Goal: Task Accomplishment & Management: Complete application form

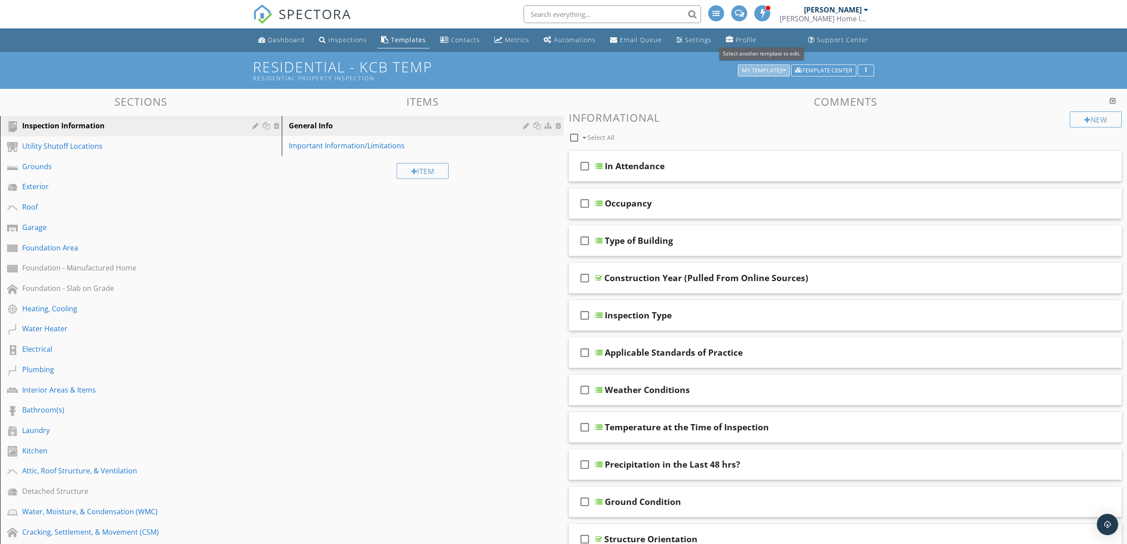
click at [777, 68] on div "My Templates" at bounding box center [764, 70] width 44 height 6
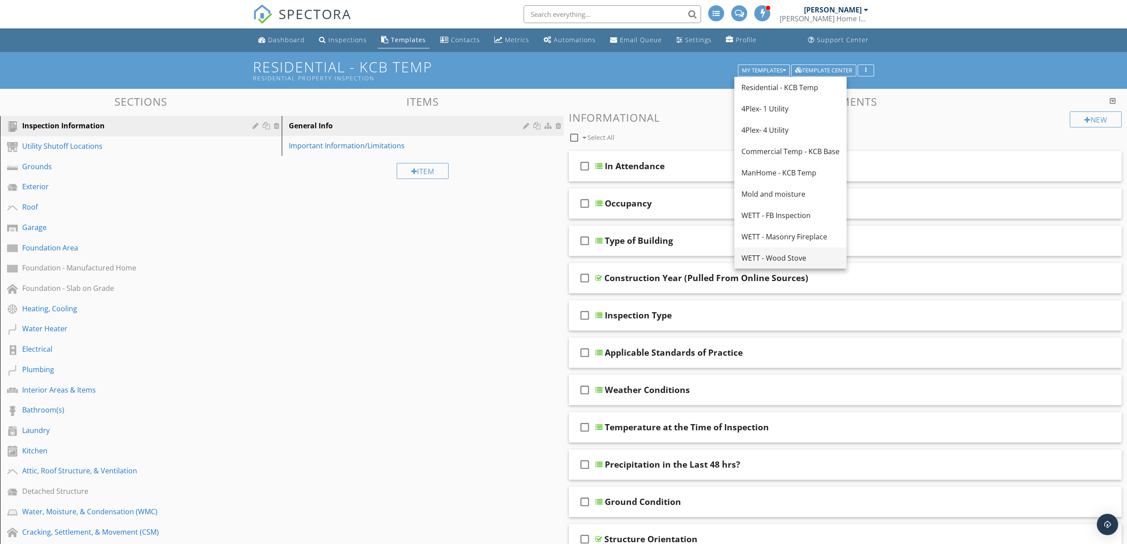
click at [780, 258] on div "WETT - Wood Stove" at bounding box center [791, 257] width 98 height 11
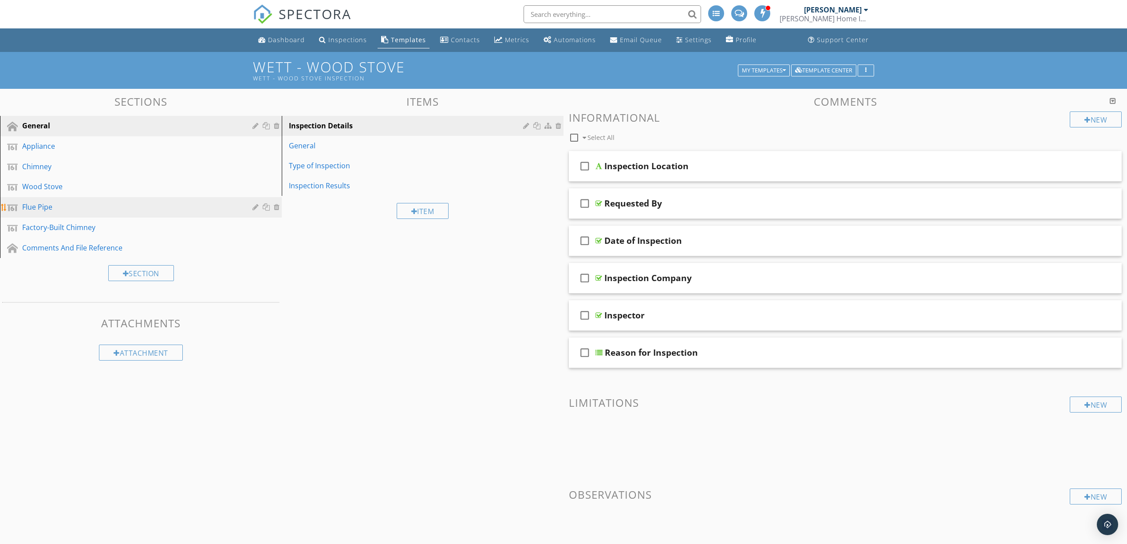
click at [91, 211] on div "Flue Pipe" at bounding box center [147, 207] width 251 height 12
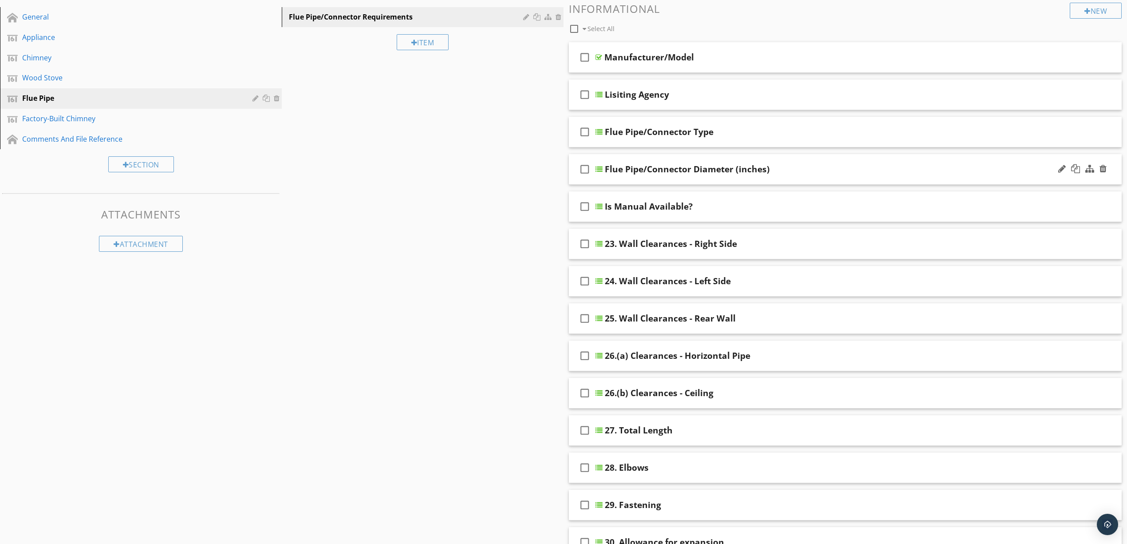
scroll to position [237, 0]
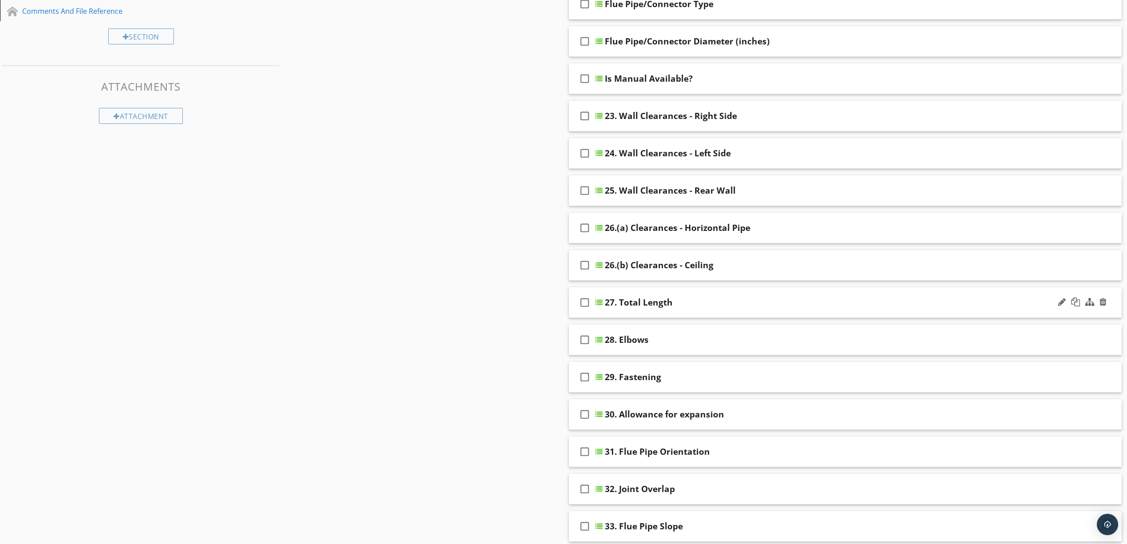
click at [762, 302] on div "27. Total Length" at bounding box center [806, 302] width 402 height 11
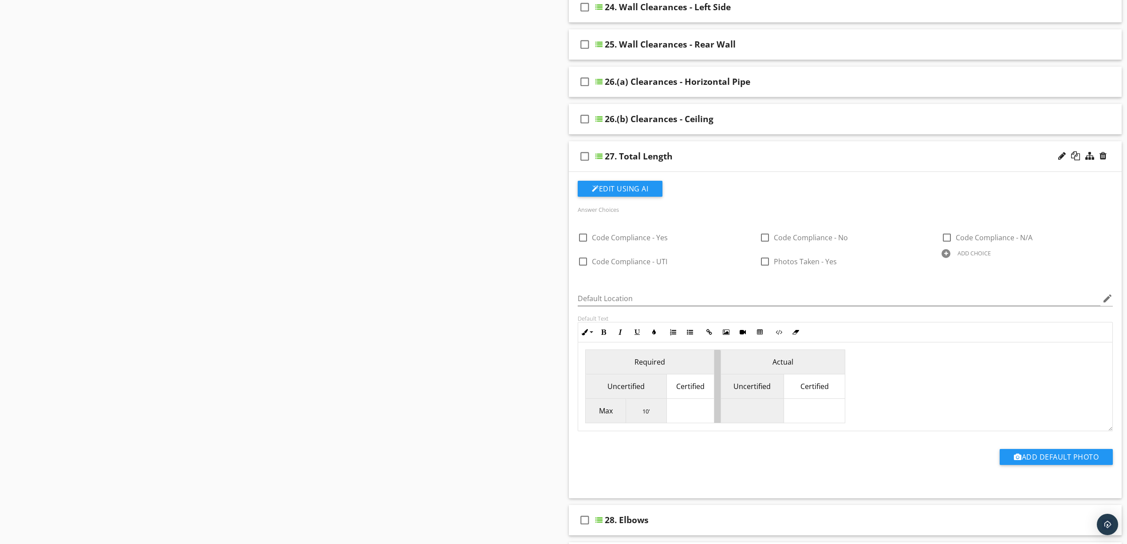
scroll to position [355, 0]
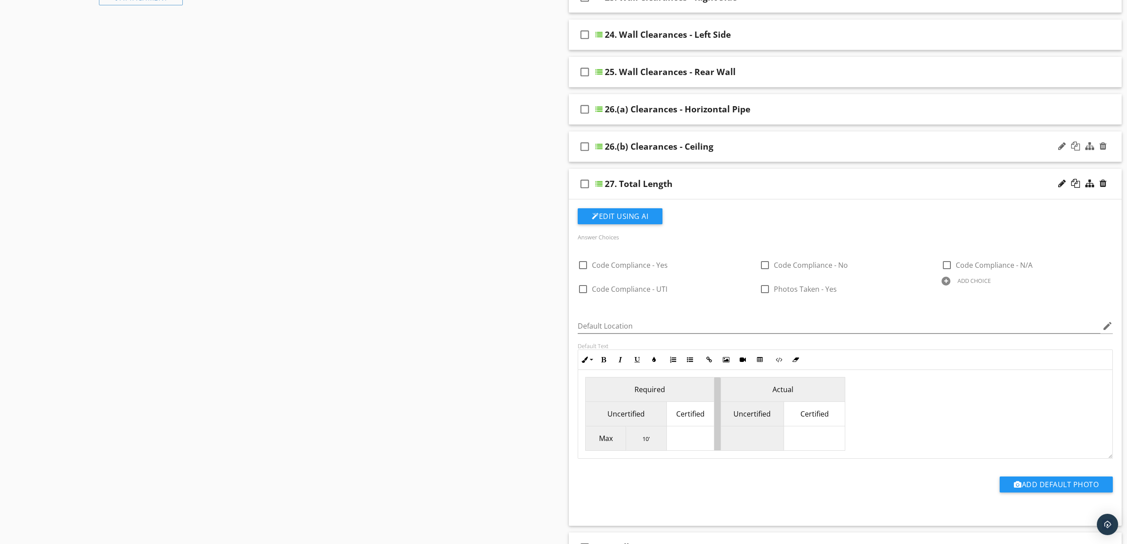
click at [754, 154] on div "check_box_outline_blank 26.(b) Clearances - Ceiling" at bounding box center [845, 146] width 553 height 31
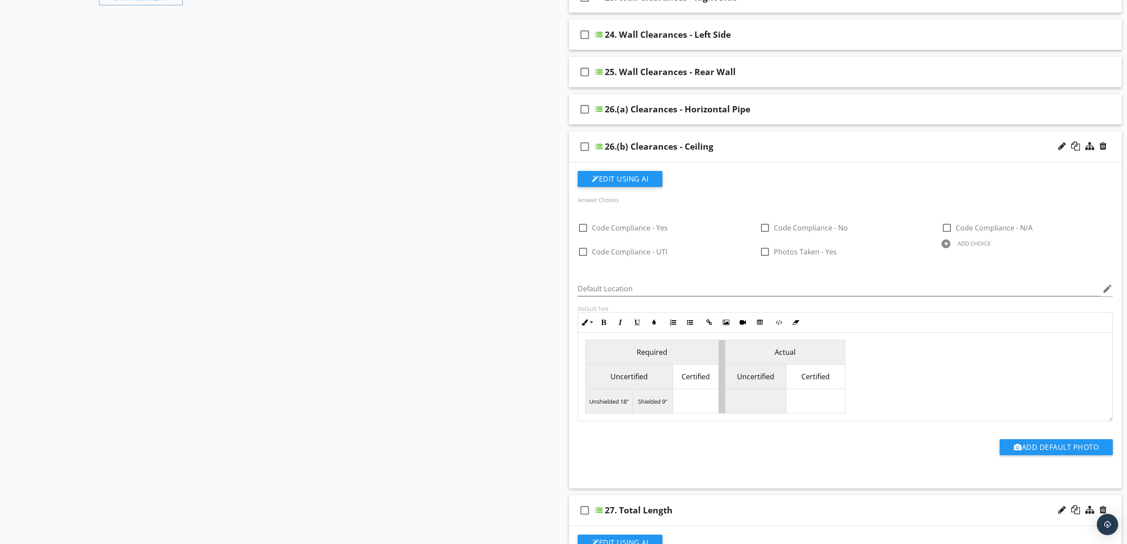
click at [776, 143] on div "26.(b) Clearances - Ceiling" at bounding box center [806, 146] width 402 height 11
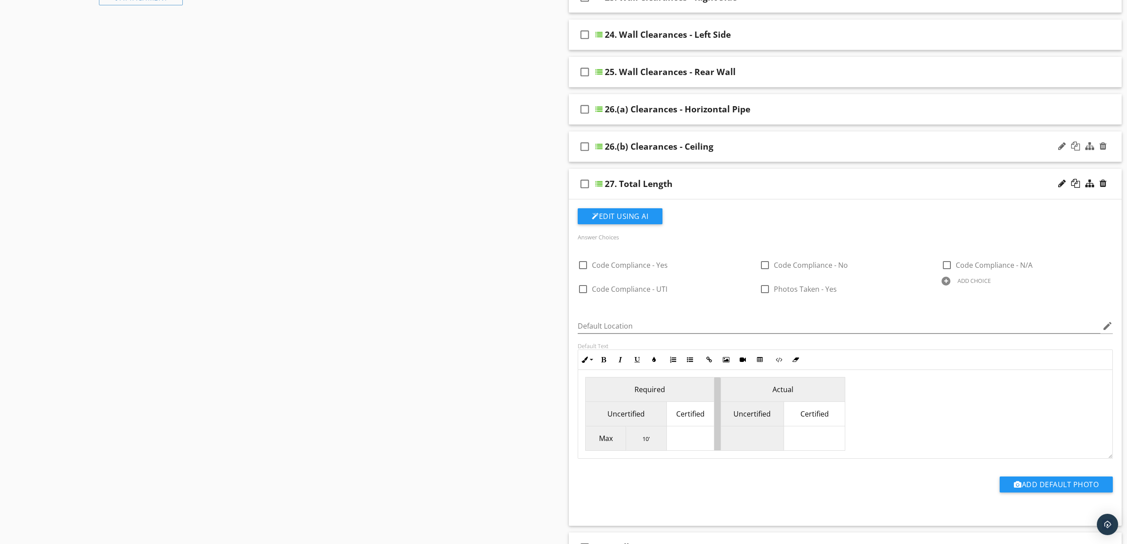
scroll to position [296, 0]
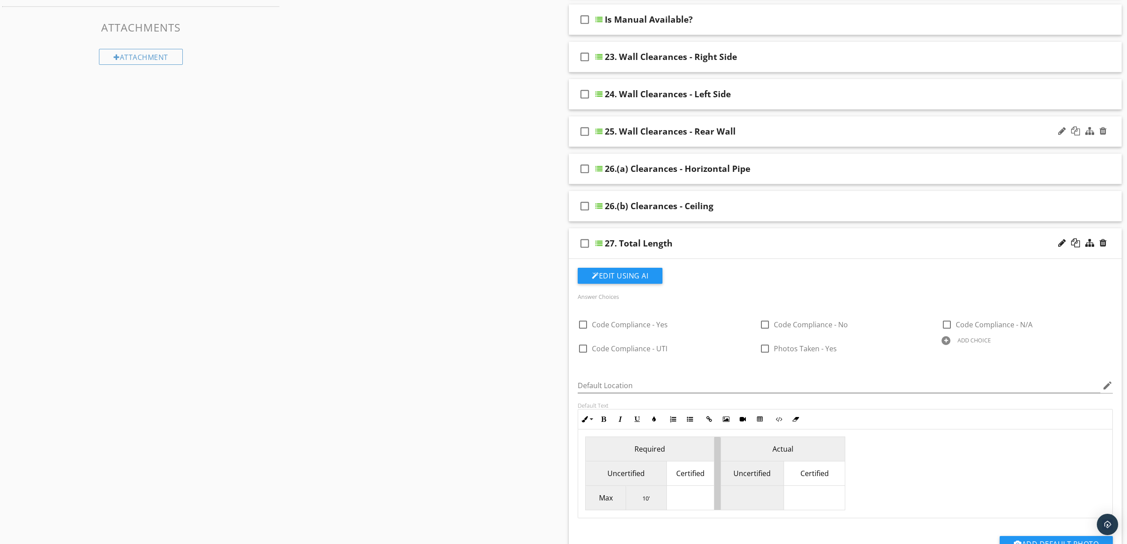
click at [778, 135] on div "25. Wall Clearances - Rear Wall" at bounding box center [806, 131] width 402 height 11
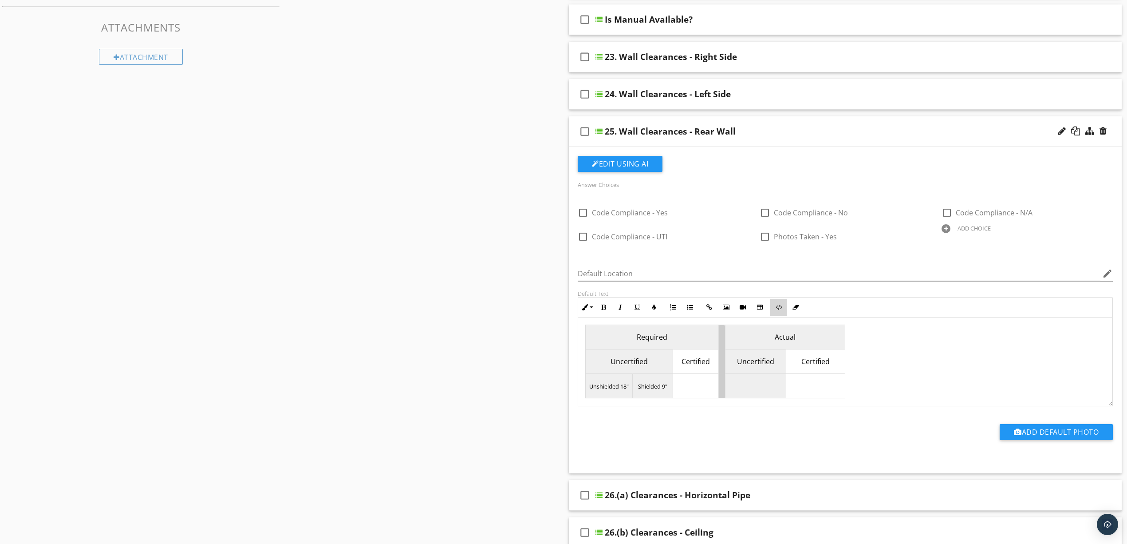
click at [781, 310] on icon "button" at bounding box center [779, 307] width 6 height 6
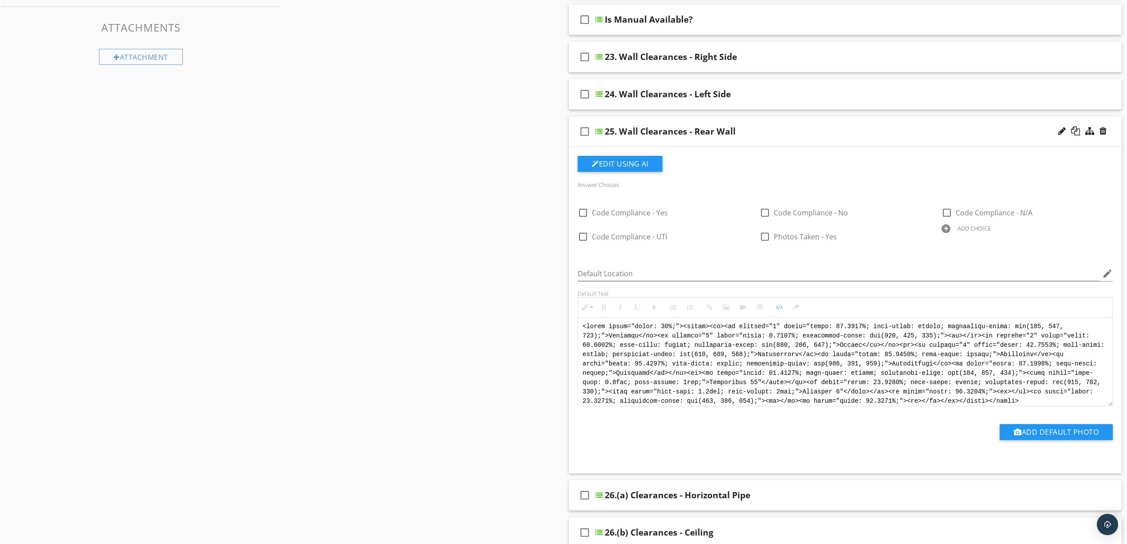
scroll to position [13, 0]
click at [780, 308] on icon "button" at bounding box center [779, 307] width 6 height 6
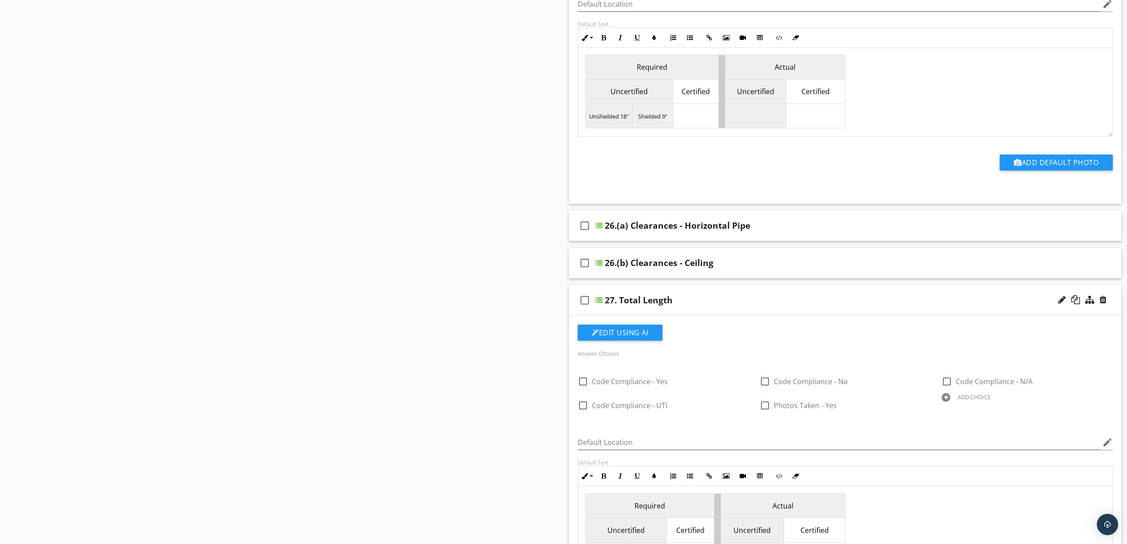
scroll to position [592, 0]
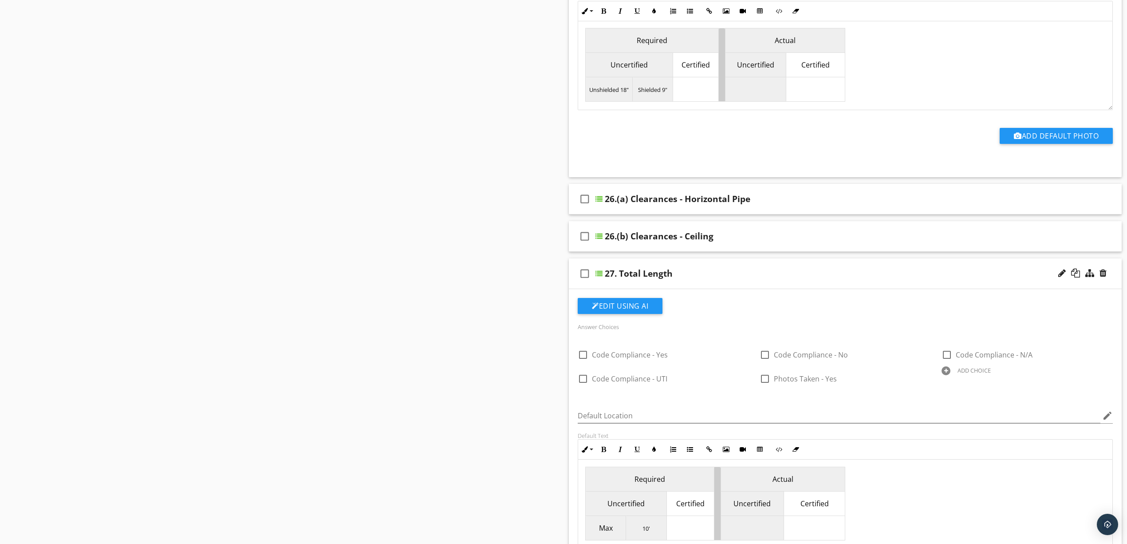
click at [734, 274] on div "27. Total Length" at bounding box center [806, 273] width 402 height 11
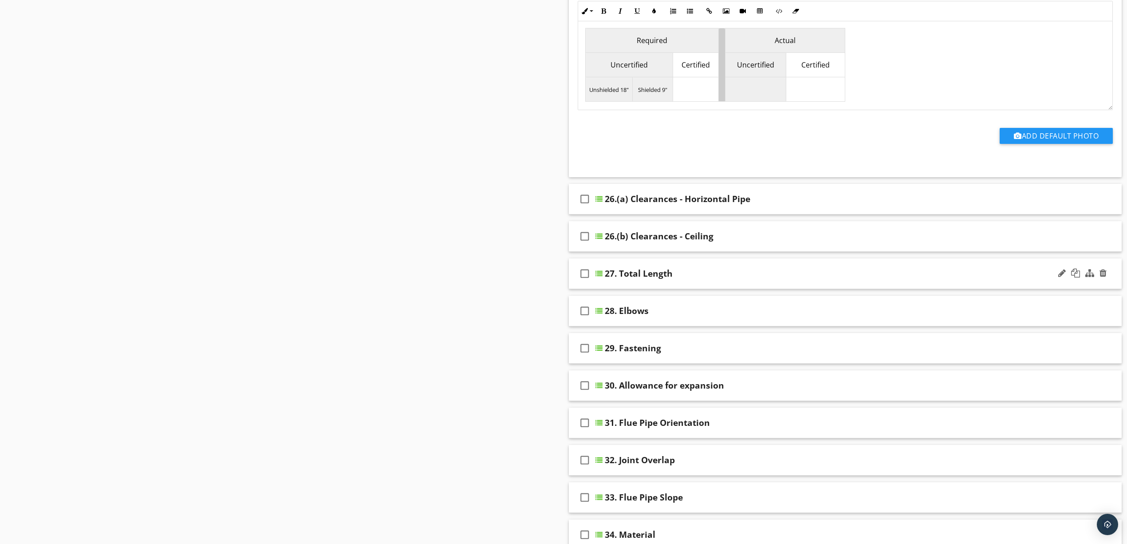
click at [734, 274] on div "27. Total Length" at bounding box center [806, 273] width 402 height 11
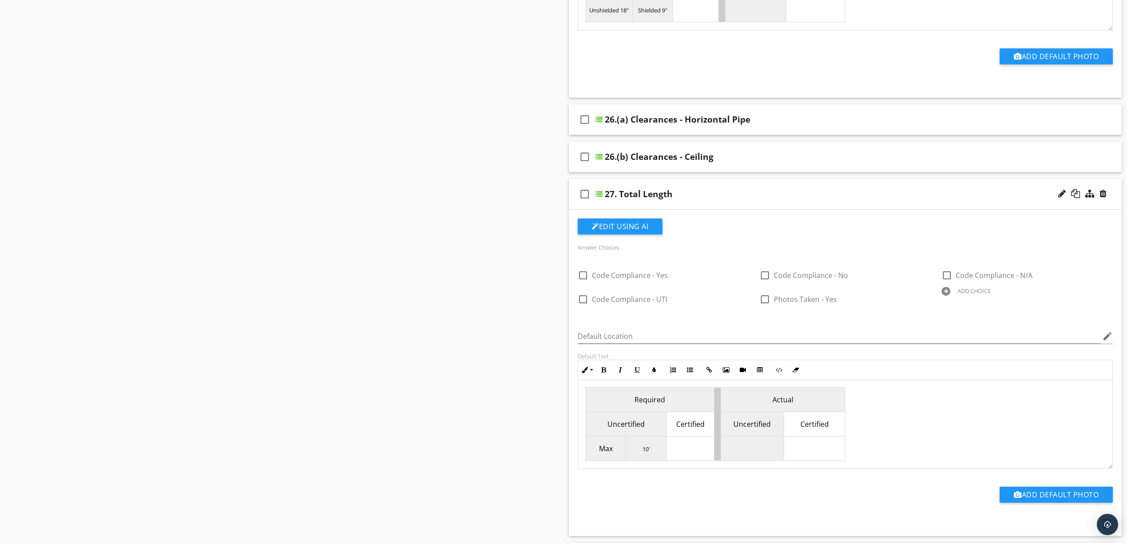
scroll to position [710, 0]
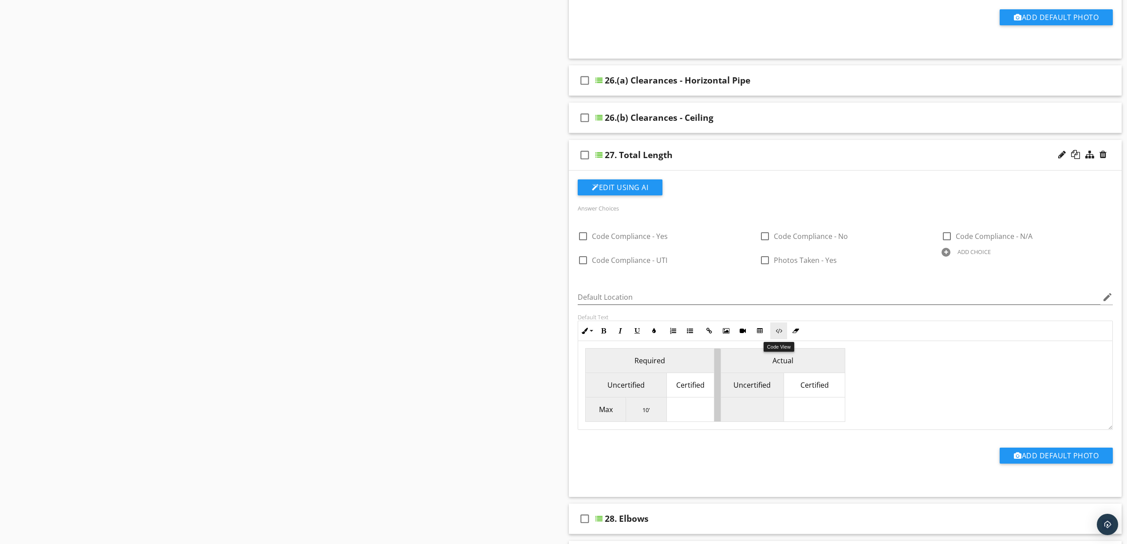
click at [775, 337] on button "Code View" at bounding box center [778, 330] width 17 height 17
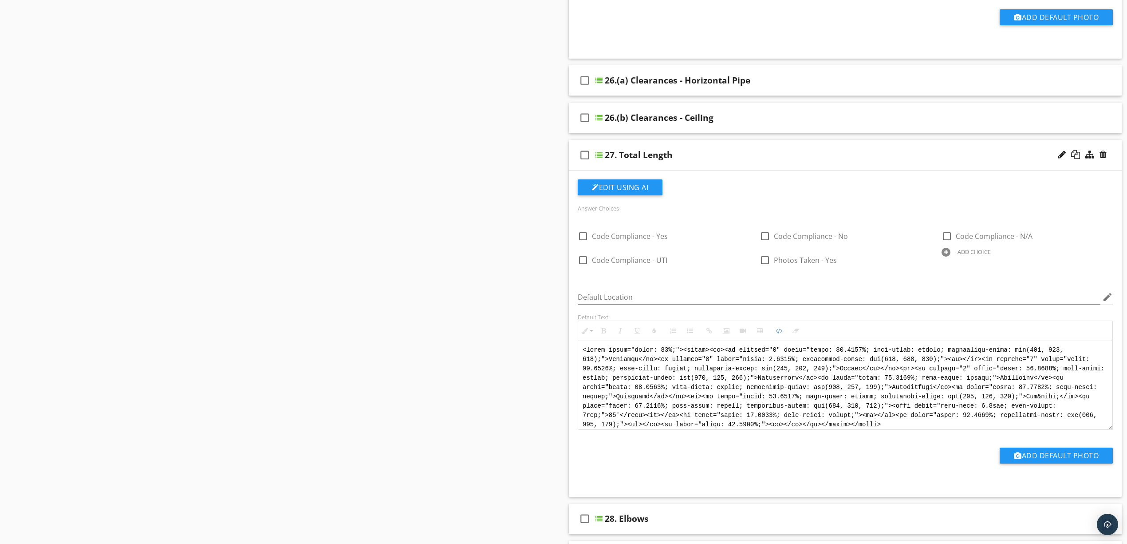
type textarea "<table style="width: 50%;"><tbody><tr><td colspan="3" style="width: 30.6833%; t…"
click at [784, 335] on button "Code View" at bounding box center [778, 330] width 17 height 17
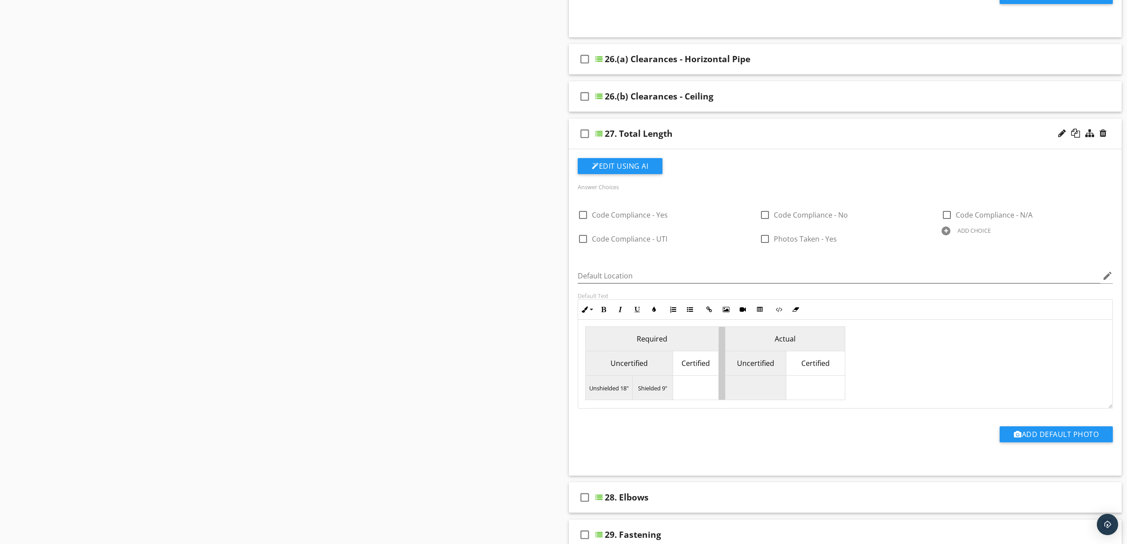
scroll to position [769, 0]
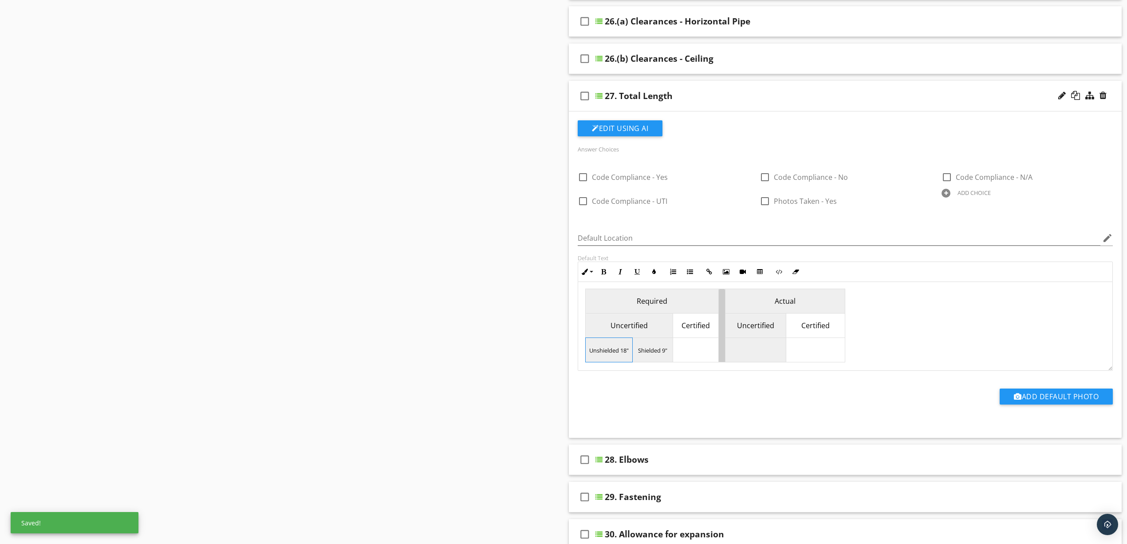
click at [628, 354] on span "Unshielded 18"" at bounding box center [608, 350] width 39 height 8
click at [661, 354] on span "Shielded 9"" at bounding box center [647, 350] width 29 height 8
drag, startPoint x: 613, startPoint y: 354, endPoint x: 652, endPoint y: 359, distance: 39.9
click at [613, 354] on td at bounding box center [605, 350] width 39 height 24
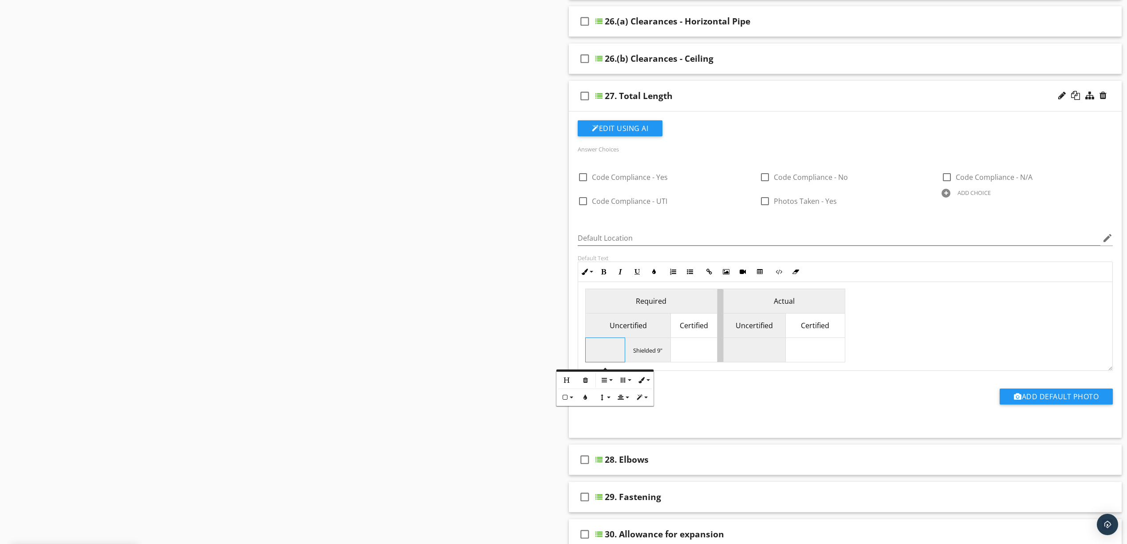
click at [663, 353] on td "Shielded 9"" at bounding box center [648, 350] width 46 height 24
click at [637, 352] on td at bounding box center [646, 350] width 41 height 24
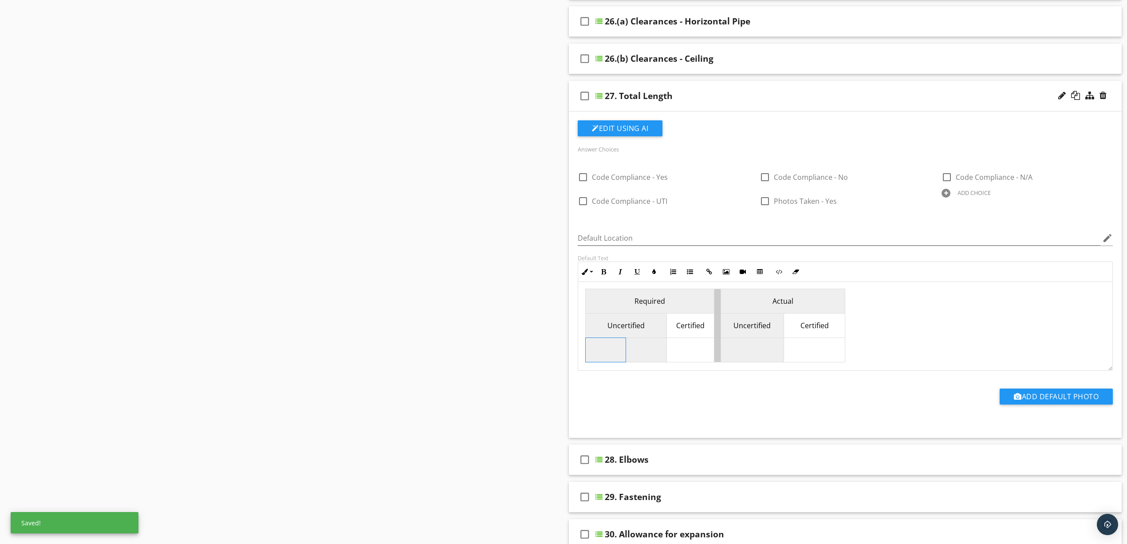
click at [605, 353] on td at bounding box center [606, 350] width 40 height 24
drag, startPoint x: 635, startPoint y: 354, endPoint x: 618, endPoint y: 354, distance: 17.7
click at [618, 354] on tr at bounding box center [716, 350] width 260 height 24
click at [608, 348] on td at bounding box center [606, 350] width 40 height 24
click at [635, 355] on td at bounding box center [647, 350] width 40 height 24
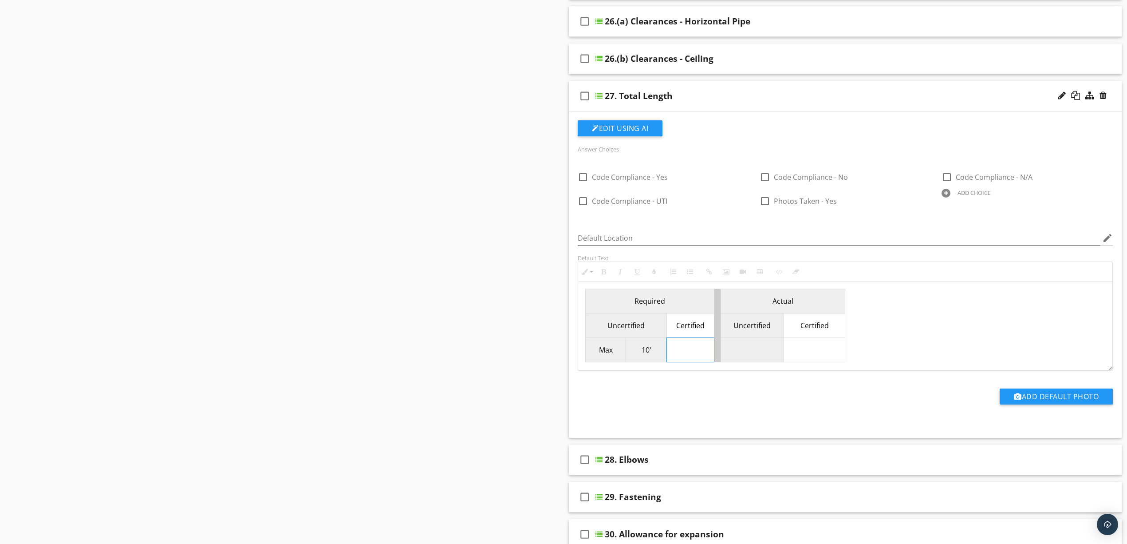
click at [687, 351] on td at bounding box center [690, 350] width 47 height 24
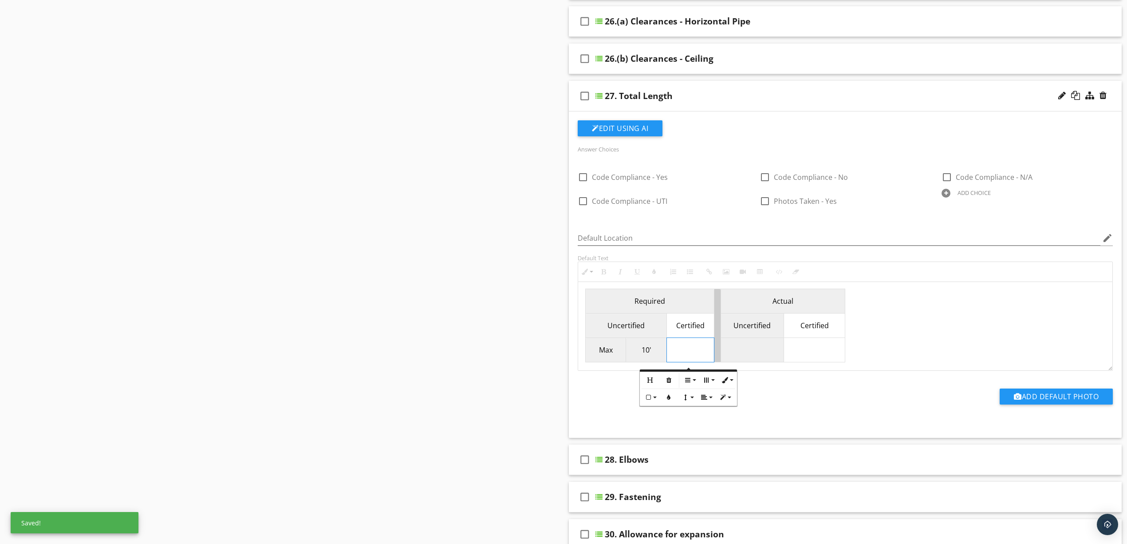
click at [742, 351] on td at bounding box center [752, 350] width 63 height 24
click at [857, 420] on div "Add Default Photo" at bounding box center [845, 395] width 546 height 49
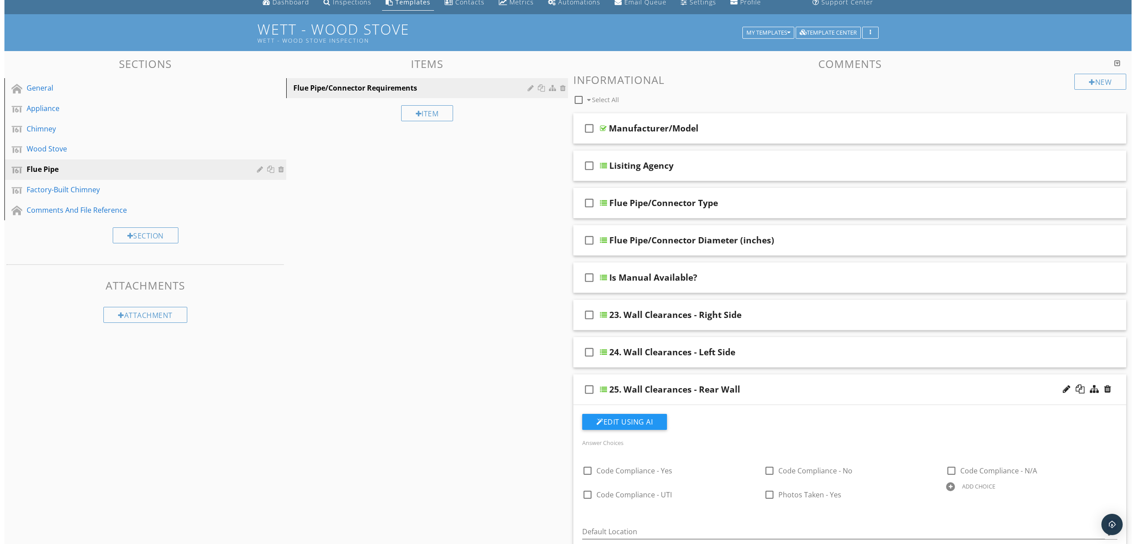
scroll to position [0, 0]
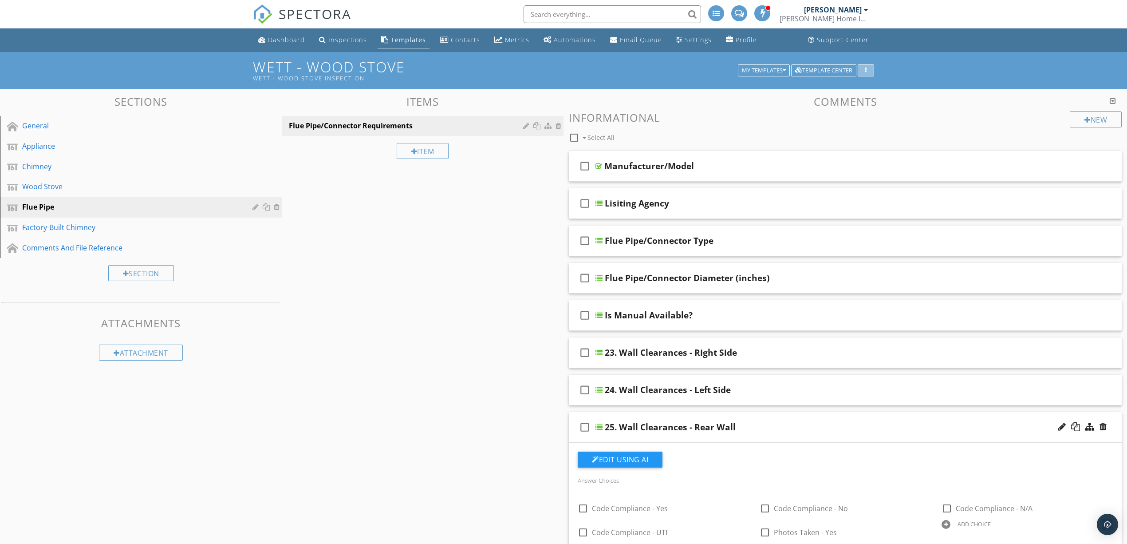
click at [867, 68] on div "button" at bounding box center [866, 70] width 8 height 6
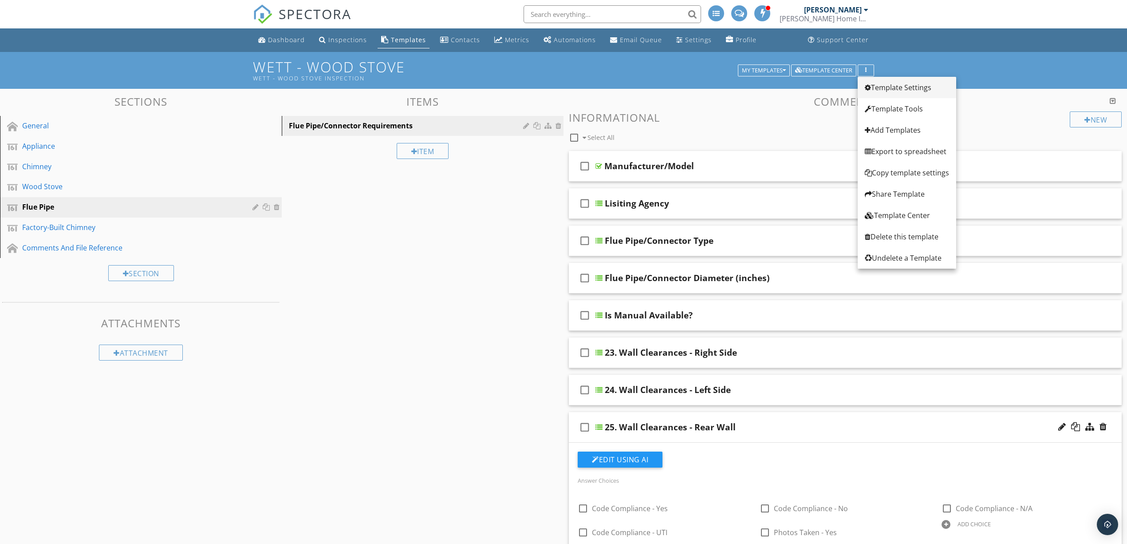
click at [911, 87] on div "Template Settings" at bounding box center [907, 87] width 84 height 11
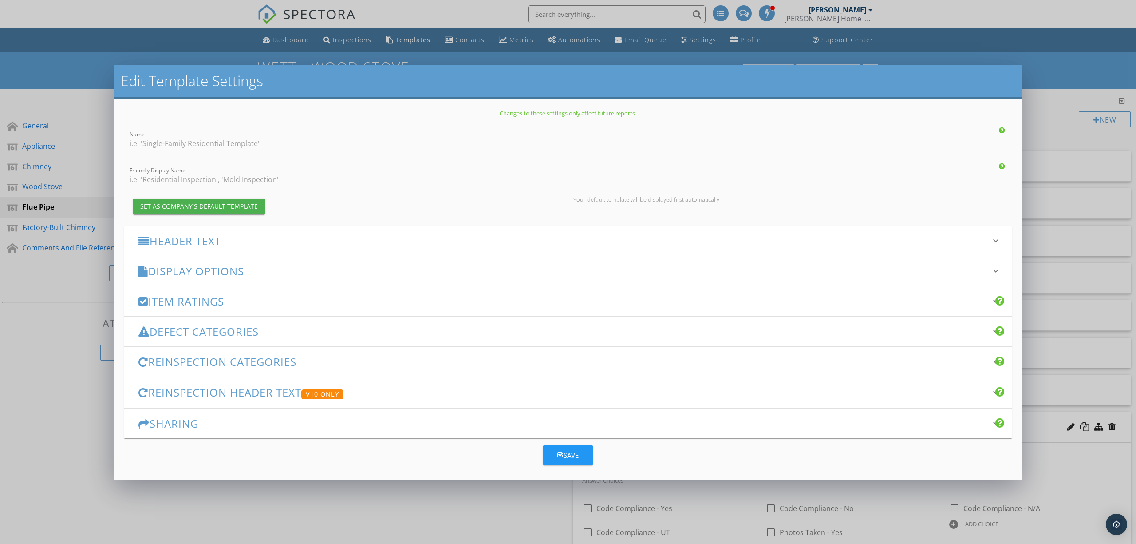
type input "WETT - Wood Stove"
type input "WETT - Wood Stove Inspection"
type input "Maintenance Item"
type input "Recommendation"
checkbox input "true"
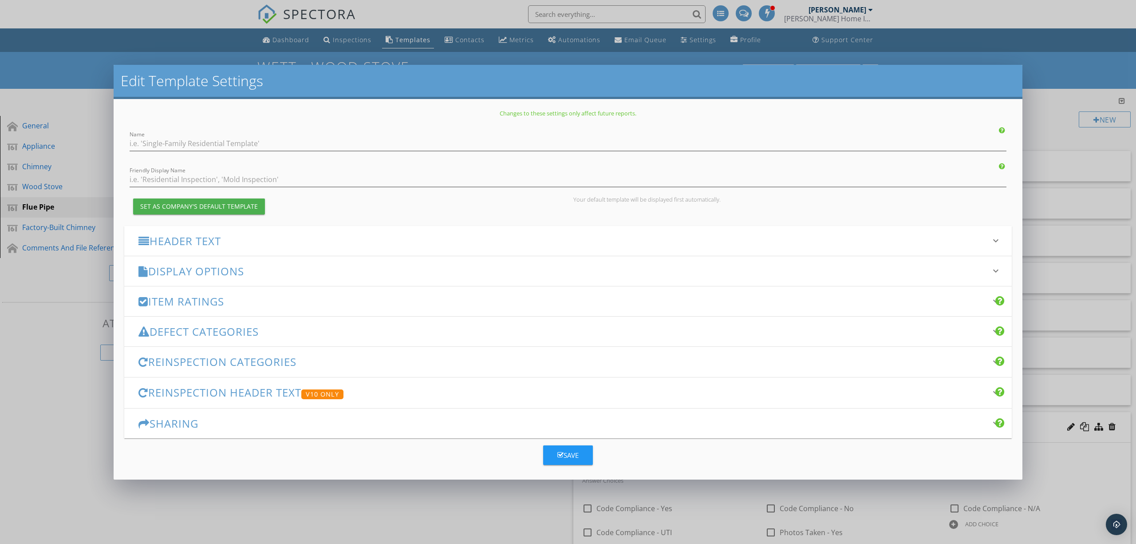
type input "Safety Hazard"
checkbox input "true"
click at [331, 334] on h3 "Defect Categories" at bounding box center [562, 331] width 848 height 12
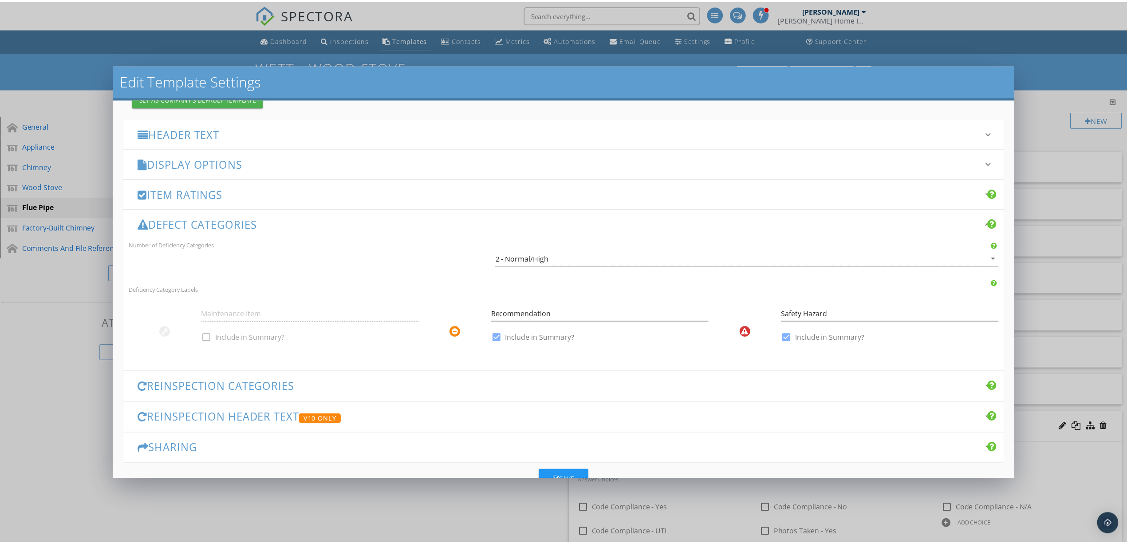
scroll to position [118, 0]
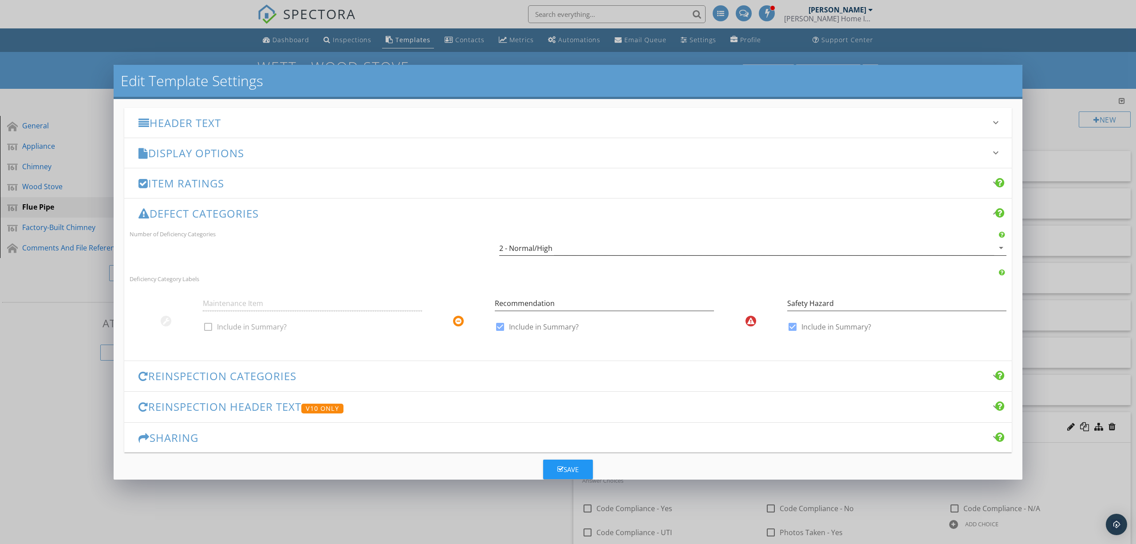
click at [597, 246] on div "2 - Normal/High" at bounding box center [746, 248] width 495 height 15
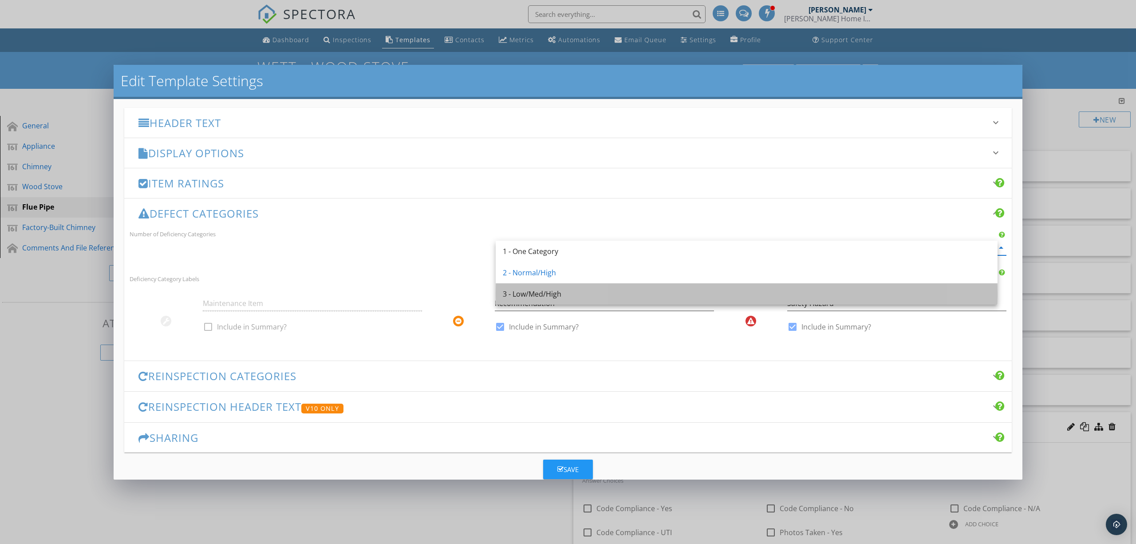
click at [572, 290] on div "3 - Low/Med/High" at bounding box center [747, 293] width 488 height 11
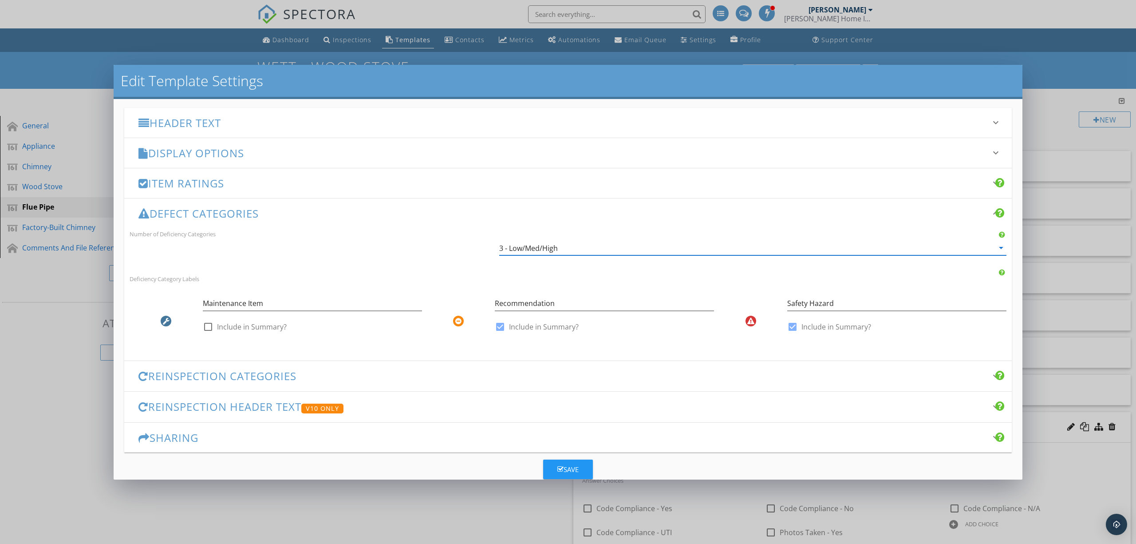
click at [261, 325] on label "Include in Summary?" at bounding box center [252, 326] width 70 height 9
checkbox input "true"
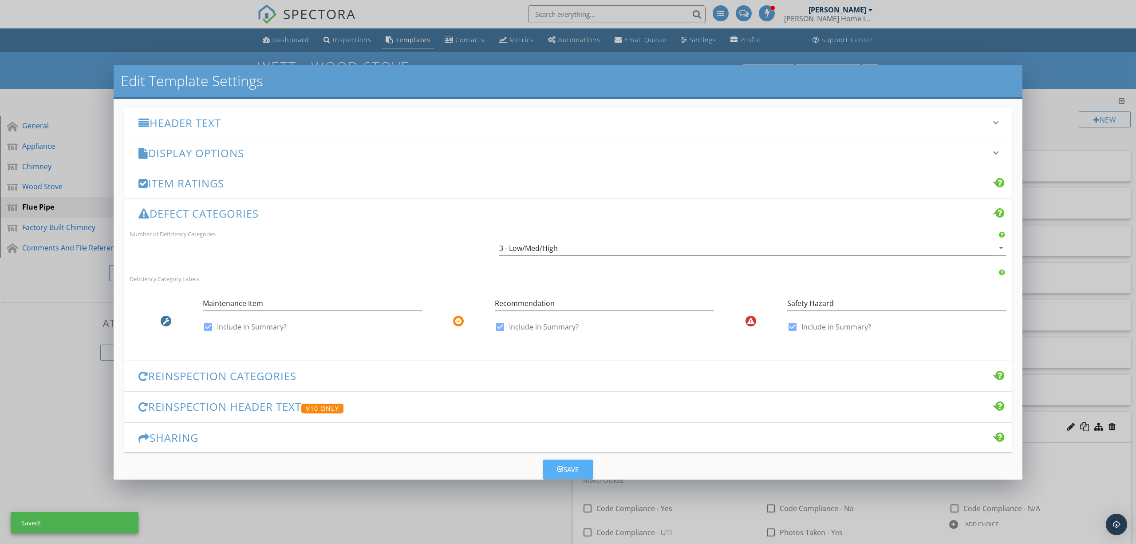
click at [573, 465] on div "Save" at bounding box center [567, 469] width 21 height 10
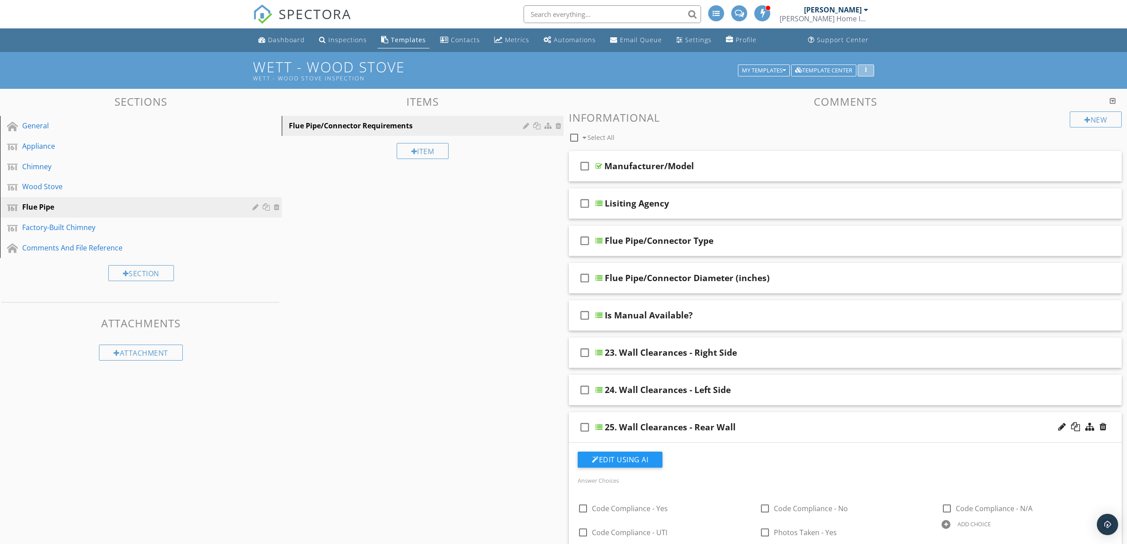
click at [871, 70] on button "button" at bounding box center [866, 70] width 16 height 12
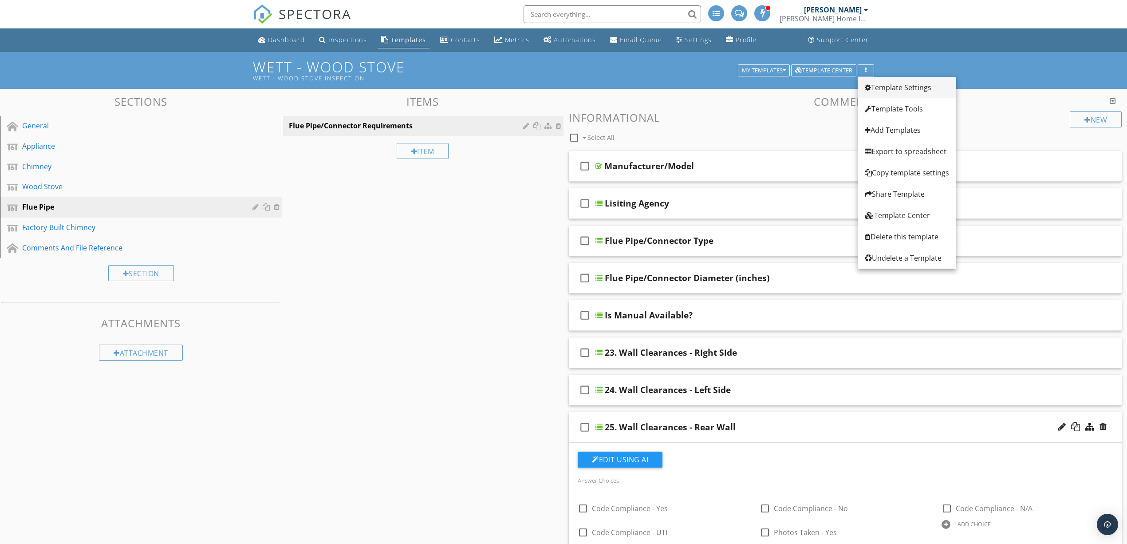
click at [902, 91] on div "Template Settings" at bounding box center [907, 87] width 84 height 11
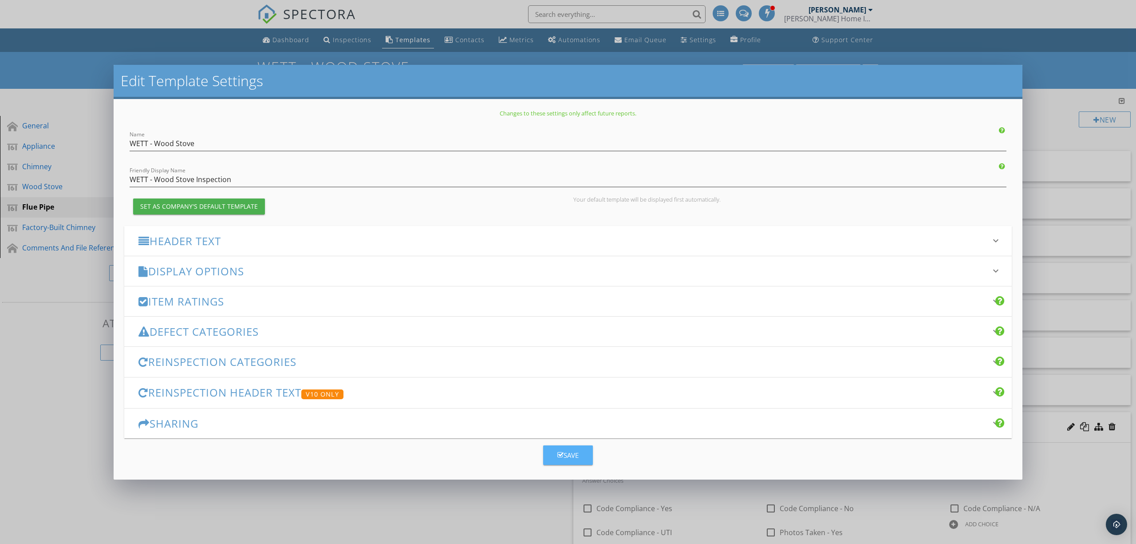
click at [576, 460] on button "Save" at bounding box center [568, 455] width 50 height 20
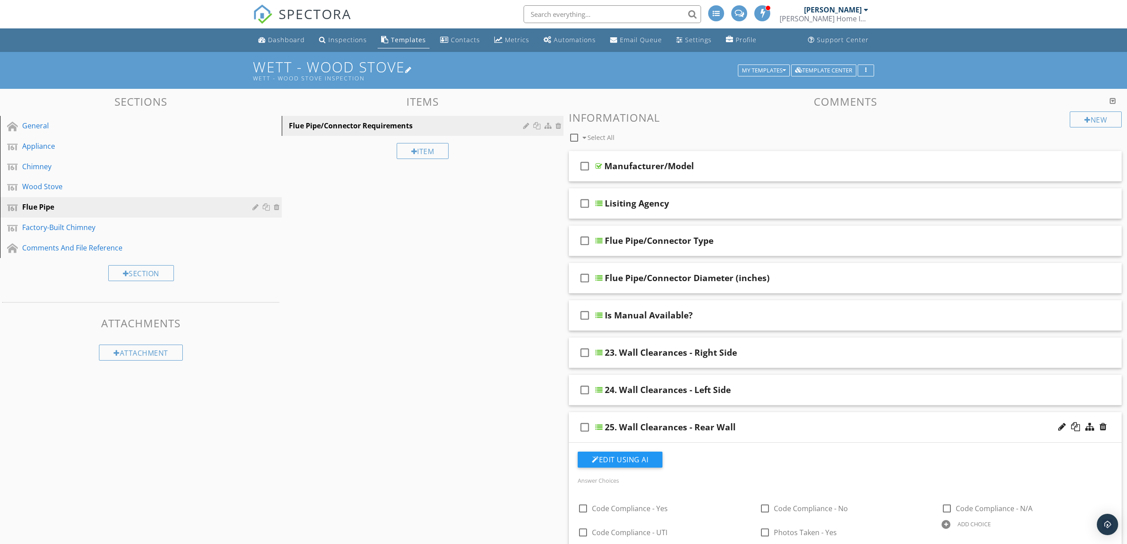
click at [386, 65] on h1 "WETT - Wood Stove WETT - Wood Stove Inspection" at bounding box center [563, 70] width 621 height 23
click at [538, 56] on div at bounding box center [568, 272] width 1136 height 544
click at [785, 71] on button "My Templates" at bounding box center [764, 70] width 52 height 12
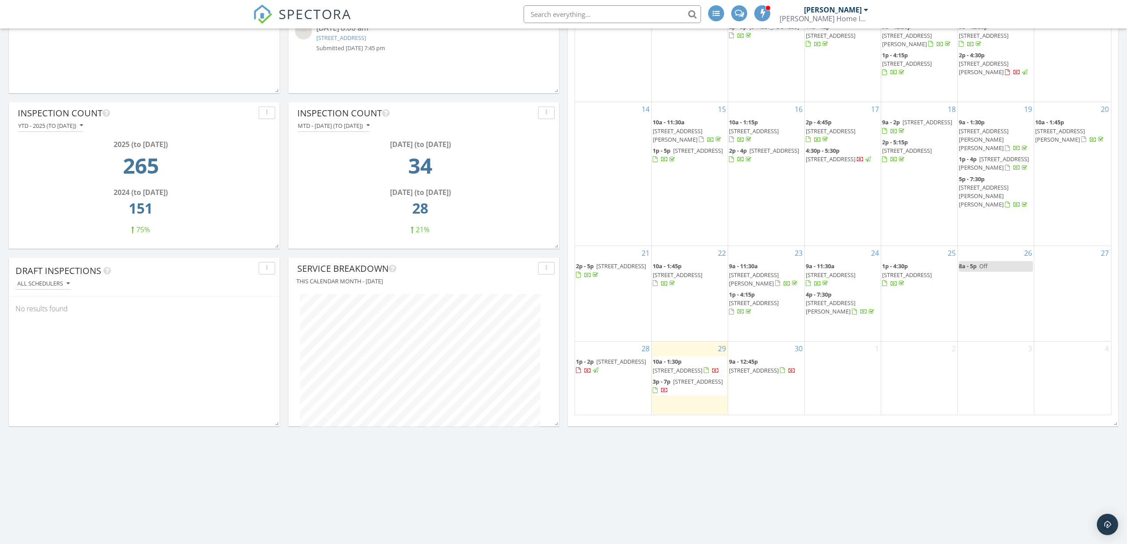
scroll to position [296, 0]
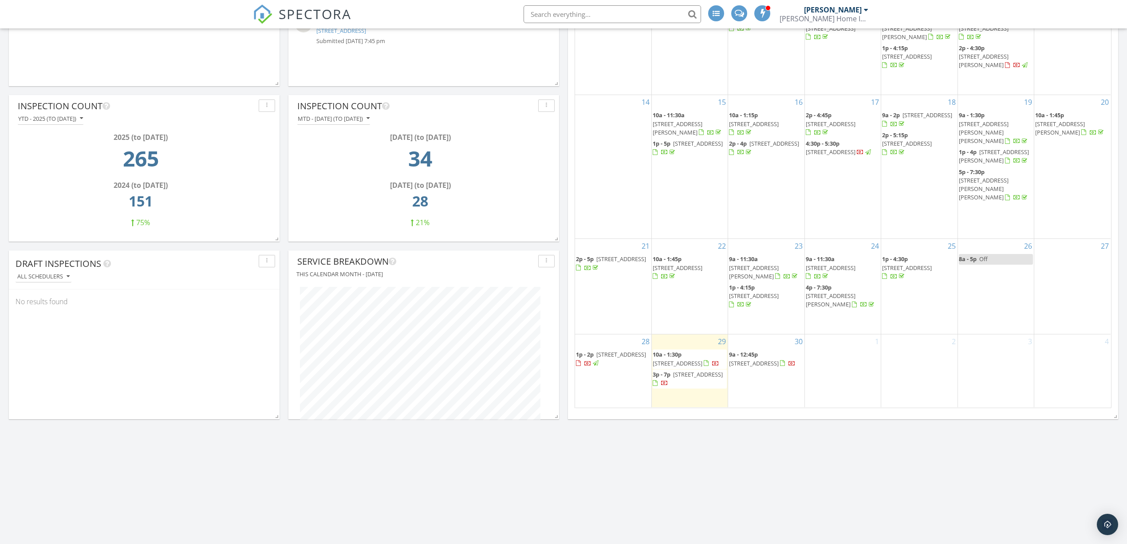
click at [614, 350] on span "1p - 2p 620081 Range Rd 84 T0G 1A0" at bounding box center [613, 358] width 75 height 17
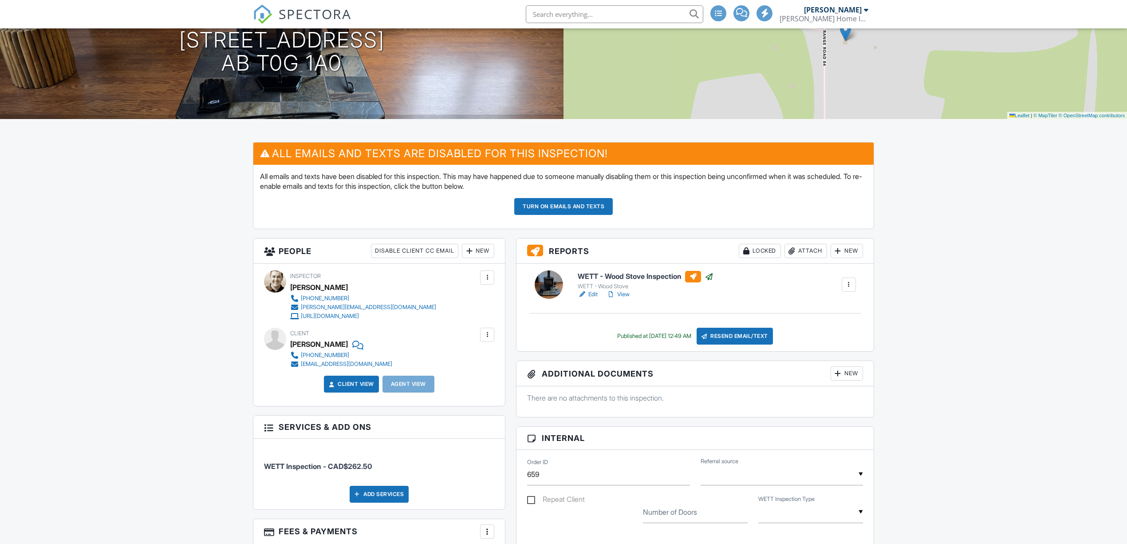
scroll to position [118, 0]
click at [574, 210] on button "Turn on emails and texts" at bounding box center [563, 206] width 99 height 17
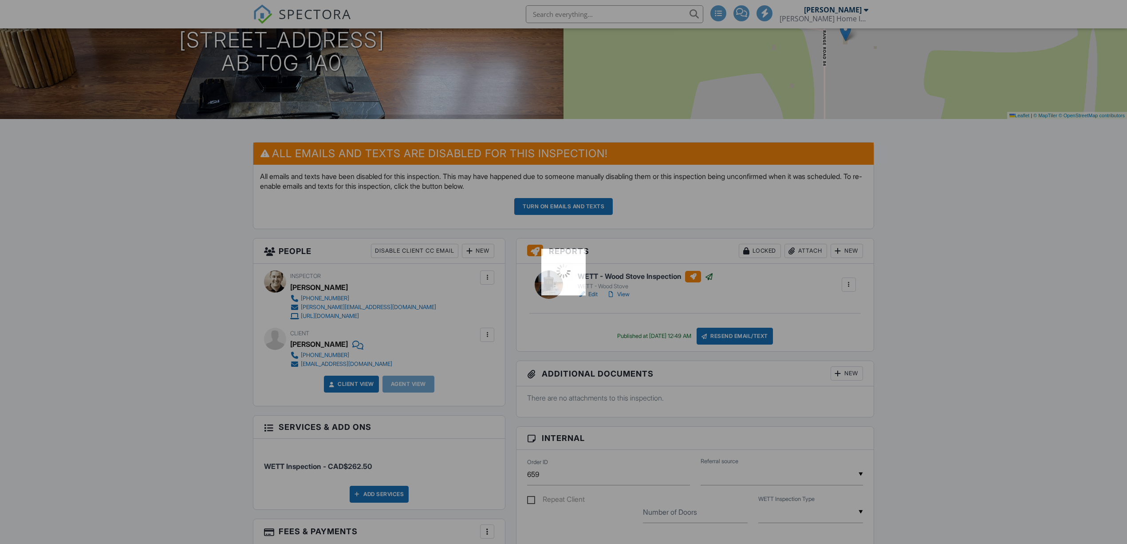
scroll to position [0, 0]
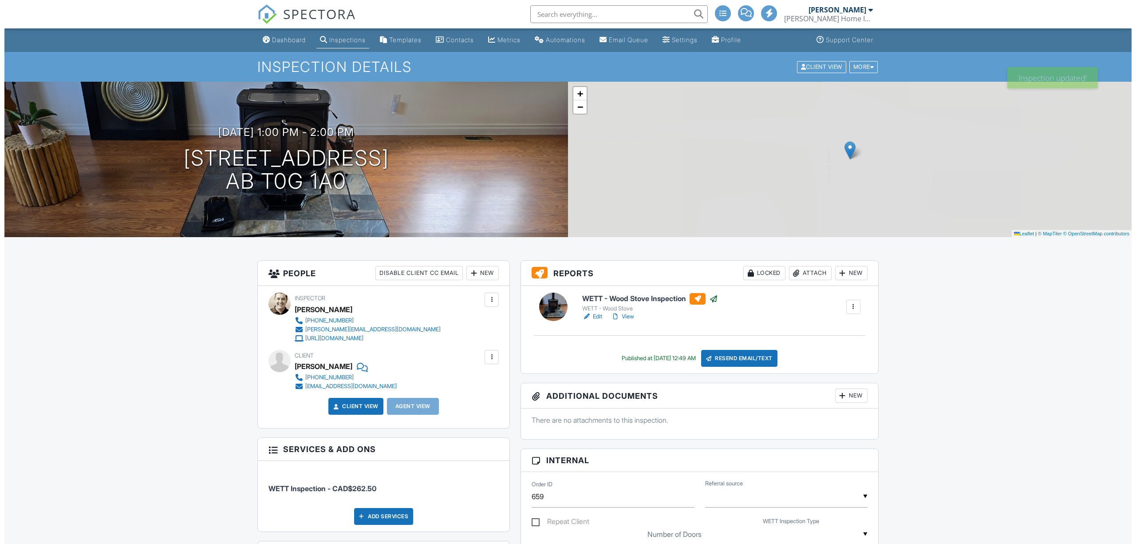
scroll to position [118, 0]
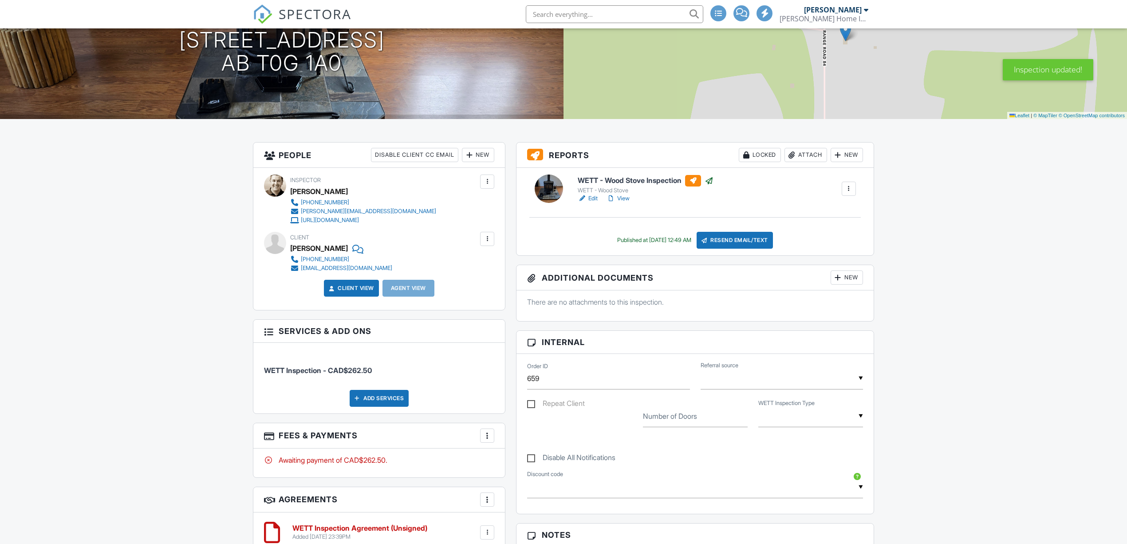
click at [745, 237] on div "Resend Email/Text" at bounding box center [735, 240] width 76 height 17
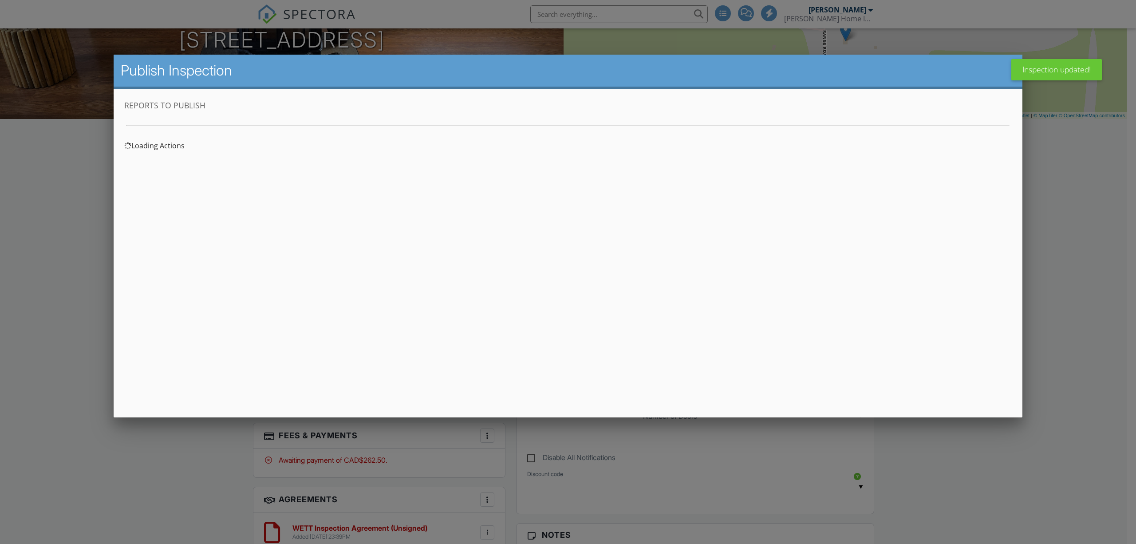
scroll to position [0, 0]
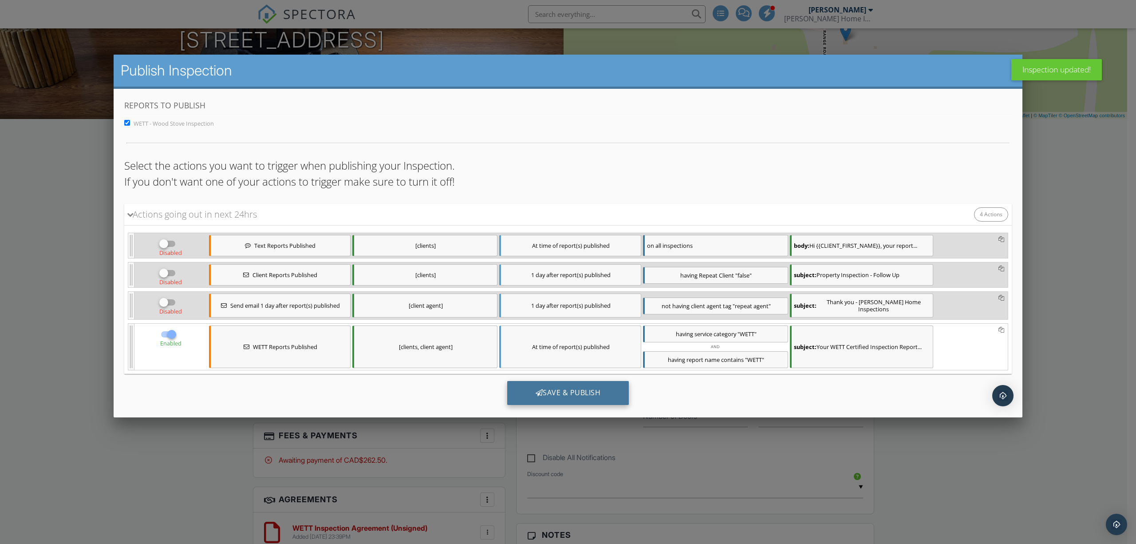
click at [551, 390] on div "Save & Publish" at bounding box center [568, 392] width 122 height 24
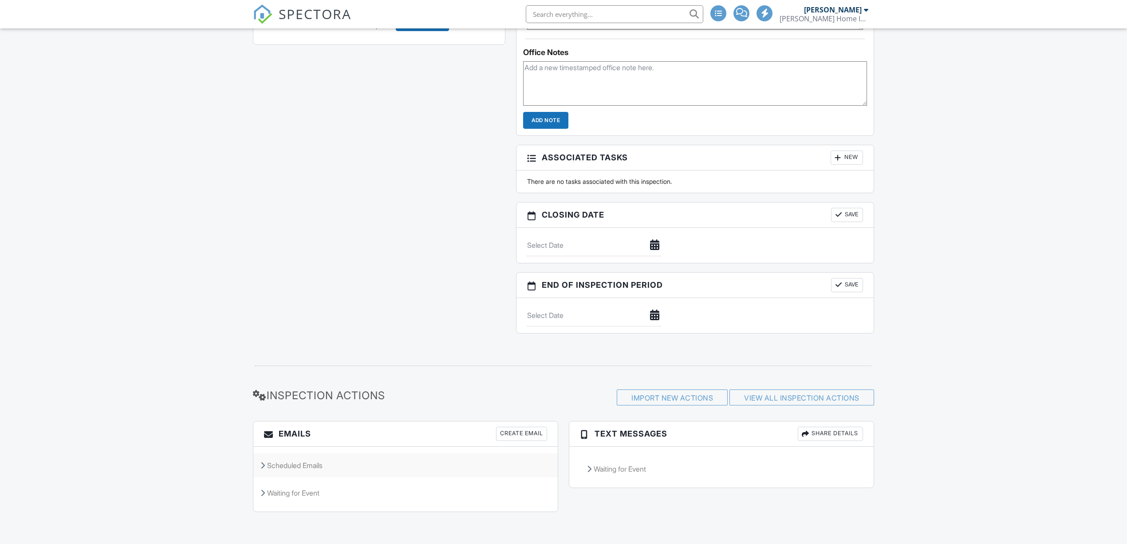
click at [300, 468] on div "Scheduled Emails" at bounding box center [405, 465] width 304 height 24
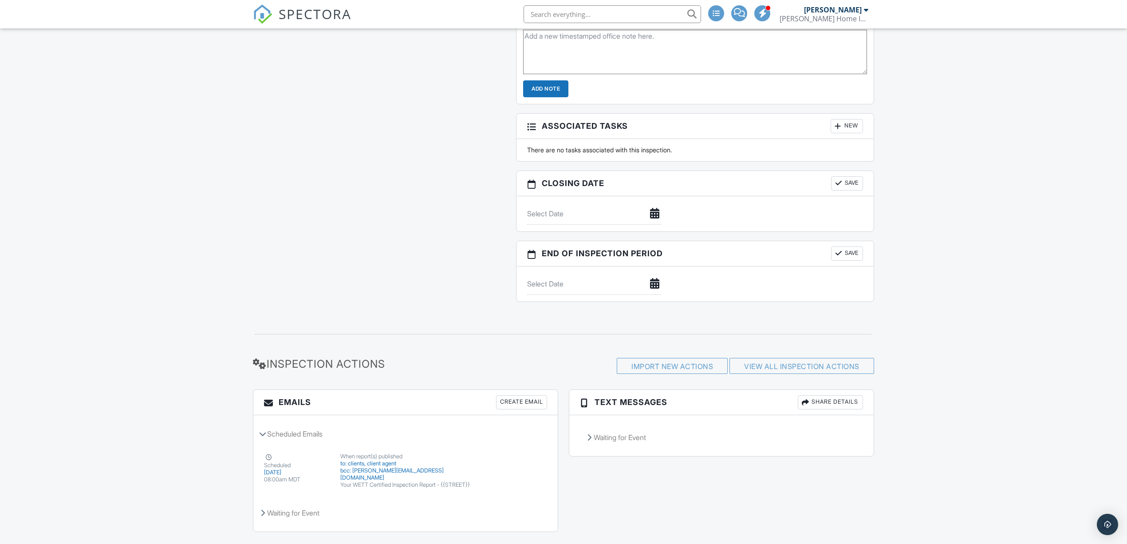
scroll to position [755, 0]
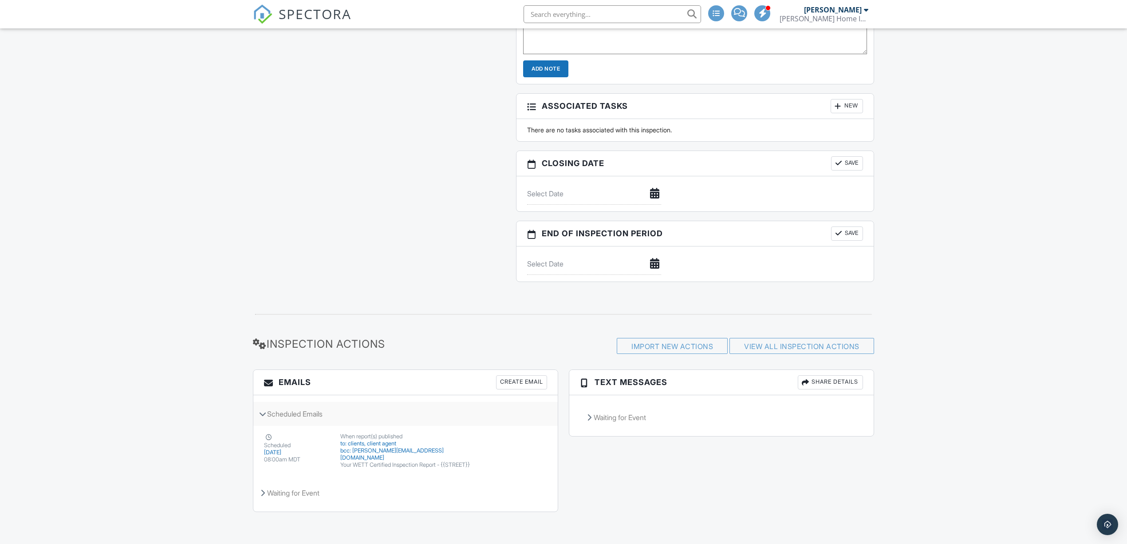
click at [311, 411] on div "Scheduled Emails" at bounding box center [405, 414] width 304 height 24
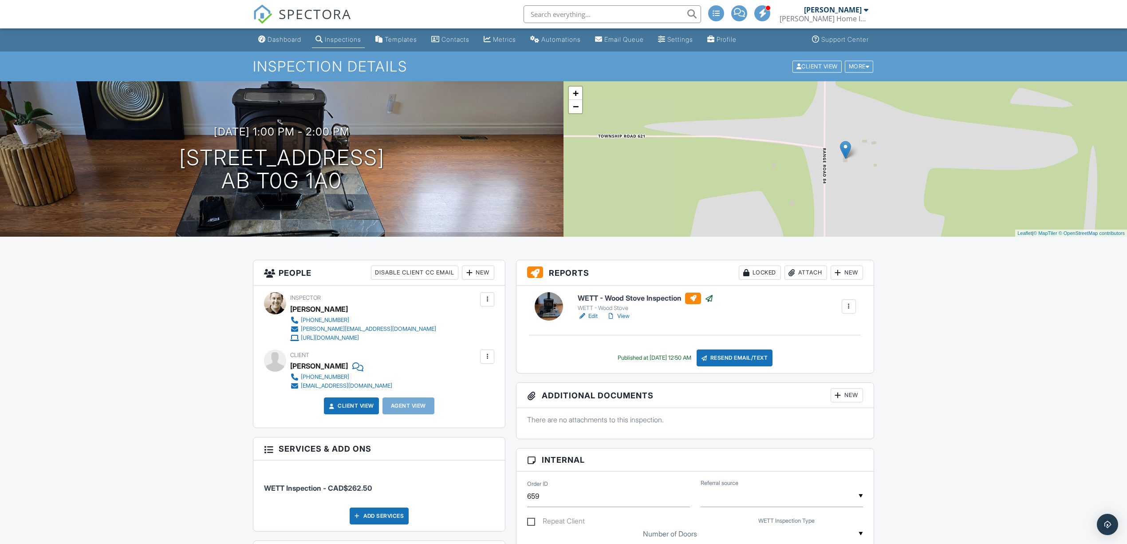
scroll to position [0, 0]
click at [416, 39] on div "Templates" at bounding box center [401, 40] width 32 height 8
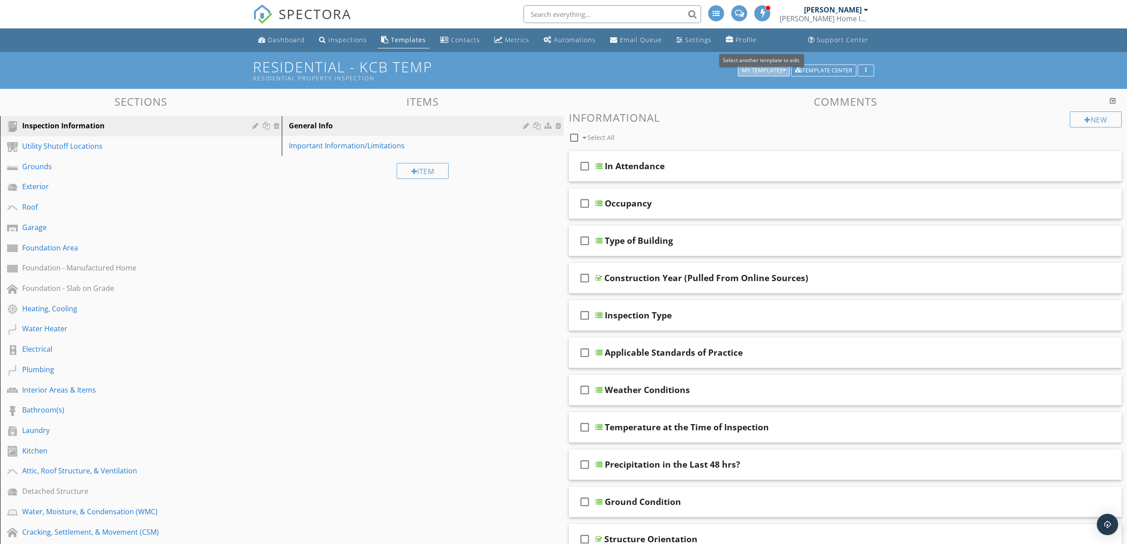
click at [759, 73] on div "My Templates" at bounding box center [764, 70] width 44 height 6
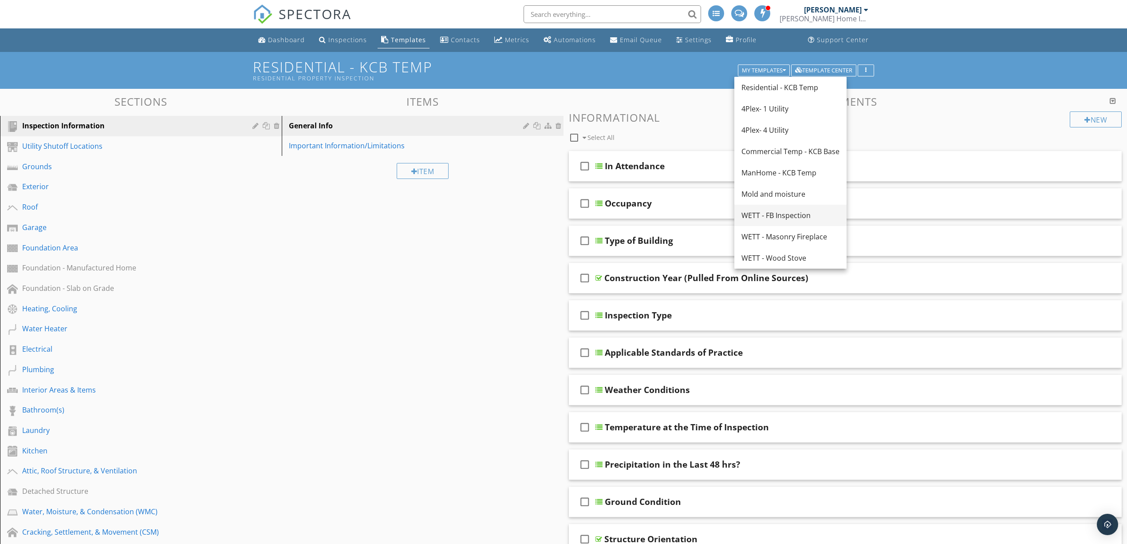
click at [800, 217] on div "WETT - FB Inspection" at bounding box center [791, 215] width 98 height 11
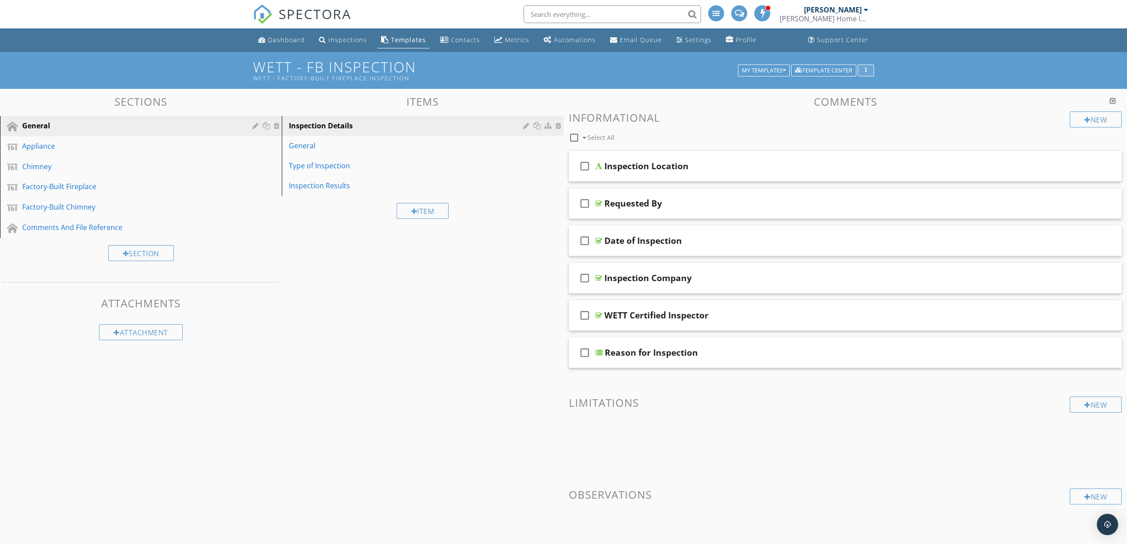
click at [870, 69] on div "button" at bounding box center [866, 70] width 8 height 6
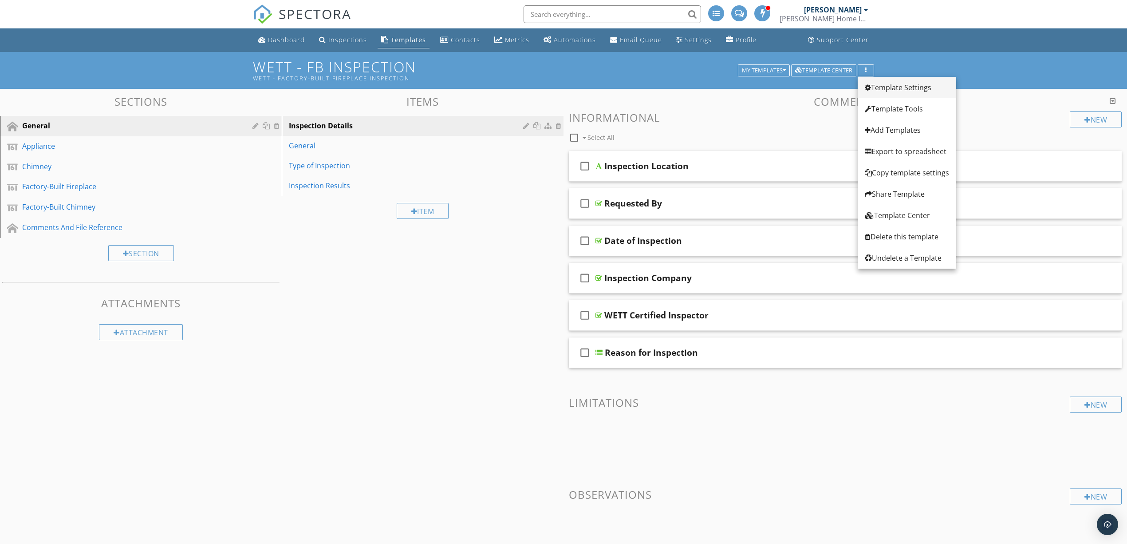
click at [890, 87] on div "Template Settings" at bounding box center [907, 87] width 84 height 11
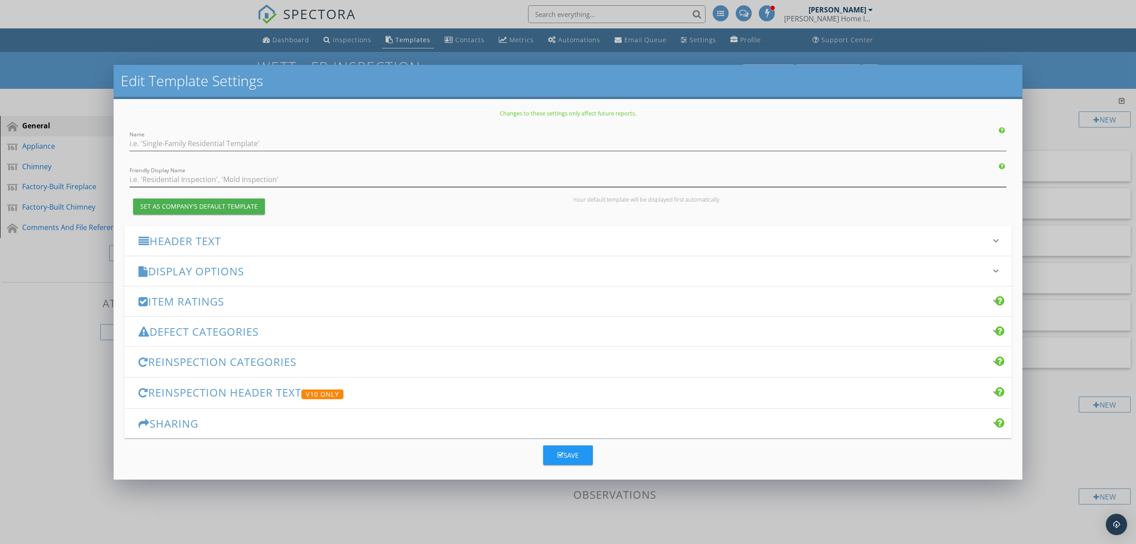
type input "WETT - FB Inspection"
type input "WETT - Factory-Built Fireplace Inspection"
click at [327, 331] on h3 "Defect Categories" at bounding box center [562, 331] width 848 height 12
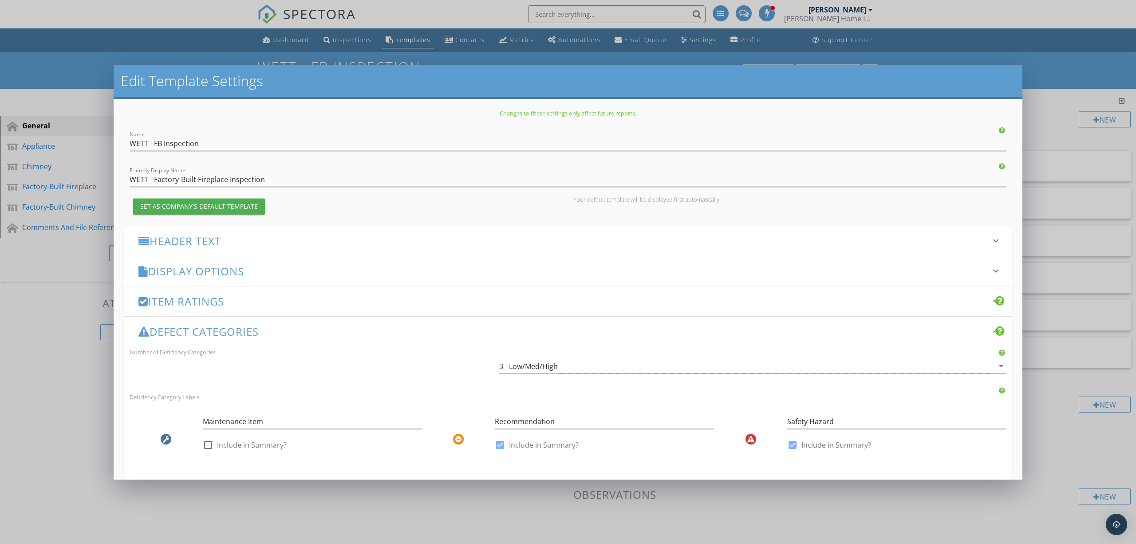
click at [331, 323] on div "Defect Categories keyboard_arrow_down" at bounding box center [567, 331] width 887 height 30
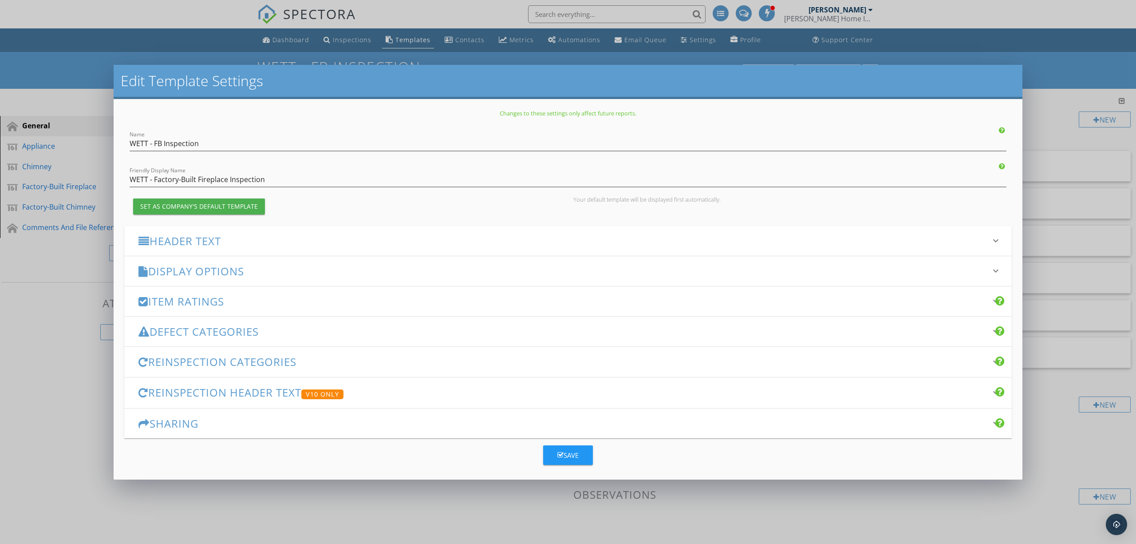
click at [1037, 66] on div "Edit Template Settings Changes to these settings only affect future reports. Na…" at bounding box center [568, 272] width 1136 height 544
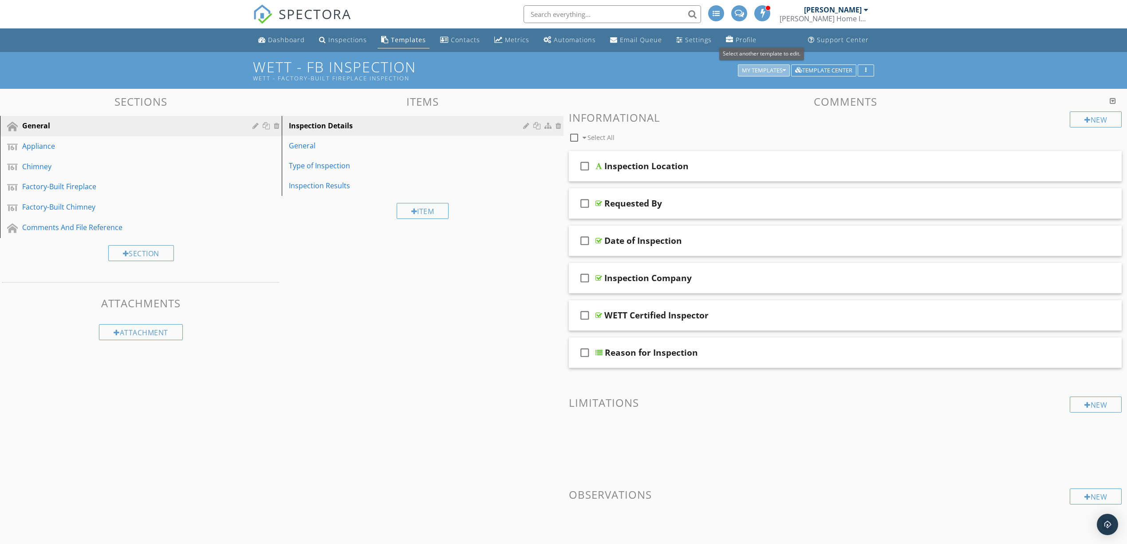
click at [783, 71] on icon "button" at bounding box center [784, 70] width 3 height 6
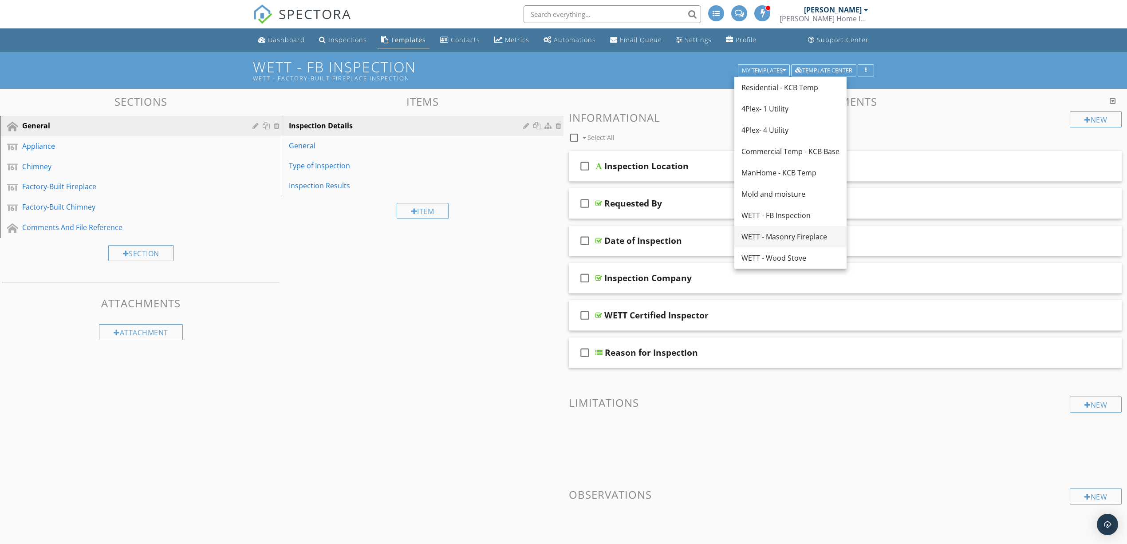
click at [778, 235] on div "WETT - Masonry Fireplace" at bounding box center [791, 236] width 98 height 11
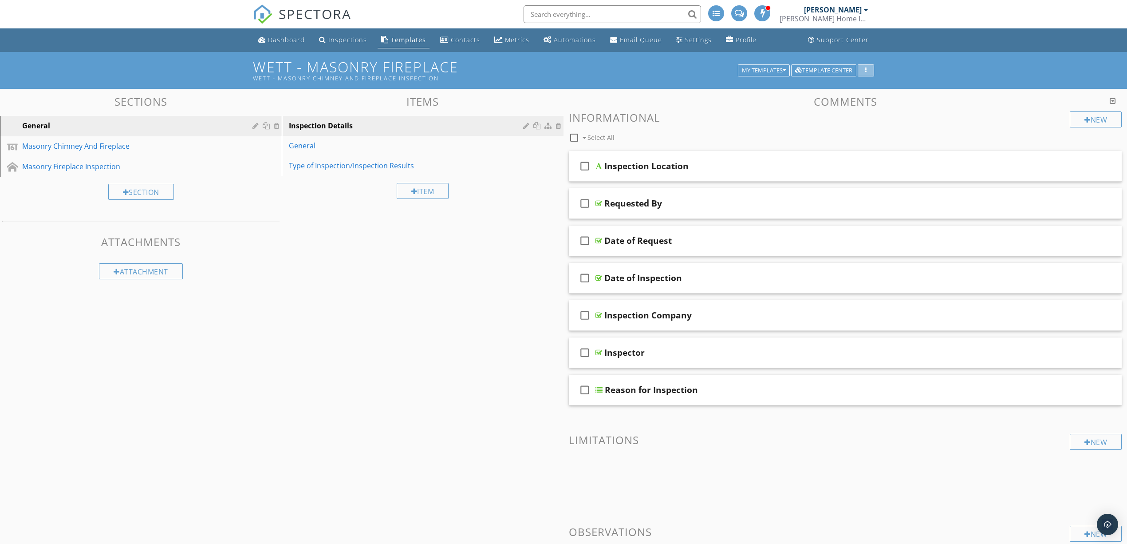
click at [860, 69] on button "button" at bounding box center [866, 70] width 16 height 12
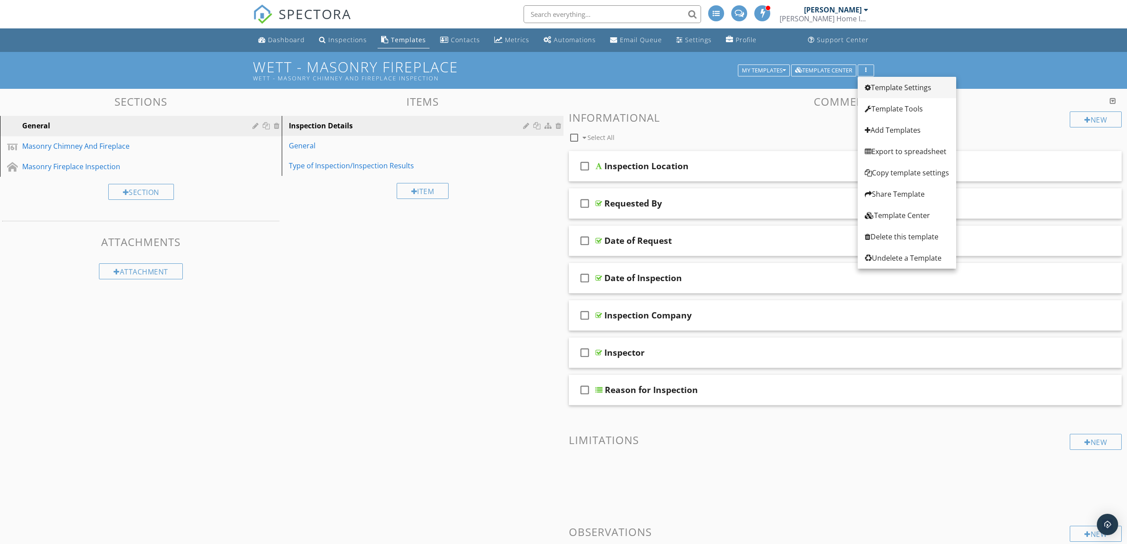
click at [923, 87] on div "Template Settings" at bounding box center [907, 87] width 84 height 11
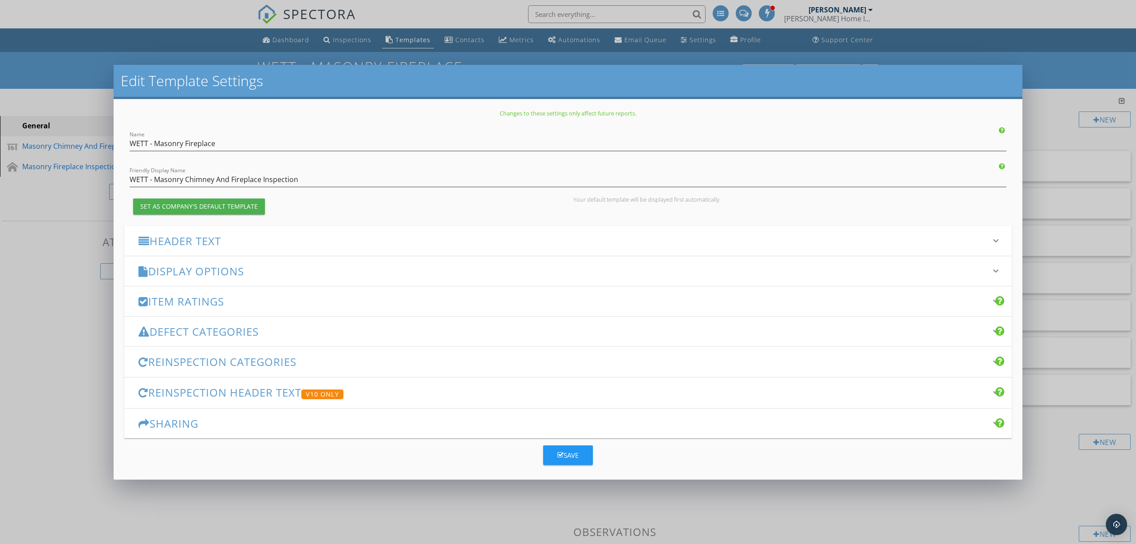
click at [323, 325] on div "Defect Categories keyboard_arrow_down" at bounding box center [567, 331] width 887 height 30
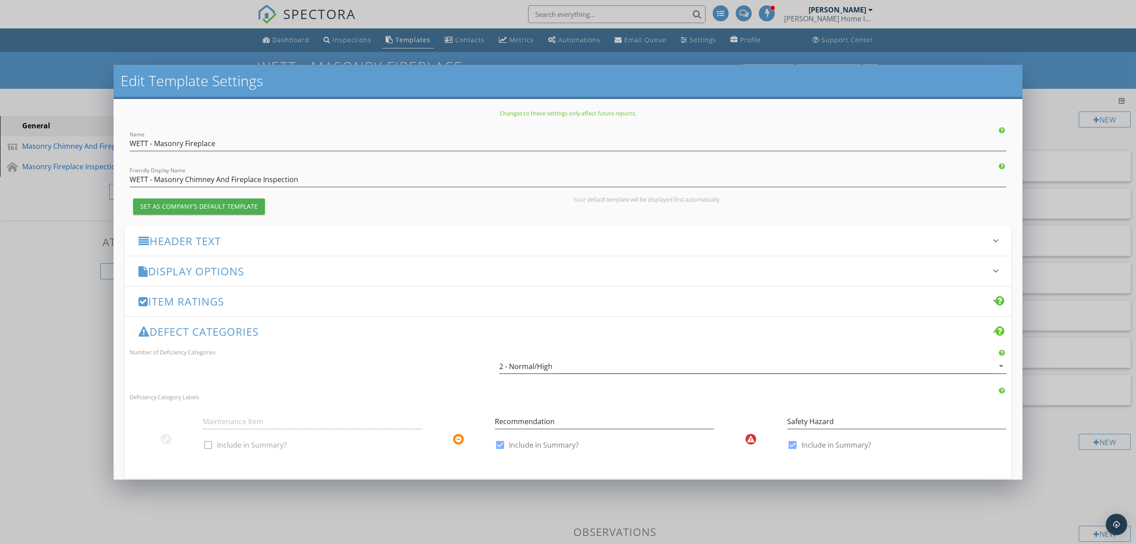
click at [604, 368] on div "2 - Normal/High" at bounding box center [746, 366] width 495 height 15
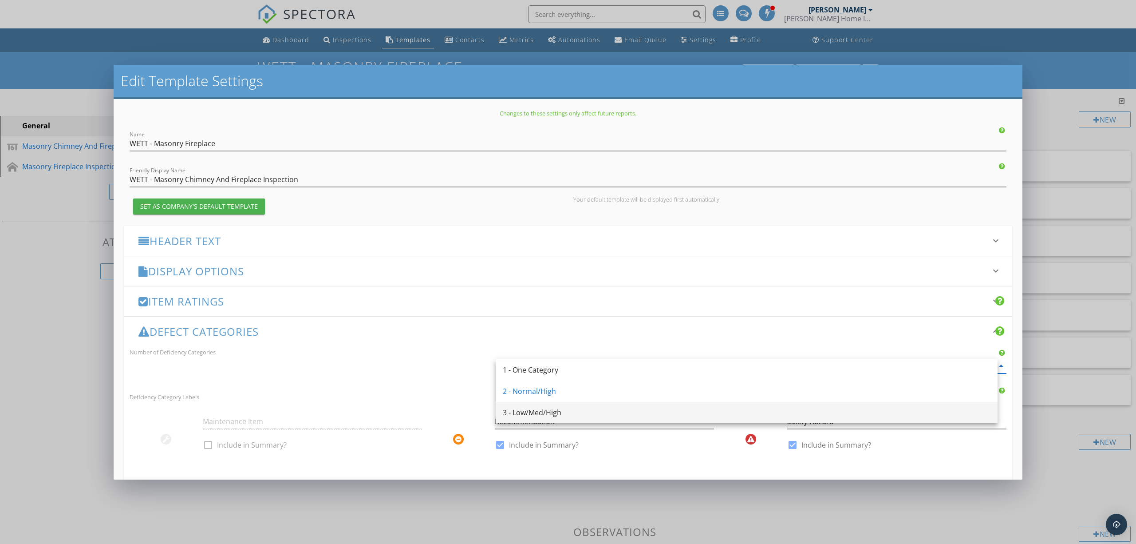
click at [587, 407] on div "3 - Low/Med/High" at bounding box center [747, 412] width 488 height 11
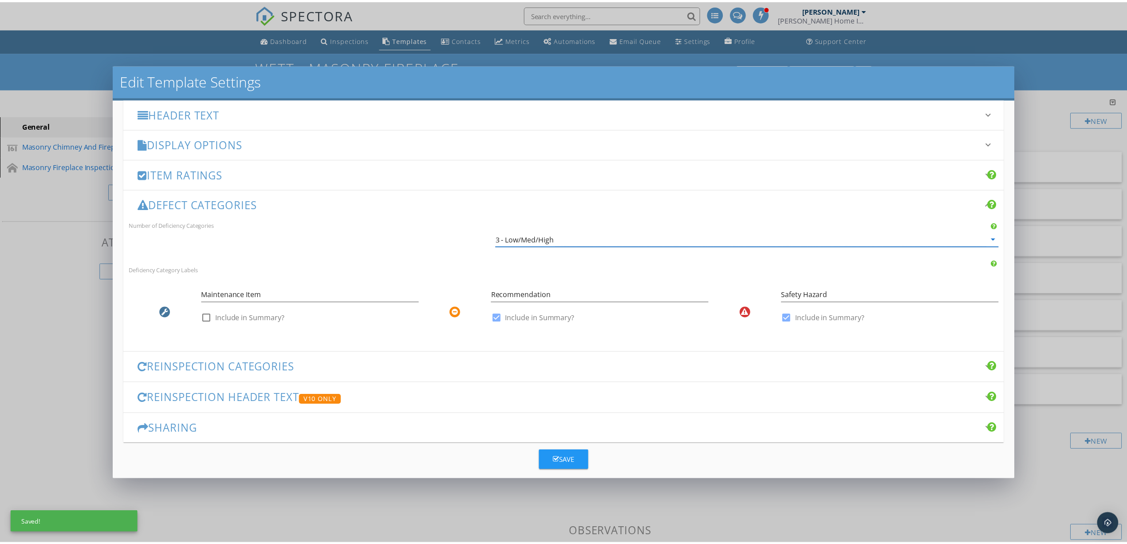
scroll to position [138, 0]
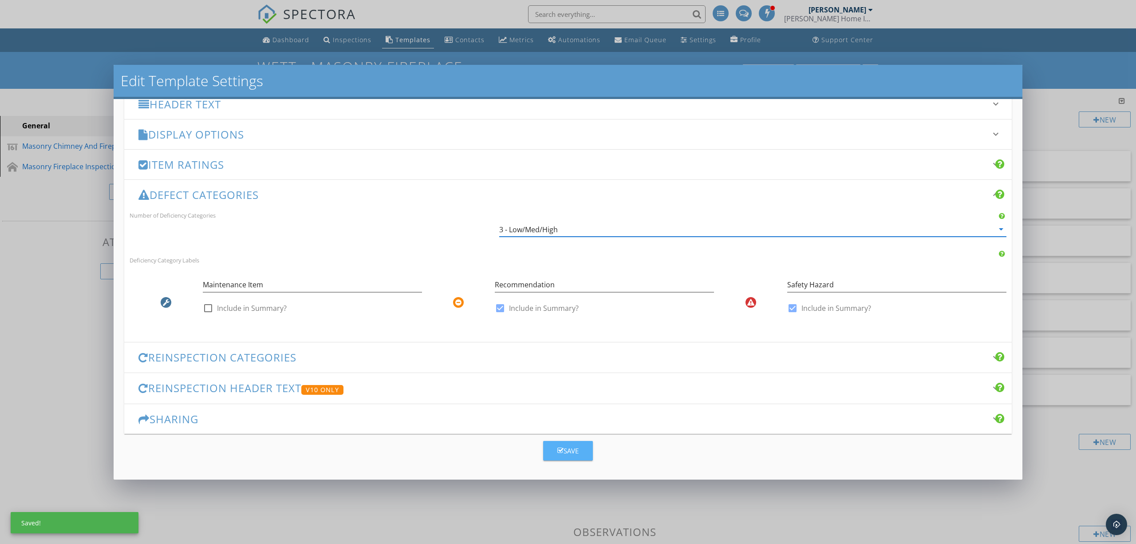
click at [558, 449] on icon "button" at bounding box center [560, 450] width 6 height 7
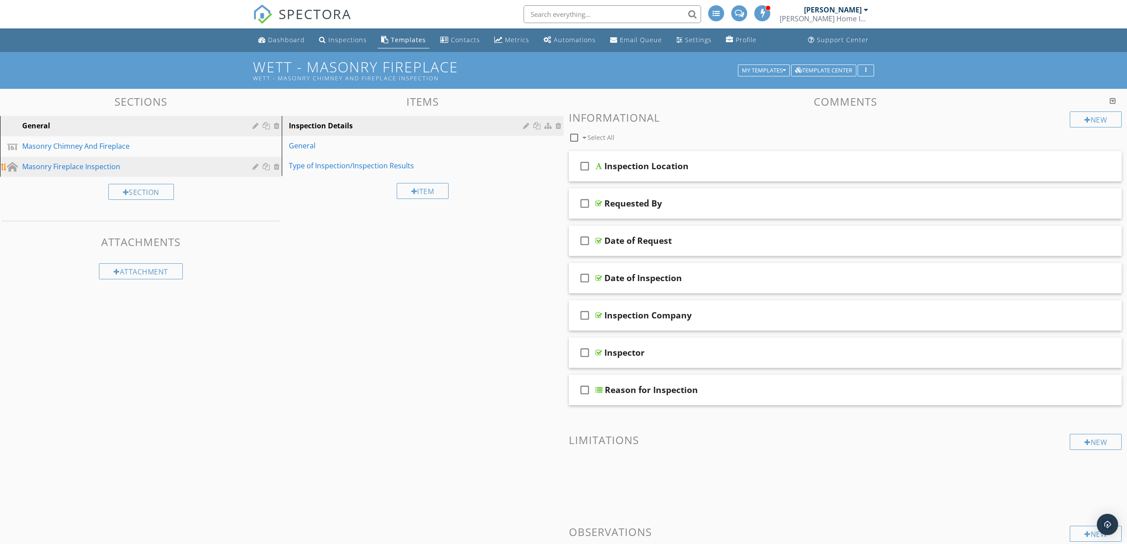
click at [142, 162] on div "Masonry Fireplace Inspection" at bounding box center [130, 166] width 217 height 11
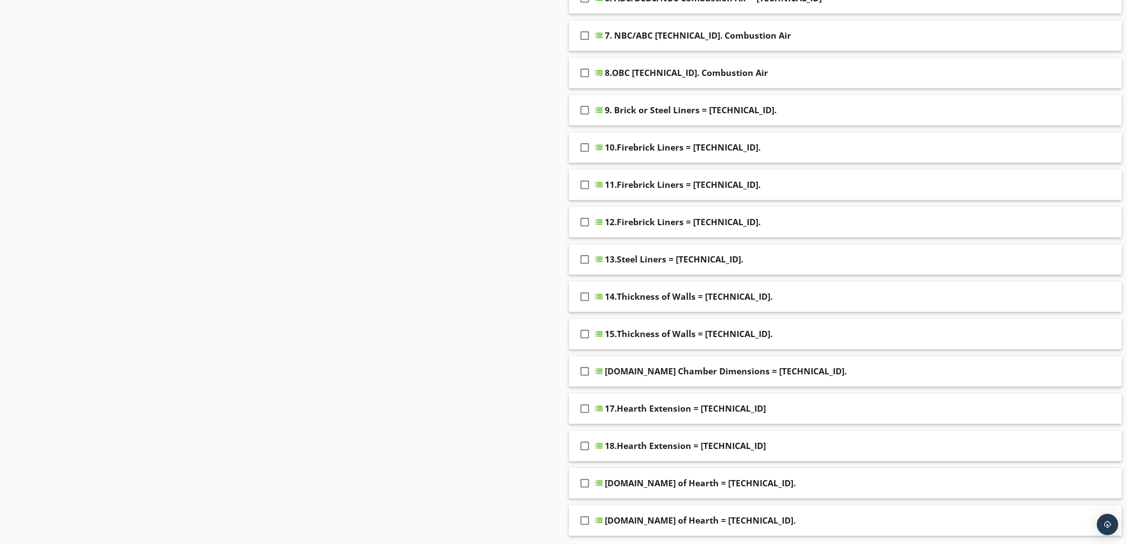
scroll to position [414, 0]
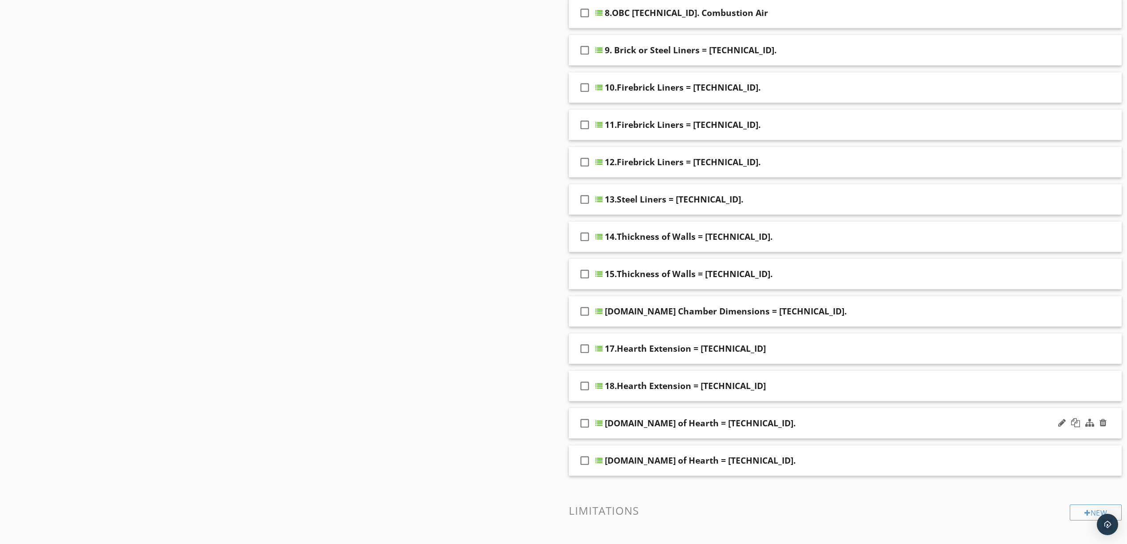
click at [792, 432] on div "check_box_outline_blank 19.Support of Hearth = 9.22.5.2." at bounding box center [845, 423] width 553 height 31
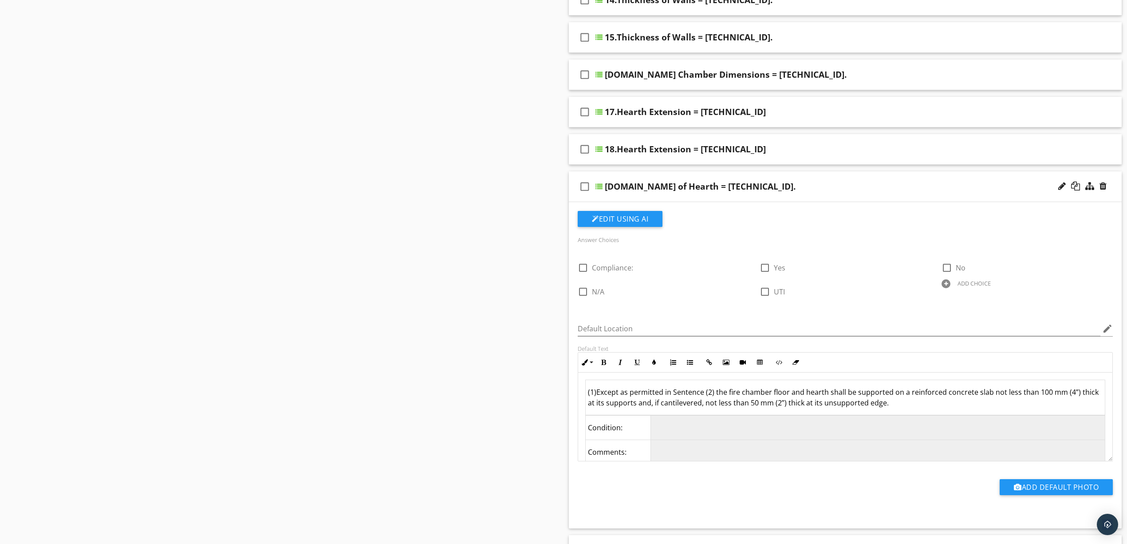
scroll to position [710, 0]
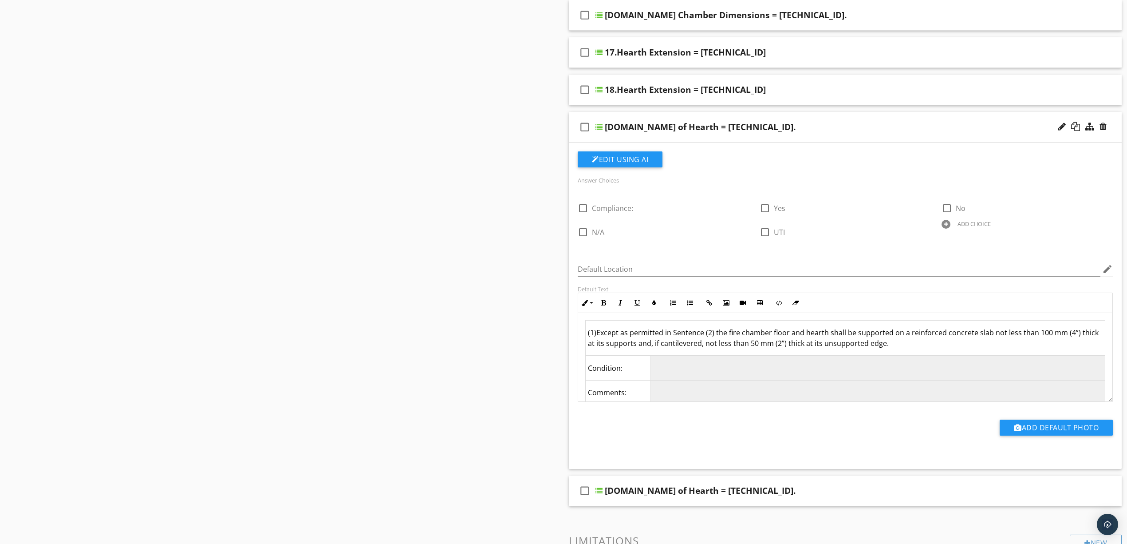
click at [776, 128] on div "19.Support of Hearth = 9.22.5.2." at bounding box center [806, 127] width 402 height 11
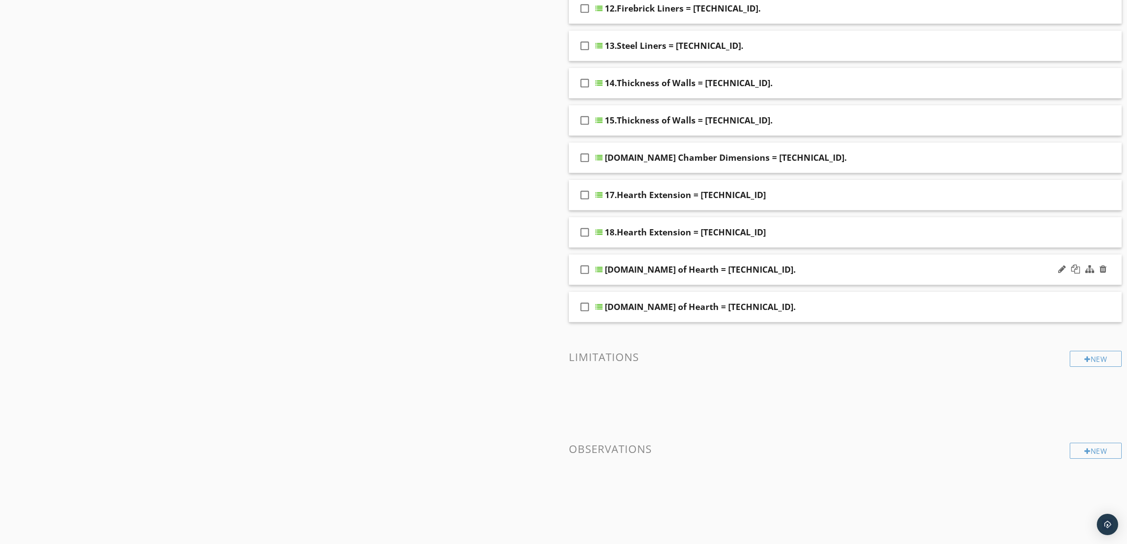
scroll to position [570, 0]
click at [772, 304] on div "20.Support of Hearth = 9.22.5.2." at bounding box center [806, 306] width 402 height 11
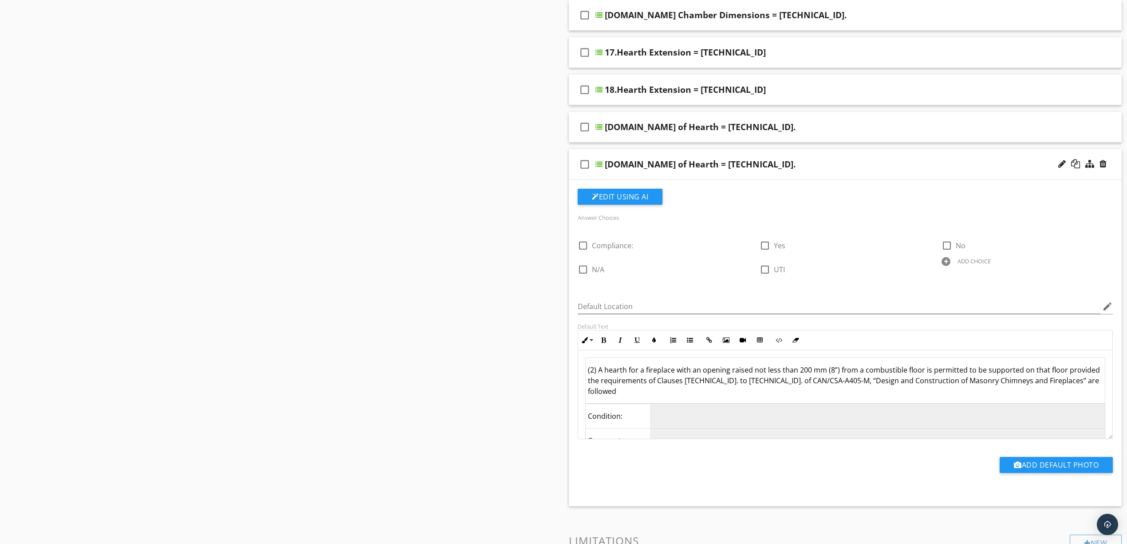
click at [778, 161] on div "check_box_outline_blank 20.Support of Hearth = 9.22.5.2." at bounding box center [845, 164] width 553 height 31
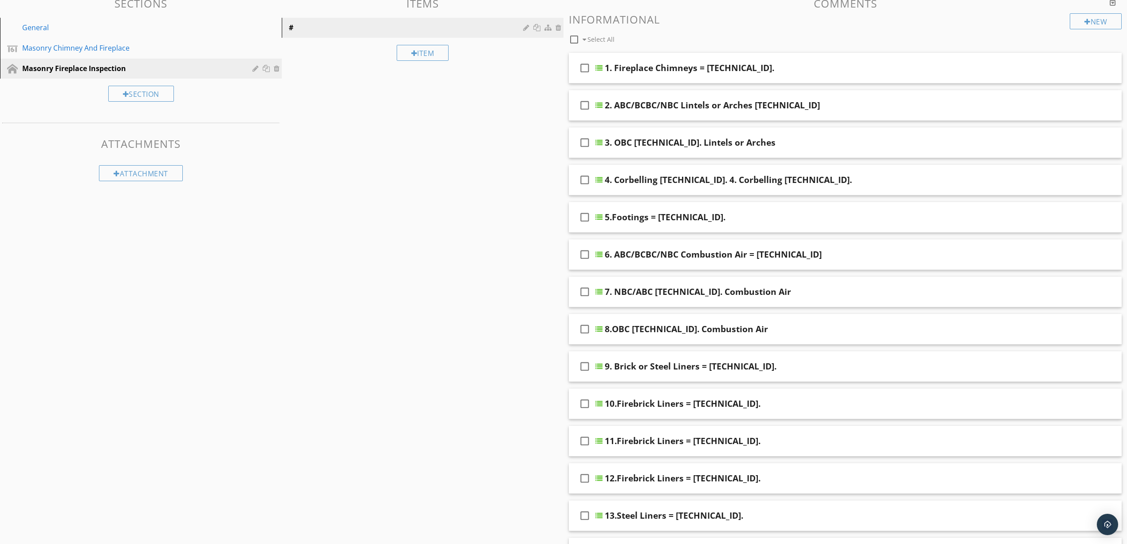
scroll to position [0, 0]
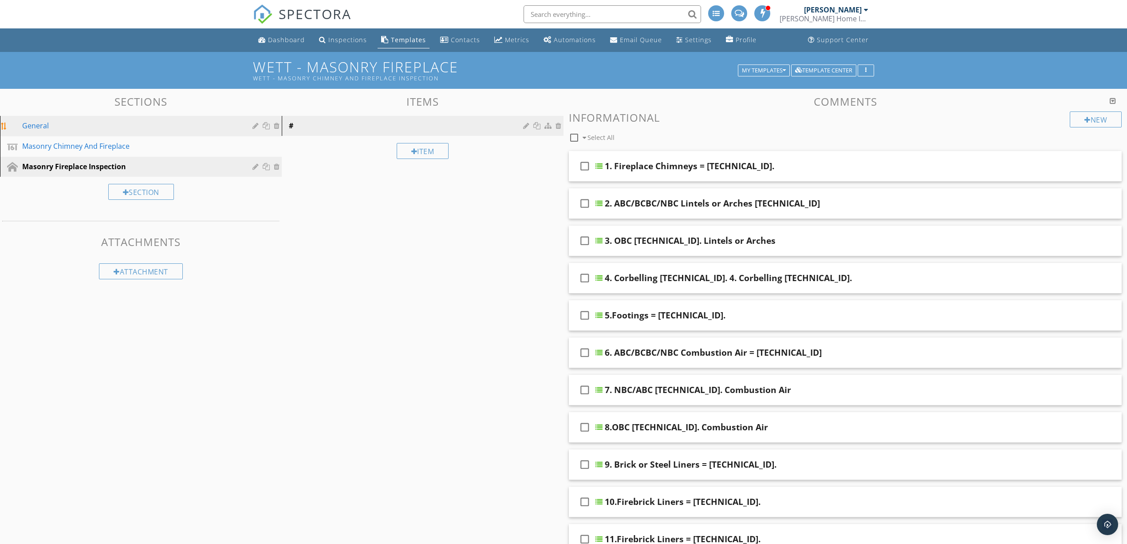
click at [97, 122] on div "General" at bounding box center [130, 125] width 217 height 11
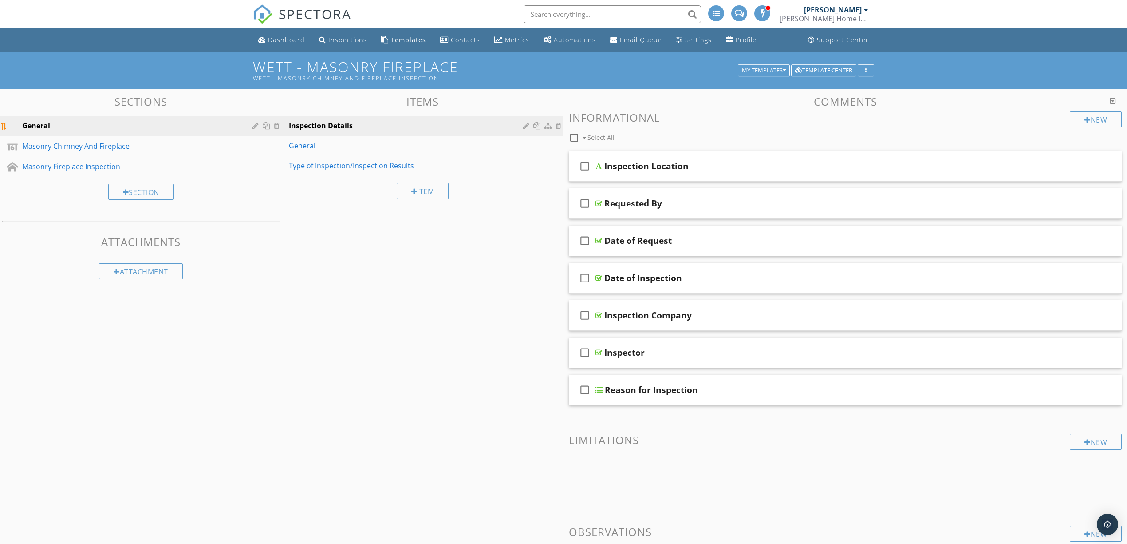
click at [256, 125] on div at bounding box center [256, 125] width 8 height 7
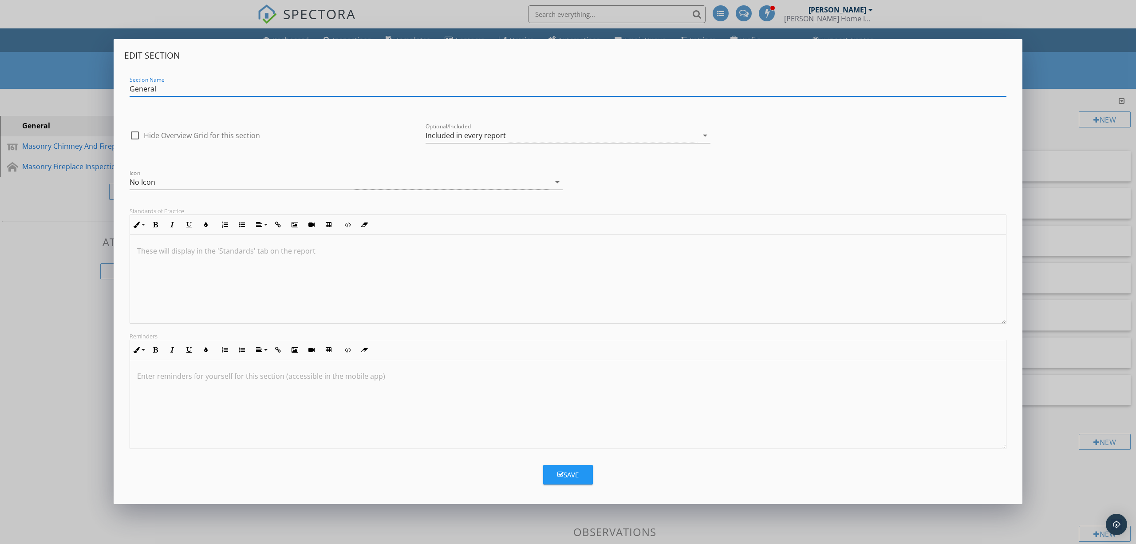
click at [190, 178] on div "No Icon" at bounding box center [241, 182] width 223 height 11
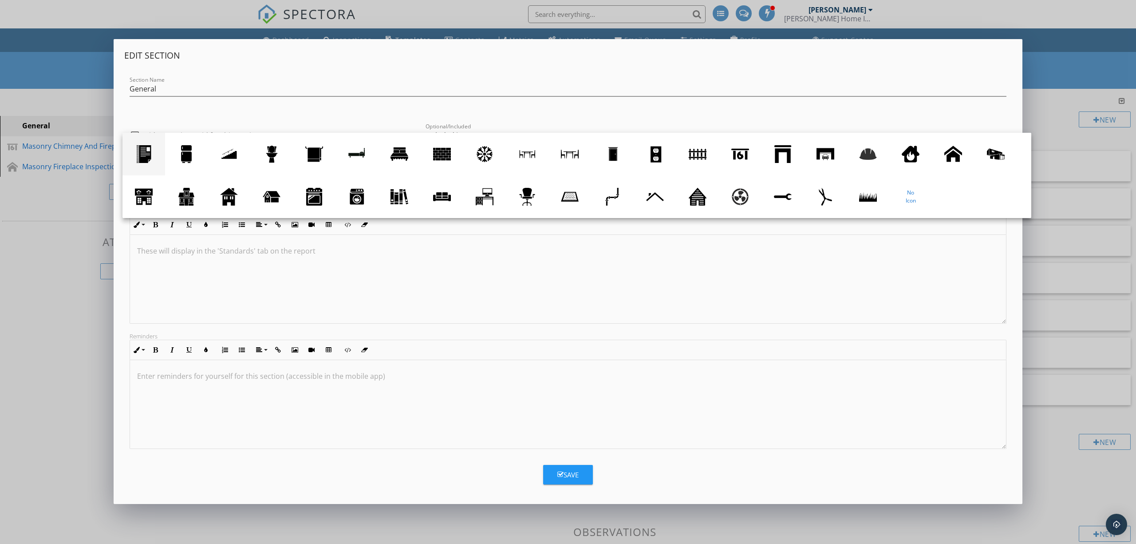
click at [142, 152] on div at bounding box center [144, 154] width 18 height 18
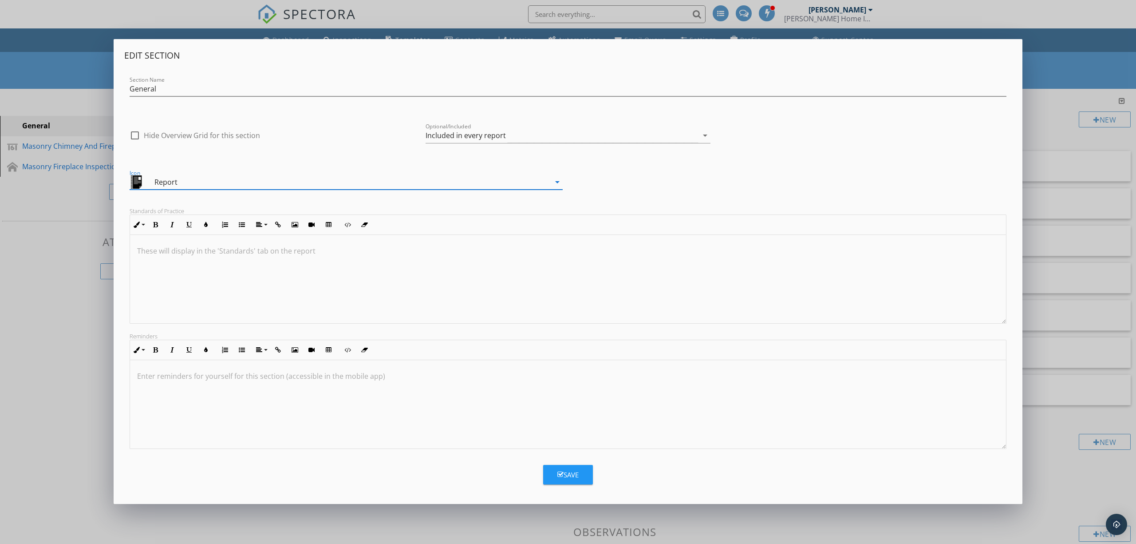
click at [551, 472] on button "Save" at bounding box center [568, 475] width 50 height 20
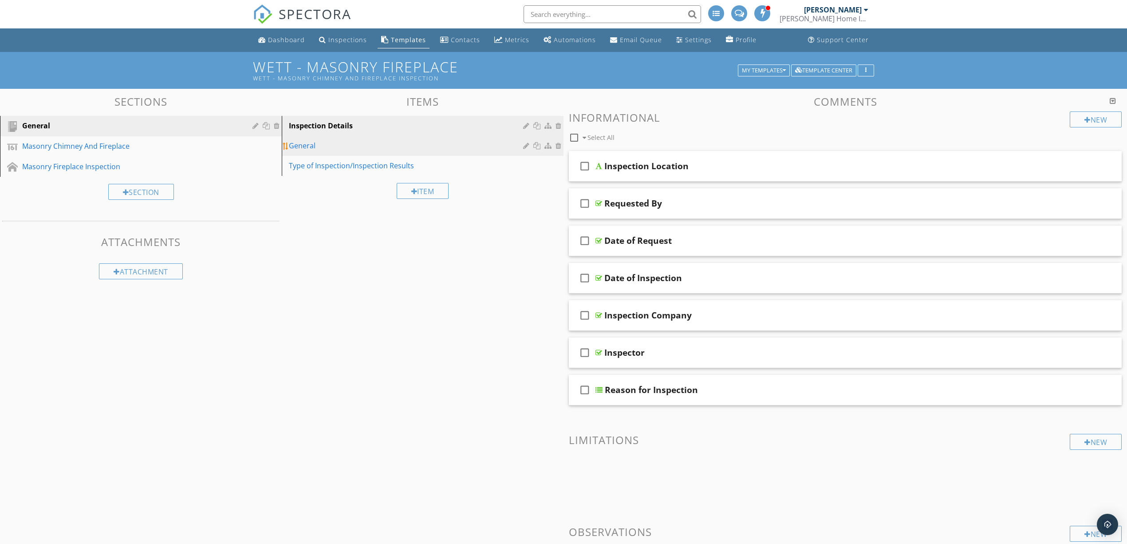
click at [327, 153] on link "General" at bounding box center [423, 146] width 279 height 20
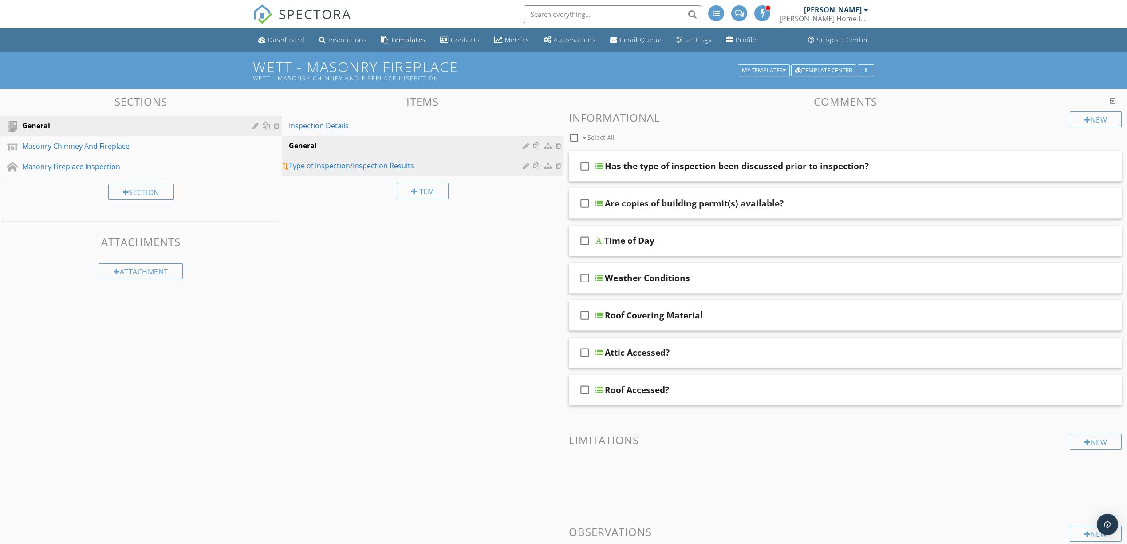
click at [416, 160] on div "Type of Inspection/Inspection Results" at bounding box center [407, 165] width 237 height 11
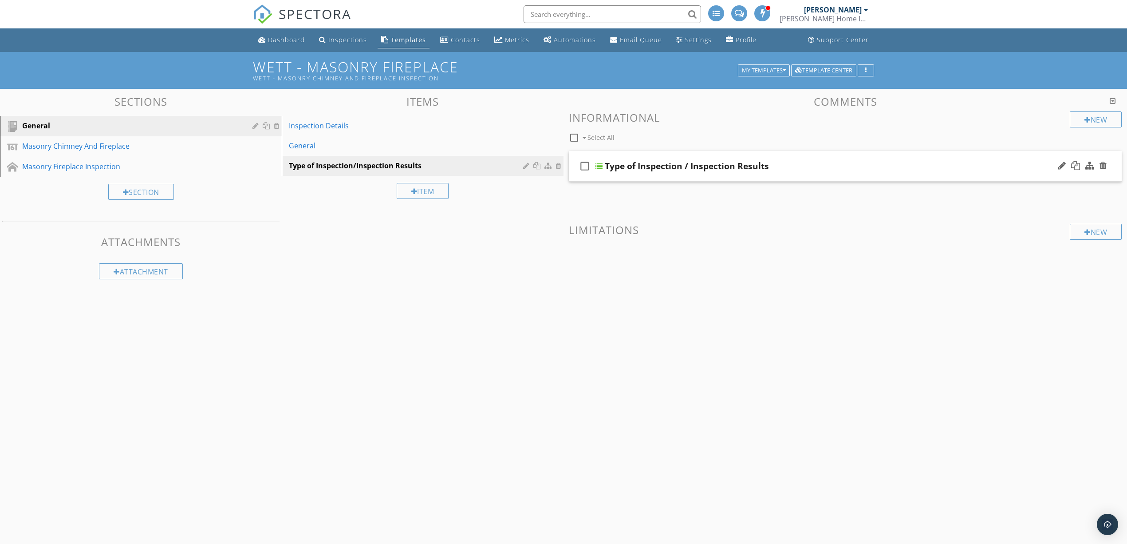
click at [834, 170] on div "Type of Inspection / Inspection Results" at bounding box center [806, 166] width 402 height 11
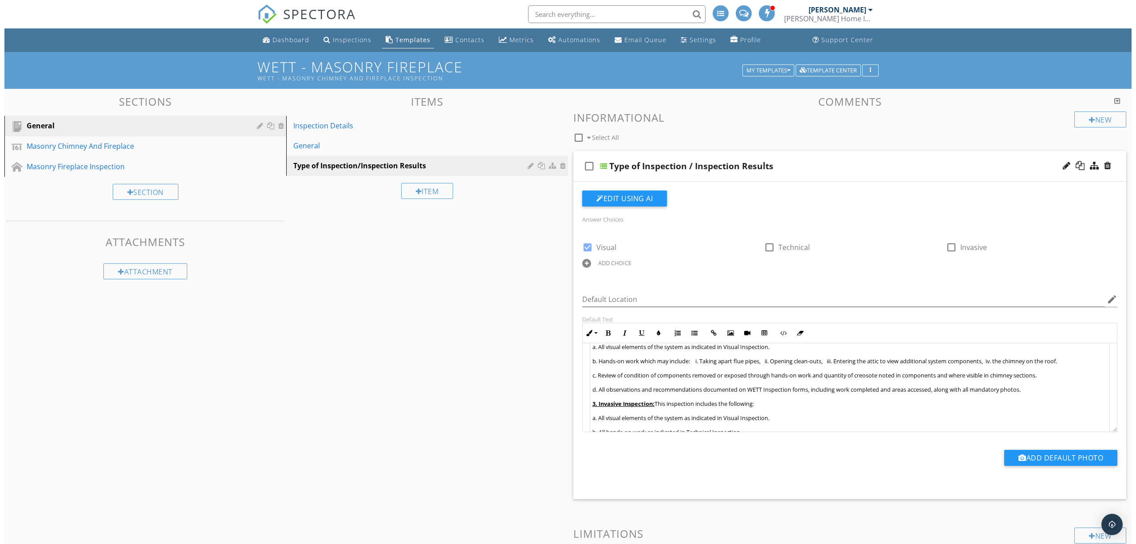
scroll to position [118, 0]
click at [430, 190] on div "Item" at bounding box center [423, 191] width 52 height 16
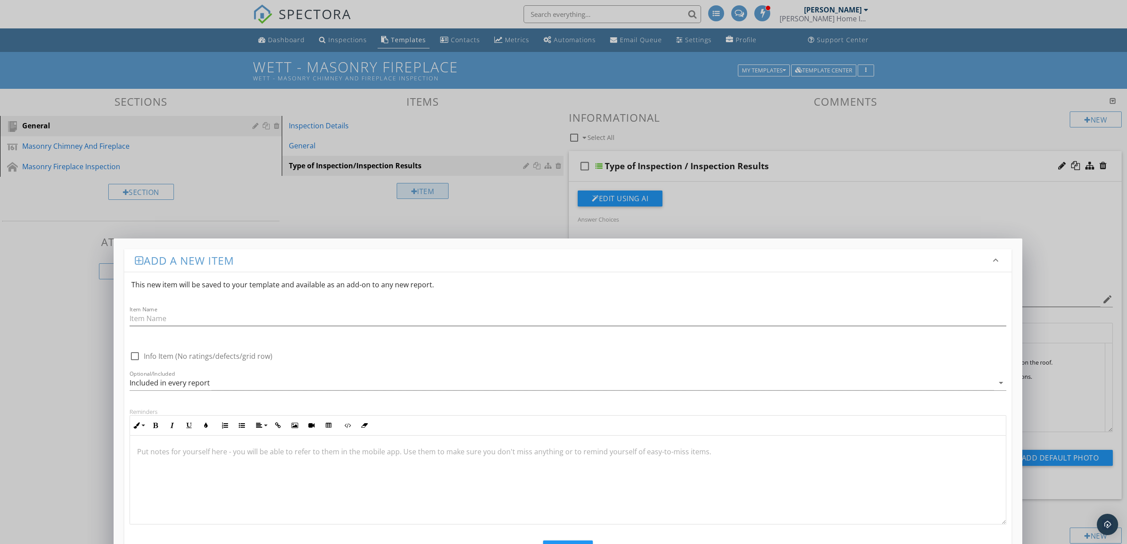
scroll to position [107, 0]
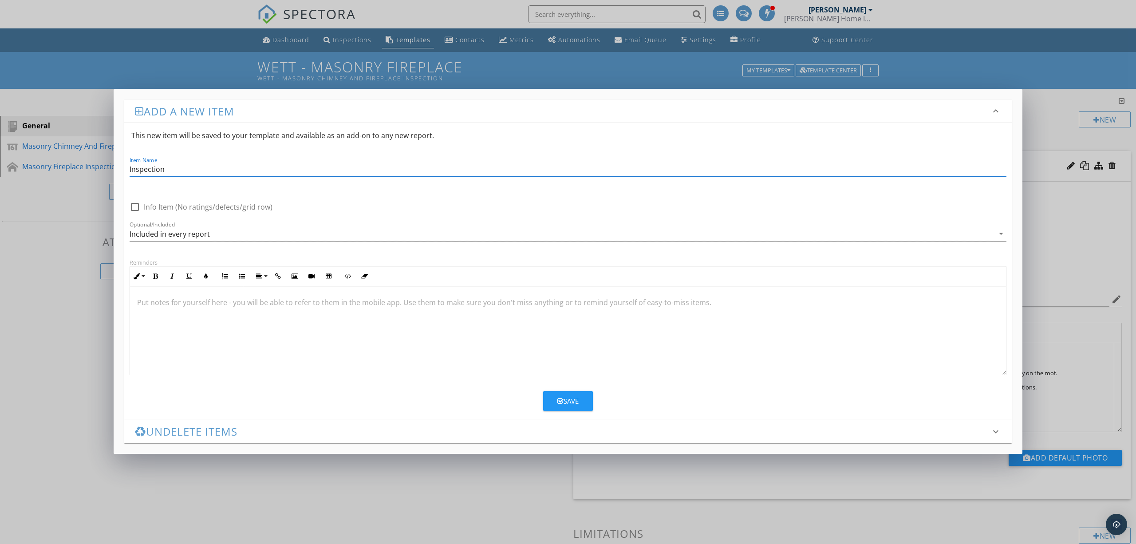
type input "Inspection Results"
click at [579, 402] on div "Save" at bounding box center [567, 401] width 21 height 10
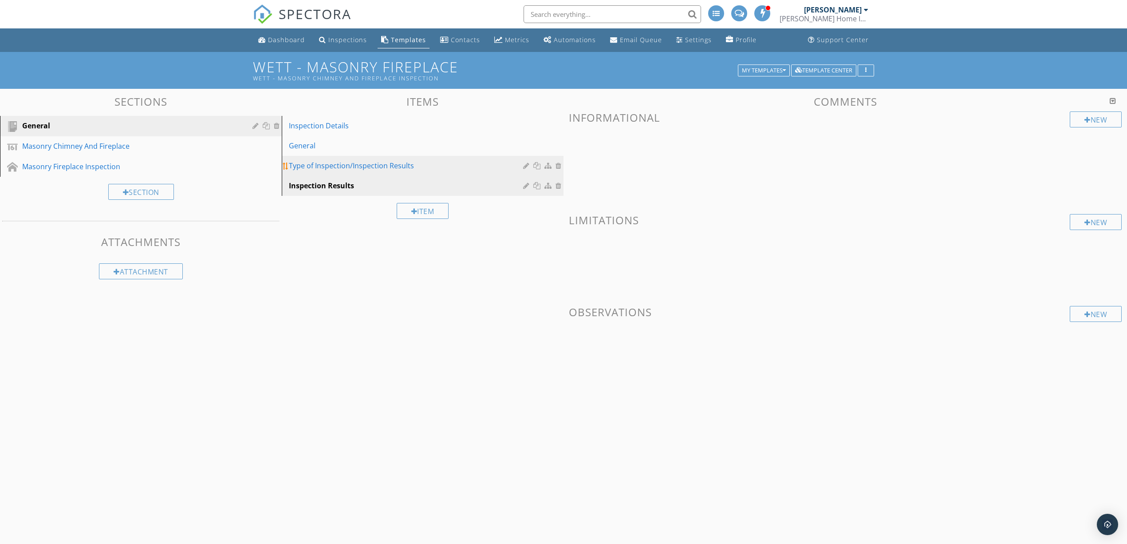
click at [402, 164] on div "Type of Inspection/Inspection Results" at bounding box center [407, 165] width 237 height 11
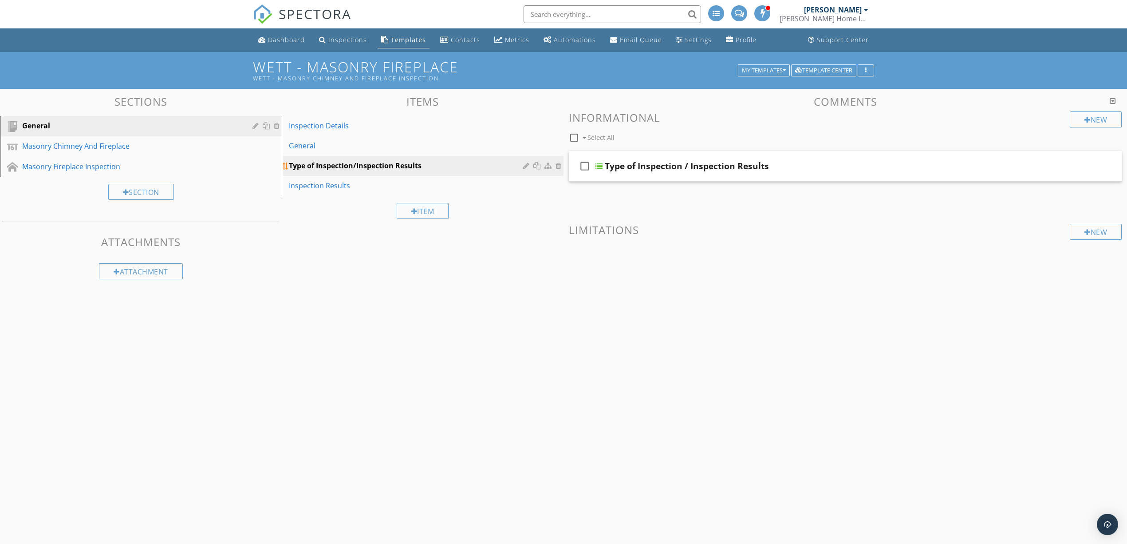
click at [526, 164] on div at bounding box center [527, 165] width 8 height 7
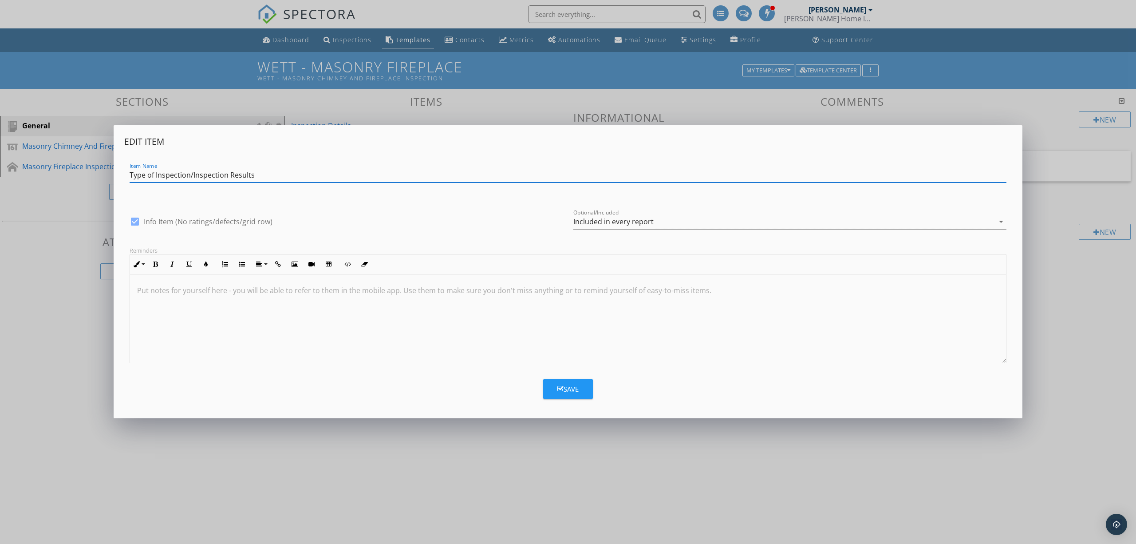
drag, startPoint x: 189, startPoint y: 177, endPoint x: 391, endPoint y: 176, distance: 202.3
click at [391, 176] on input "Type of Inspection/Inspection Results" at bounding box center [568, 175] width 877 height 15
type input "Type of Inspection"
click at [551, 383] on button "Save" at bounding box center [568, 389] width 50 height 20
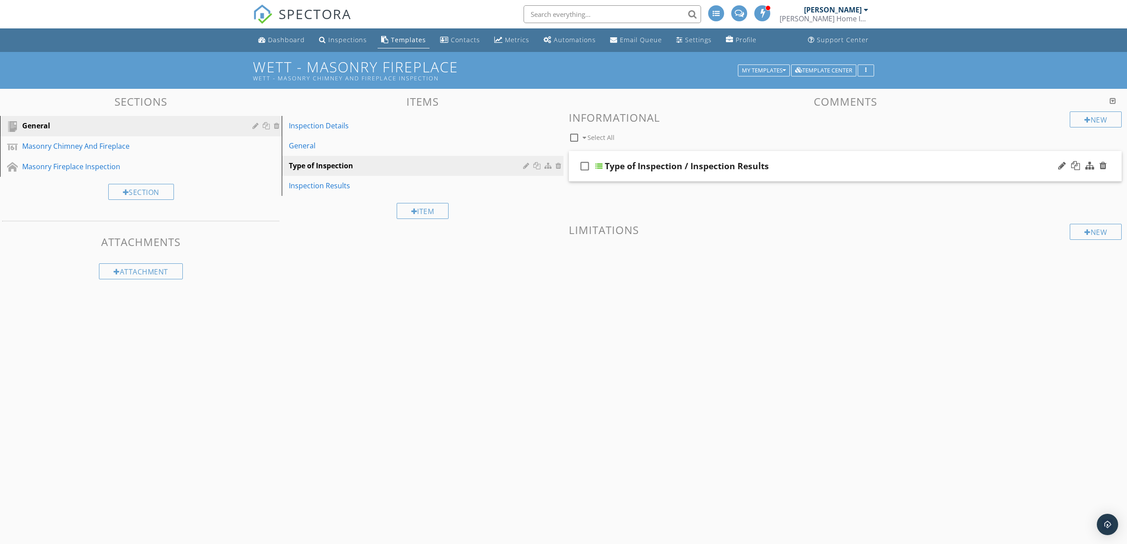
click at [828, 175] on div "check_box_outline_blank Type of Inspection / Inspection Results" at bounding box center [845, 166] width 553 height 31
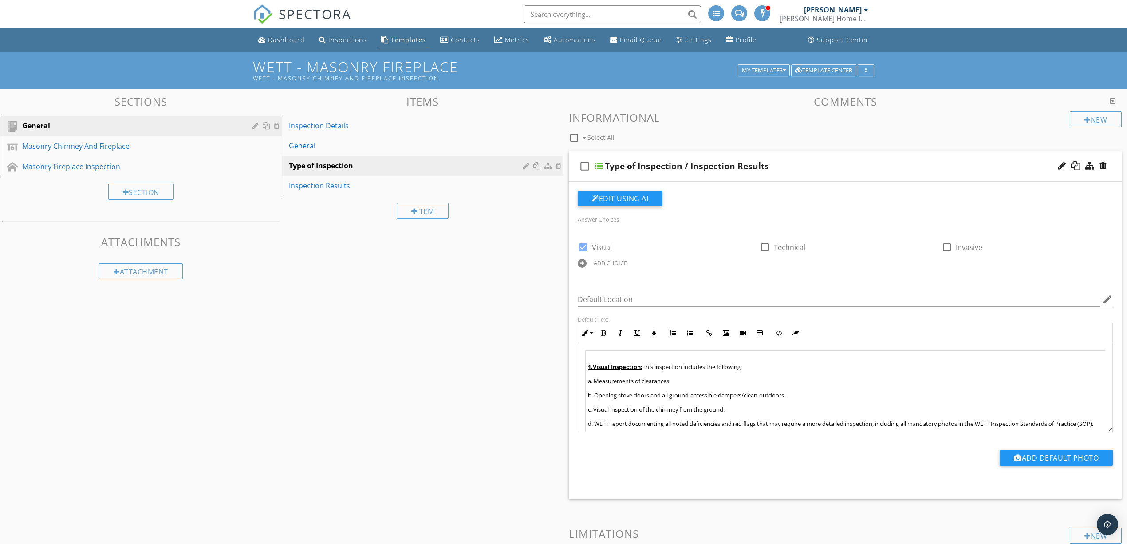
click at [586, 166] on icon "check_box_outline_blank" at bounding box center [585, 165] width 14 height 21
checkbox input "true"
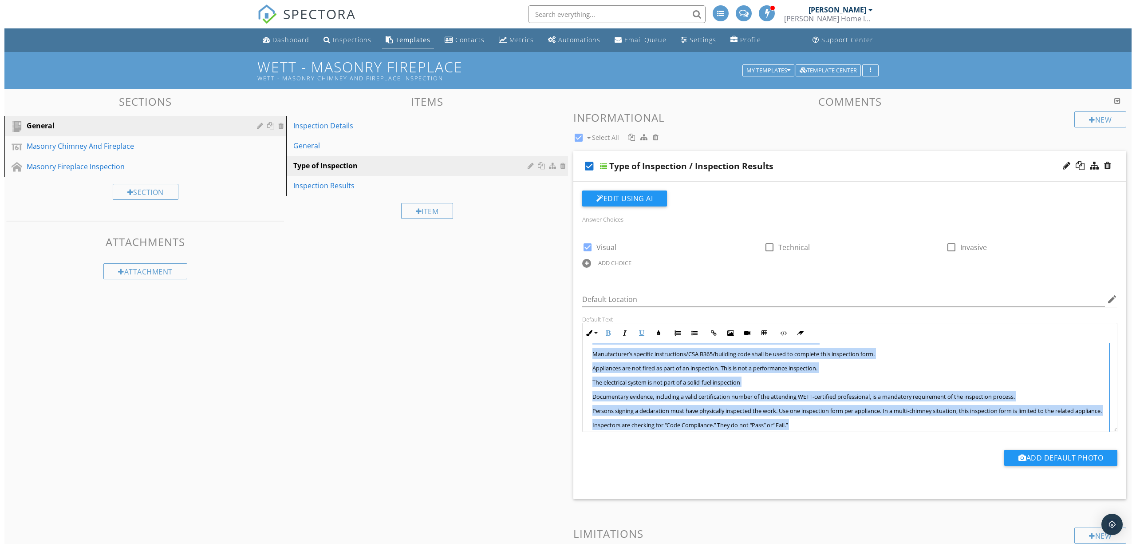
scroll to position [448, 0]
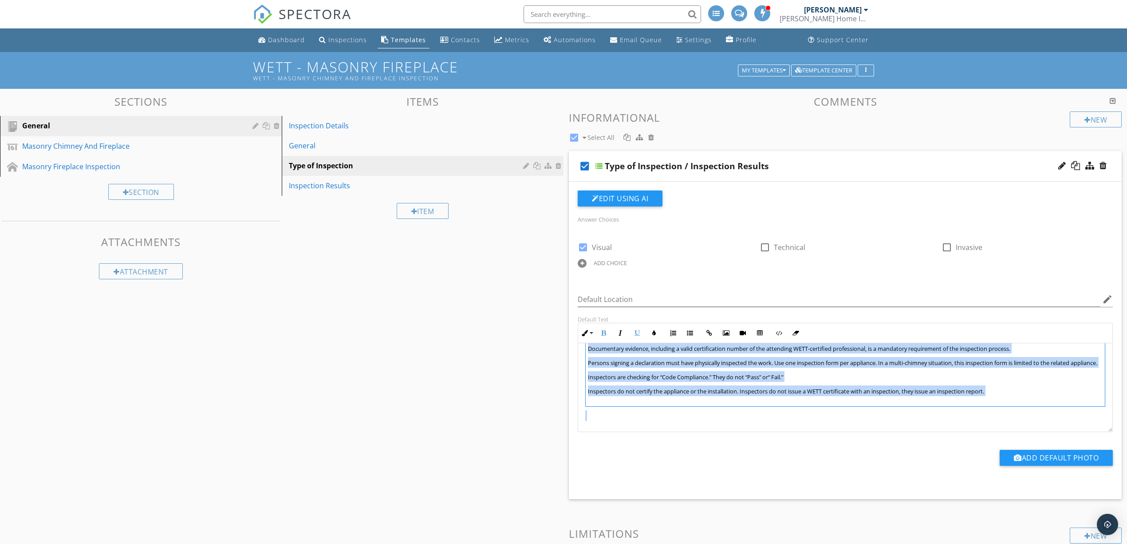
drag, startPoint x: 587, startPoint y: 392, endPoint x: 1037, endPoint y: 395, distance: 450.9
click at [1037, 395] on td "1.Visual Inspection: This inspection includes the following: a. Measurements of…" at bounding box center [846, 171] width 520 height 472
copy td "Inspection Results: Indicate inspection results for each component. Code compli…"
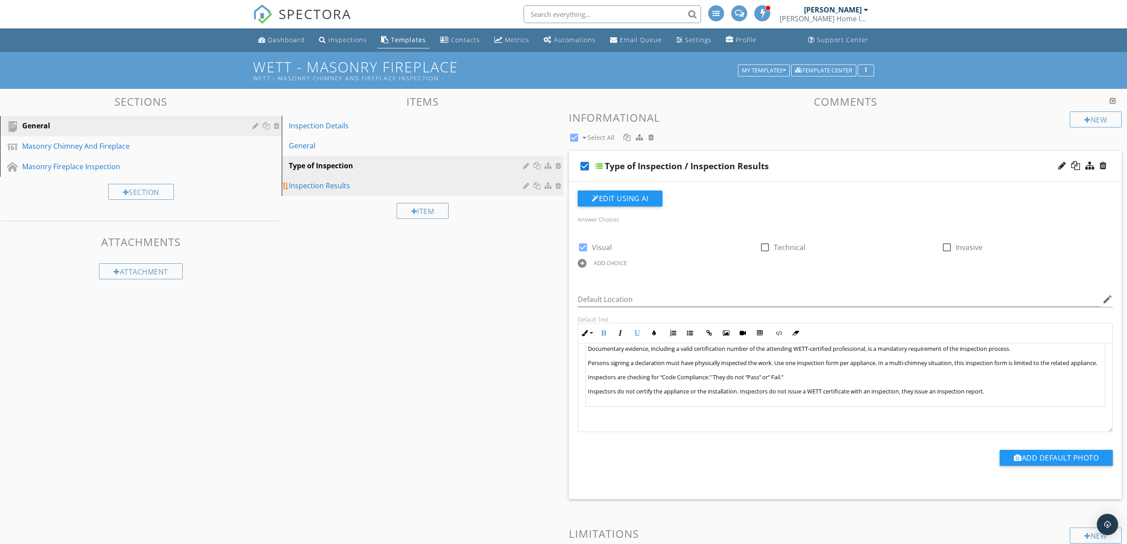
click at [323, 186] on div "Inspection Results" at bounding box center [407, 185] width 237 height 11
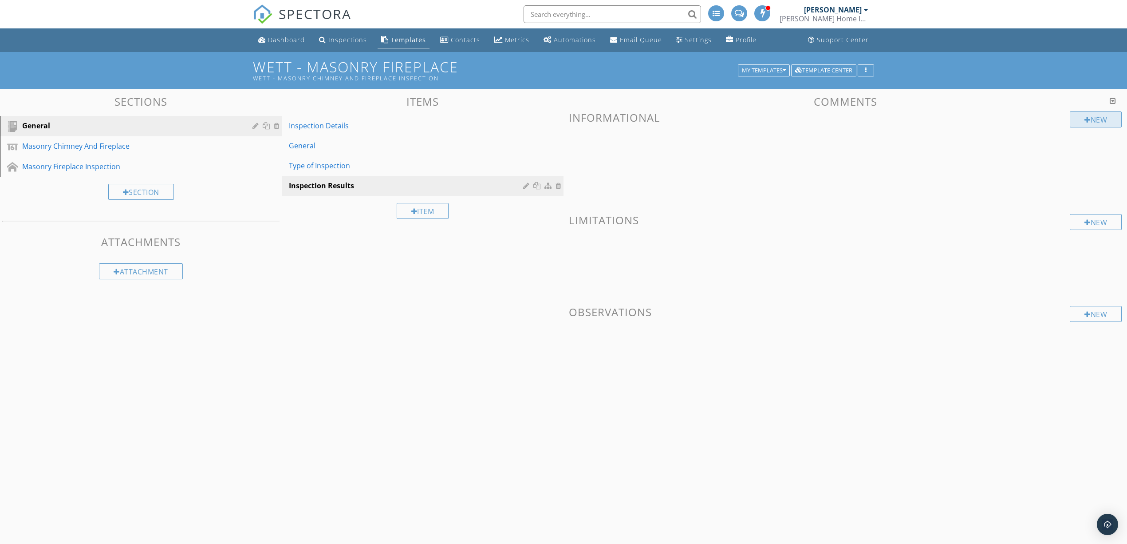
click at [1074, 122] on div "New" at bounding box center [1096, 119] width 52 height 16
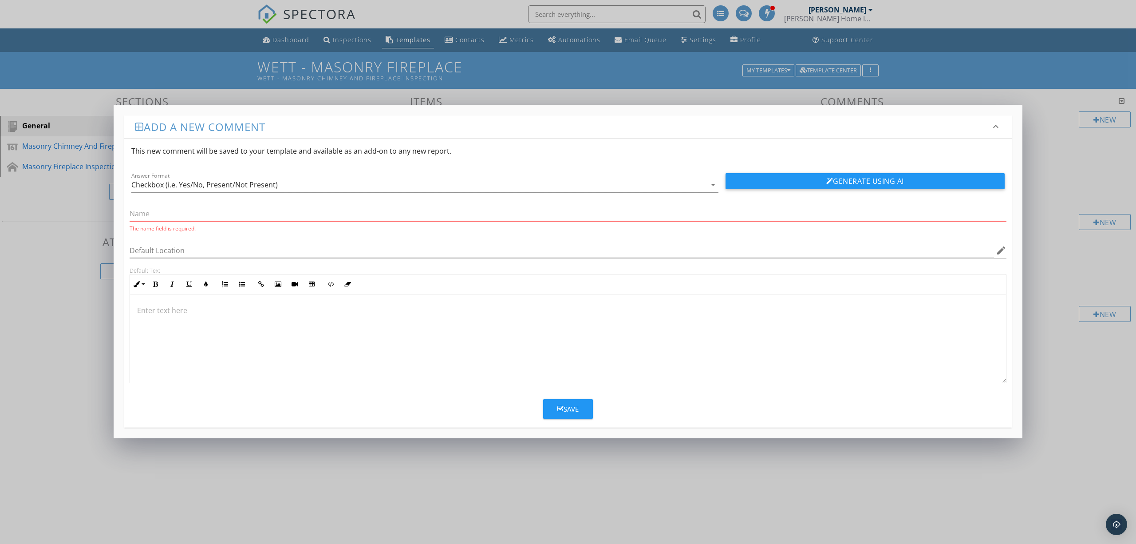
click at [262, 329] on div at bounding box center [568, 338] width 876 height 89
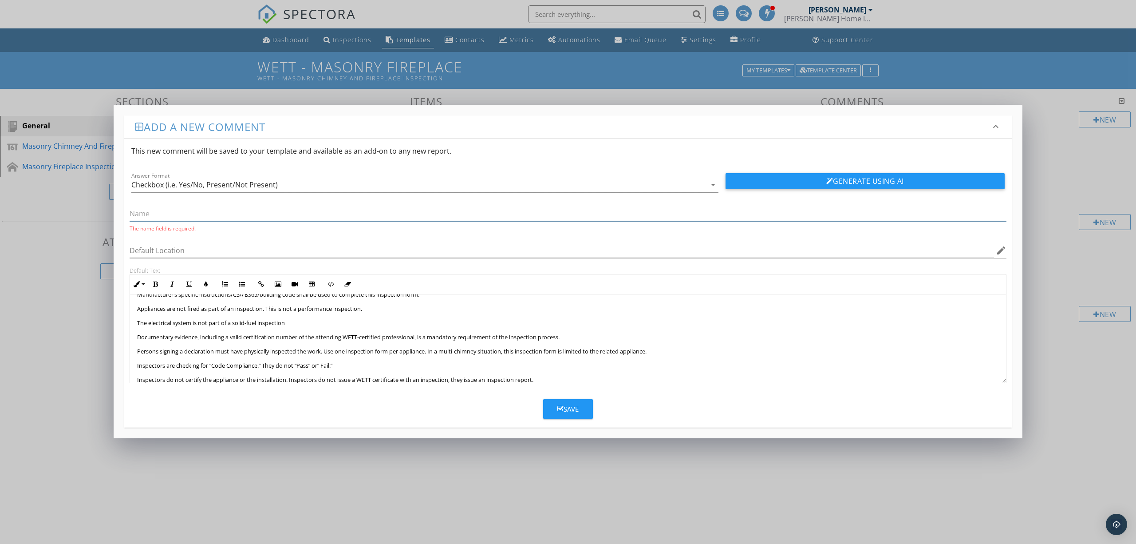
click at [253, 215] on input "text" at bounding box center [568, 213] width 877 height 15
type input "Inspection Results"
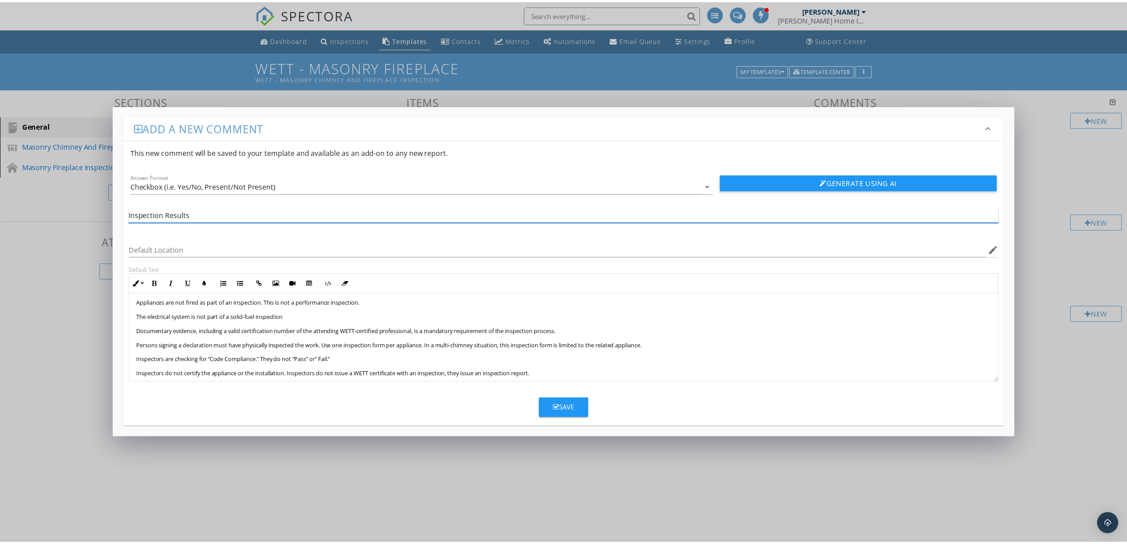
scroll to position [142, 0]
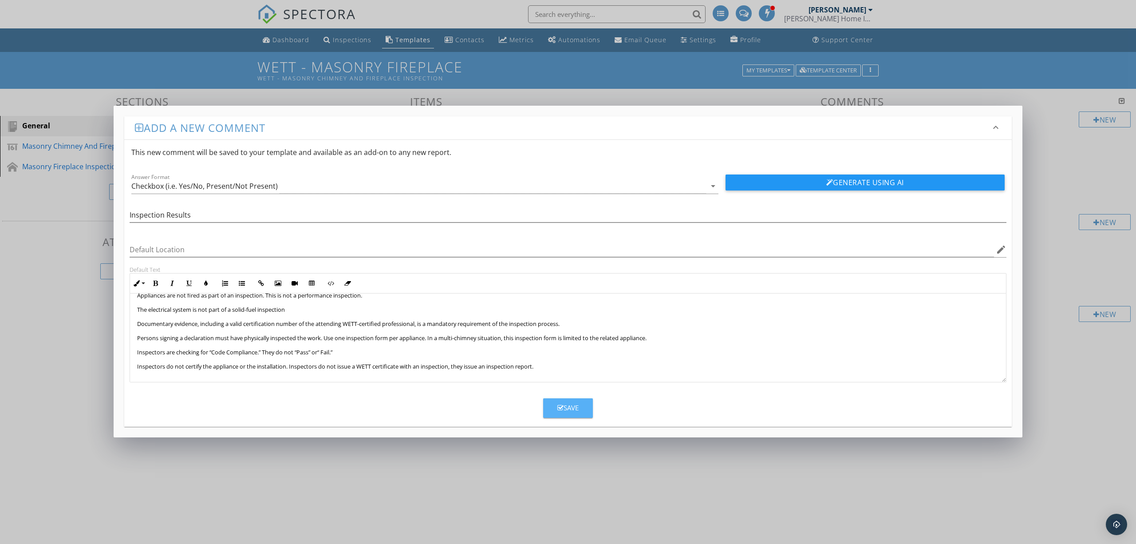
click at [576, 406] on div "Save" at bounding box center [567, 407] width 21 height 10
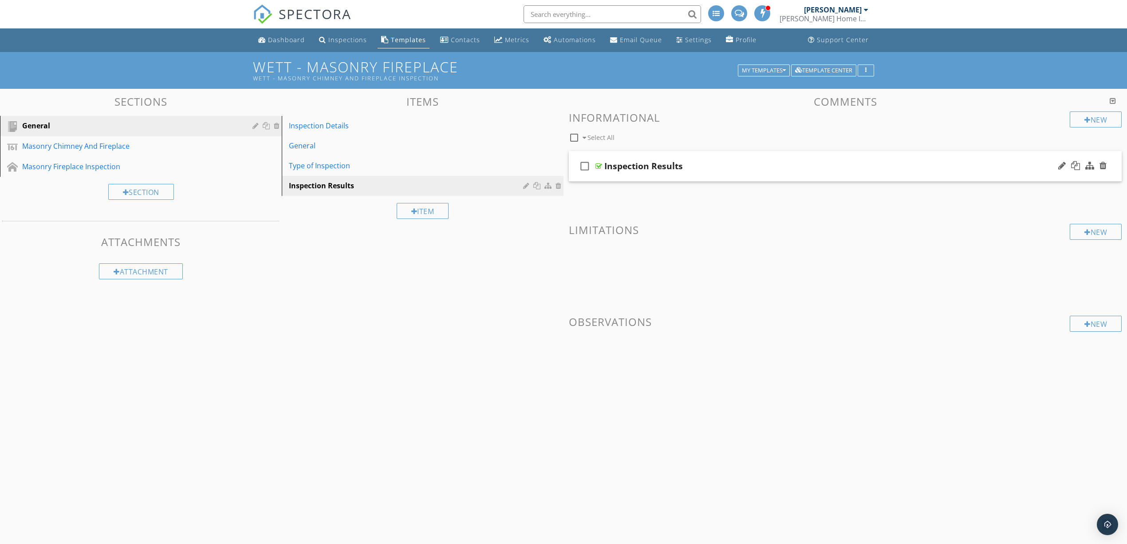
click at [588, 164] on icon "check_box_outline_blank" at bounding box center [585, 165] width 14 height 21
checkbox input "true"
click at [722, 161] on div "Inspection Results" at bounding box center [805, 166] width 402 height 11
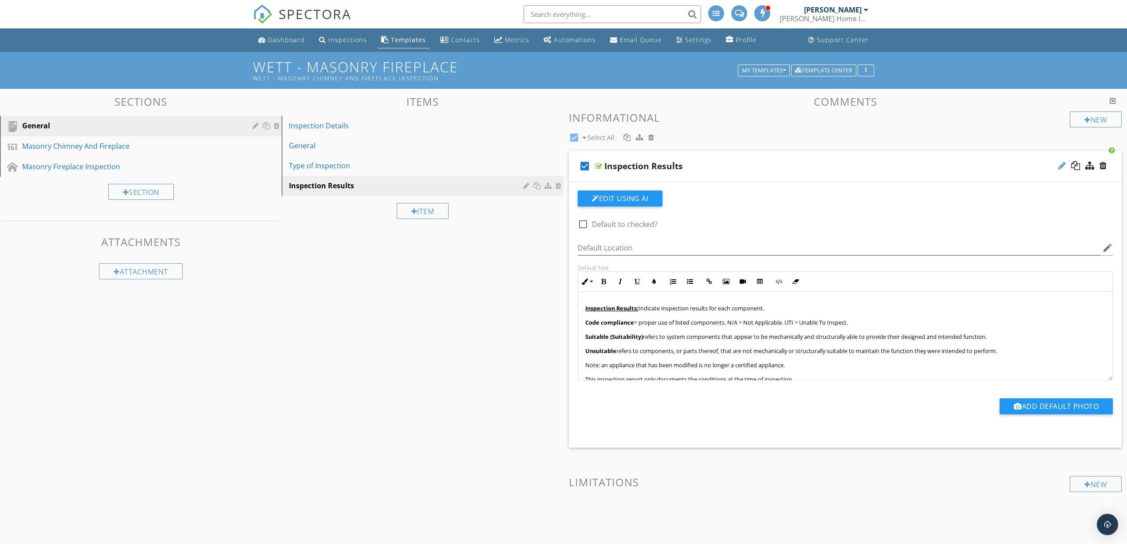
click at [1062, 162] on div at bounding box center [1062, 165] width 8 height 9
click at [631, 226] on label "Default to checked?" at bounding box center [625, 224] width 66 height 9
checkbox input "true"
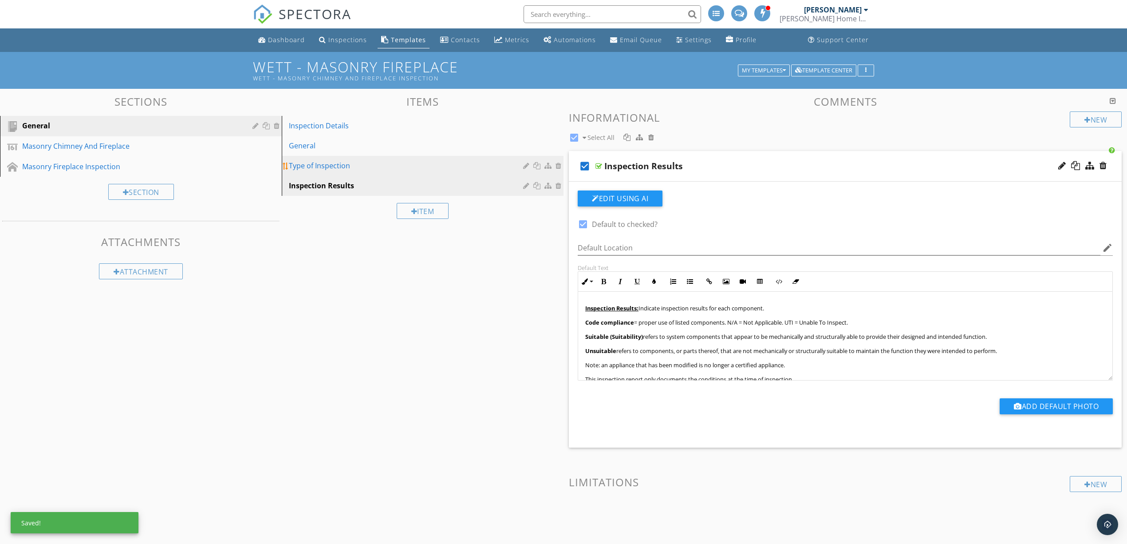
click at [333, 169] on div "Type of Inspection" at bounding box center [407, 165] width 237 height 11
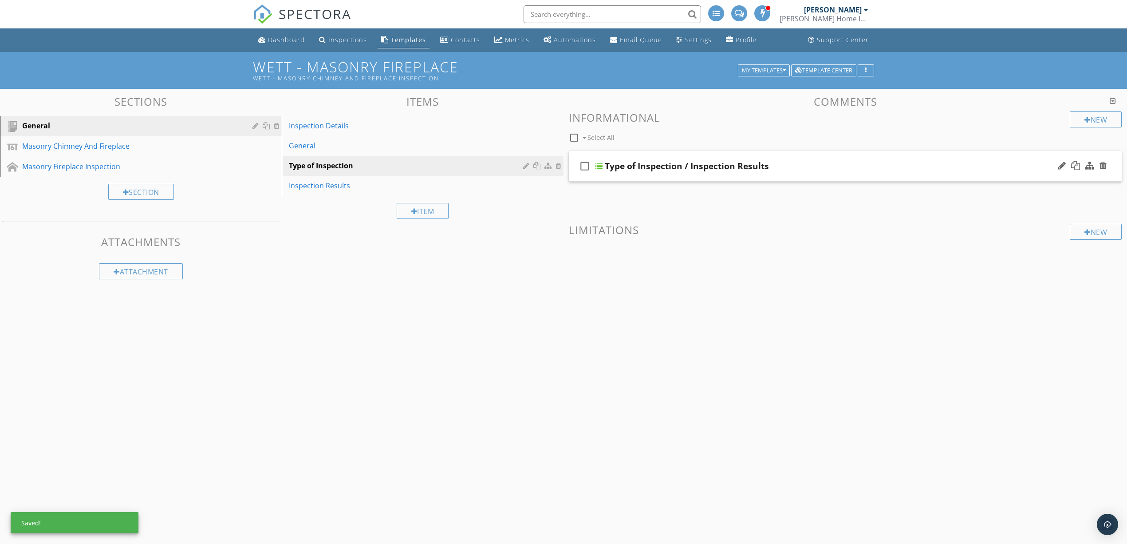
click at [582, 168] on icon "check_box_outline_blank" at bounding box center [585, 165] width 14 height 21
checkbox input "true"
click at [860, 162] on div "Type of Inspection / Inspection Results" at bounding box center [806, 166] width 402 height 11
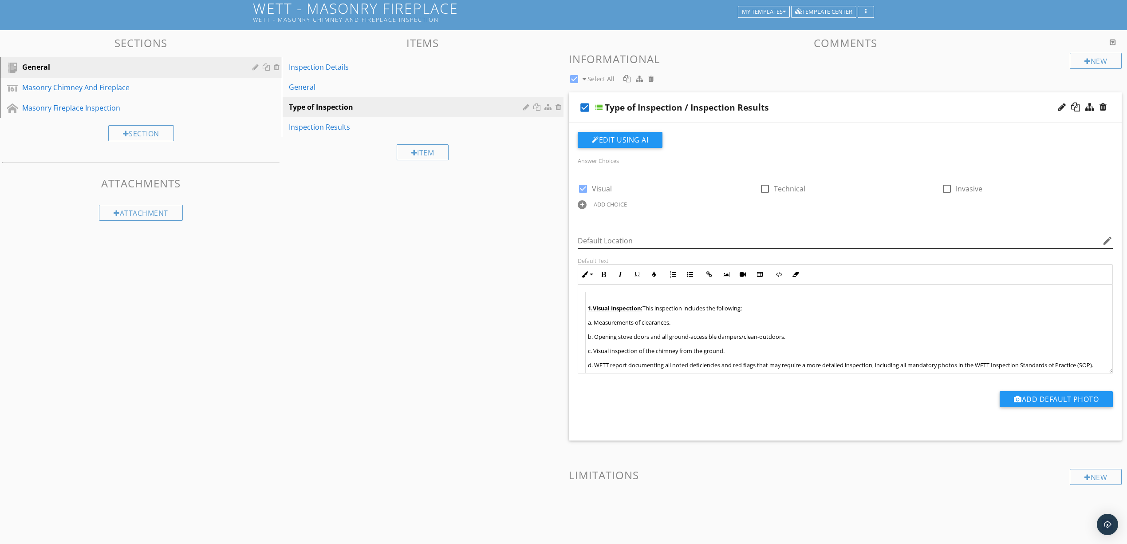
scroll to position [0, 0]
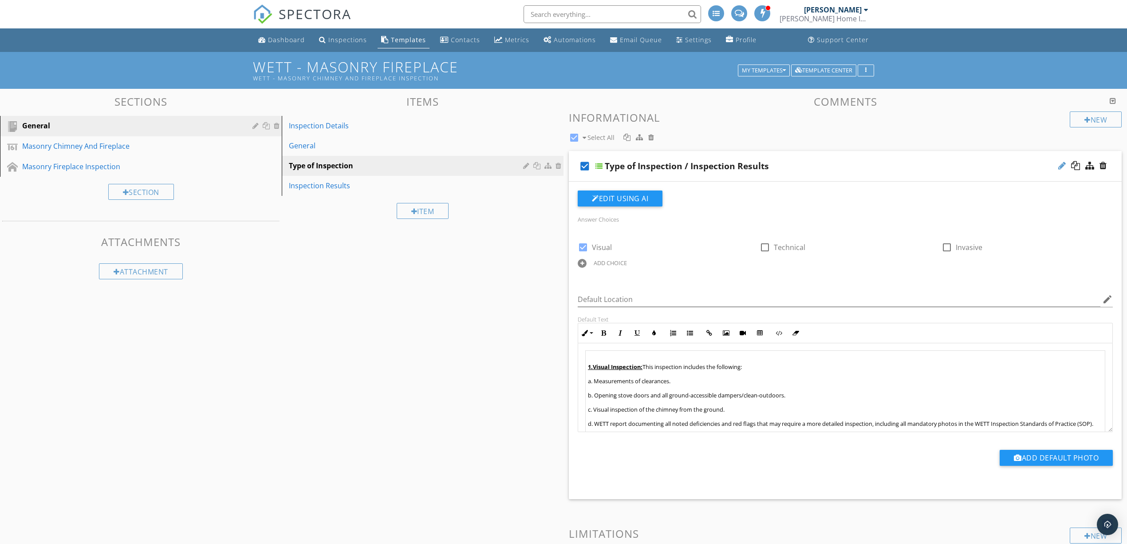
click at [1061, 166] on div at bounding box center [1062, 165] width 8 height 9
click at [1062, 166] on div at bounding box center [1062, 165] width 8 height 9
click at [1046, 174] on div "check_box Type of Inspection / Inspection Results" at bounding box center [845, 166] width 553 height 31
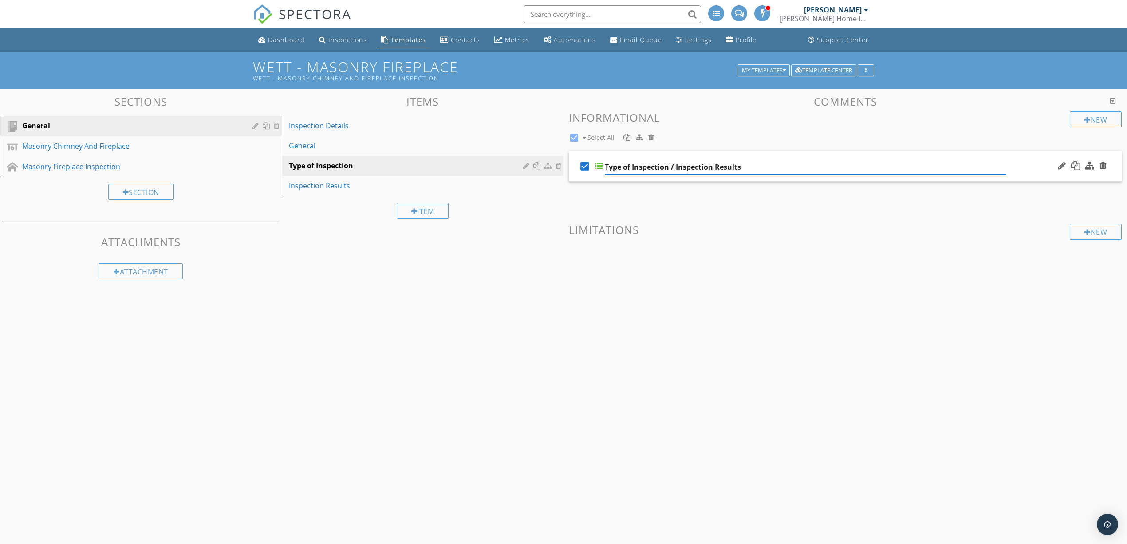
click at [1045, 171] on div "check_box Type of Inspection / Inspection Results" at bounding box center [845, 166] width 553 height 31
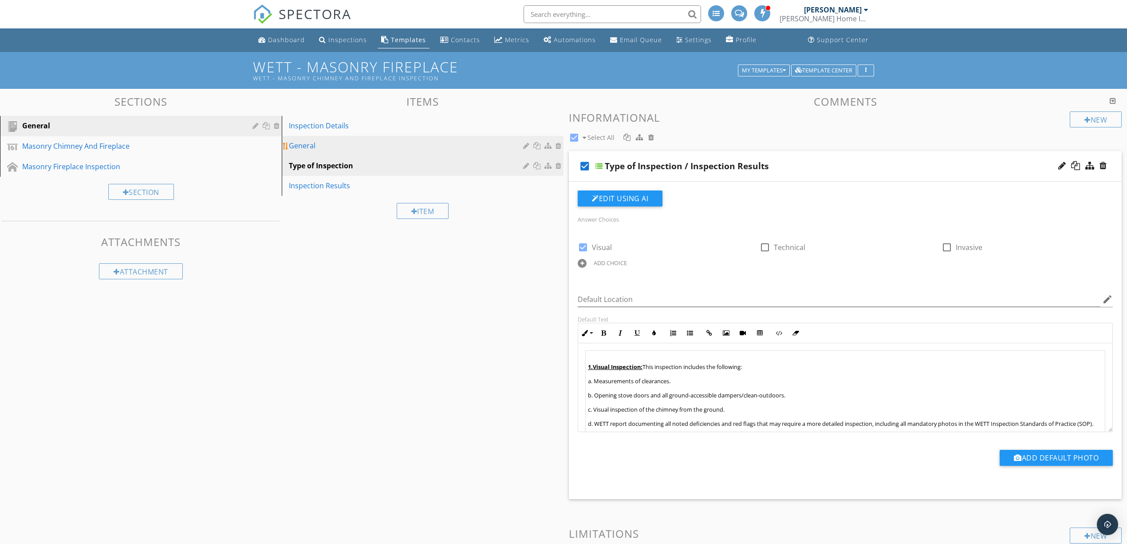
click at [370, 150] on div "General" at bounding box center [407, 145] width 237 height 11
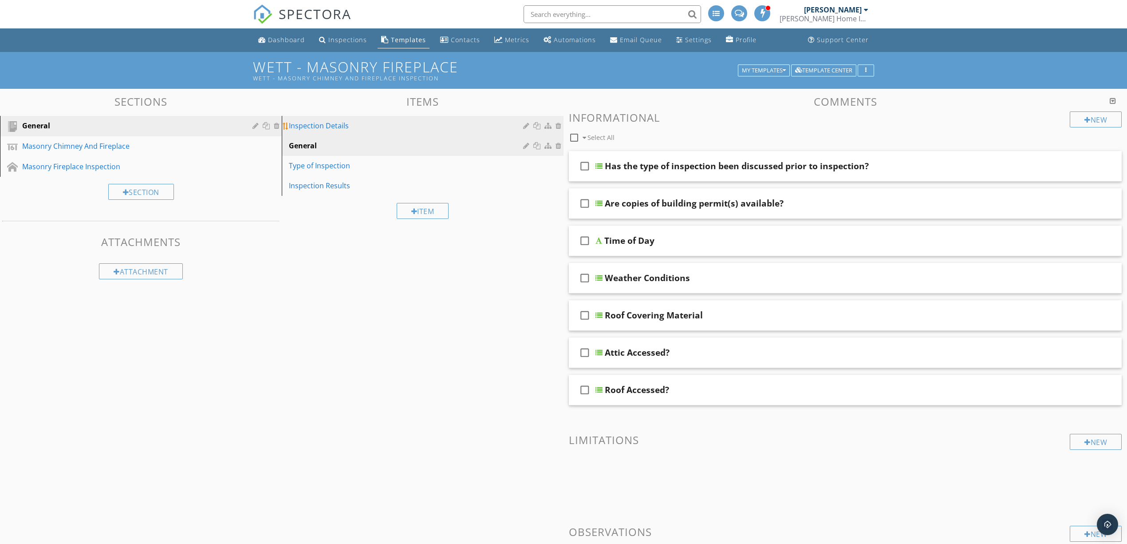
click at [383, 128] on div "Inspection Details" at bounding box center [407, 125] width 237 height 11
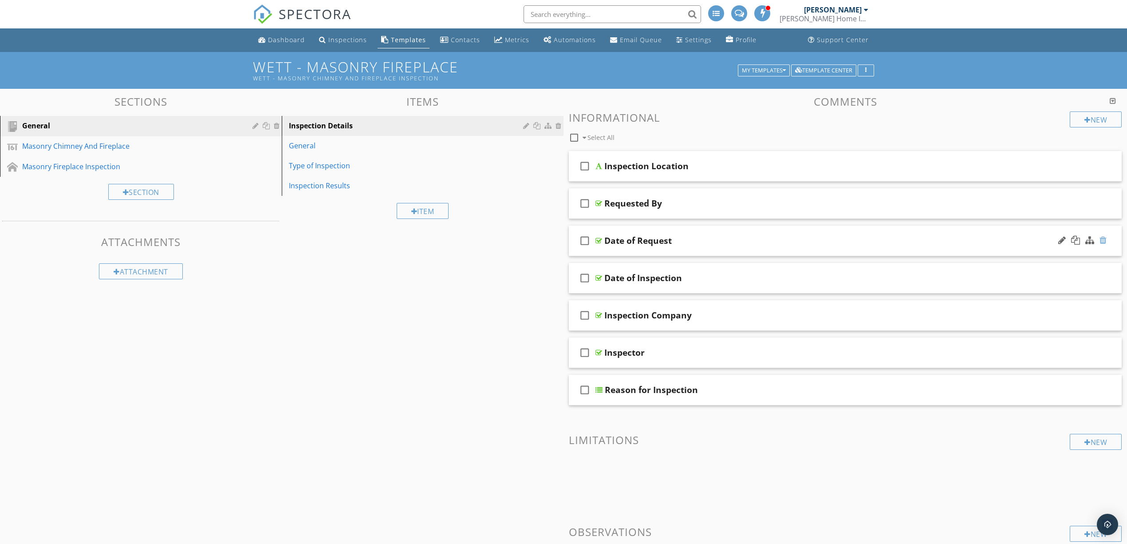
click at [1103, 241] on div at bounding box center [1103, 240] width 7 height 9
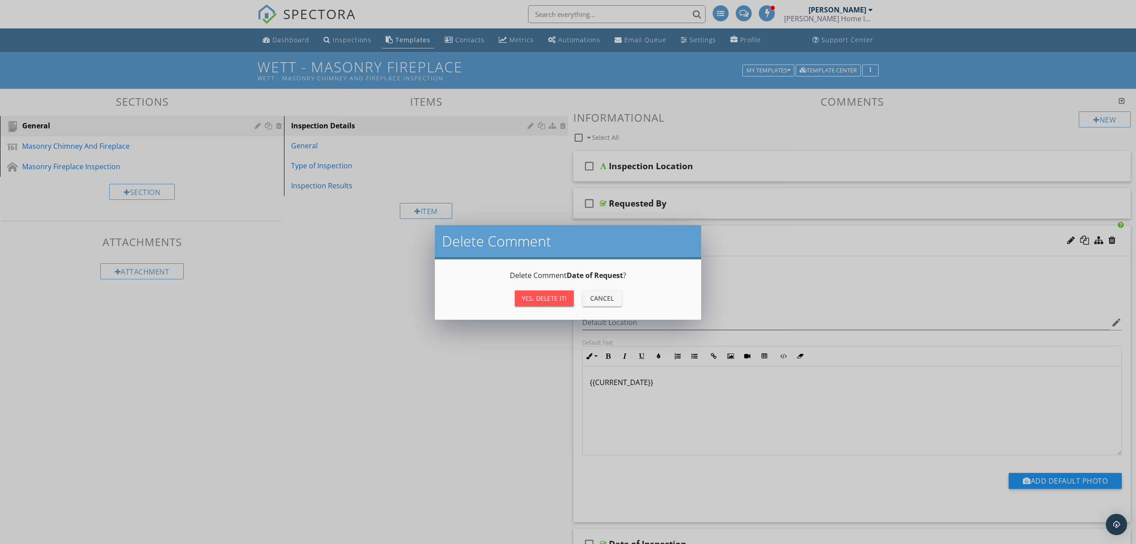
click at [554, 296] on div "Yes, Delete it!" at bounding box center [544, 297] width 45 height 9
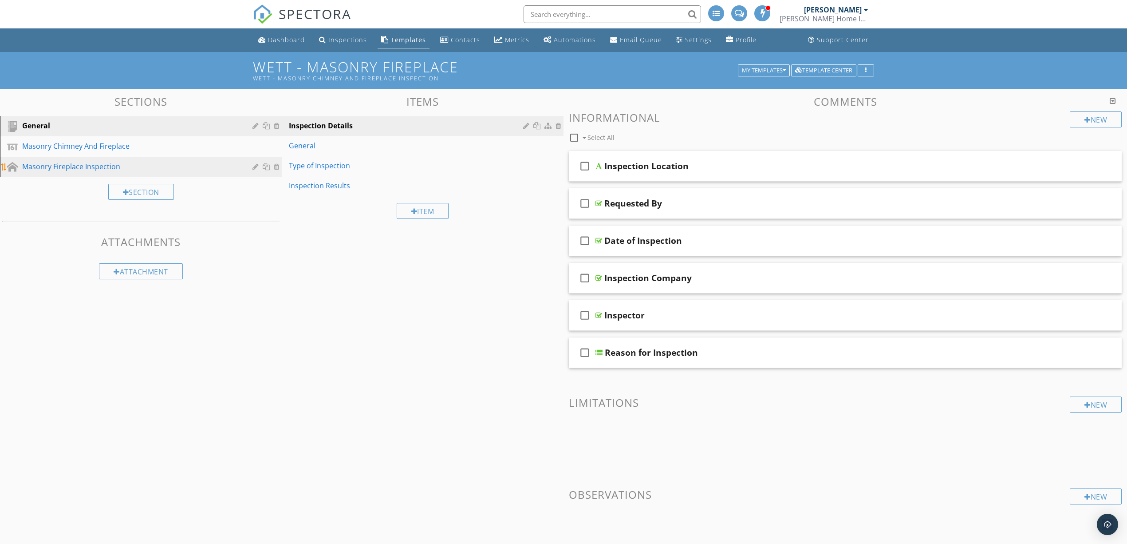
click at [95, 170] on div "Masonry Fireplace Inspection" at bounding box center [130, 166] width 217 height 11
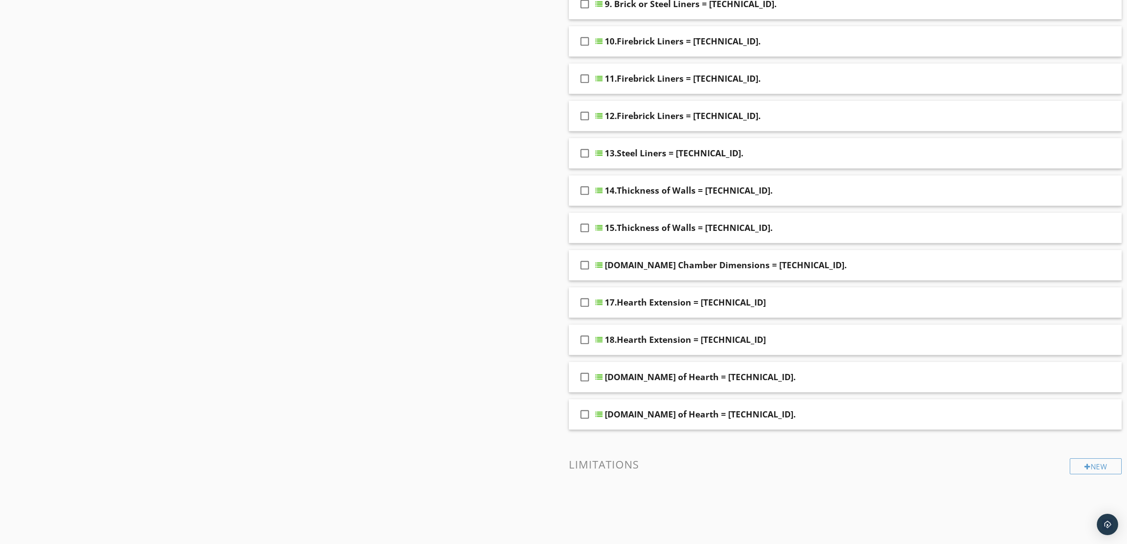
scroll to position [473, 0]
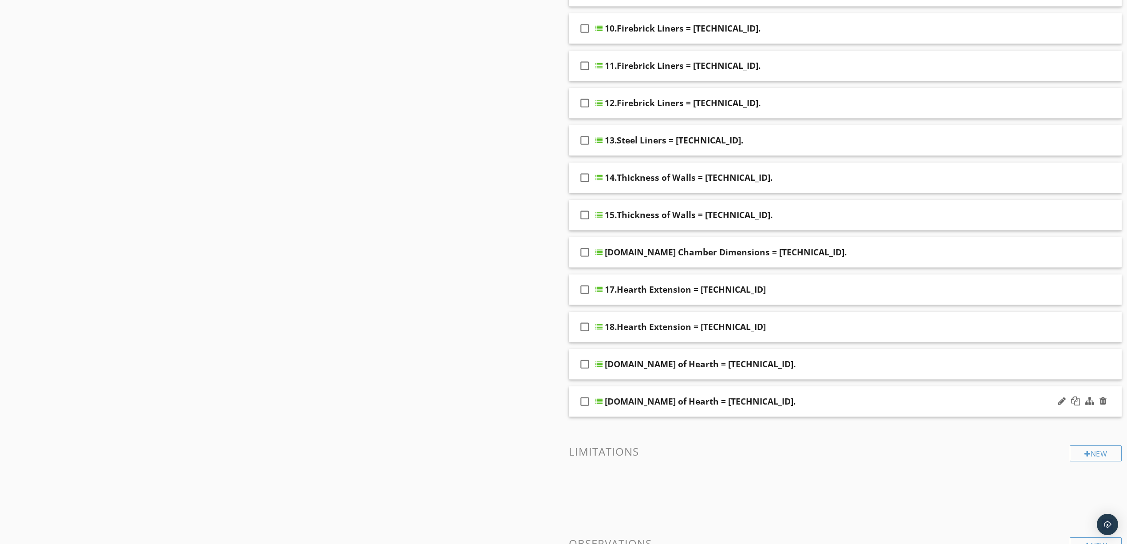
click at [920, 406] on div "20.Support of Hearth = 9.22.5.2." at bounding box center [806, 401] width 402 height 11
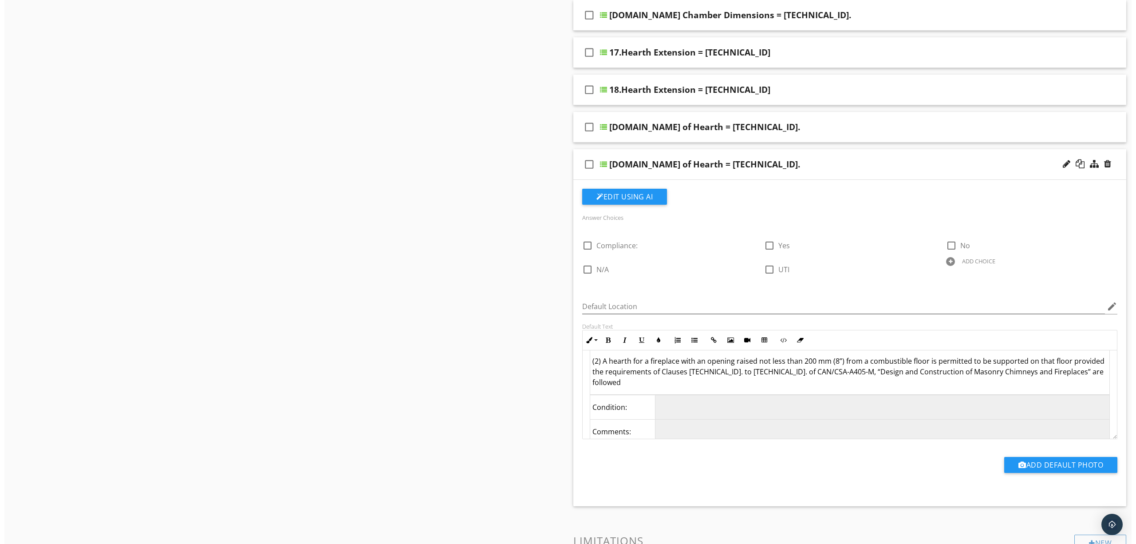
scroll to position [11, 0]
click at [1076, 164] on div at bounding box center [1075, 163] width 9 height 9
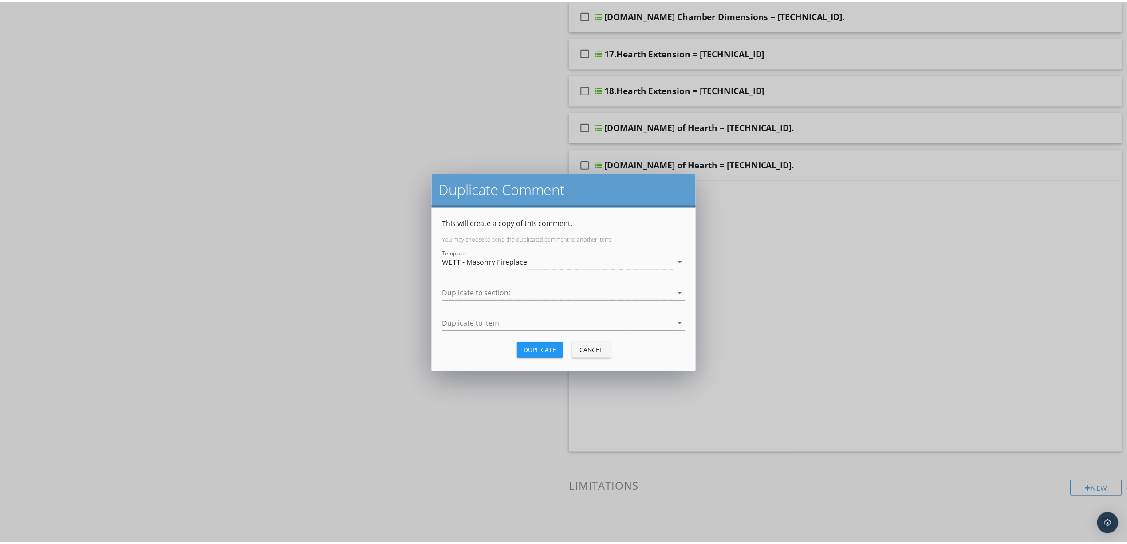
scroll to position [570, 0]
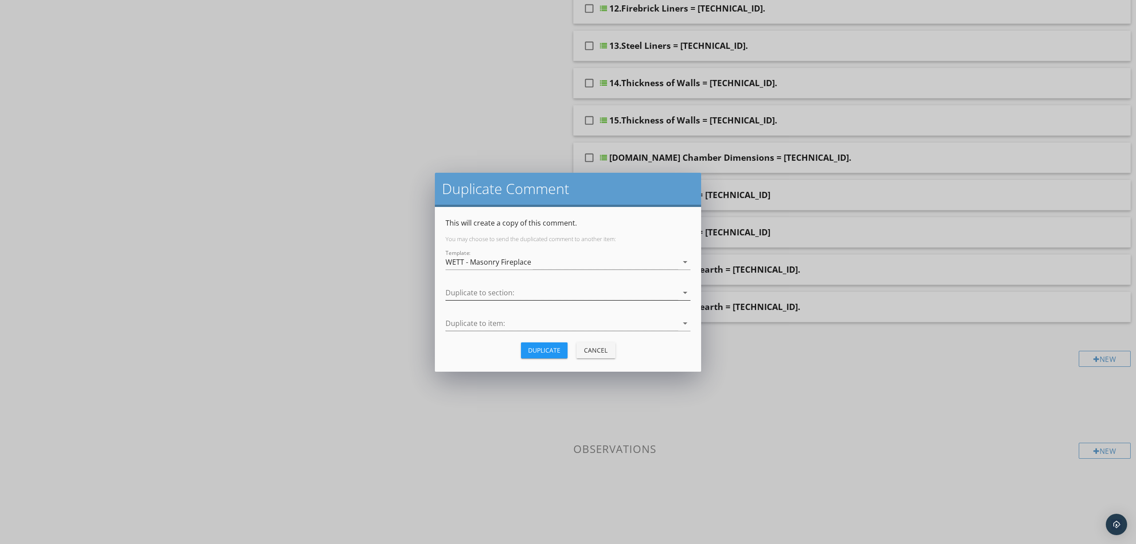
click at [563, 293] on div at bounding box center [562, 292] width 233 height 15
click at [556, 341] on div "Masonry Fireplace Inspection" at bounding box center [568, 338] width 231 height 11
click at [549, 348] on div "Duplicate" at bounding box center [544, 349] width 32 height 9
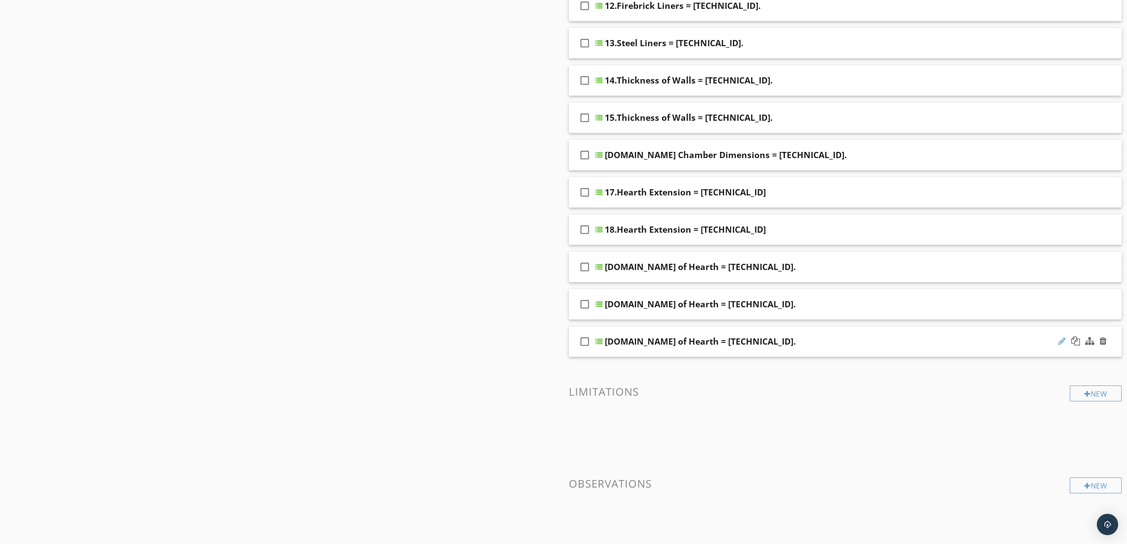
click at [1060, 343] on div at bounding box center [1062, 340] width 8 height 9
click at [609, 343] on input "20.Support of Hearth = 9.22.5.2." at bounding box center [806, 342] width 402 height 15
type input "21.Support of Hearth = 9.22.5.2."
click at [702, 341] on div "21.Support of Hearth = 9.22.5.2." at bounding box center [700, 341] width 191 height 11
click at [735, 343] on input "21.Support of Hearth = 9.22.5.2." at bounding box center [806, 342] width 402 height 15
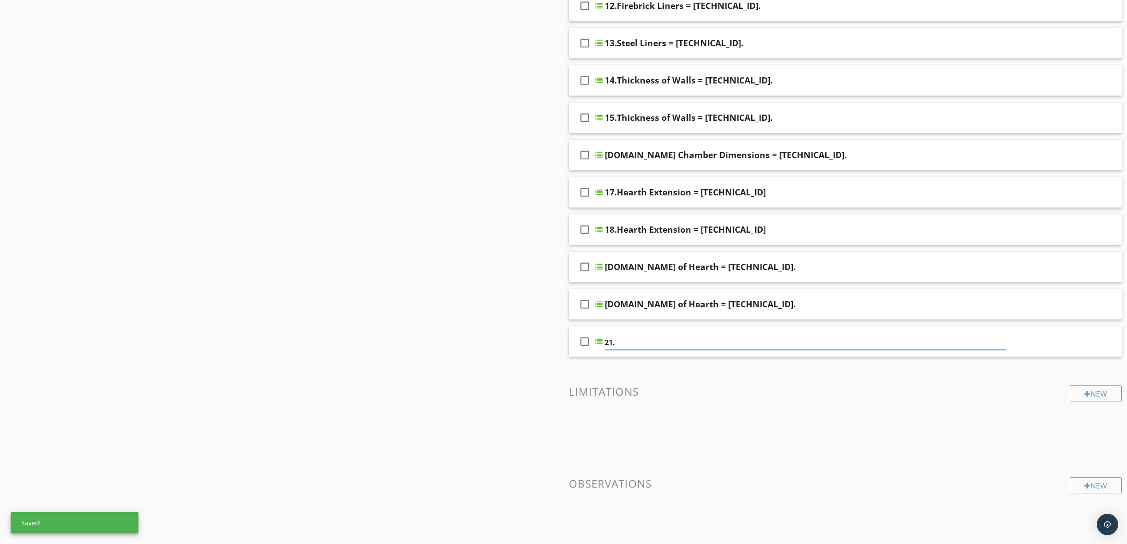
paste input "Required Damper and Size = 9.22.6.1"
type input "21.Required Damper and Size = 9.22.6.1"
click at [808, 409] on span at bounding box center [845, 426] width 553 height 44
click at [911, 350] on div "check_box_outline_blank 21.Required Damper and Size = 9.22.6.1" at bounding box center [845, 341] width 553 height 31
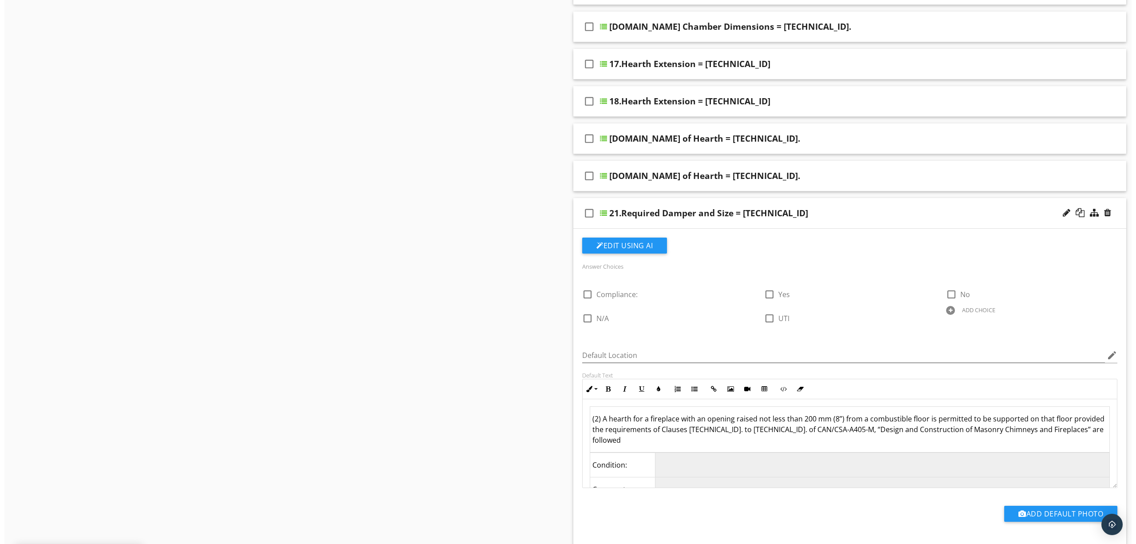
scroll to position [748, 0]
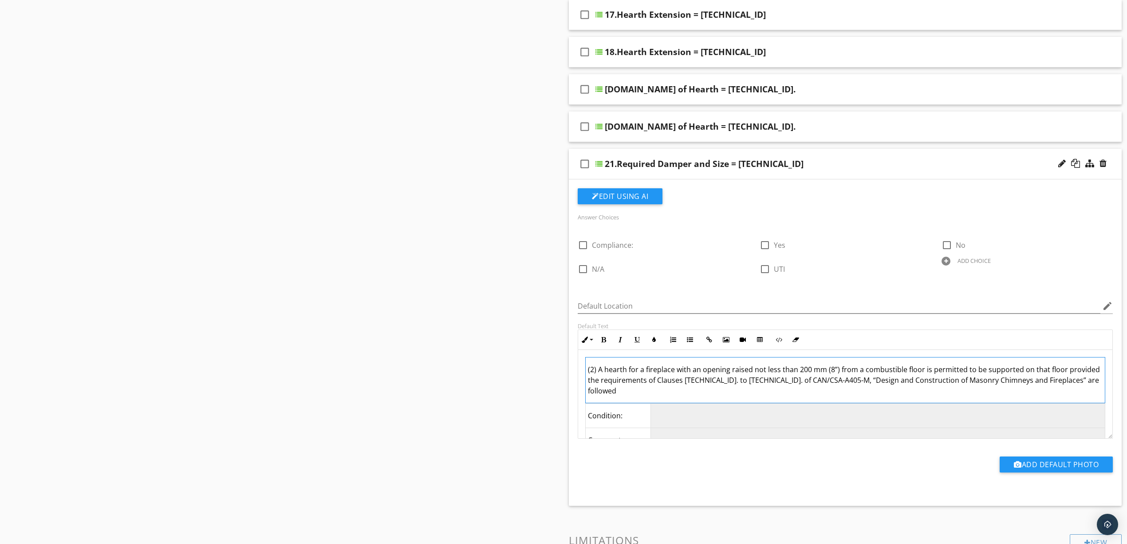
drag, startPoint x: 587, startPoint y: 371, endPoint x: 1097, endPoint y: 387, distance: 511.0
click at [1098, 389] on div "(2) A hearth for a fireplace with an opening raised not less than 200 mm (8”) f…" at bounding box center [845, 405] width 534 height 110
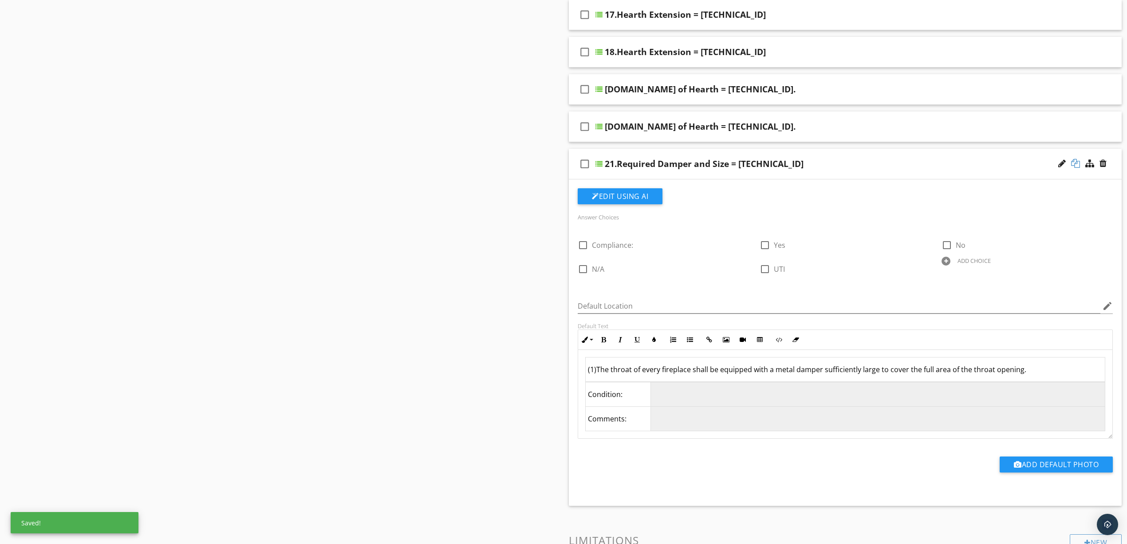
click at [1075, 163] on div at bounding box center [1075, 163] width 9 height 9
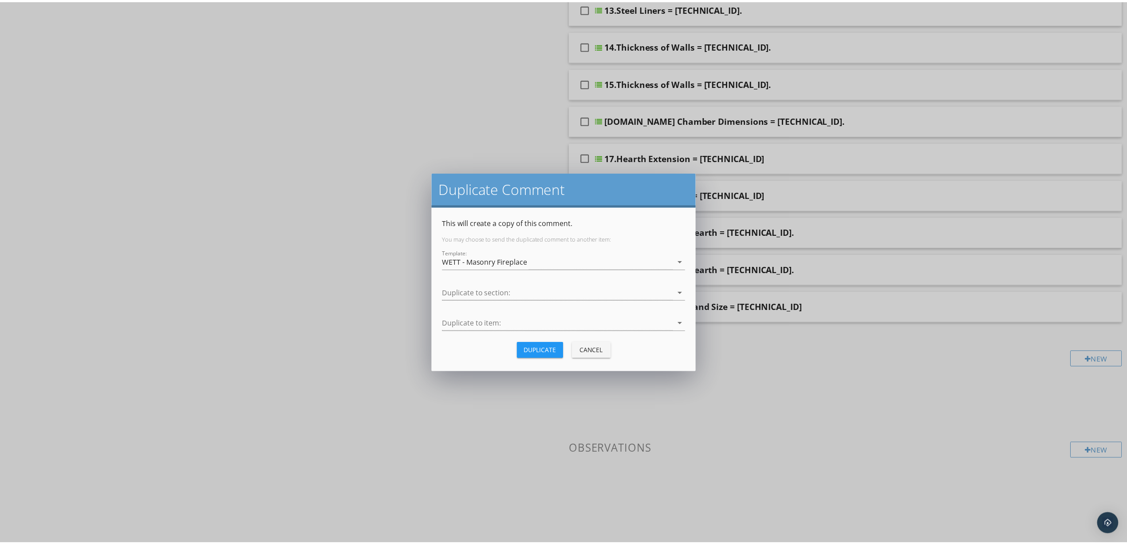
scroll to position [607, 0]
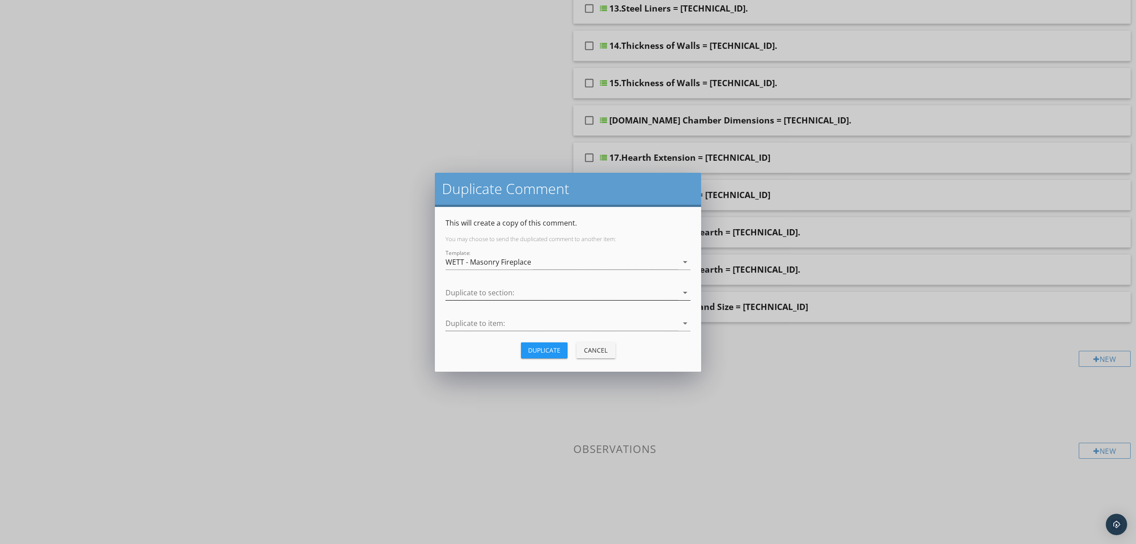
click at [586, 293] on div at bounding box center [562, 292] width 233 height 15
click at [561, 343] on div "Masonry Fireplace Inspection" at bounding box center [568, 338] width 231 height 11
click at [556, 347] on div "Duplicate" at bounding box center [544, 349] width 32 height 9
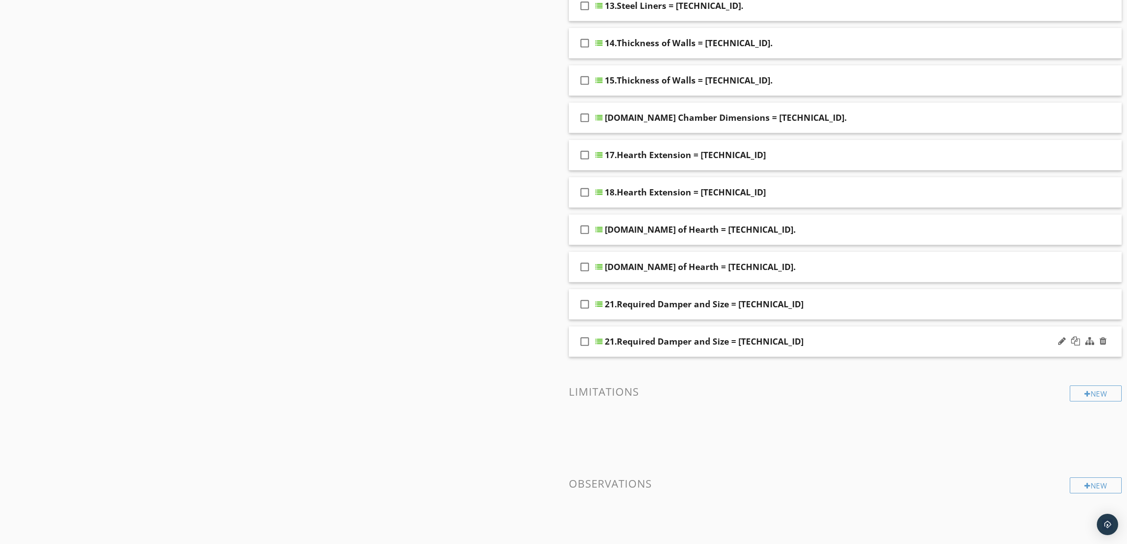
click at [679, 339] on div "21.Required Damper and Size = 9.22.6.1" at bounding box center [704, 341] width 199 height 11
paste input "2.Slope of Smoke Chamber = 9.22.7.1"
type input "22.Slope of Smoke Chamber = 9.22.7.1.1"
click at [811, 409] on span at bounding box center [845, 426] width 553 height 44
click at [848, 347] on div "22.Slope of Smoke Chamber = 9.22.7.1.1" at bounding box center [806, 341] width 402 height 11
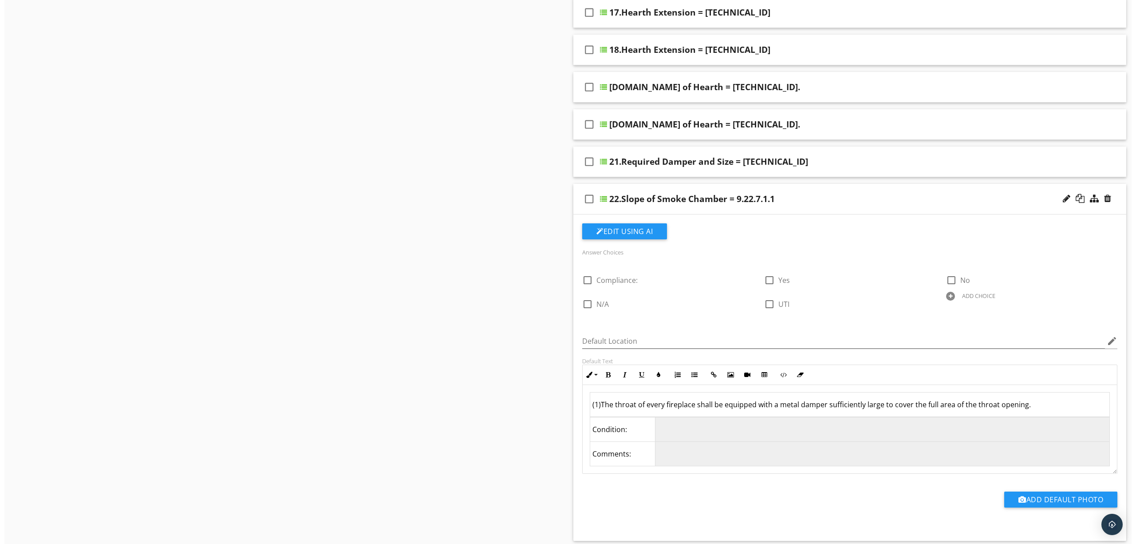
scroll to position [785, 0]
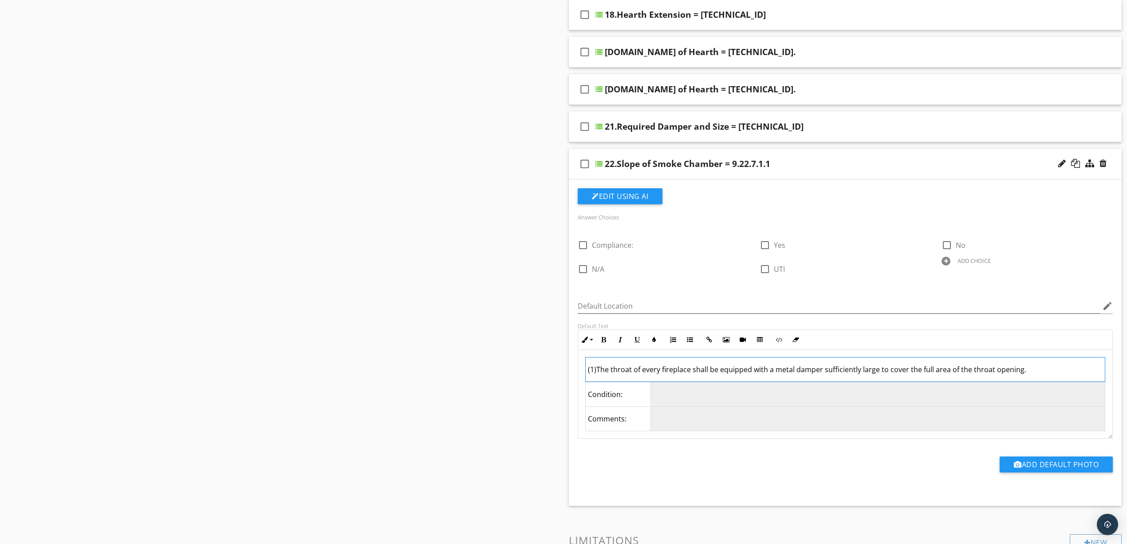
click at [1040, 370] on td "(1)The throat of every fireplace shall be equipped with a metal damper sufficie…" at bounding box center [846, 369] width 520 height 24
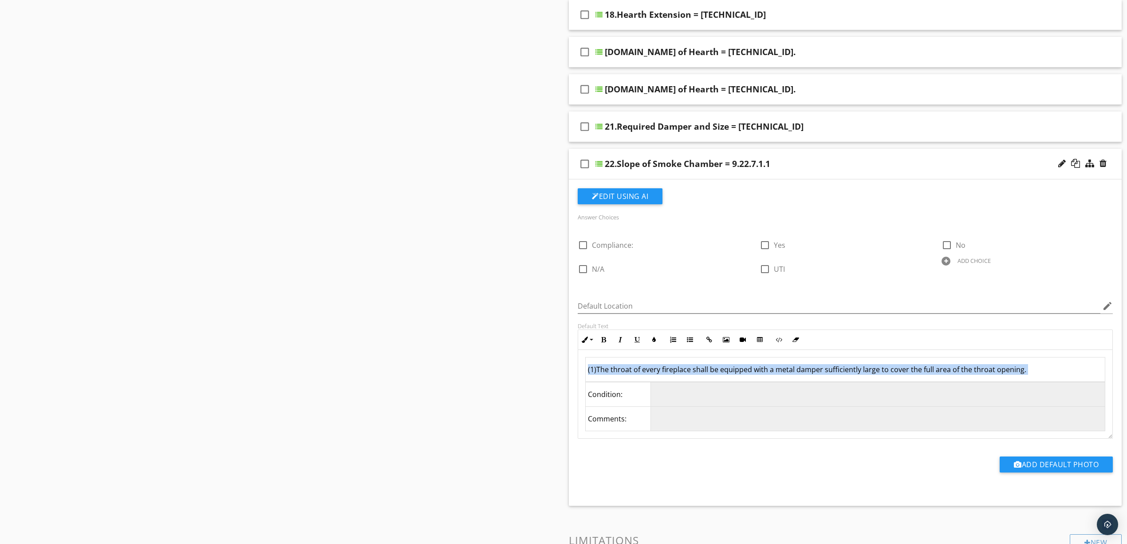
drag, startPoint x: 1040, startPoint y: 372, endPoint x: 1044, endPoint y: 376, distance: 5.7
click at [1041, 375] on td "(1)The throat of every fireplace shall be equipped with a metal damper sufficie…" at bounding box center [846, 369] width 520 height 24
click at [1044, 373] on td "(1)The throat of every fireplace shall be equipped with a metal damper sufficie…" at bounding box center [846, 369] width 520 height 24
drag, startPoint x: 1040, startPoint y: 376, endPoint x: 563, endPoint y: 375, distance: 477.5
click at [563, 375] on div "Sections General Masonry Chimney And Fireplace Masonry Fireplace Inspection Sec…" at bounding box center [563, 11] width 1127 height 1414
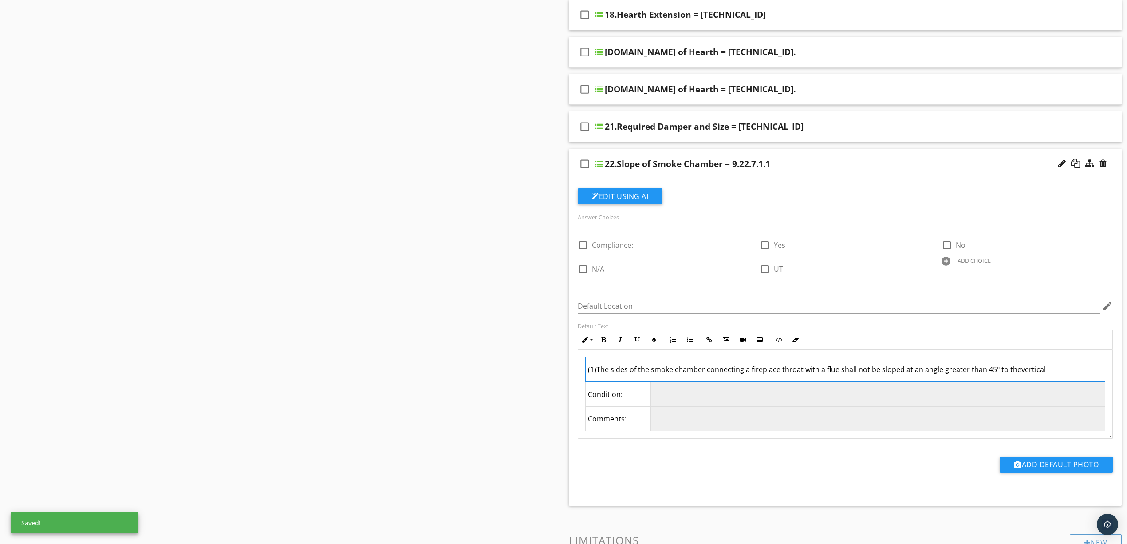
click at [1017, 375] on td "(1)The sides of the smoke chamber connecting a fireplace throat with a flue sha…" at bounding box center [846, 369] width 520 height 24
click at [1046, 375] on td "(1)The sides of the smoke chamber connecting a fireplace throat with a flue sha…" at bounding box center [846, 369] width 520 height 24
click at [1074, 166] on div at bounding box center [1075, 163] width 9 height 9
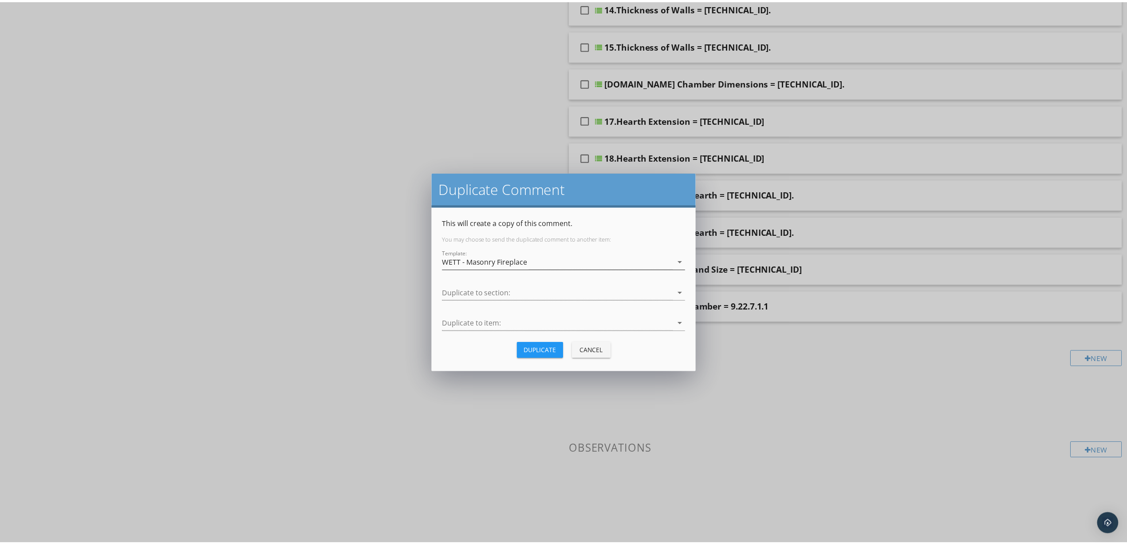
scroll to position [645, 0]
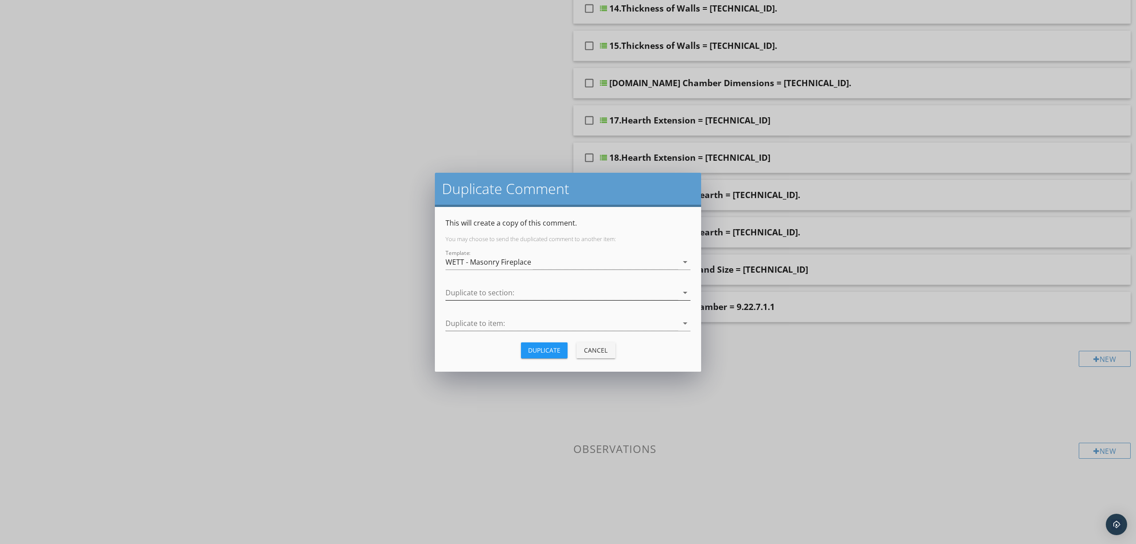
click at [568, 292] on div at bounding box center [562, 292] width 233 height 15
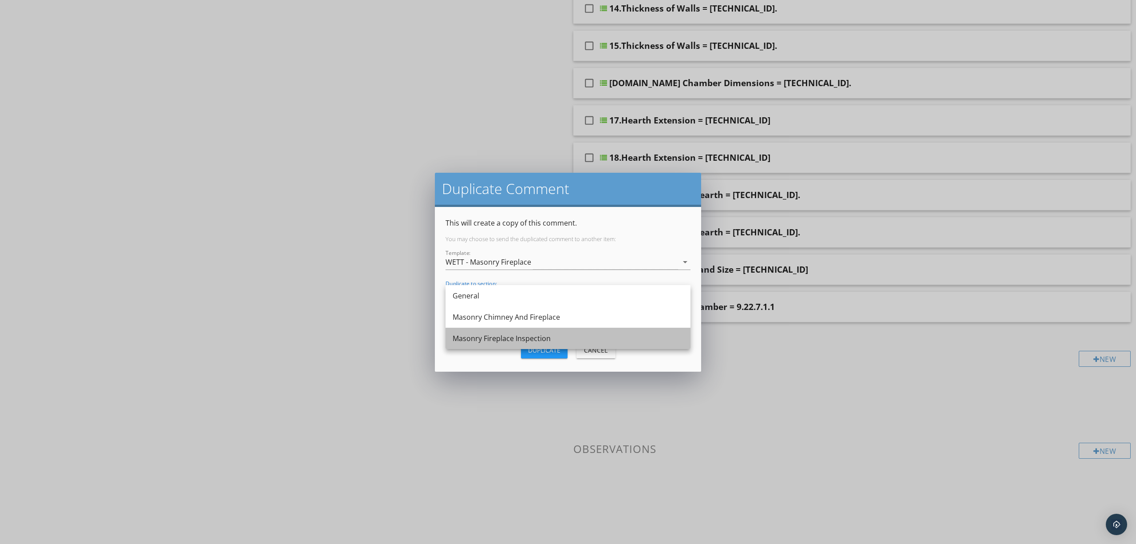
click at [558, 335] on div "Masonry Fireplace Inspection" at bounding box center [568, 338] width 231 height 11
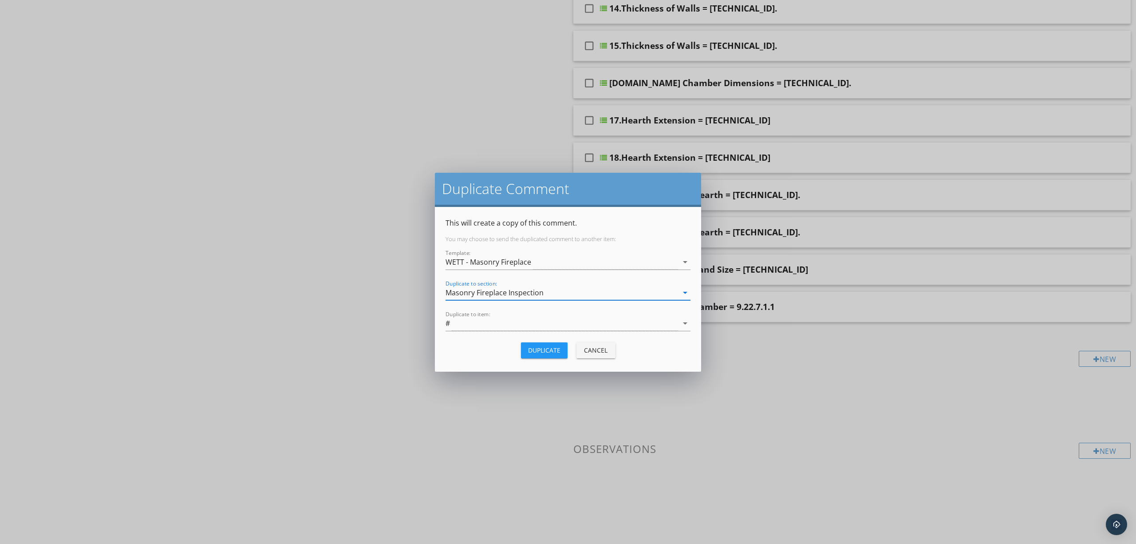
click at [551, 350] on div "Duplicate" at bounding box center [544, 349] width 32 height 9
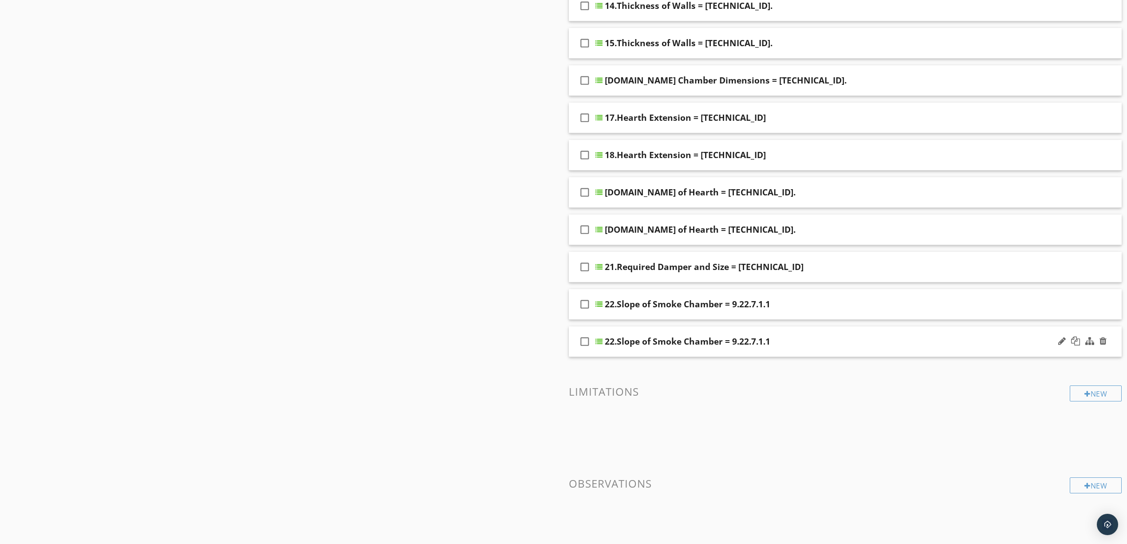
click at [879, 344] on div "22.Slope of Smoke Chamber = 9.22.7.1.1" at bounding box center [806, 341] width 402 height 11
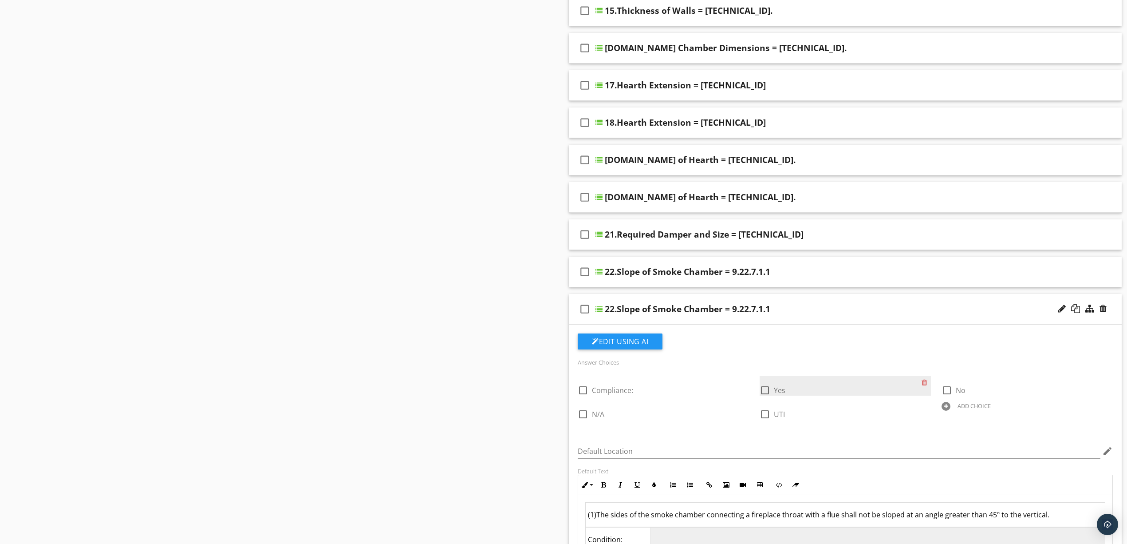
scroll to position [704, 0]
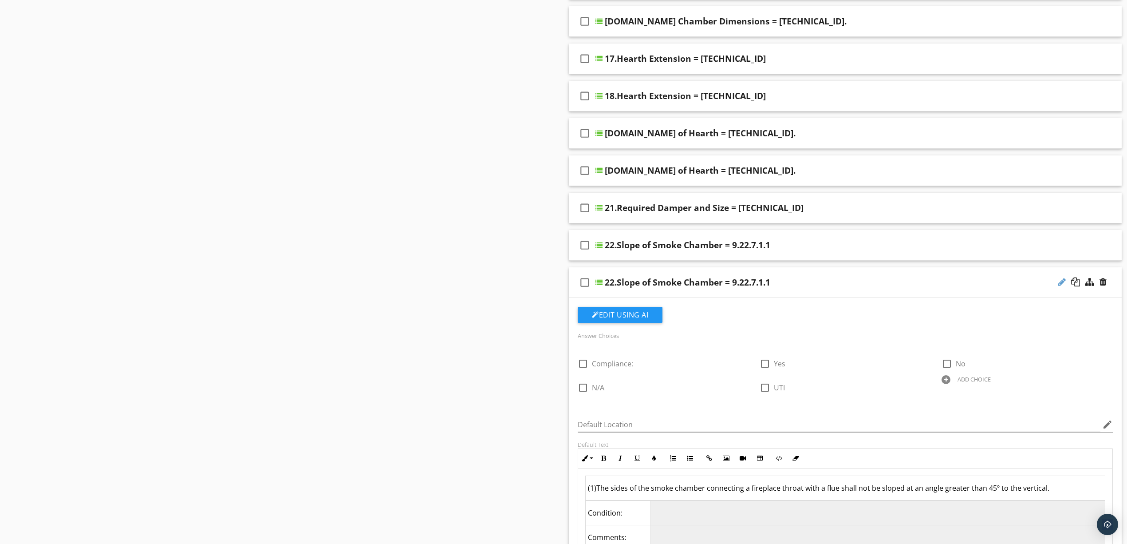
click at [1065, 282] on div at bounding box center [1062, 281] width 8 height 9
click at [726, 280] on div "22.Slope of Smoke Chamber = 9.22.7.1.1" at bounding box center [688, 282] width 166 height 11
paste input "3.Wall Thickness = 9.22.7.2"
type input "23.Wall Thickness = 9.22.7.2"
click at [805, 288] on div "23.Wall Thickness = 9.22.7.2" at bounding box center [806, 282] width 402 height 11
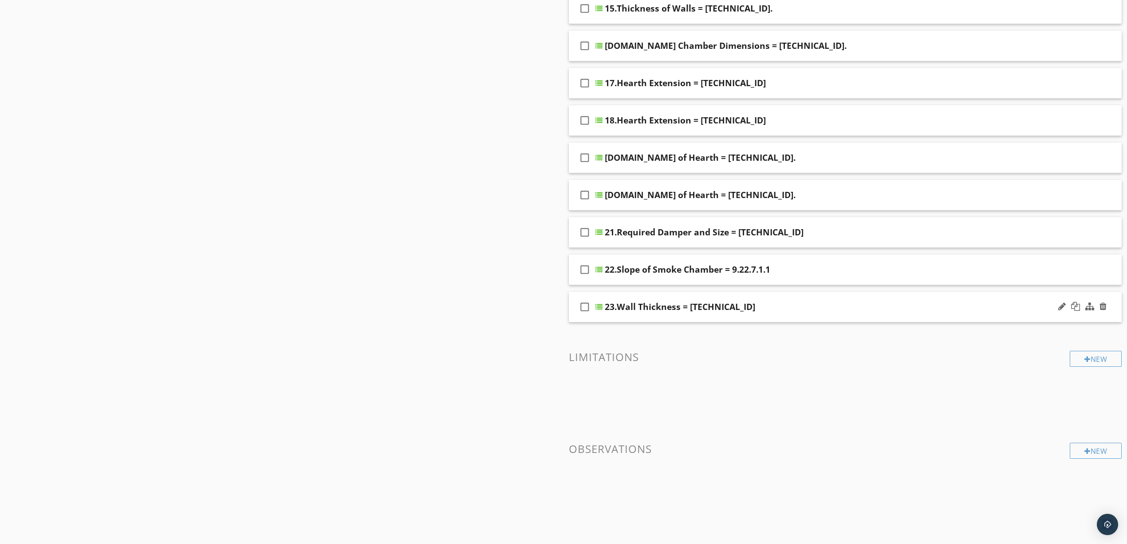
scroll to position [682, 0]
click at [792, 306] on div "23.Wall Thickness = 9.22.7.2" at bounding box center [806, 306] width 402 height 11
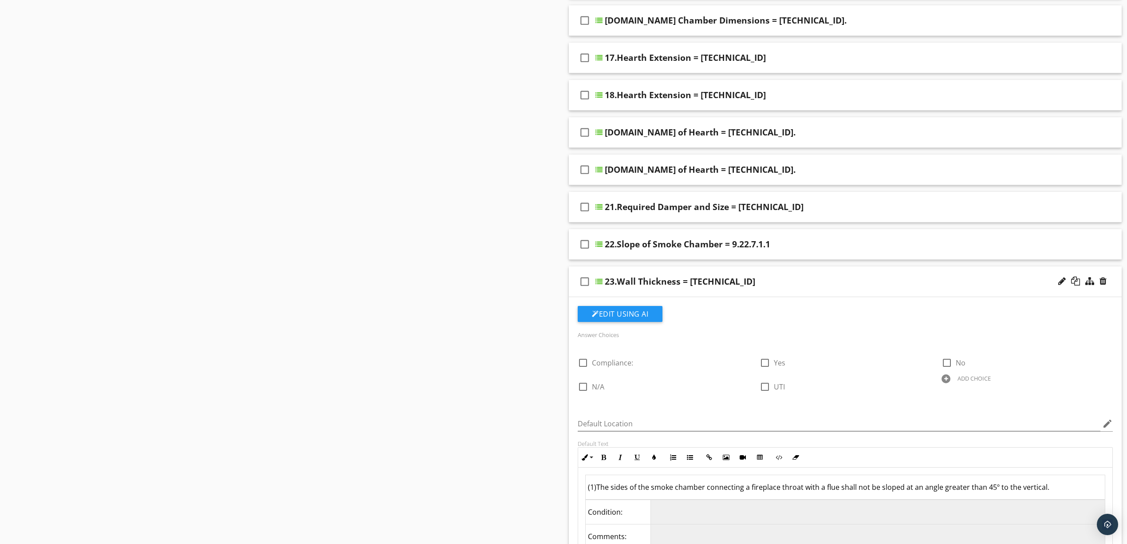
scroll to position [763, 0]
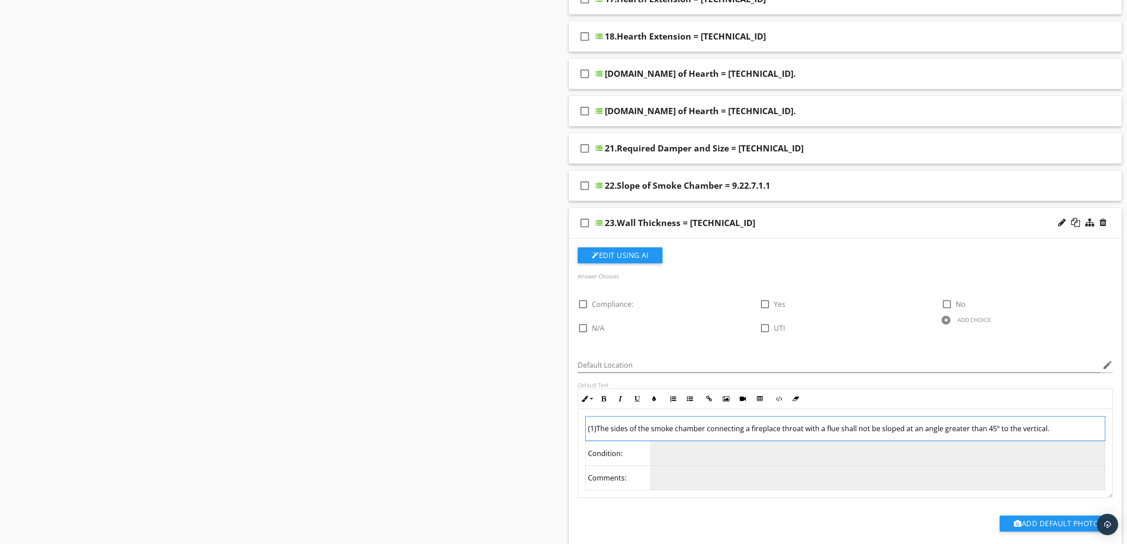
click at [1069, 435] on td "(1)The sides of the smoke chamber connecting a fireplace throat with a flue sha…" at bounding box center [846, 428] width 520 height 24
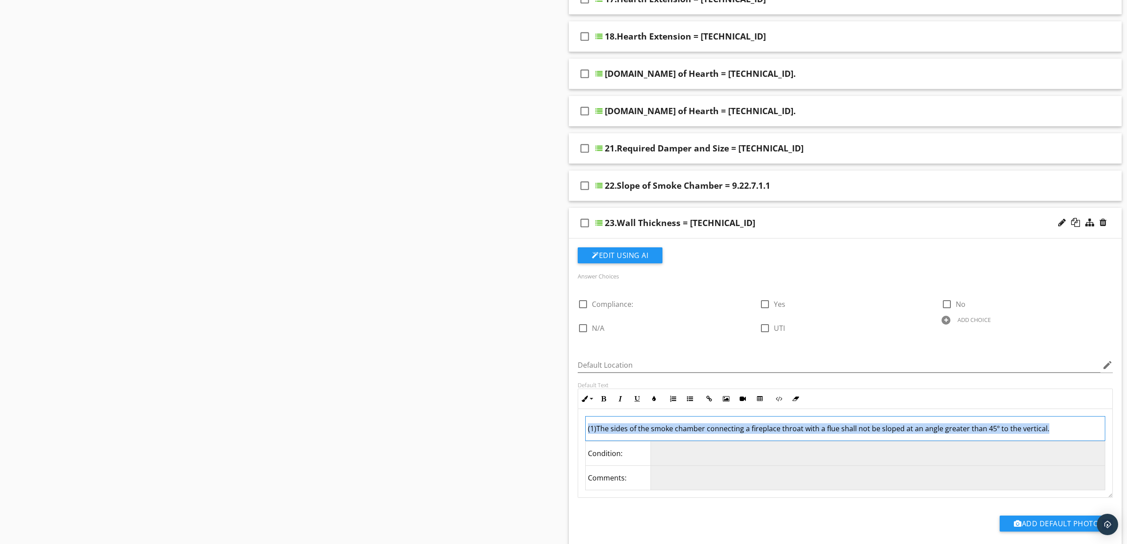
drag, startPoint x: 1002, startPoint y: 444, endPoint x: 496, endPoint y: 442, distance: 505.4
click at [496, 442] on div "Sections General Masonry Chimney And Fireplace Masonry Fireplace Inspection Sec…" at bounding box center [563, 51] width 1127 height 1451
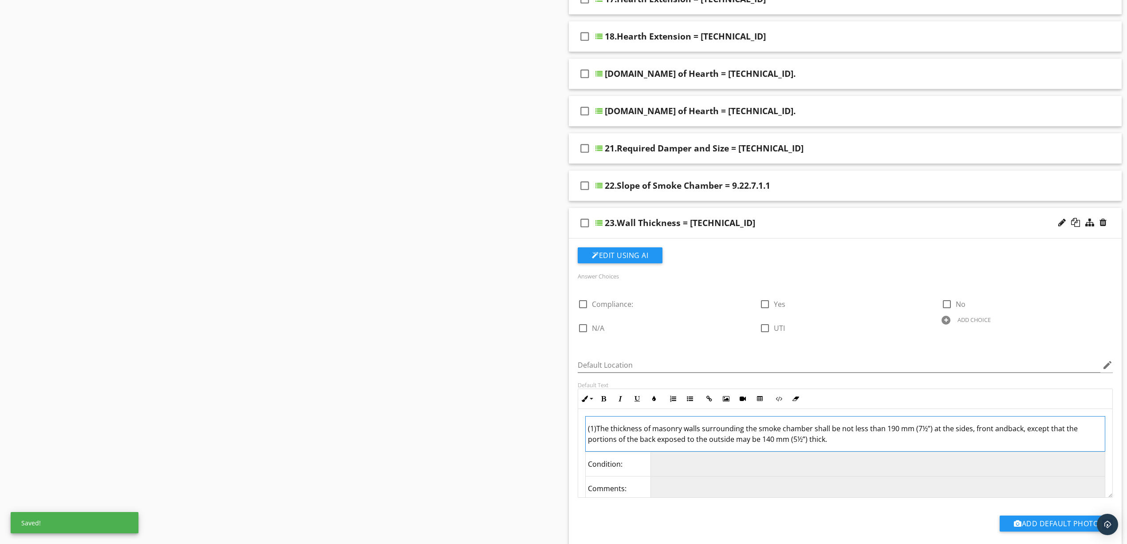
click at [1002, 434] on td "(1)The thickness of masonry walls surrounding the smoke chamber shall be not le…" at bounding box center [846, 433] width 520 height 35
click at [965, 442] on td "(1)The thickness of masonry walls surrounding the smoke chamber shall be not le…" at bounding box center [846, 433] width 520 height 35
click at [852, 225] on div "23.Wall Thickness = 9.22.7.2" at bounding box center [806, 222] width 402 height 11
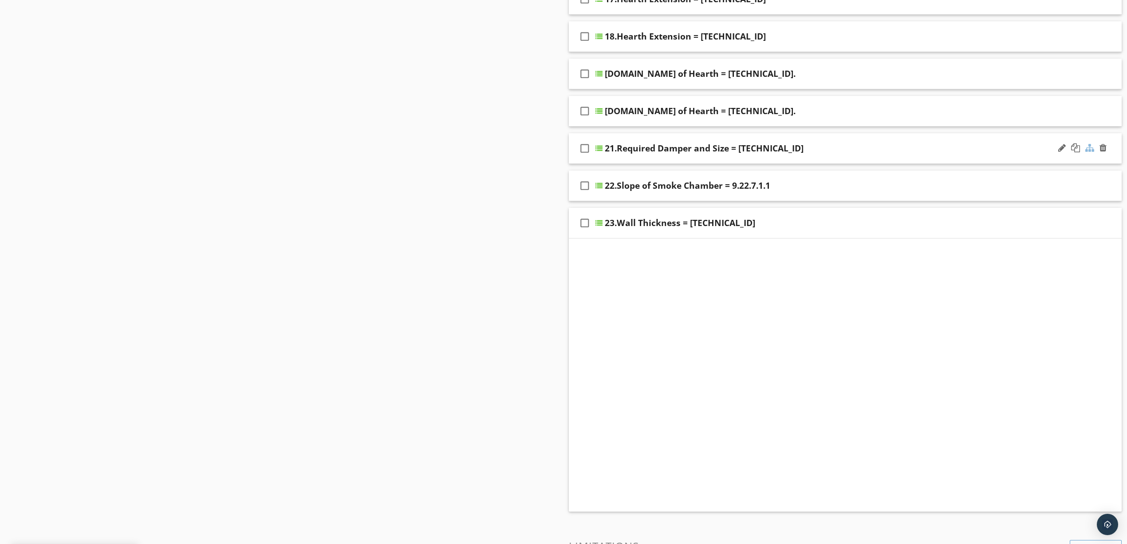
scroll to position [682, 0]
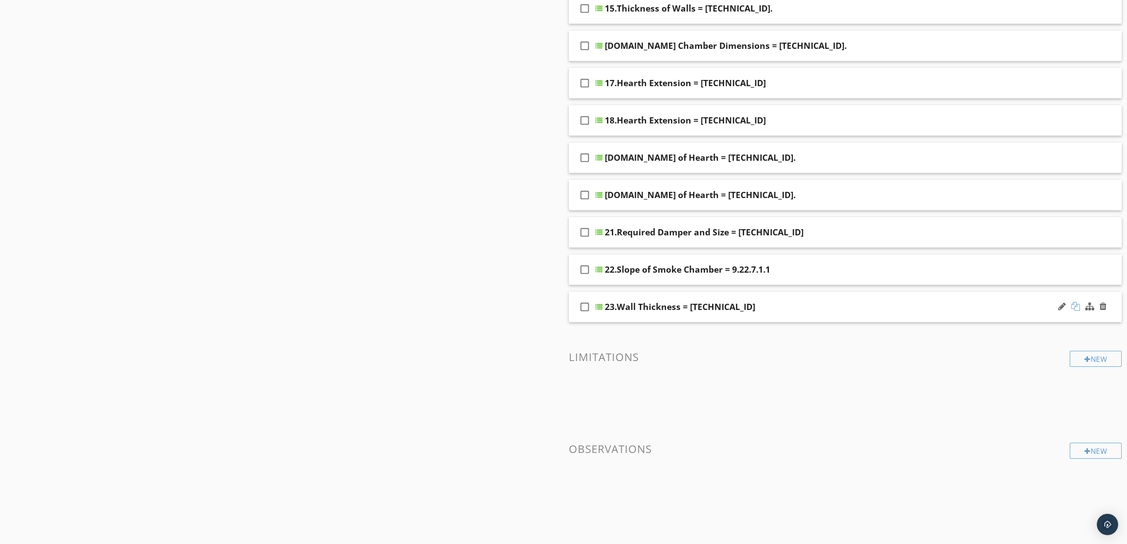
click at [1075, 306] on div at bounding box center [1075, 306] width 9 height 9
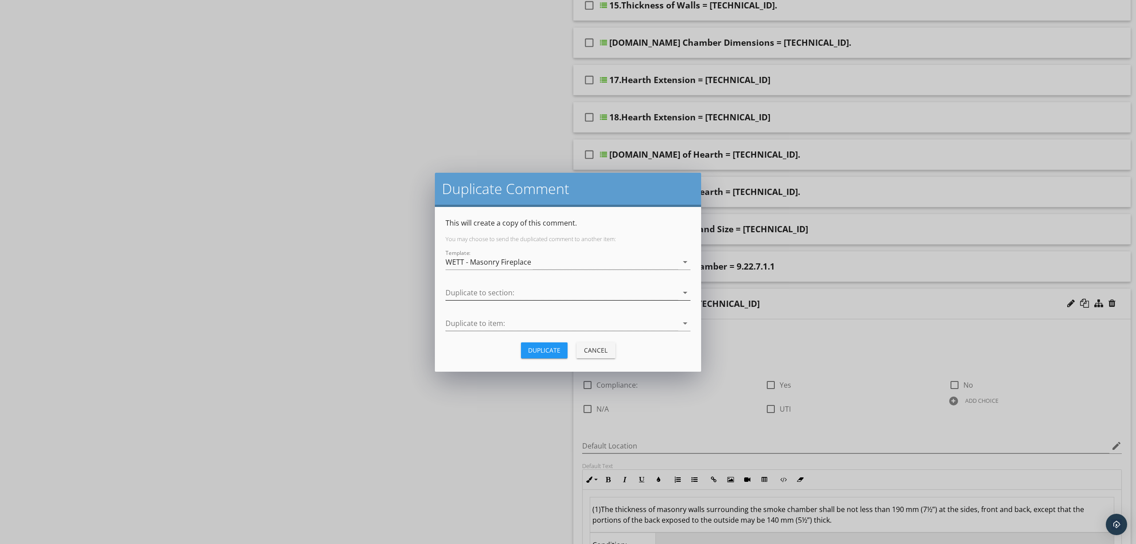
click at [606, 288] on div at bounding box center [562, 292] width 233 height 15
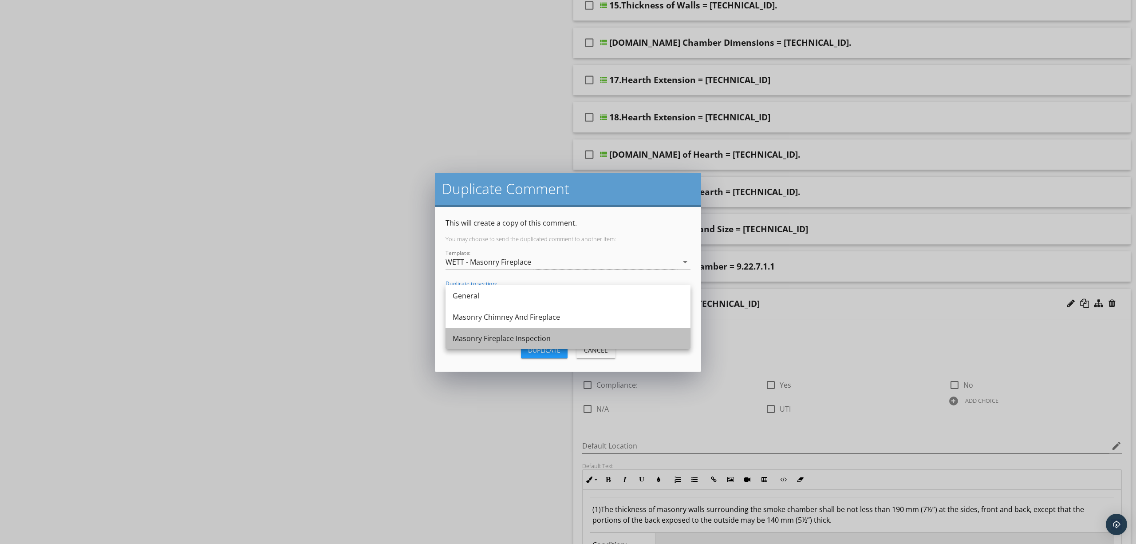
click at [572, 339] on div "Masonry Fireplace Inspection" at bounding box center [568, 338] width 231 height 11
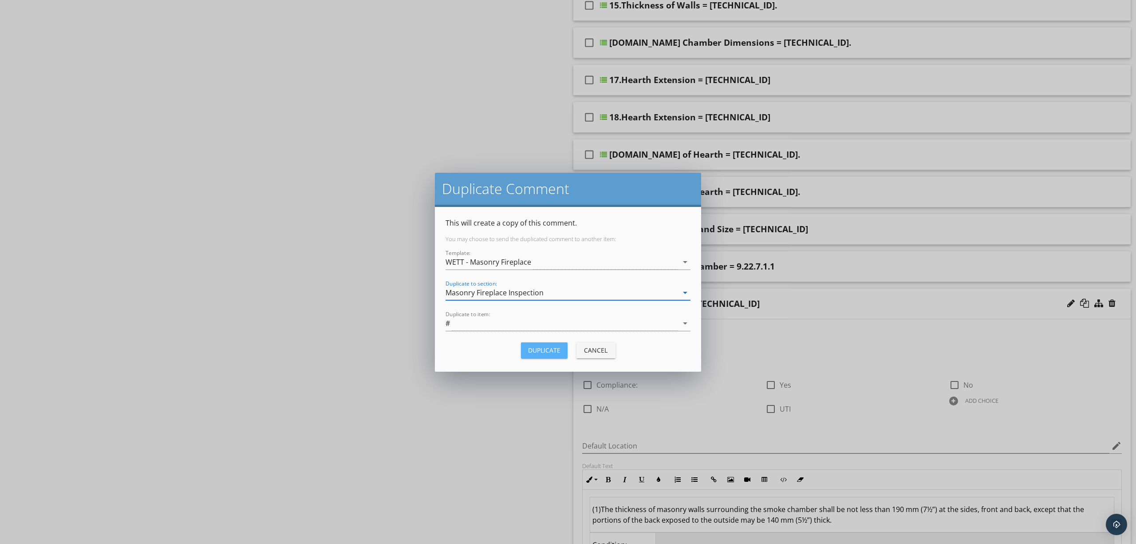
click at [552, 348] on div "Duplicate" at bounding box center [544, 349] width 32 height 9
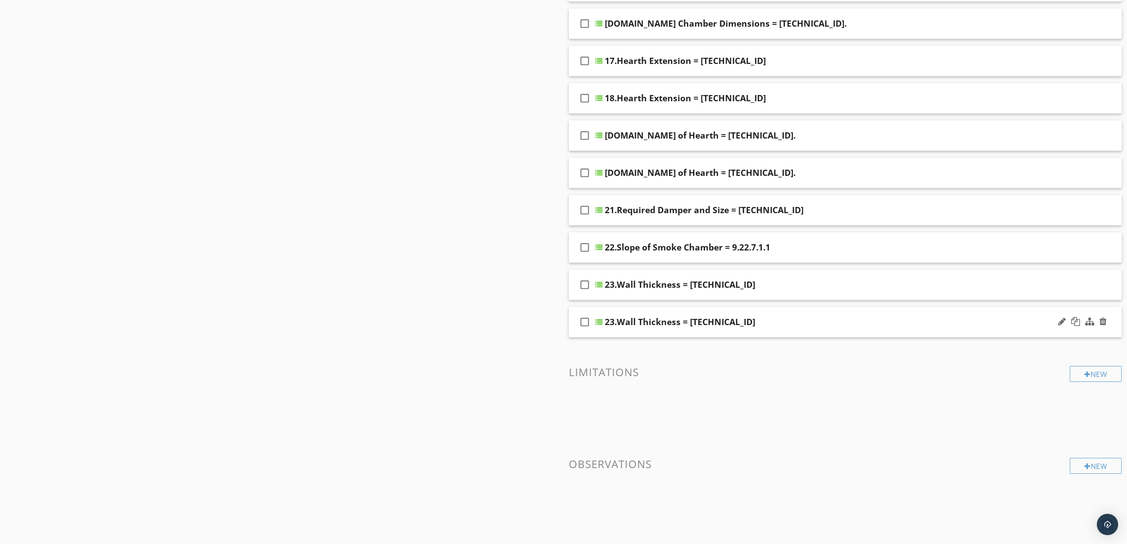
scroll to position [720, 0]
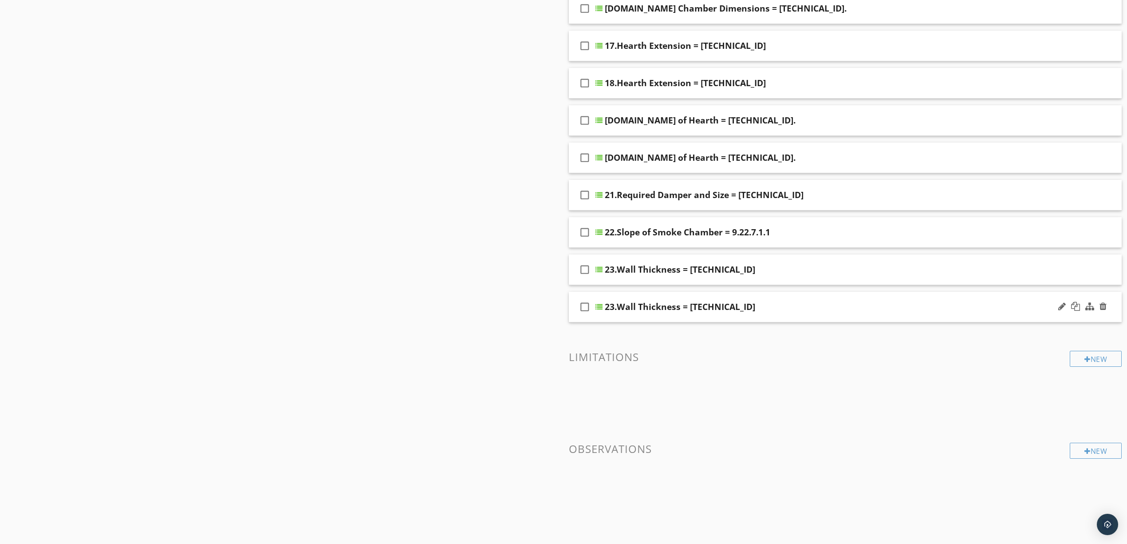
click at [789, 306] on div "23.Wall Thickness = 9.22.7.2" at bounding box center [806, 306] width 402 height 11
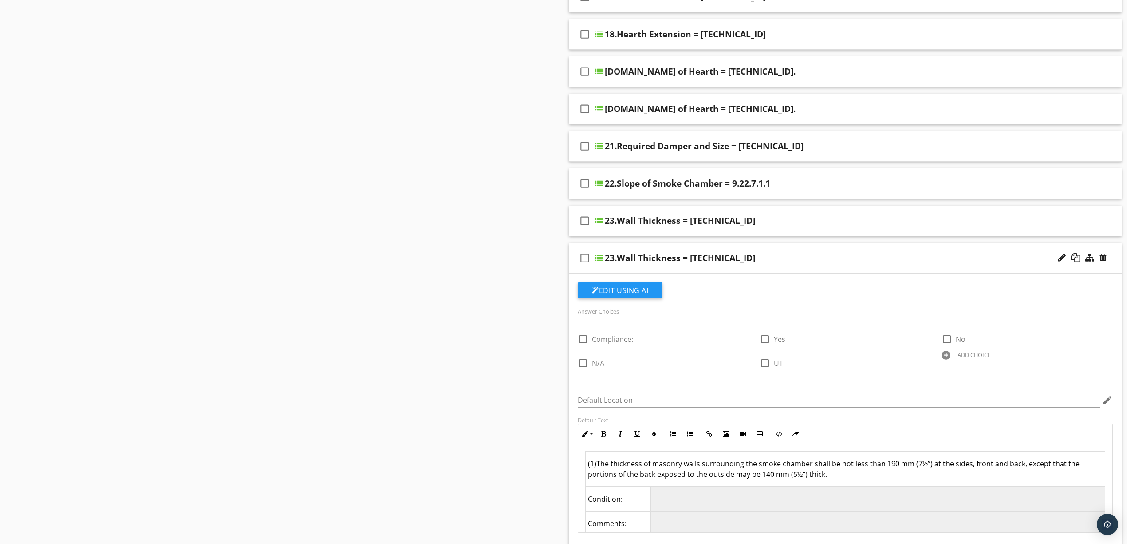
scroll to position [779, 0]
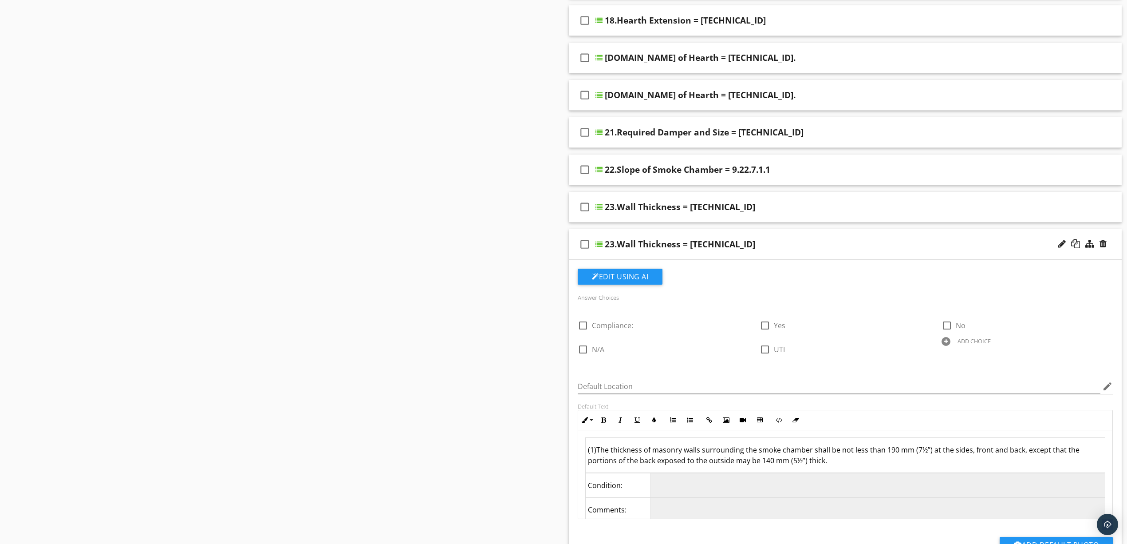
click at [840, 464] on td "(1)The thickness of masonry walls surrounding the smoke chamber shall be not le…" at bounding box center [846, 455] width 520 height 35
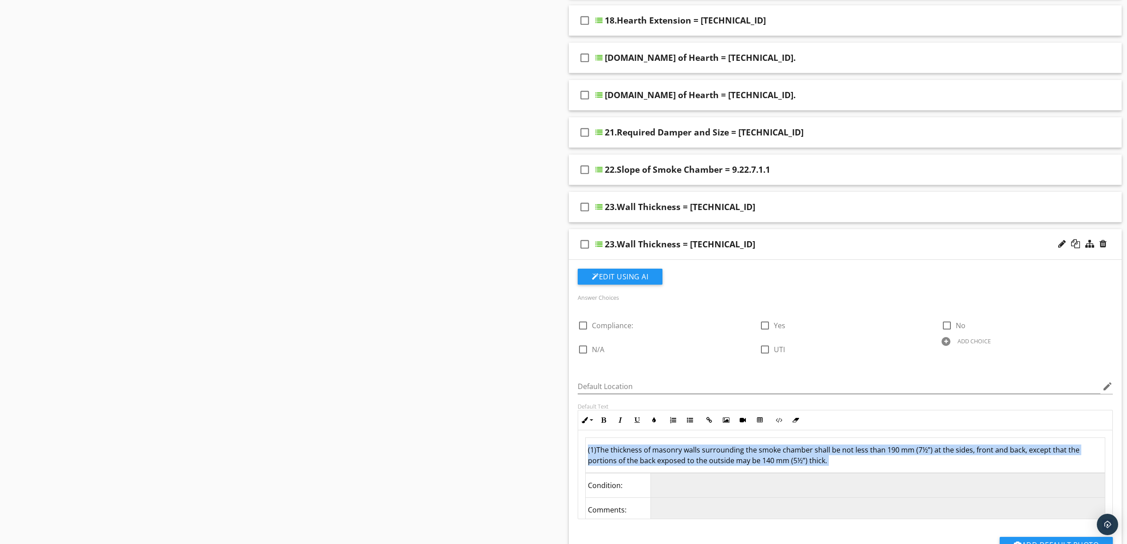
click at [840, 468] on td "(1)The thickness of masonry walls surrounding the smoke chamber shall be not le…" at bounding box center [846, 455] width 520 height 35
drag, startPoint x: 775, startPoint y: 461, endPoint x: 543, endPoint y: 436, distance: 233.1
click at [543, 436] on div "Sections General Masonry Chimney And Fireplace Masonry Fireplace Inspection Sec…" at bounding box center [563, 54] width 1127 height 1488
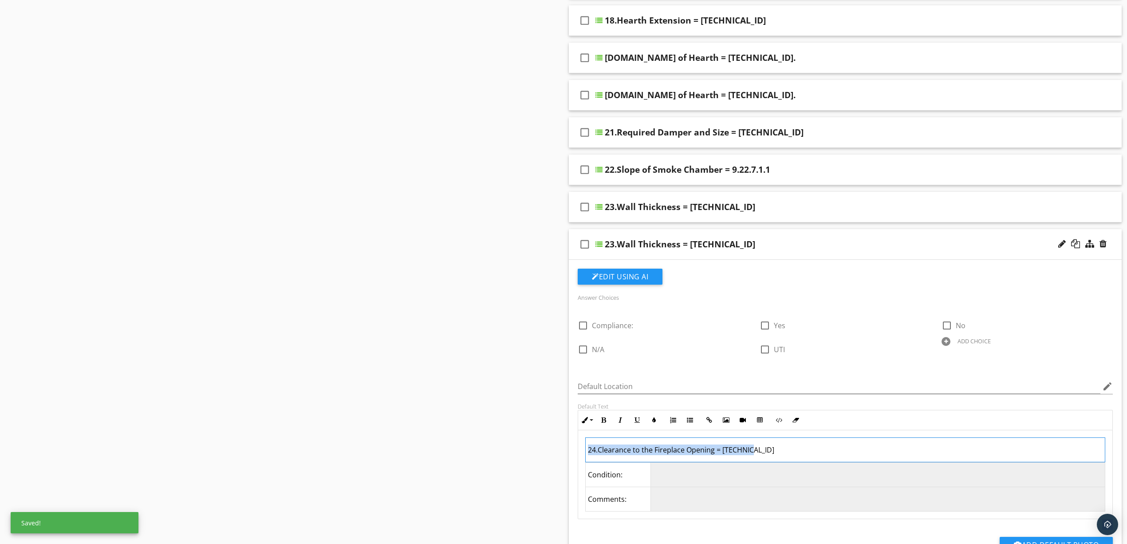
drag, startPoint x: 776, startPoint y: 450, endPoint x: 627, endPoint y: 335, distance: 188.3
click at [565, 450] on div "Comments New Informational check_box_outline_blank Select All check_box_outline…" at bounding box center [846, 57] width 564 height 1482
click at [694, 244] on div "23.Wall Thickness = 9.22.7.2" at bounding box center [680, 244] width 150 height 11
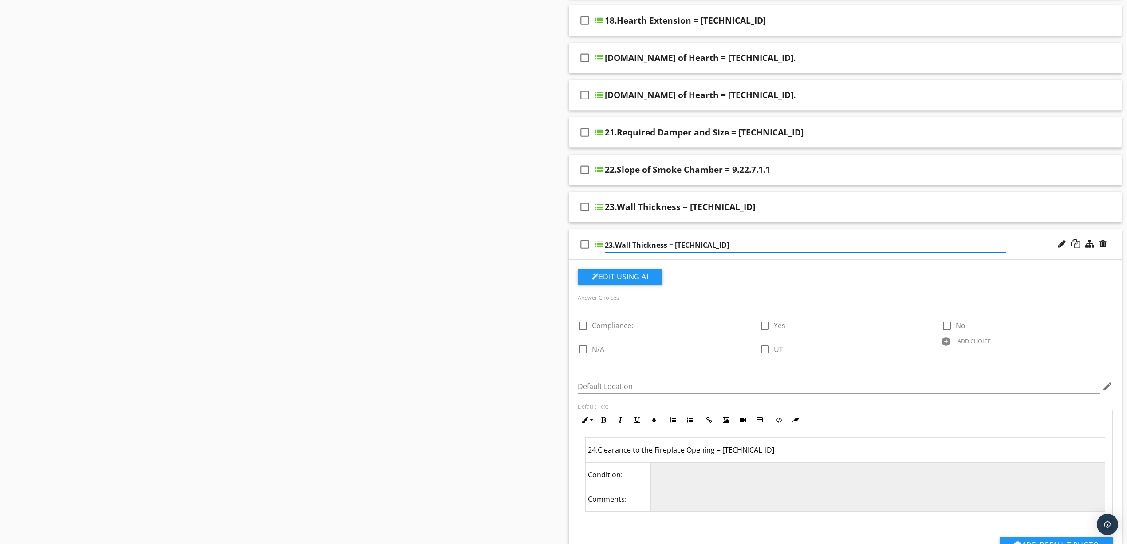
paste input "4.Clearance to the Fireplace Opening = 9.22.9.1"
type input "24.Clearance to the Fireplace Opening = 9.22.9.1"
click at [828, 451] on td "24.Clearance to the Fireplace Opening = 9.22.9.1" at bounding box center [846, 450] width 520 height 24
drag, startPoint x: 790, startPoint y: 456, endPoint x: 577, endPoint y: 462, distance: 213.1
click at [578, 464] on div "24.Clearance to the Fireplace Opening = 9.22.9.1 Condition: Comments: Enter tex…" at bounding box center [845, 474] width 535 height 89
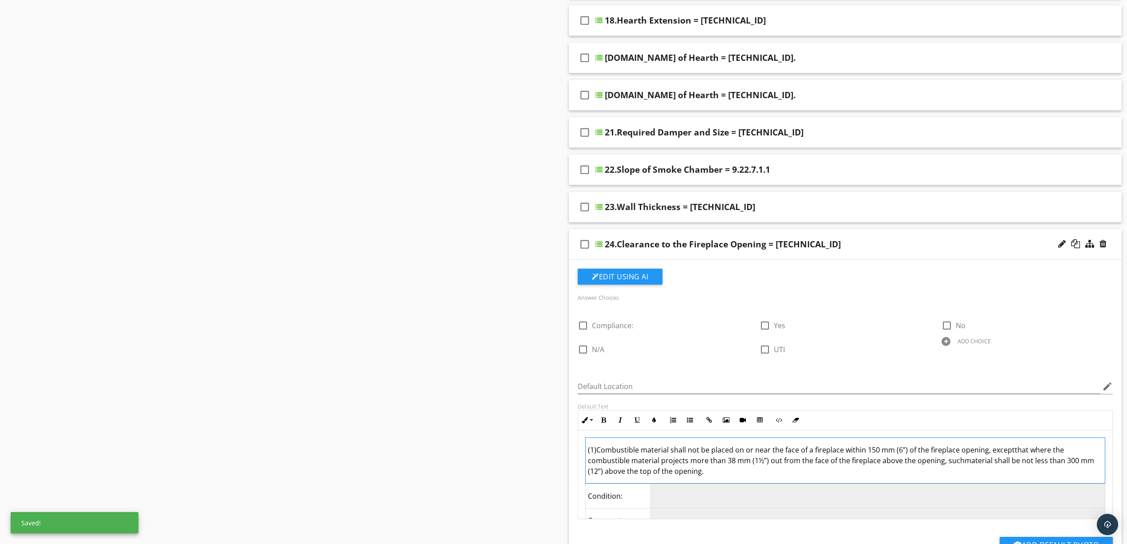
click at [1010, 453] on td "(1)Combustible material shall not be placed on or near the face of a fireplace …" at bounding box center [846, 461] width 520 height 46
click at [961, 464] on td "(1)Combustible material shall not be placed on or near the face of a fireplace …" at bounding box center [846, 461] width 520 height 46
click at [489, 428] on div "Sections General Masonry Chimney And Fireplace Masonry Fireplace Inspection Sec…" at bounding box center [563, 54] width 1127 height 1488
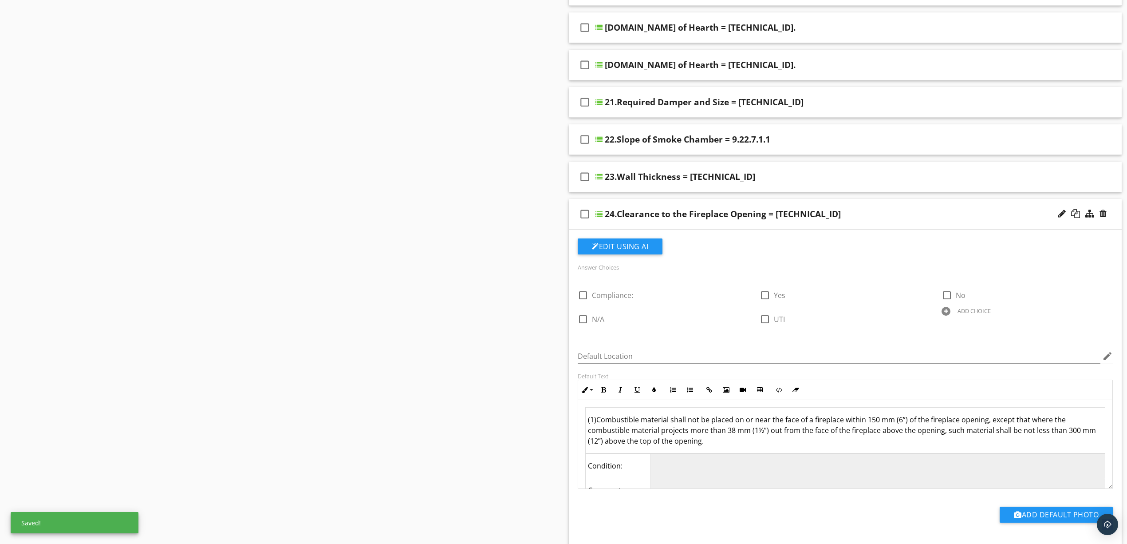
scroll to position [838, 0]
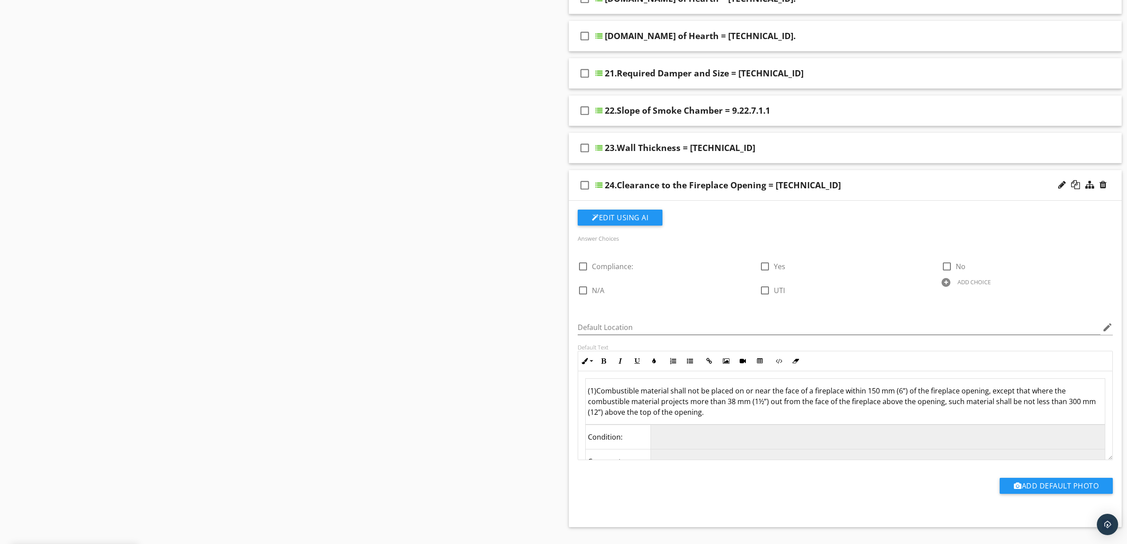
click at [845, 188] on div "24.Clearance to the Fireplace Opening = 9.22.9.1" at bounding box center [806, 185] width 402 height 11
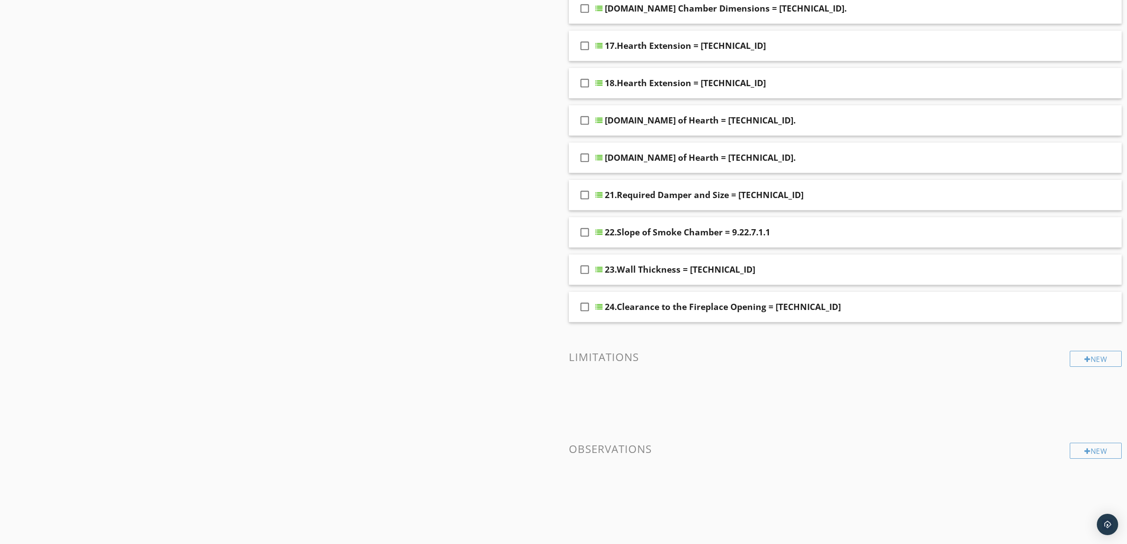
scroll to position [720, 0]
click at [1077, 304] on div at bounding box center [1075, 306] width 9 height 9
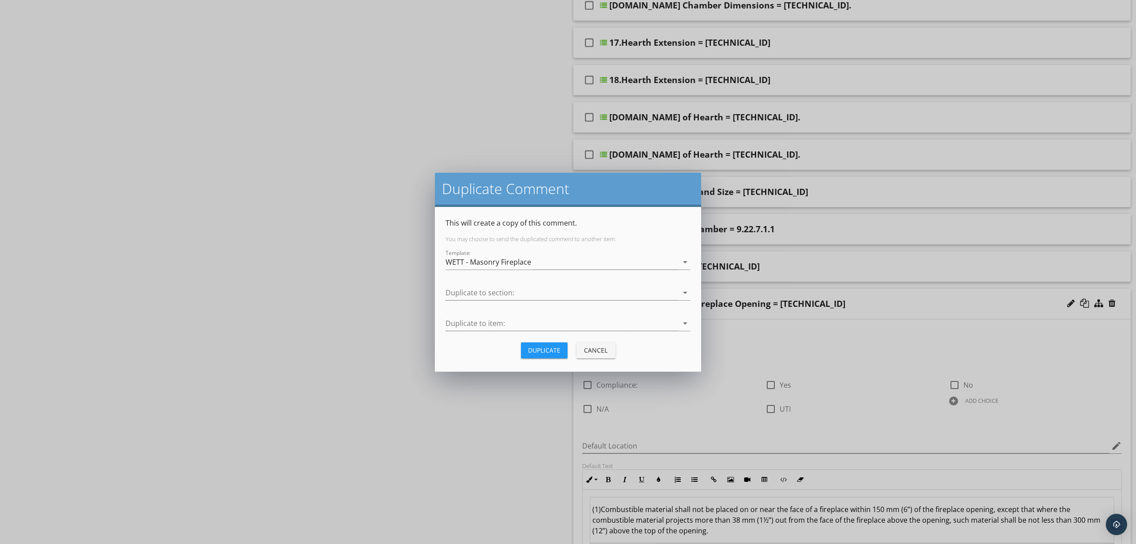
click at [532, 348] on div "Duplicate" at bounding box center [544, 349] width 32 height 9
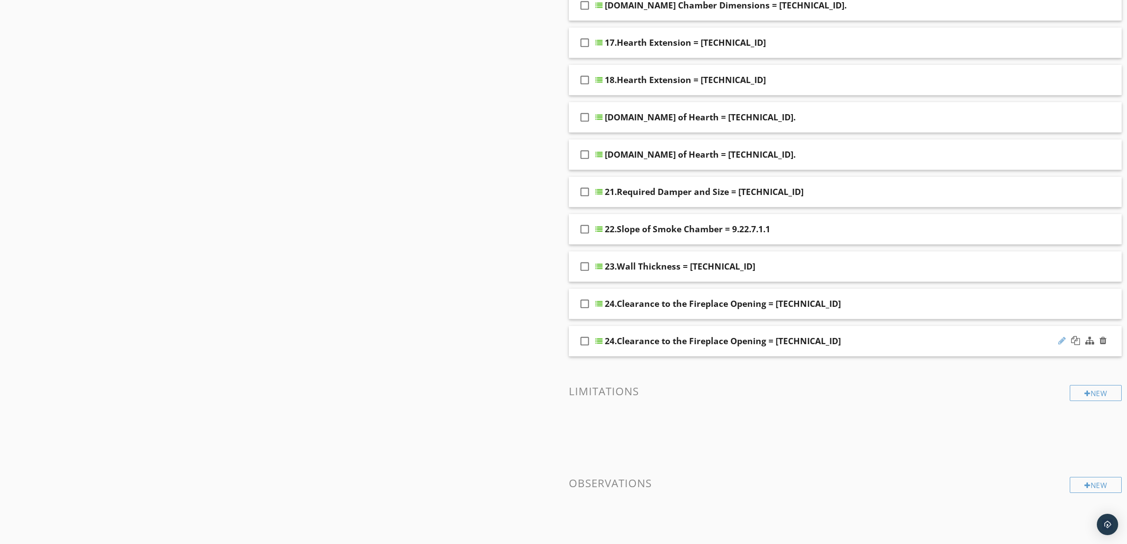
click at [1060, 343] on div at bounding box center [1062, 340] width 8 height 9
paste input "5.Metal Exposed to the Interior = 9.22.9.2"
type input "25.Metal Exposed to the Interior = 9.22.9.2"
click at [990, 395] on h3 "Limitations" at bounding box center [845, 391] width 553 height 12
click at [1014, 353] on div "check_box_outline_blank 25.Metal Exposed to the Interior = 9.22.9.2" at bounding box center [845, 341] width 553 height 31
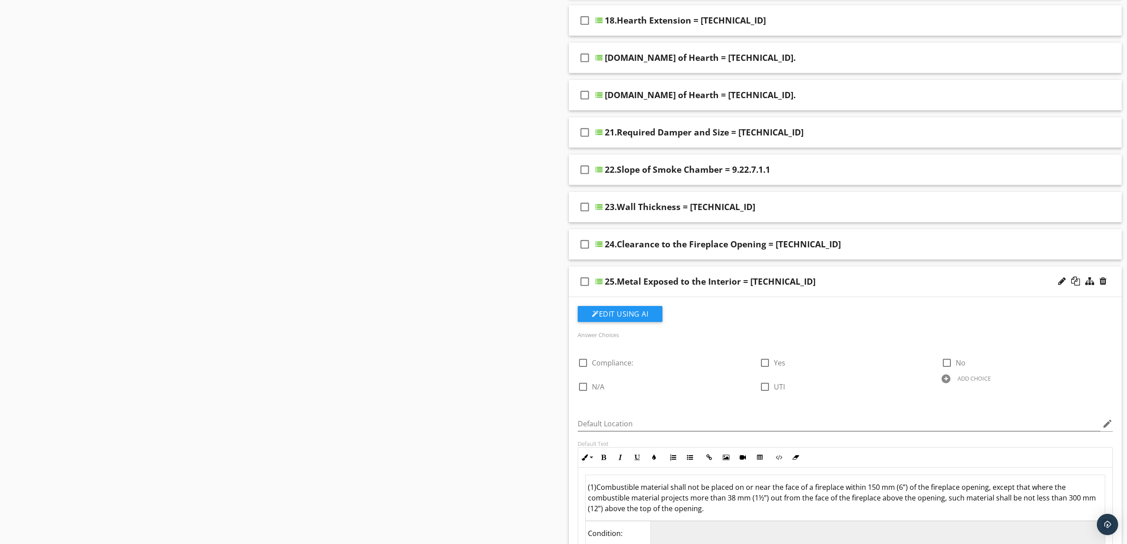
scroll to position [838, 0]
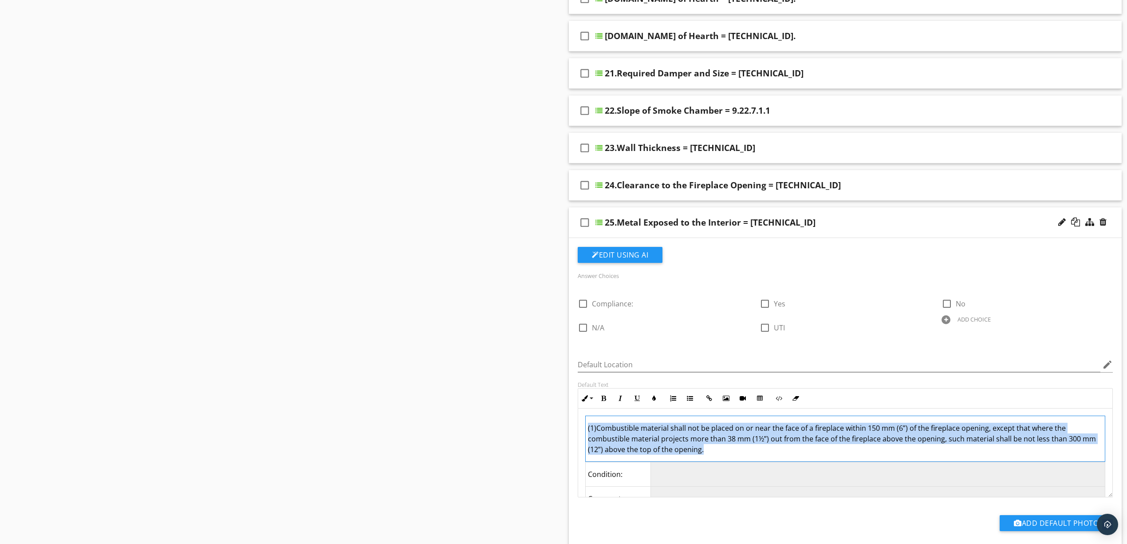
drag, startPoint x: 726, startPoint y: 456, endPoint x: 520, endPoint y: 428, distance: 207.8
click at [520, 428] on div "Sections General Masonry Chimney And Fireplace Masonry Fireplace Inspection Sec…" at bounding box center [563, 14] width 1127 height 1526
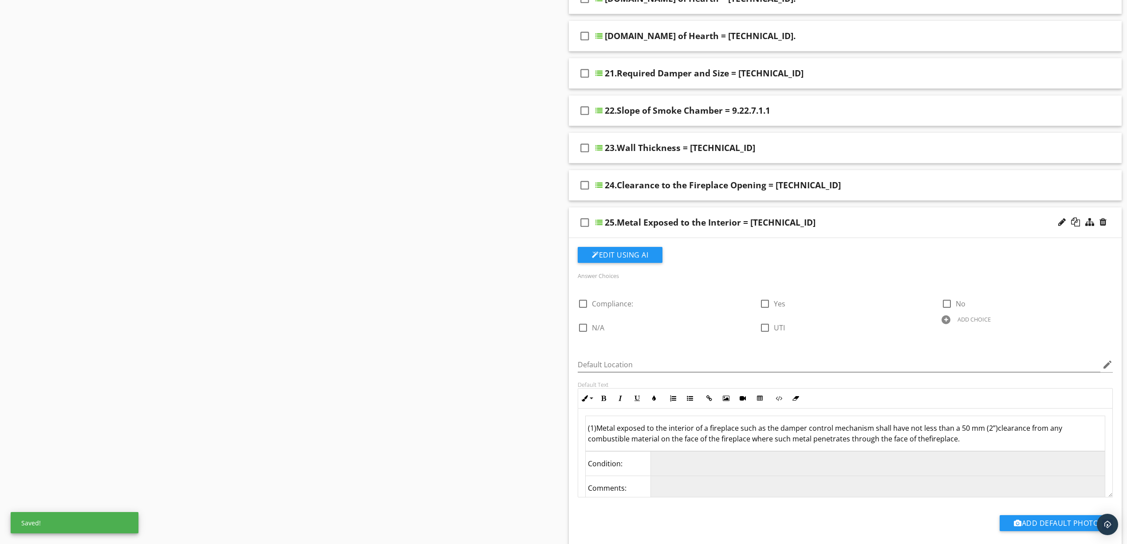
click at [925, 444] on td "(1)Metal exposed to the interior of a fireplace such as the damper control mech…" at bounding box center [846, 433] width 520 height 35
click at [959, 445] on td "(1)Metal exposed to the interior of a fireplace such as the damper control mech…" at bounding box center [846, 433] width 520 height 35
click at [900, 226] on div "25.Metal Exposed to the Interior = 9.22.9.2" at bounding box center [806, 222] width 402 height 11
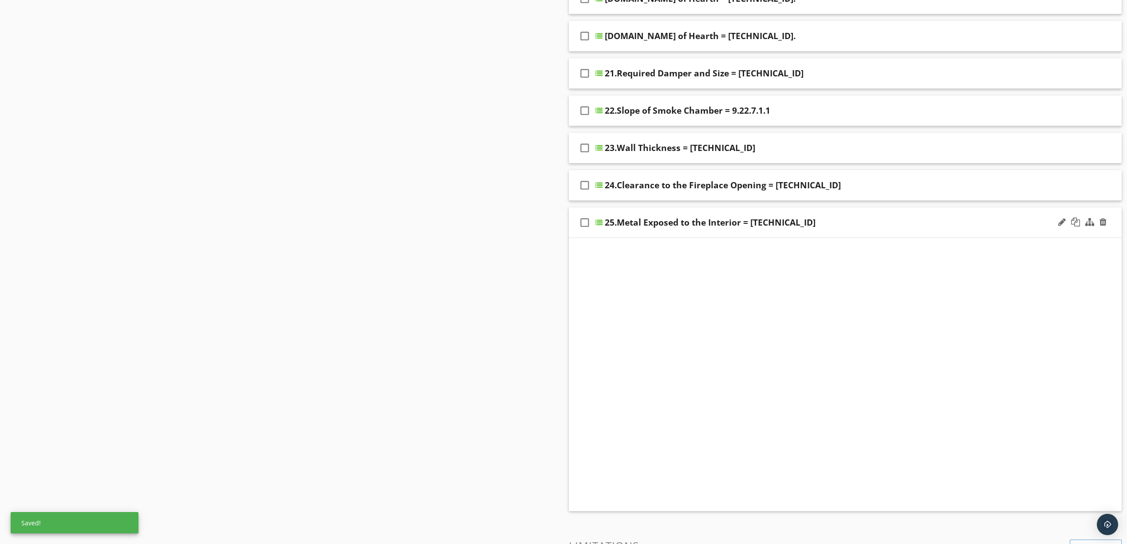
scroll to position [757, 0]
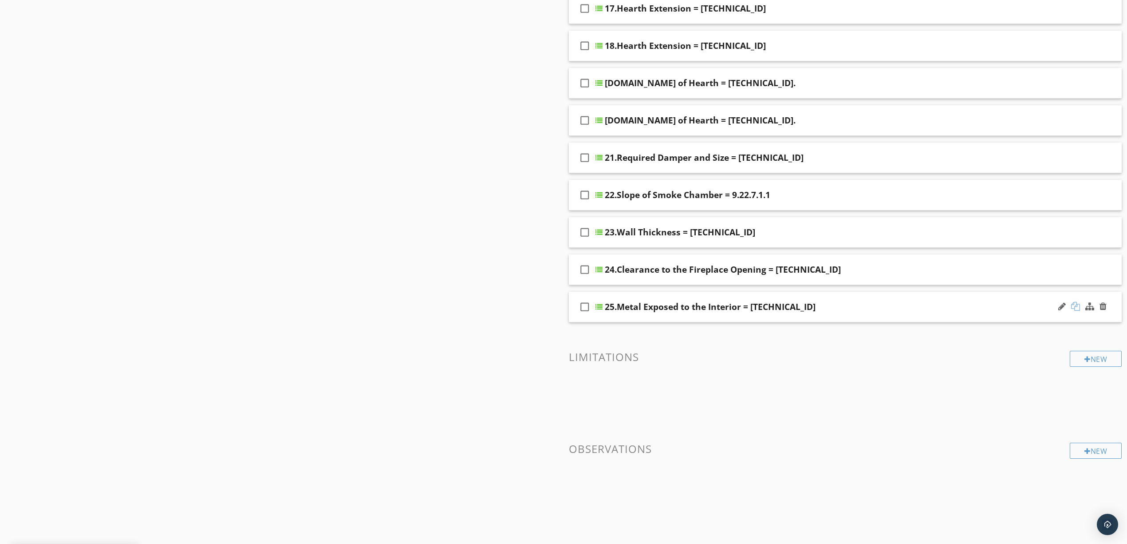
click at [1074, 305] on div at bounding box center [1075, 306] width 9 height 9
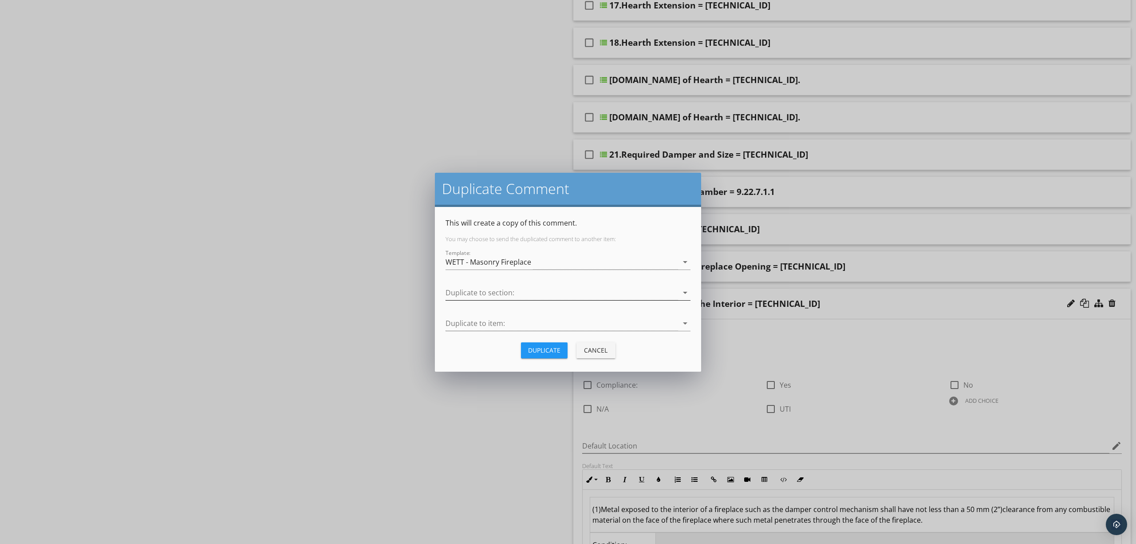
click at [625, 288] on div at bounding box center [562, 292] width 233 height 15
click at [609, 337] on div "Masonry Fireplace Inspection" at bounding box center [568, 338] width 231 height 11
click at [554, 354] on div "Duplicate" at bounding box center [544, 349] width 32 height 9
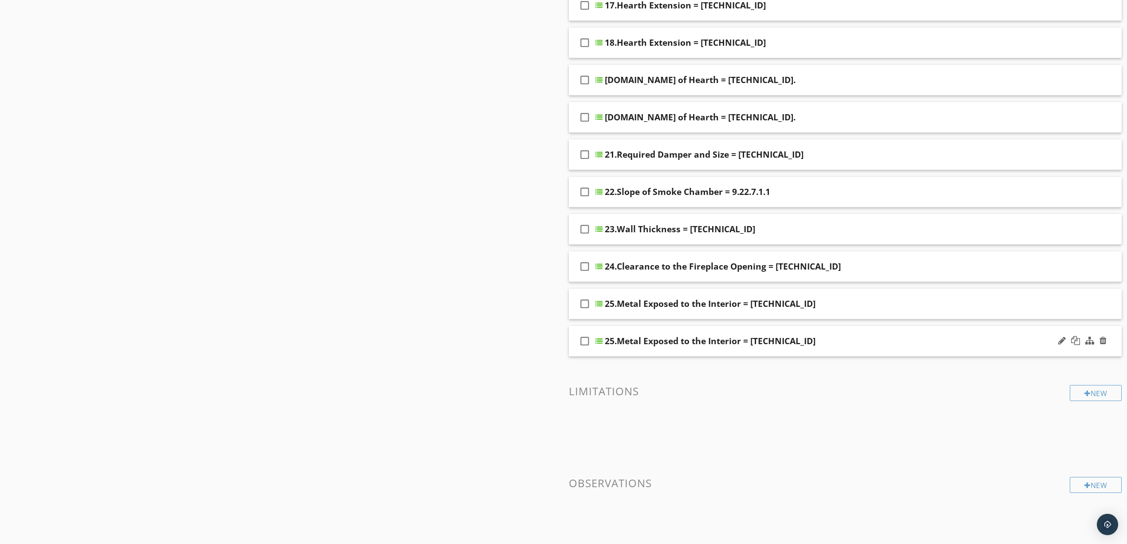
click at [849, 346] on div "25.Metal Exposed to the Interior = 9.22.9.2" at bounding box center [806, 340] width 402 height 11
click at [749, 344] on div "25.Metal Exposed to the Interior = 9.22.9.2" at bounding box center [710, 340] width 211 height 11
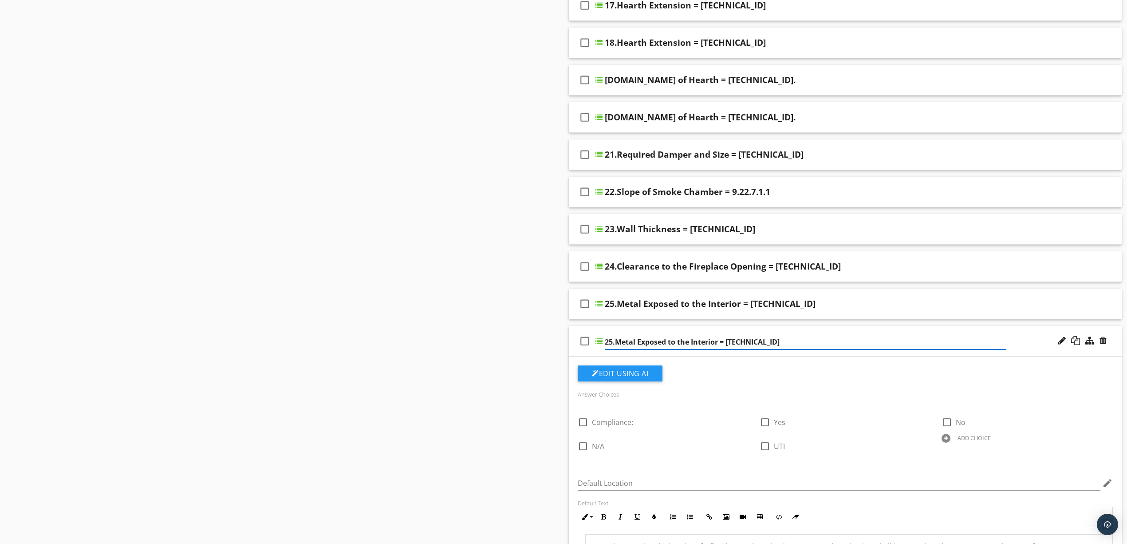
paste input "6.Clearance to Combustible Framing = 9.22.9.3."
type input "26.Clearance to Combustible Framing = 9.22.9.3."
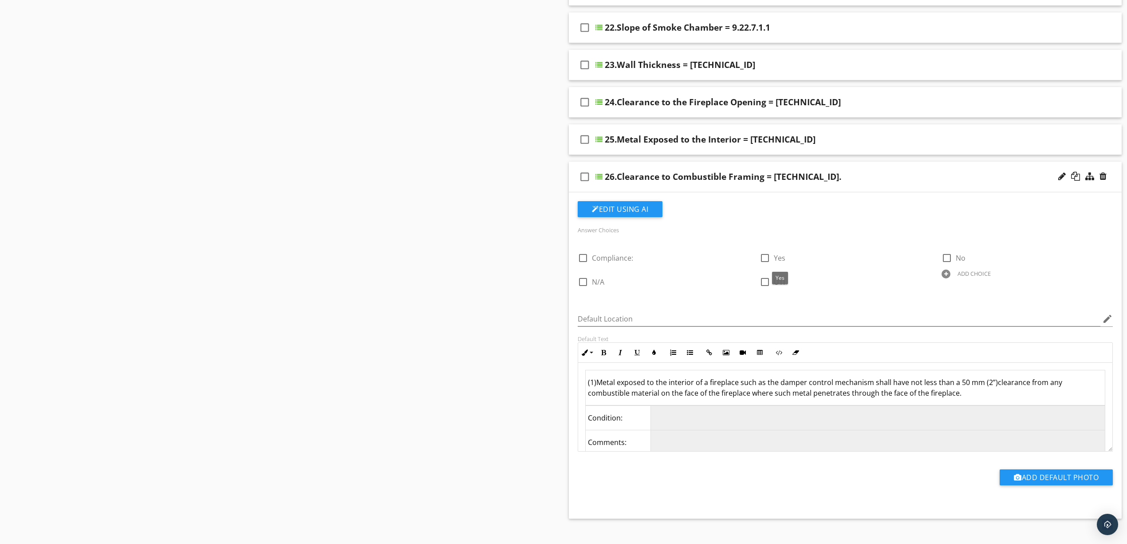
scroll to position [935, 0]
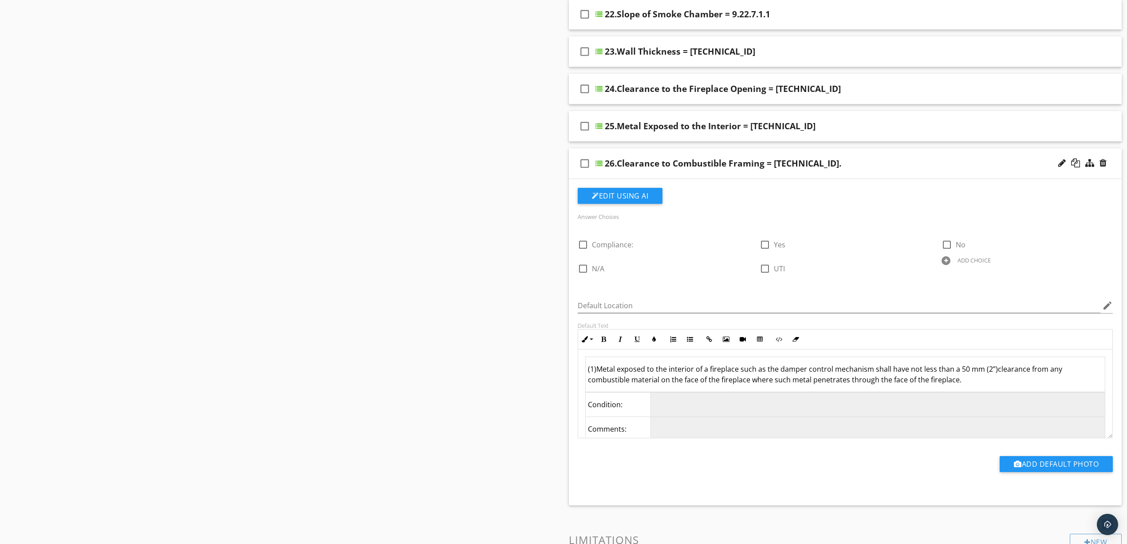
click at [1002, 386] on td "(1)Metal exposed to the interior of a fireplace such as the damper control mech…" at bounding box center [846, 374] width 520 height 35
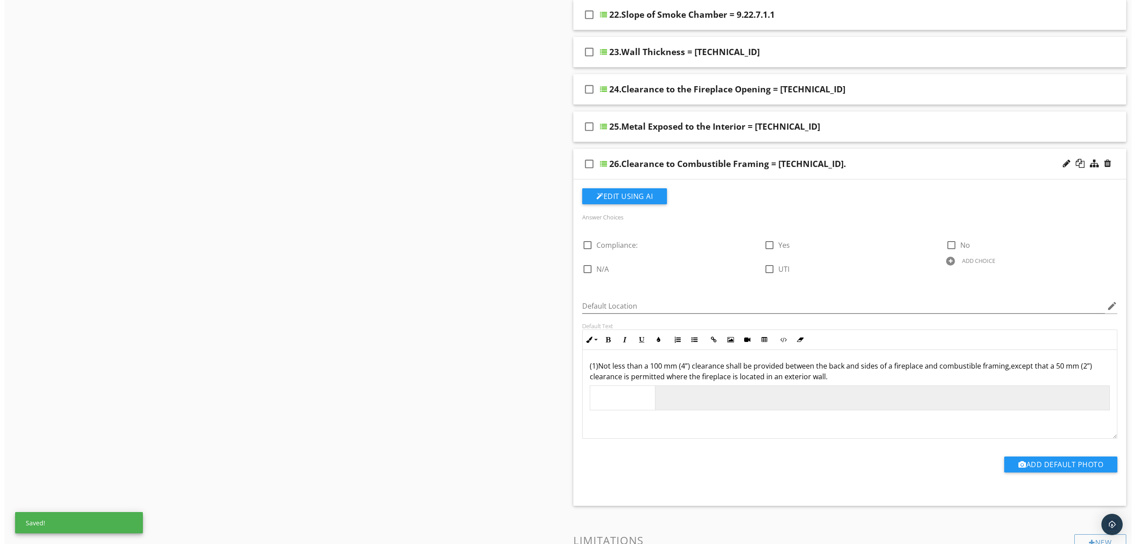
scroll to position [876, 0]
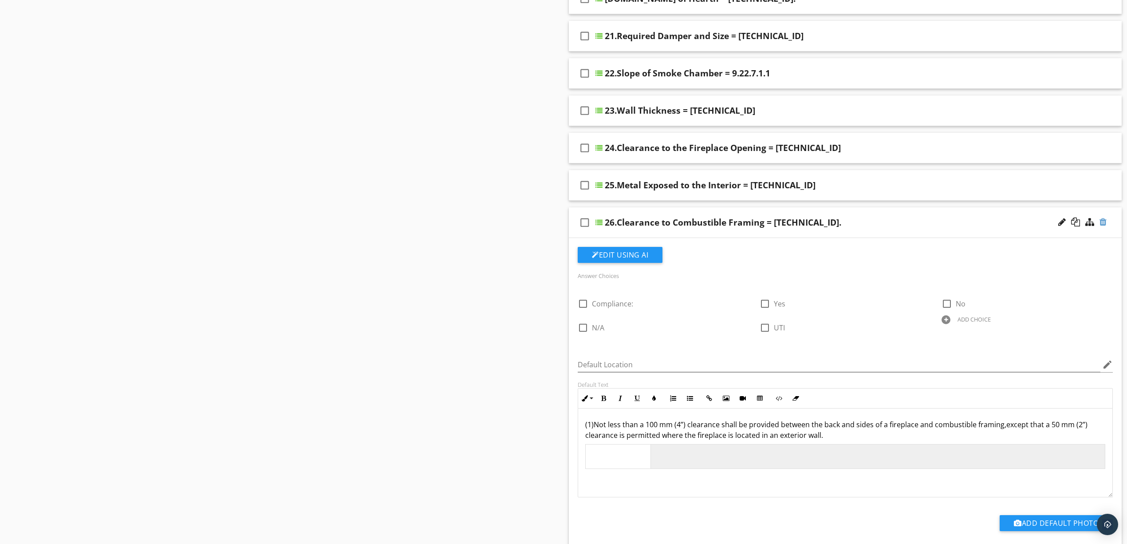
click at [1103, 223] on div at bounding box center [1103, 221] width 7 height 9
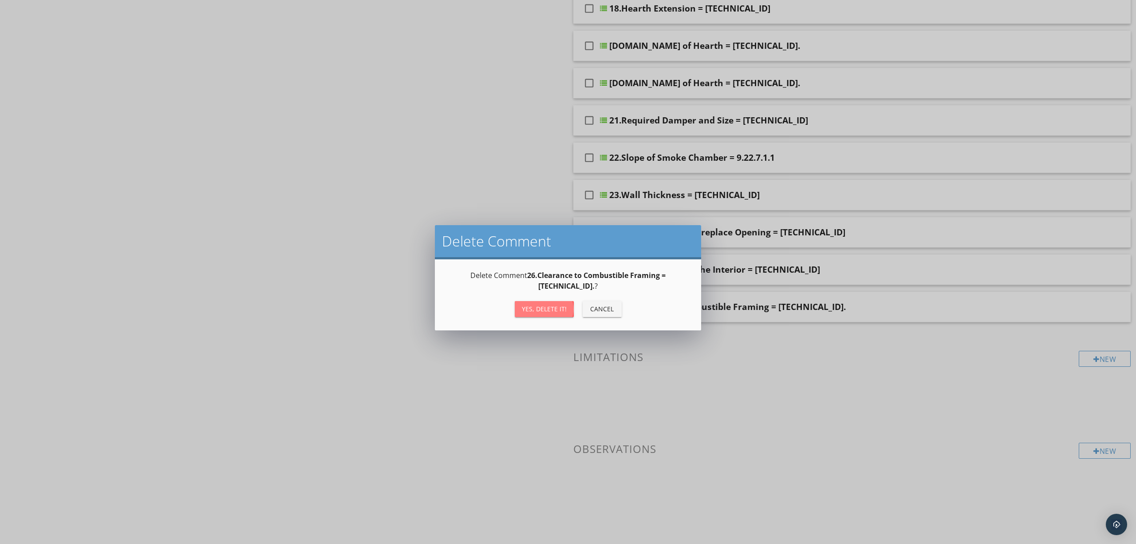
click at [565, 304] on div "Yes, Delete it!" at bounding box center [544, 308] width 45 height 9
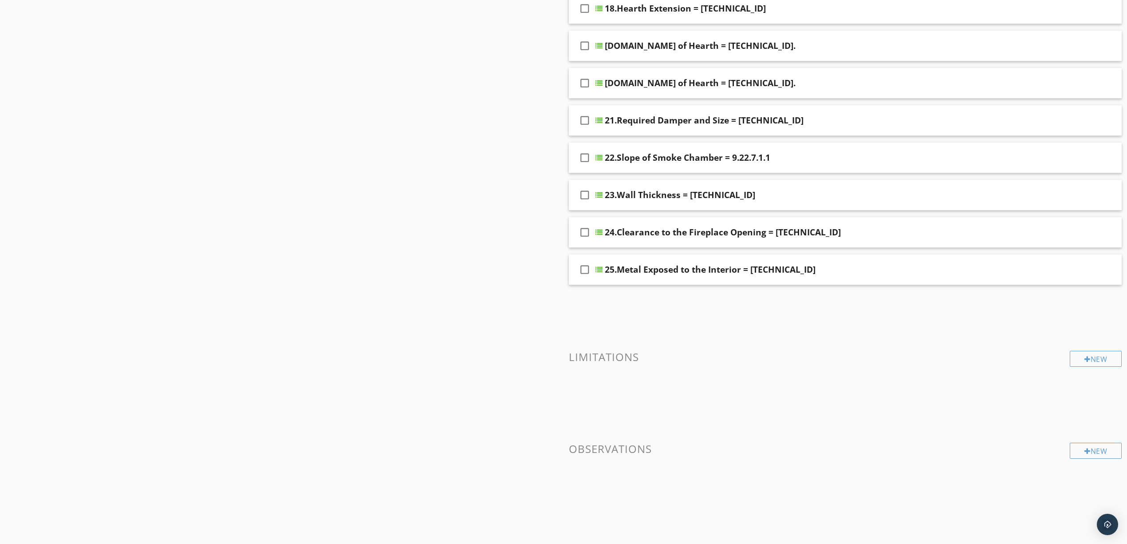
scroll to position [757, 0]
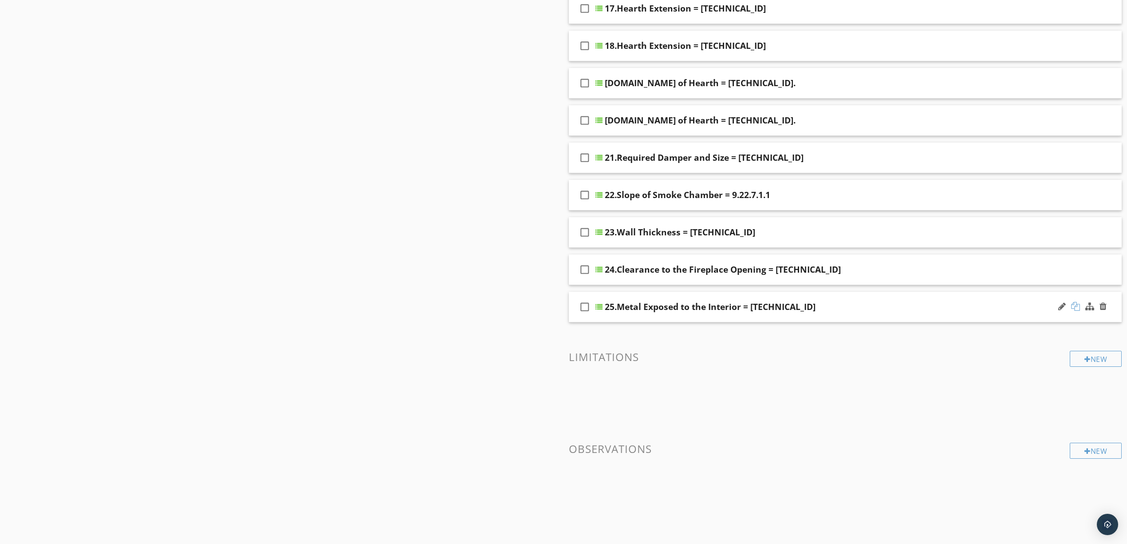
click at [1074, 304] on div at bounding box center [1075, 306] width 9 height 9
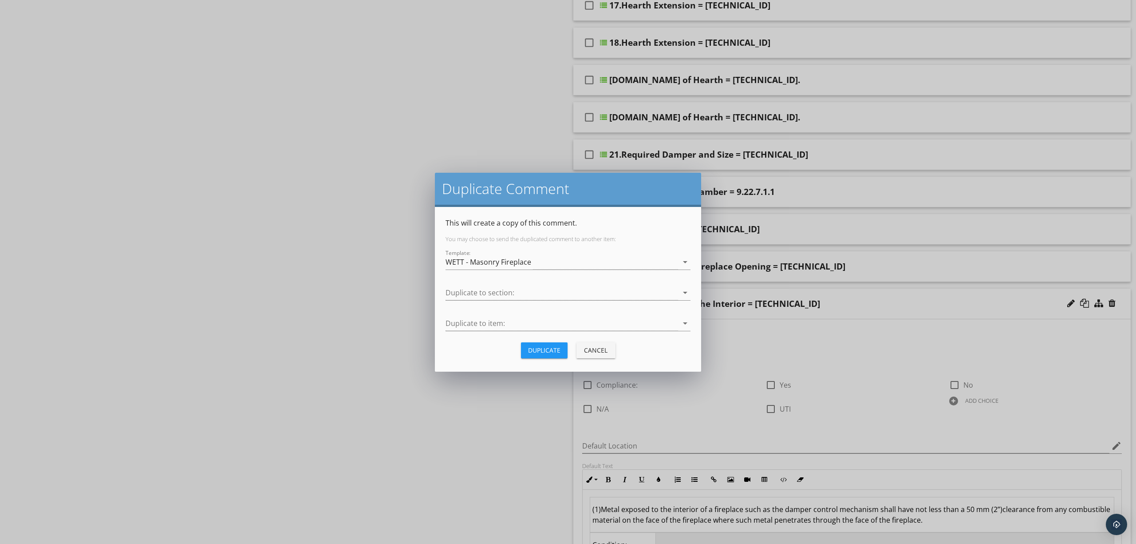
click at [581, 283] on div "Duplicate to section: arrow_drop_down" at bounding box center [568, 294] width 245 height 29
click at [580, 287] on div at bounding box center [562, 292] width 233 height 15
click at [537, 332] on div "Masonry Fireplace Inspection" at bounding box center [568, 337] width 231 height 21
click at [538, 350] on div "Duplicate" at bounding box center [544, 349] width 32 height 9
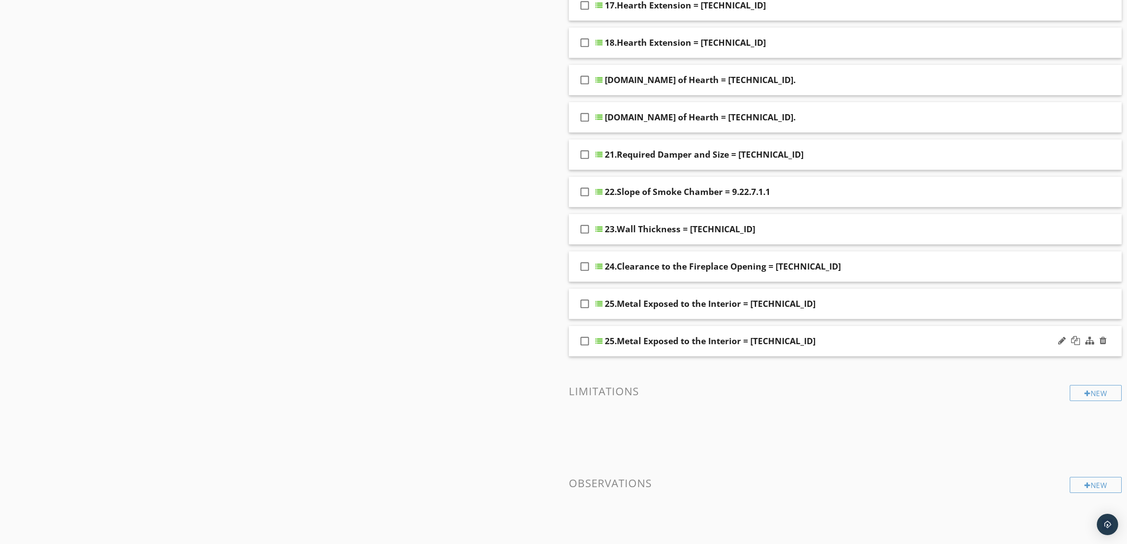
click at [828, 342] on div "25.Metal Exposed to the Interior = 9.22.9.2" at bounding box center [806, 340] width 402 height 11
click at [741, 345] on div "25.Metal Exposed to the Interior = 9.22.9.2" at bounding box center [710, 340] width 211 height 11
click at [755, 344] on div "25.Metal Exposed to the Interior = 9.22.9.2" at bounding box center [710, 340] width 211 height 11
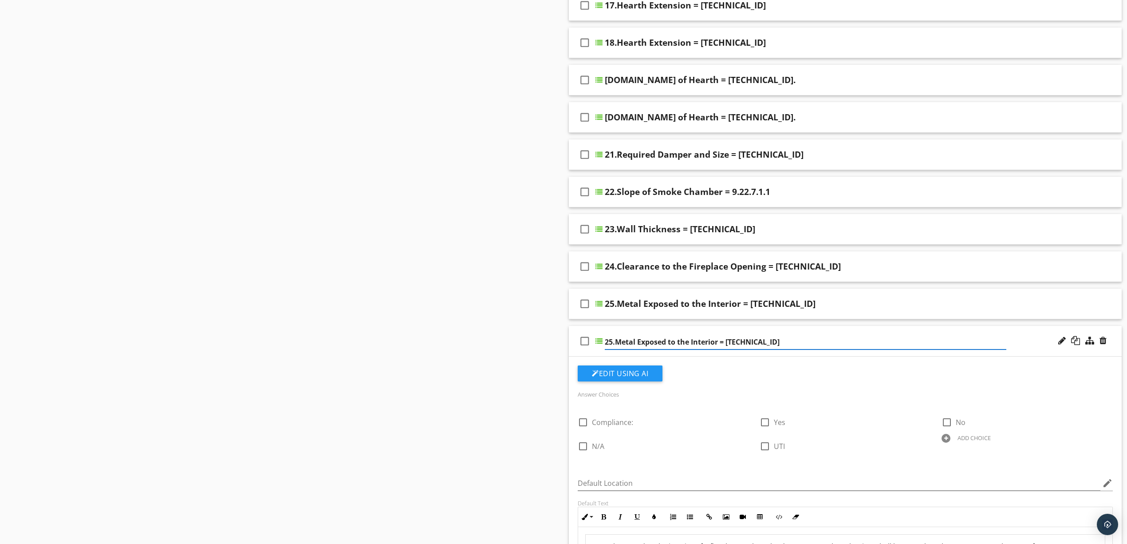
paste input "6.Clearance to Combustible Framing = 9.22.9.3."
type input "26.Clearance to Combustible Framing = 9.22.9.3."
click at [875, 377] on div "Edit Using AI" at bounding box center [845, 376] width 535 height 23
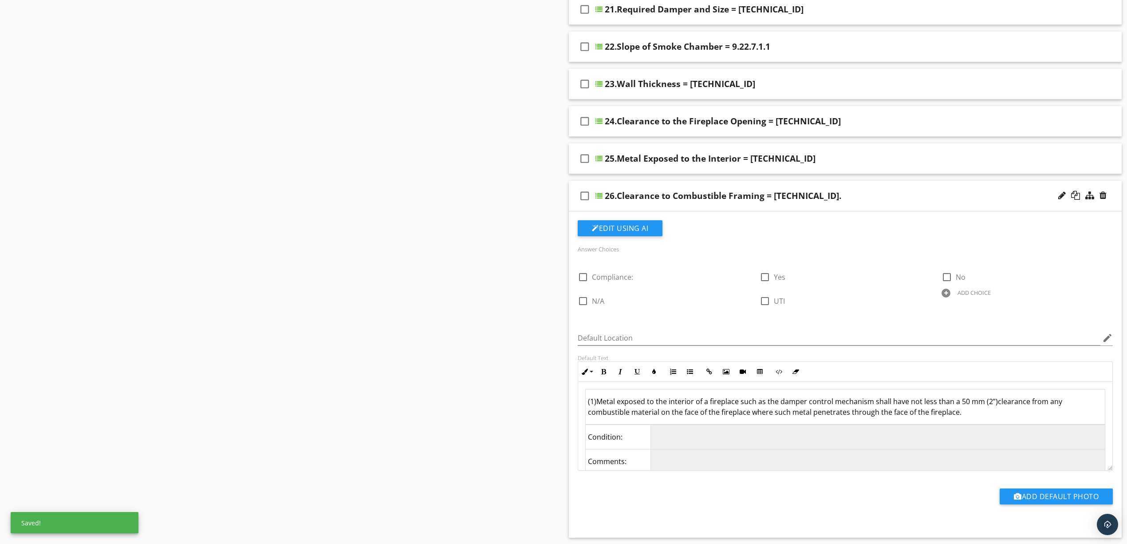
scroll to position [935, 0]
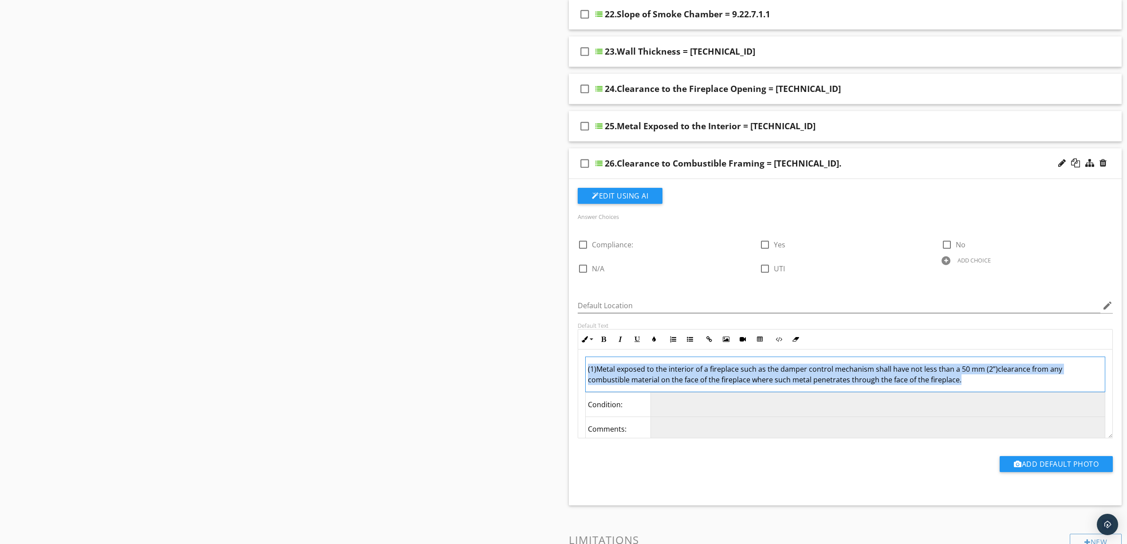
drag, startPoint x: 1000, startPoint y: 385, endPoint x: 430, endPoint y: 360, distance: 570.3
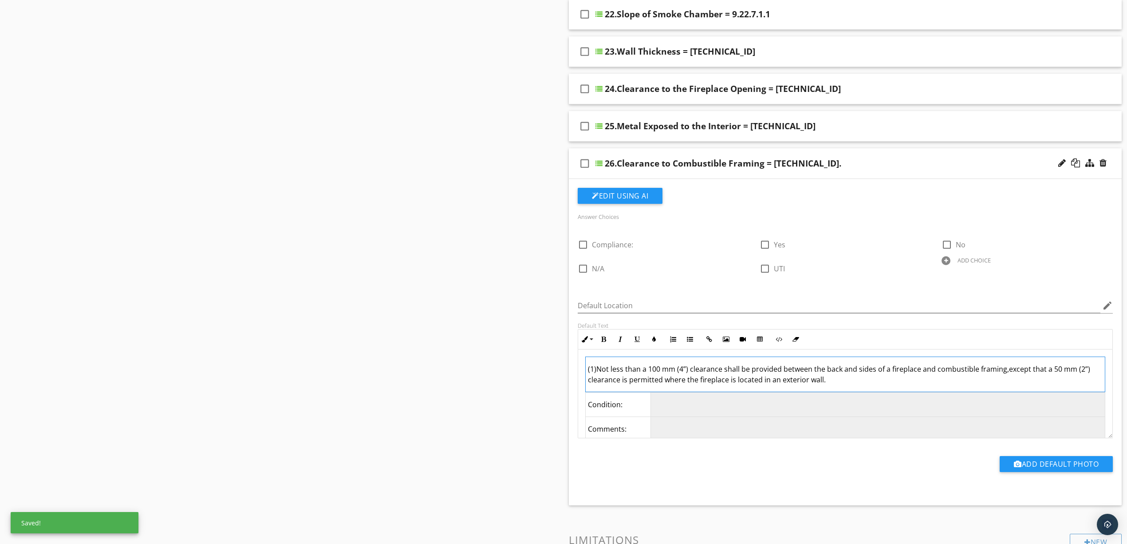
click at [1006, 375] on td "(1)Not less than a 100 mm (4”) clearance shall be provided between the back and…" at bounding box center [846, 374] width 520 height 35
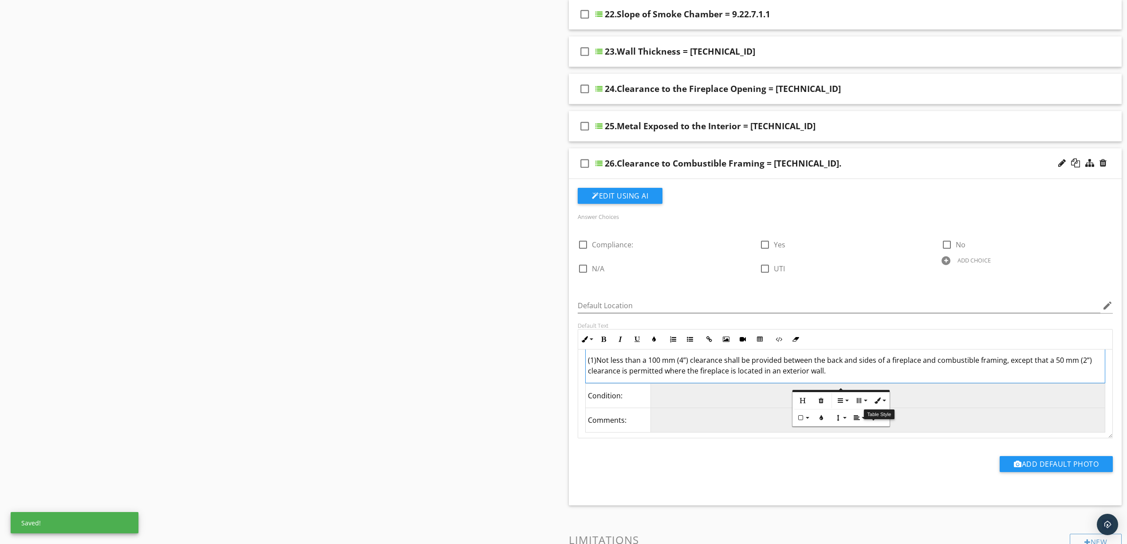
scroll to position [12, 0]
click at [884, 169] on div "26.Clearance to Combustible Framing = 9.22.9.3." at bounding box center [806, 163] width 402 height 11
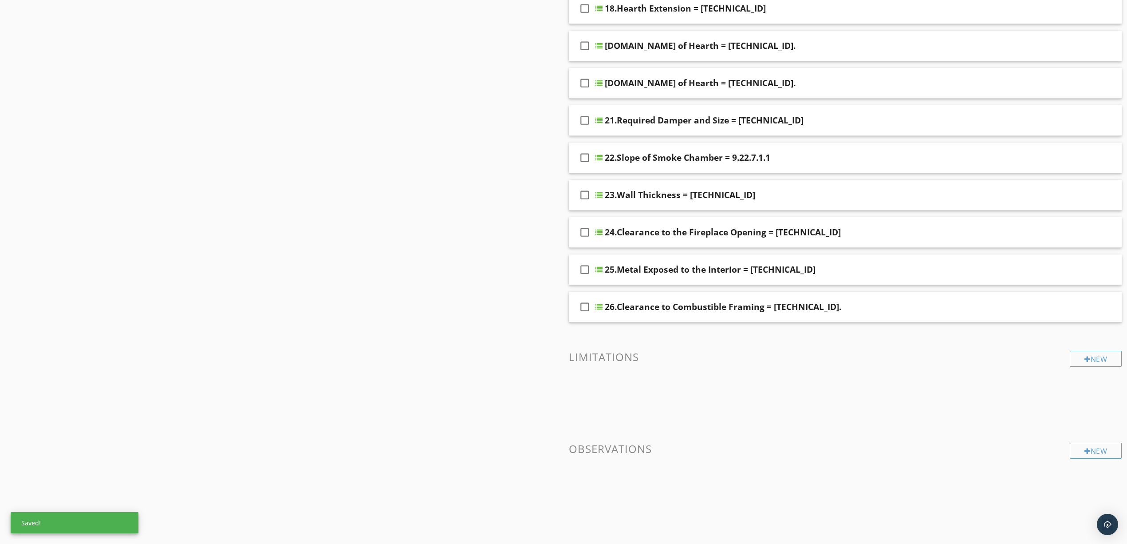
scroll to position [794, 0]
click at [1077, 305] on div at bounding box center [1075, 306] width 9 height 9
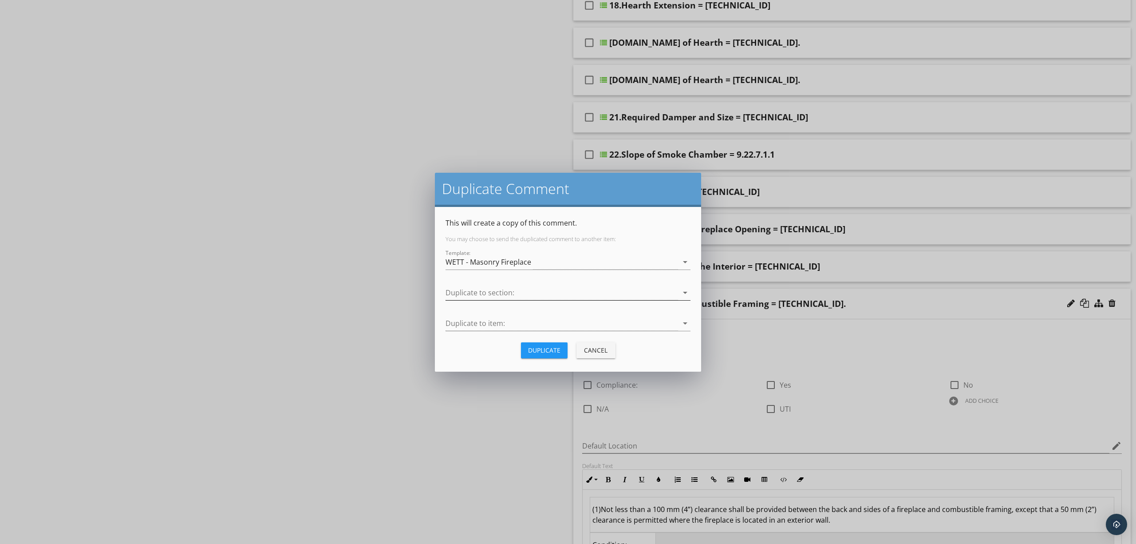
click at [462, 287] on div at bounding box center [562, 292] width 233 height 15
click at [477, 333] on div "Masonry Fireplace Inspection" at bounding box center [568, 338] width 231 height 11
click at [532, 350] on div "Duplicate" at bounding box center [544, 349] width 32 height 9
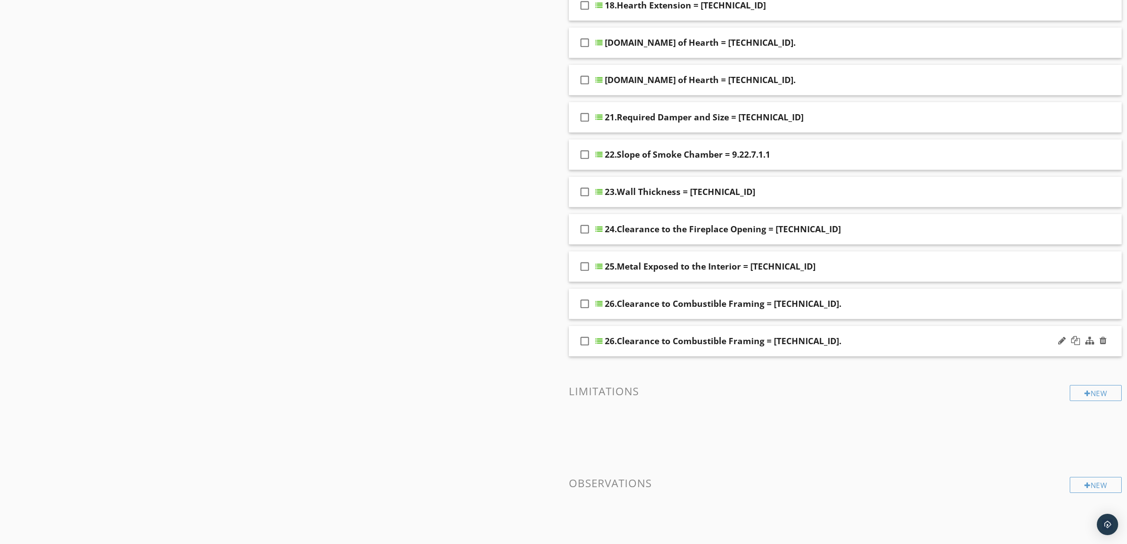
click at [844, 343] on div "26.Clearance to Combustible Framing = 9.22.9.3." at bounding box center [806, 340] width 402 height 11
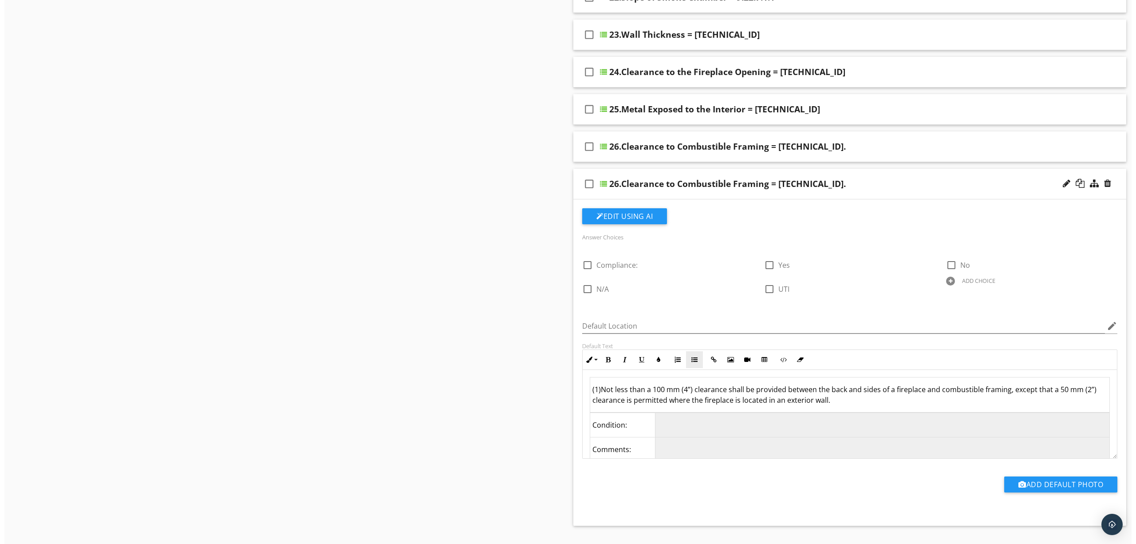
scroll to position [972, 0]
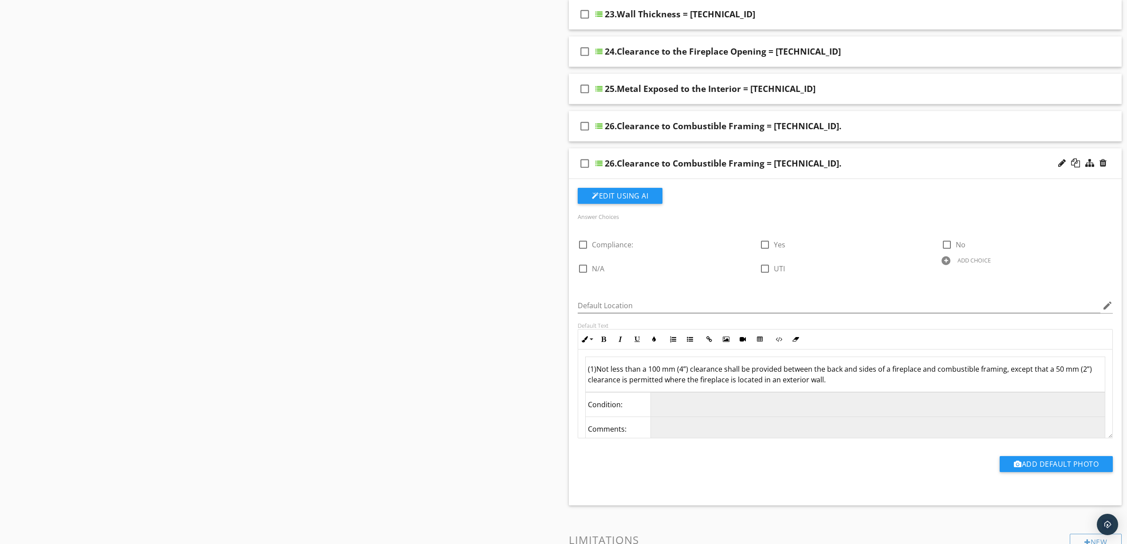
click at [664, 169] on div "26.Clearance to Combustible Framing = 9.22.9.3." at bounding box center [723, 163] width 237 height 11
paste input "7"
type input "27.Clearance to Combustible Framing = 9.22.9.3."
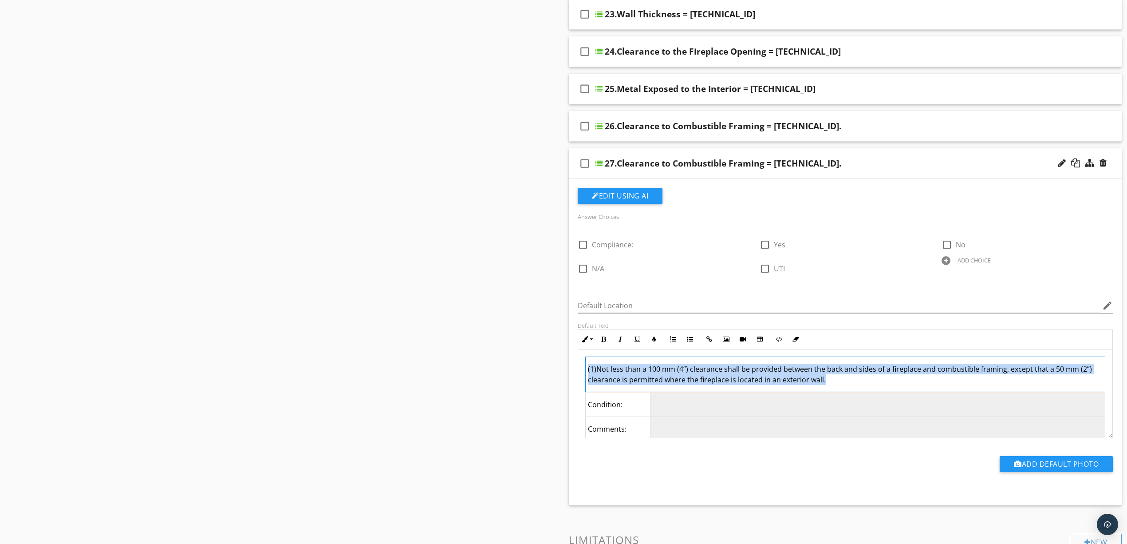
drag, startPoint x: 861, startPoint y: 384, endPoint x: 538, endPoint y: 364, distance: 323.7
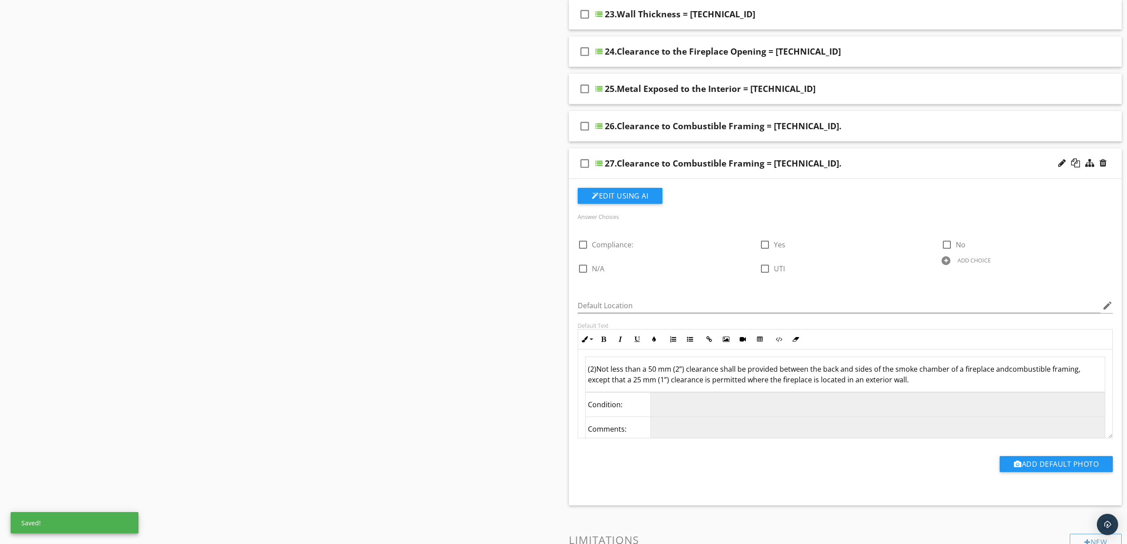
click at [1006, 375] on td "(2)Not less than a 50 mm (2”) clearance shall be provided between the back and …" at bounding box center [846, 374] width 520 height 35
click at [996, 387] on td "(2)Not less than a 50 mm (2”) clearance shall be provided between the back and …" at bounding box center [846, 374] width 520 height 35
click at [1076, 166] on div at bounding box center [1075, 162] width 9 height 9
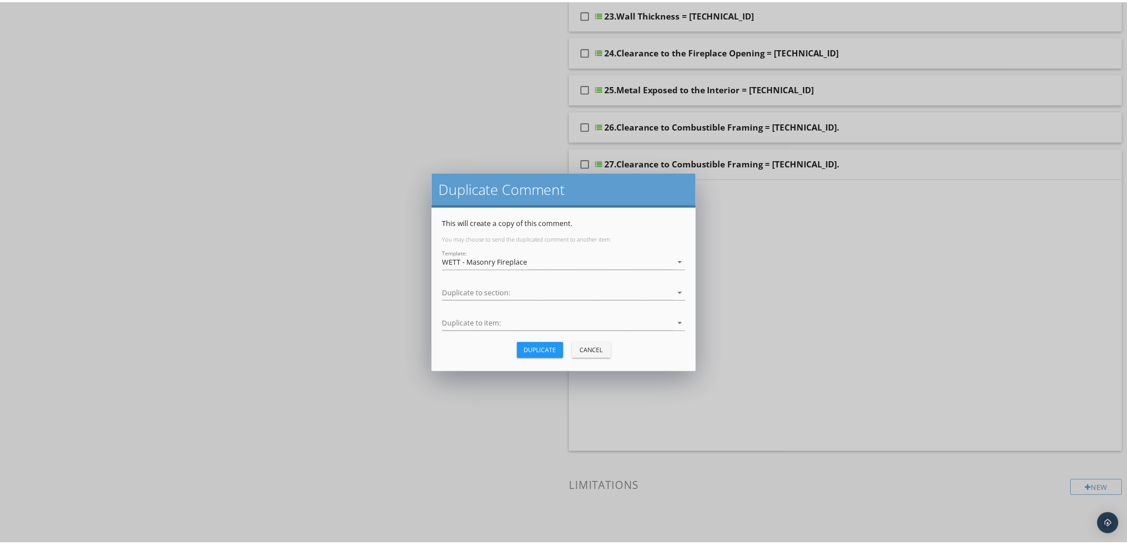
scroll to position [832, 0]
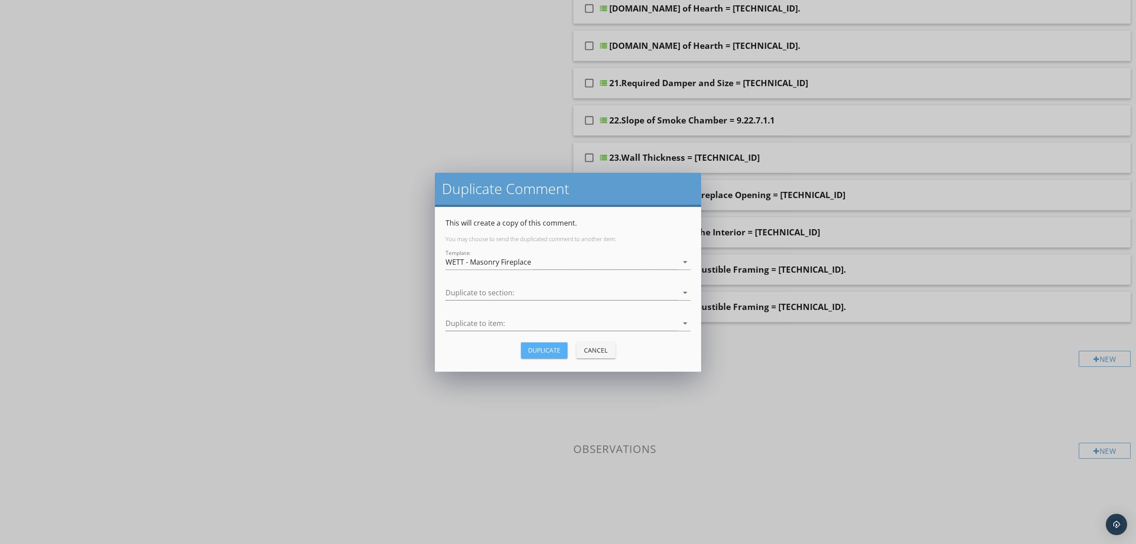
click at [542, 348] on div "Duplicate" at bounding box center [544, 349] width 32 height 9
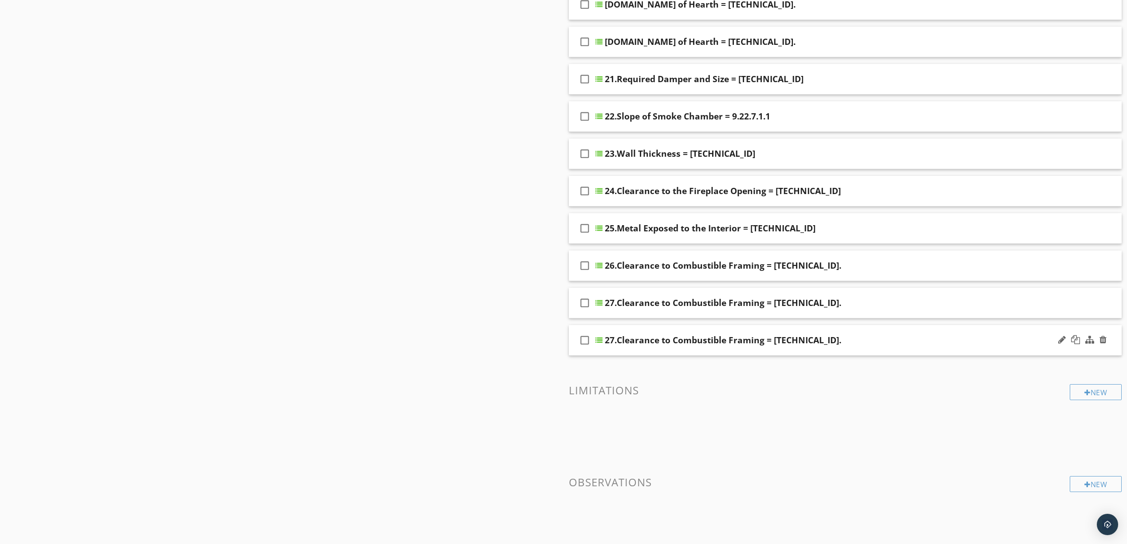
click at [782, 345] on div "27.Clearance to Combustible Framing = 9.22.9.3." at bounding box center [723, 340] width 237 height 11
paste input "8.Heat-Circulating Duct Outlets = 9.22.9.4"
type input "28.Heat-Circulating Duct Outlets = 9.22.9.4"
click at [920, 338] on div "check_box_outline_blank 28.Heat-Circulating Duct Outlets = 9.22.9.4" at bounding box center [845, 340] width 553 height 31
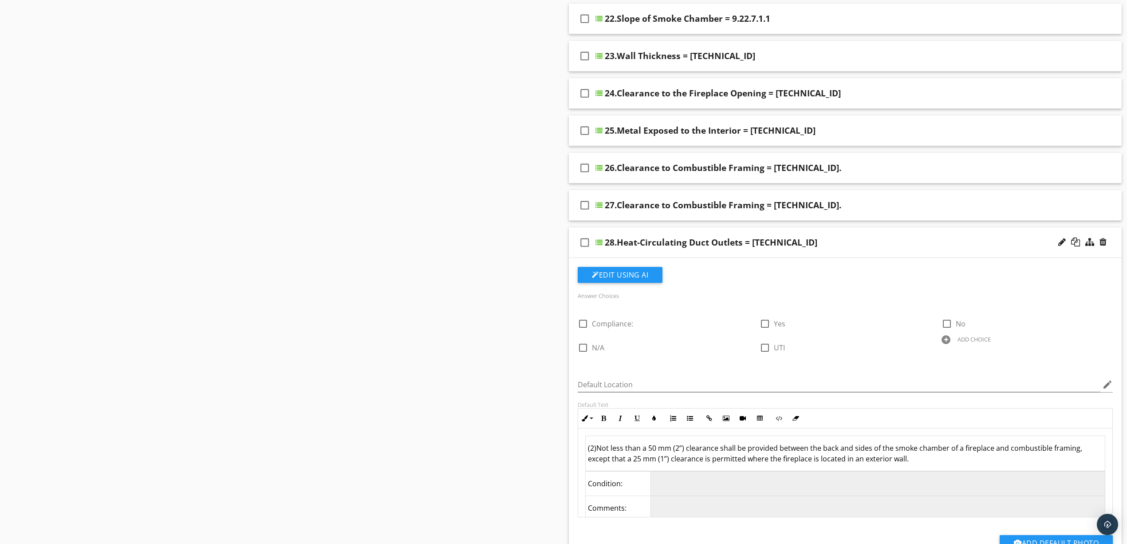
scroll to position [951, 0]
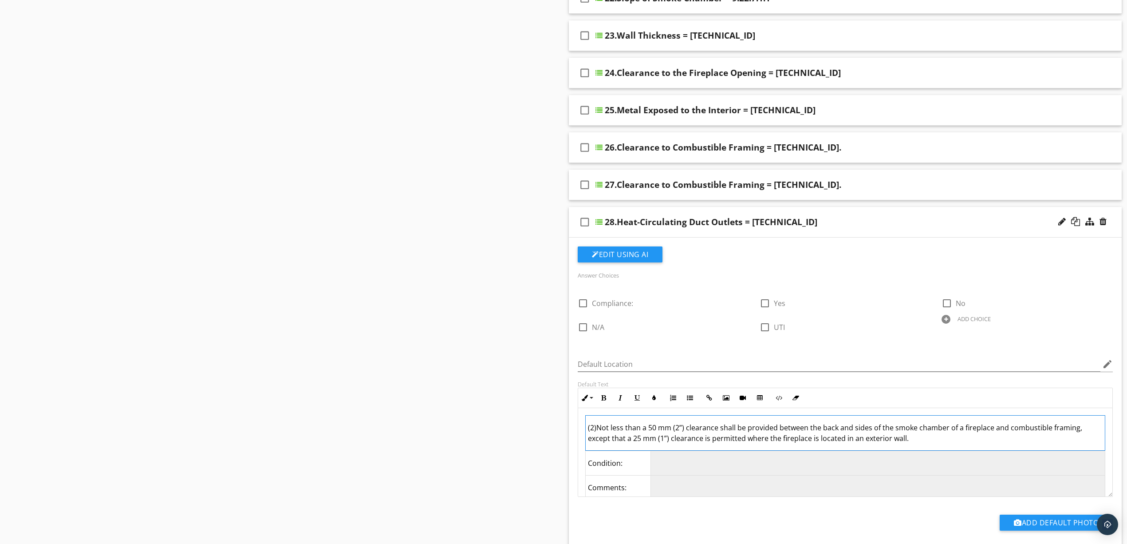
click at [927, 442] on td "(2)Not less than a 50 mm (2”) clearance shall be provided between the back and …" at bounding box center [846, 432] width 520 height 35
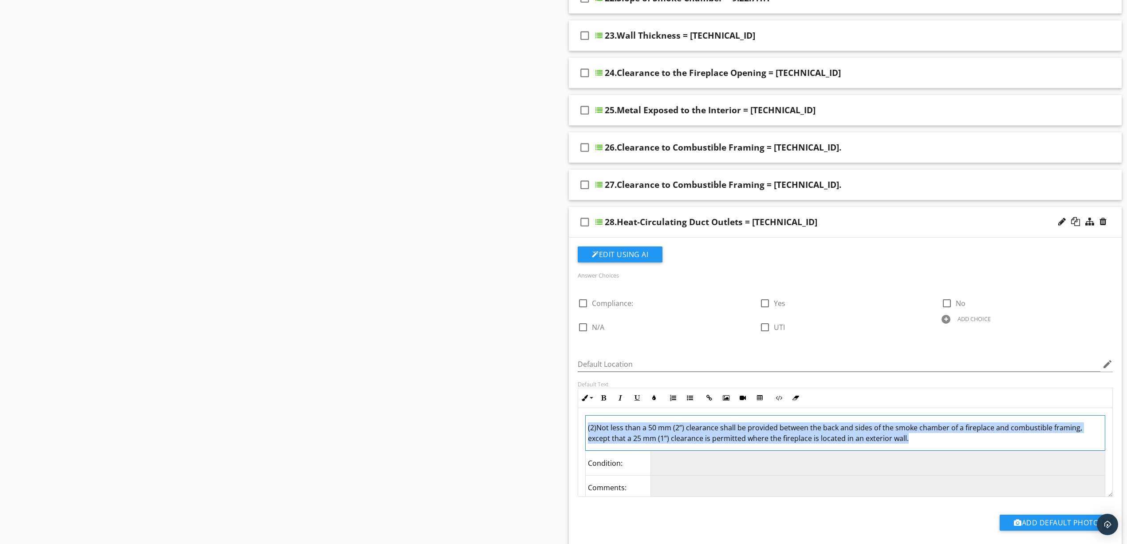
drag, startPoint x: 927, startPoint y: 442, endPoint x: 552, endPoint y: 422, distance: 375.5
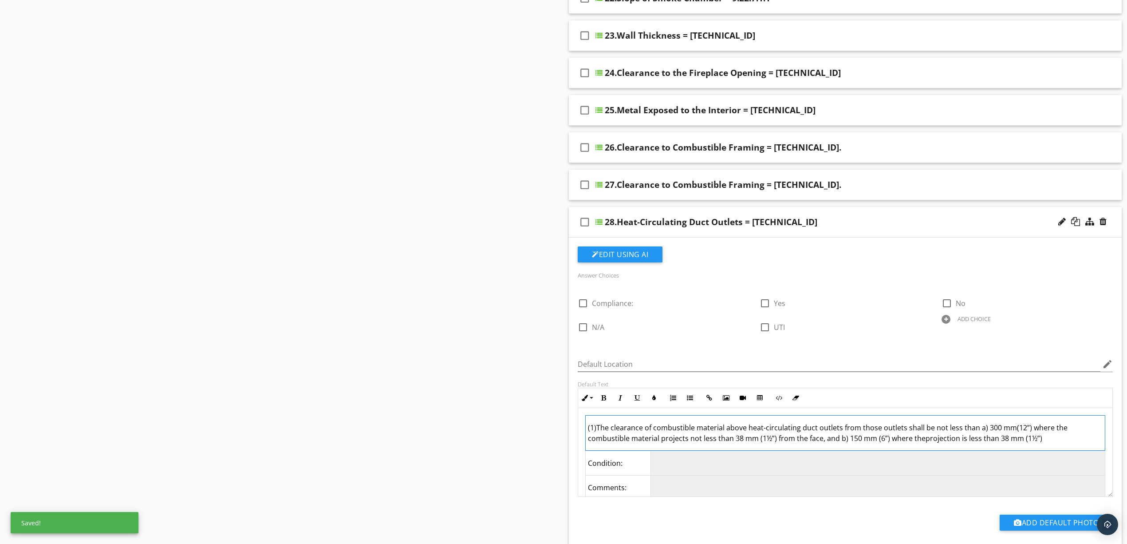
click at [922, 442] on td "(1)The clearance of combustible material above heat-circulating duct outlets fr…" at bounding box center [846, 432] width 520 height 35
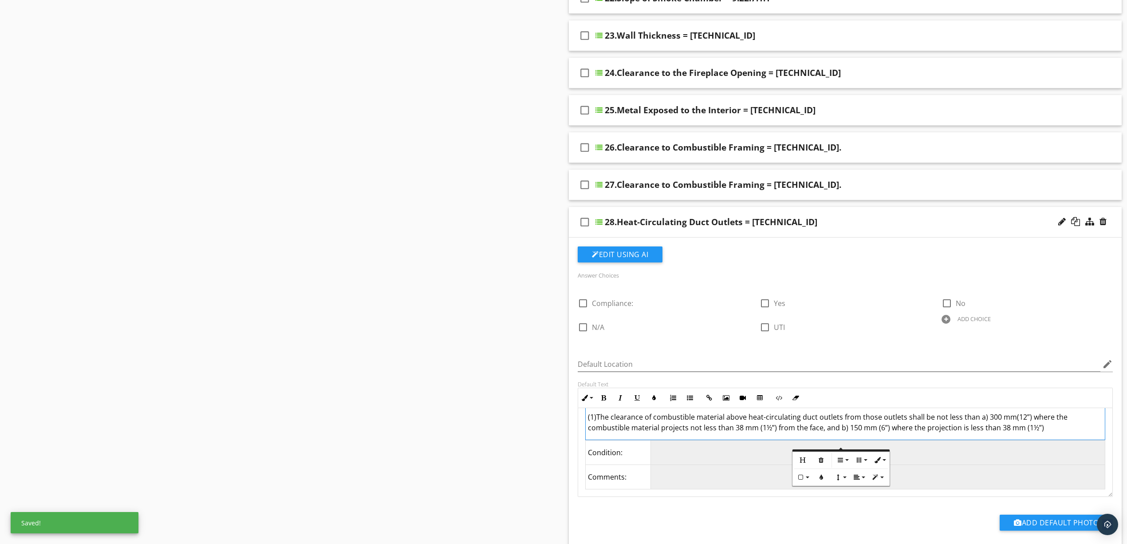
scroll to position [0, 0]
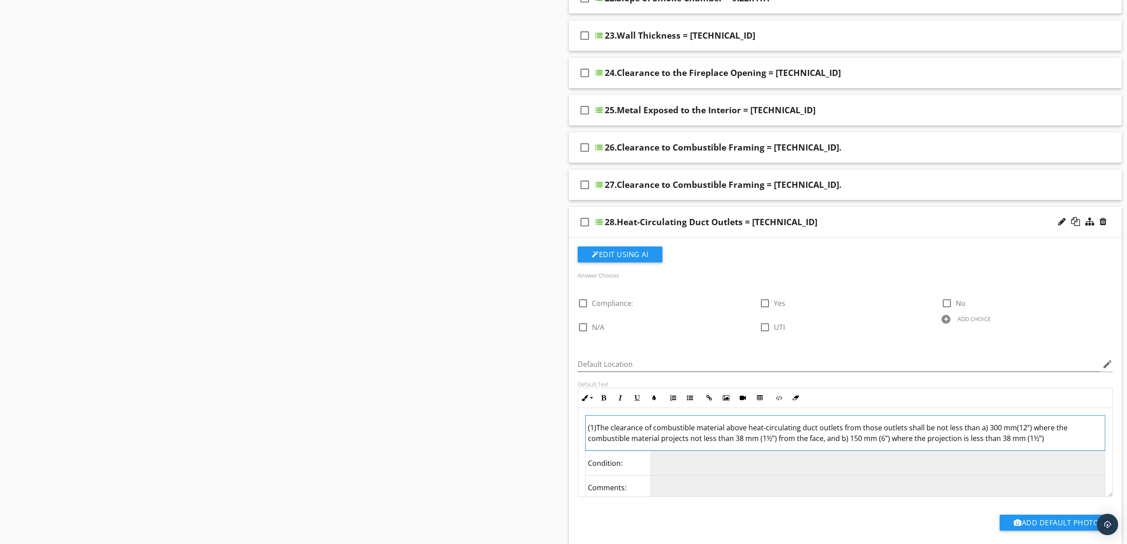
click at [863, 227] on div "28.Heat-Circulating Duct Outlets = 9.22.9.4" at bounding box center [806, 222] width 402 height 11
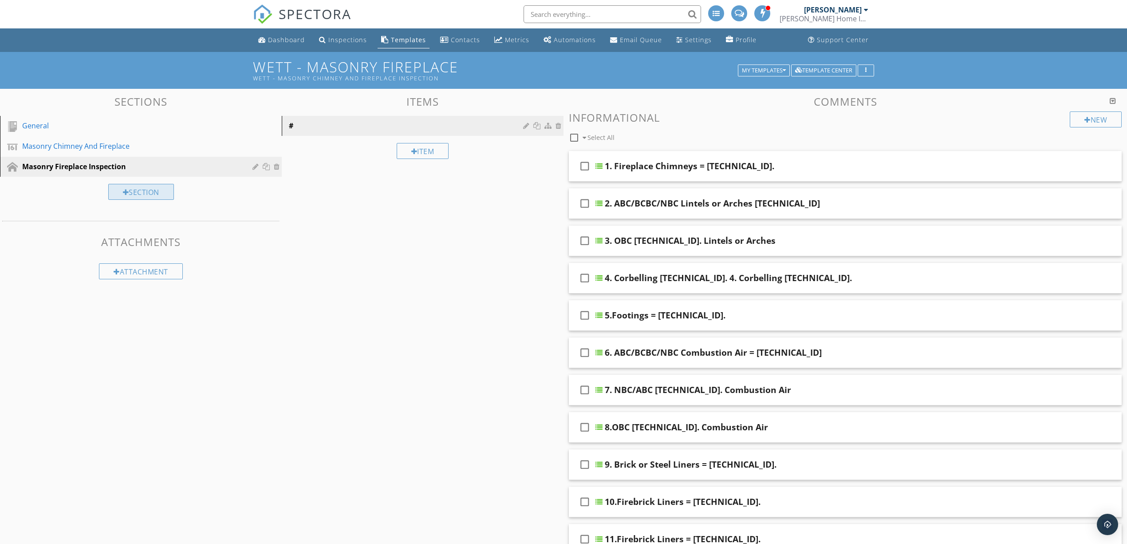
click at [153, 193] on div "Section" at bounding box center [141, 192] width 66 height 16
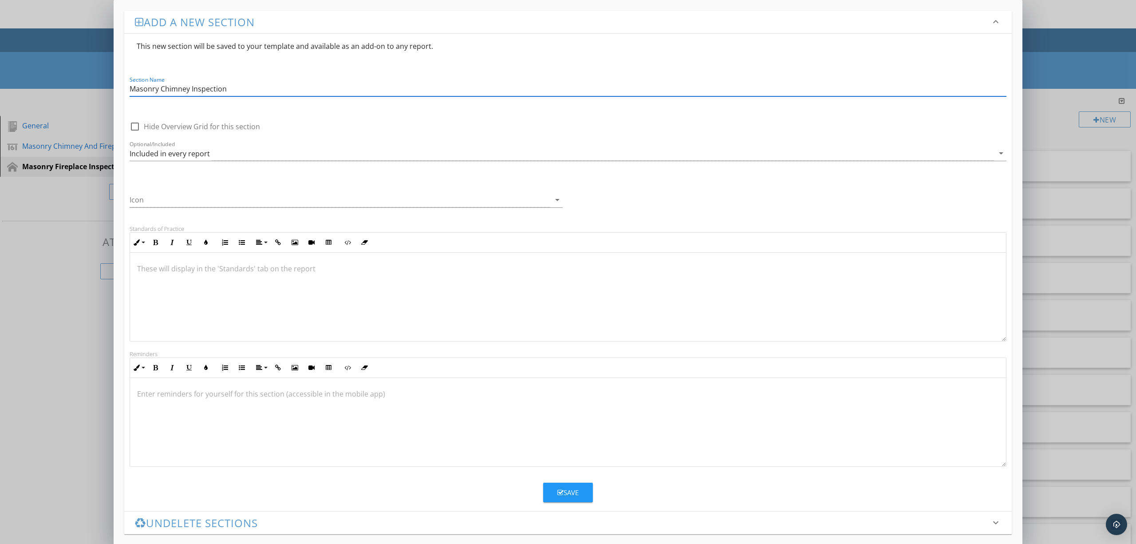
type input "Masonry Chimney Inspection"
click at [338, 274] on p at bounding box center [568, 268] width 862 height 11
click at [515, 284] on div "Based on" at bounding box center [568, 296] width 876 height 89
drag, startPoint x: 507, startPoint y: 282, endPoint x: 44, endPoint y: 280, distance: 462.4
click at [44, 280] on div "Add a new section keyboard_arrow_down This new section will be saved to your te…" at bounding box center [568, 275] width 1136 height 550
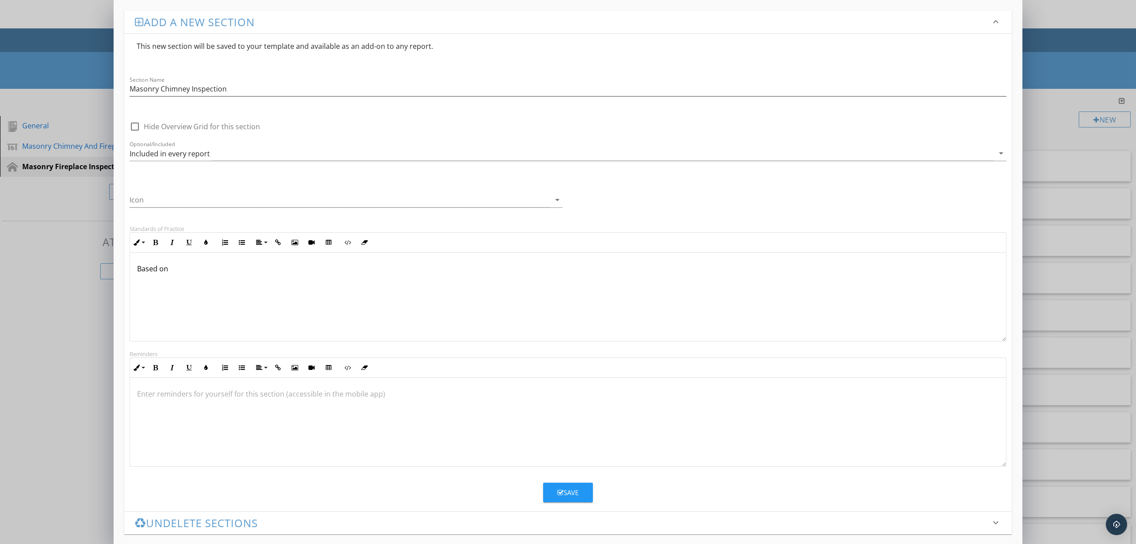
type textarea "<p>BASED ON 2018 BCBC / 2019 ABC / 2015 NBC / 2018 OBC</p>"
click at [565, 490] on div "Save" at bounding box center [567, 492] width 21 height 10
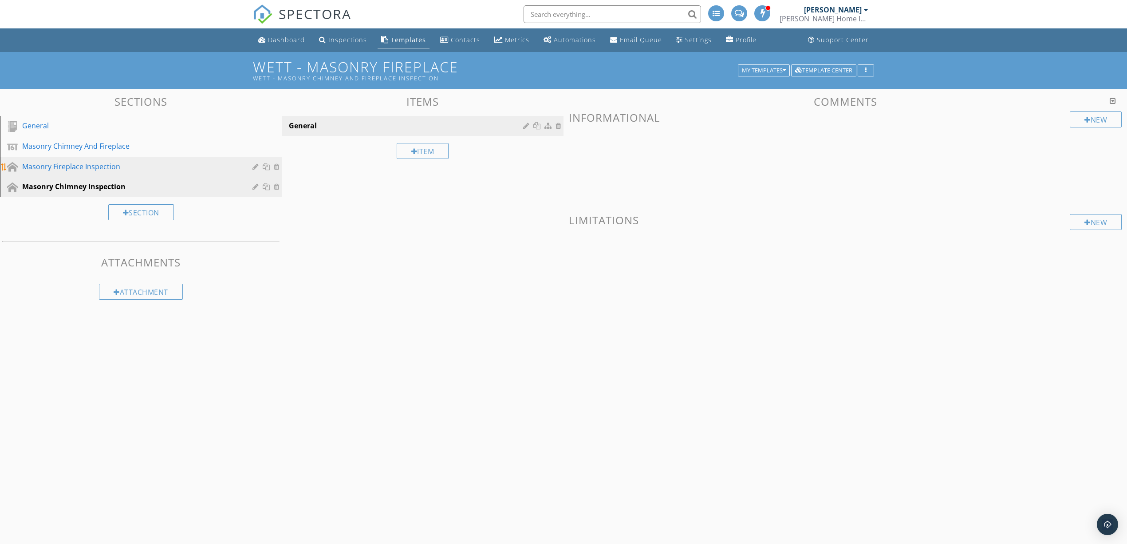
click at [93, 161] on div "Masonry Fireplace Inspection" at bounding box center [130, 166] width 217 height 11
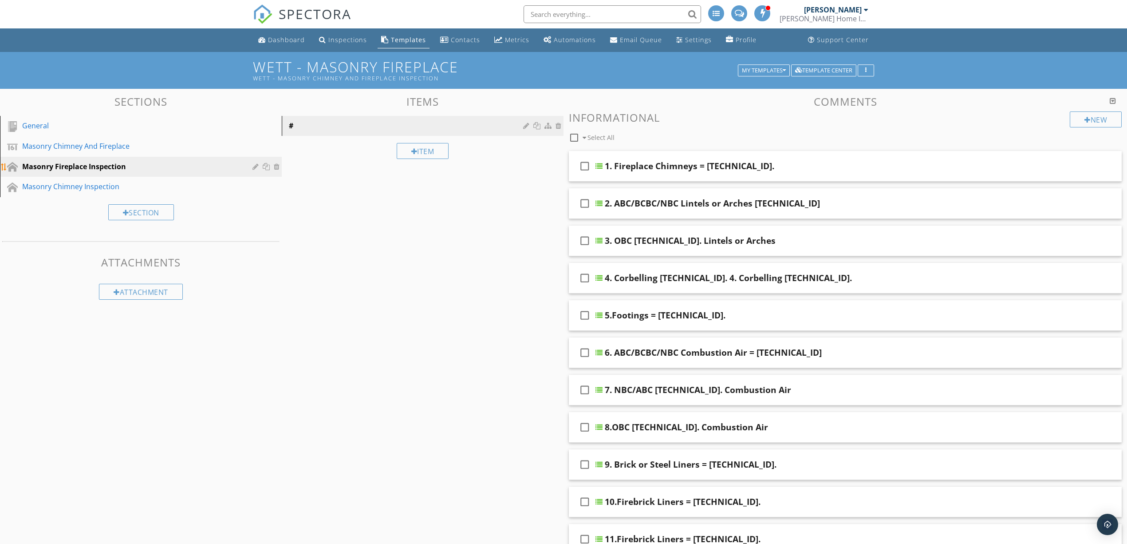
click at [256, 166] on div at bounding box center [256, 166] width 8 height 7
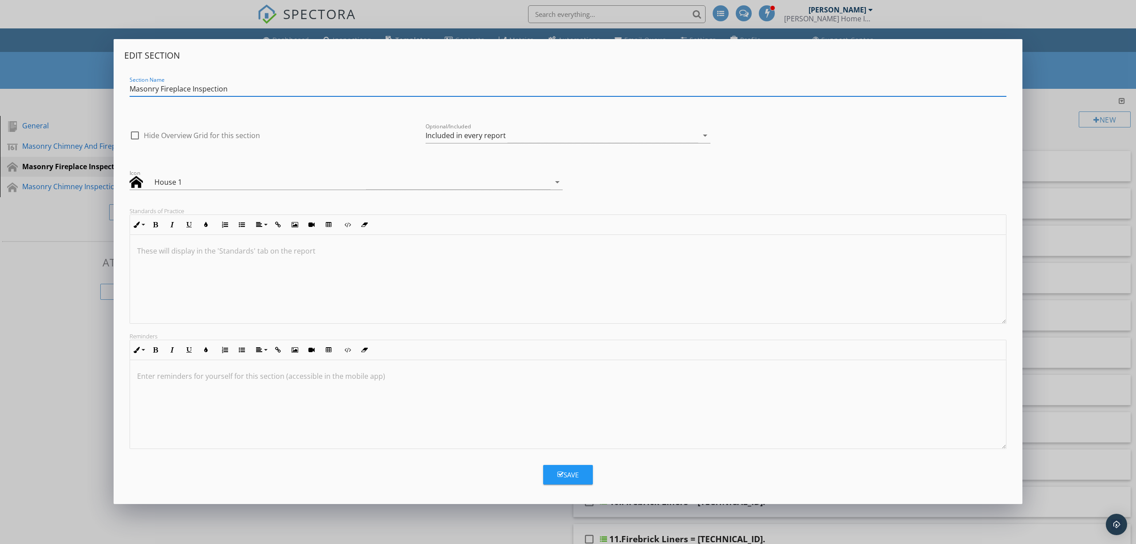
click at [241, 253] on p at bounding box center [568, 250] width 862 height 11
click at [565, 473] on div "Save" at bounding box center [567, 474] width 21 height 10
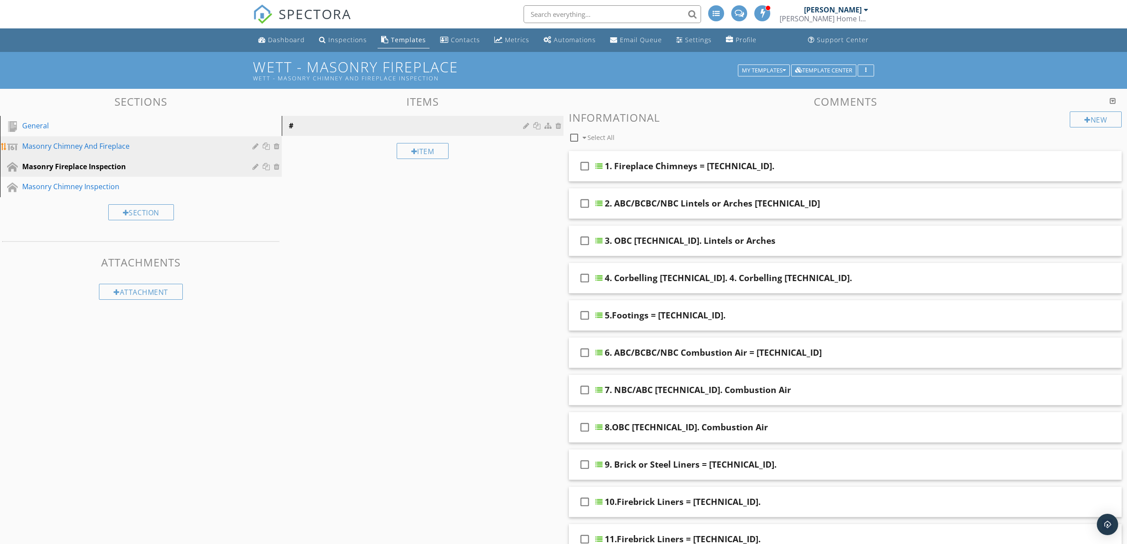
click at [170, 150] on div "Masonry Chimney And Fireplace" at bounding box center [130, 146] width 217 height 11
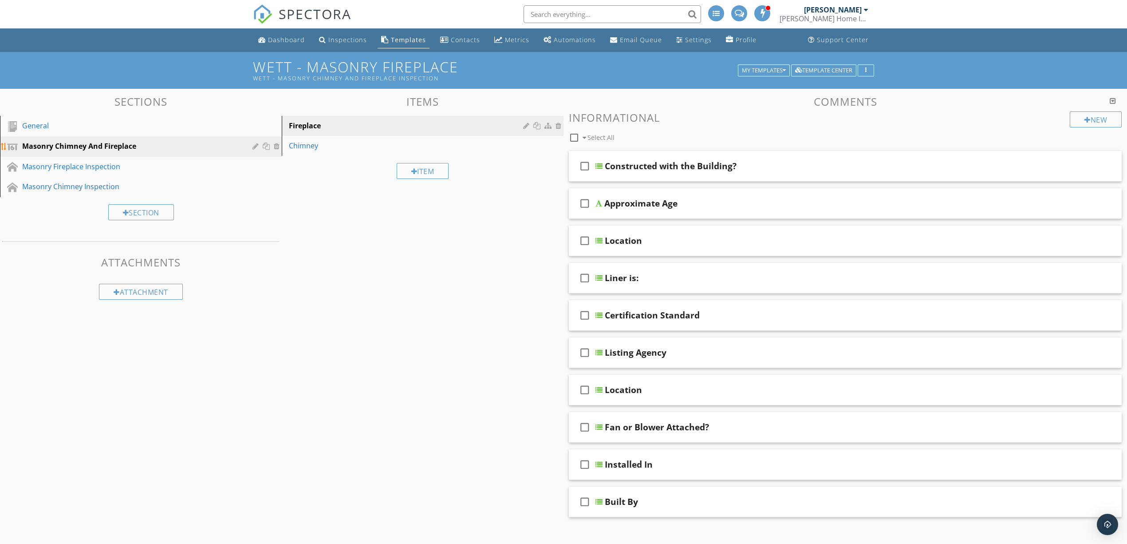
click at [255, 145] on div at bounding box center [256, 145] width 8 height 7
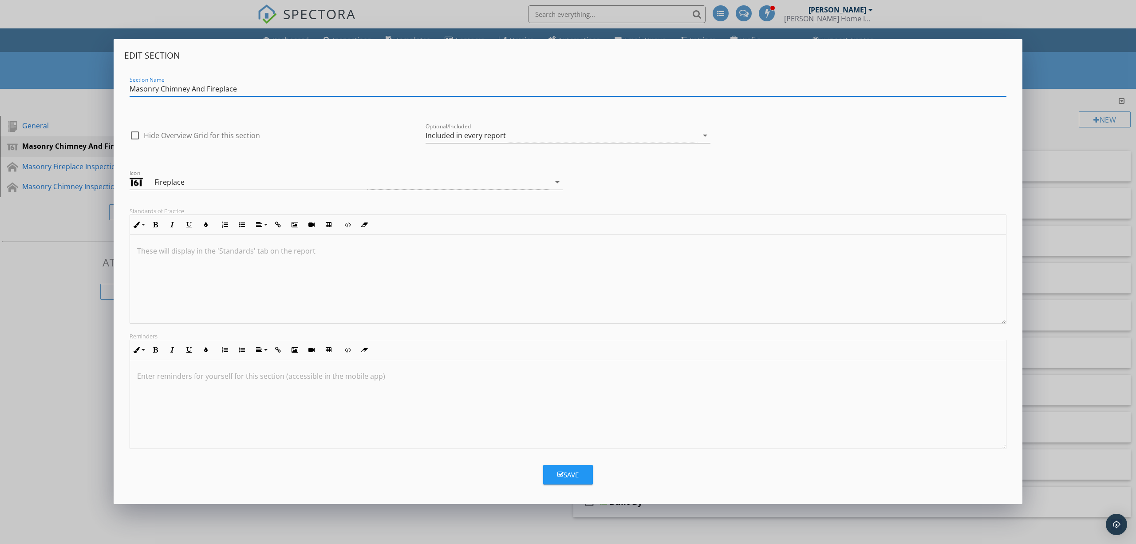
click at [217, 263] on div at bounding box center [568, 279] width 876 height 89
click at [570, 474] on div "Save" at bounding box center [567, 474] width 21 height 10
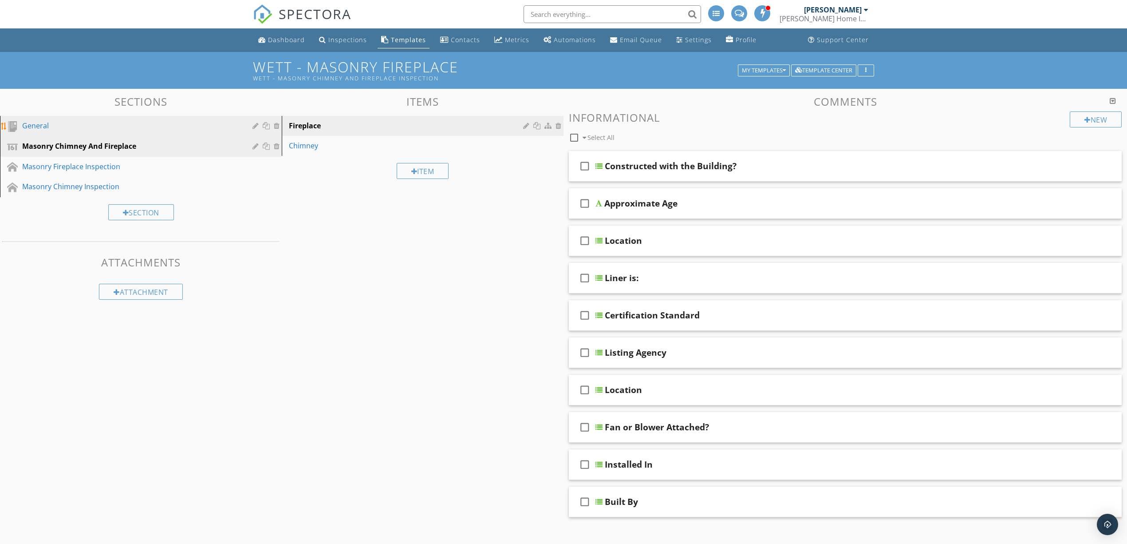
click at [119, 132] on link "General" at bounding box center [142, 126] width 279 height 20
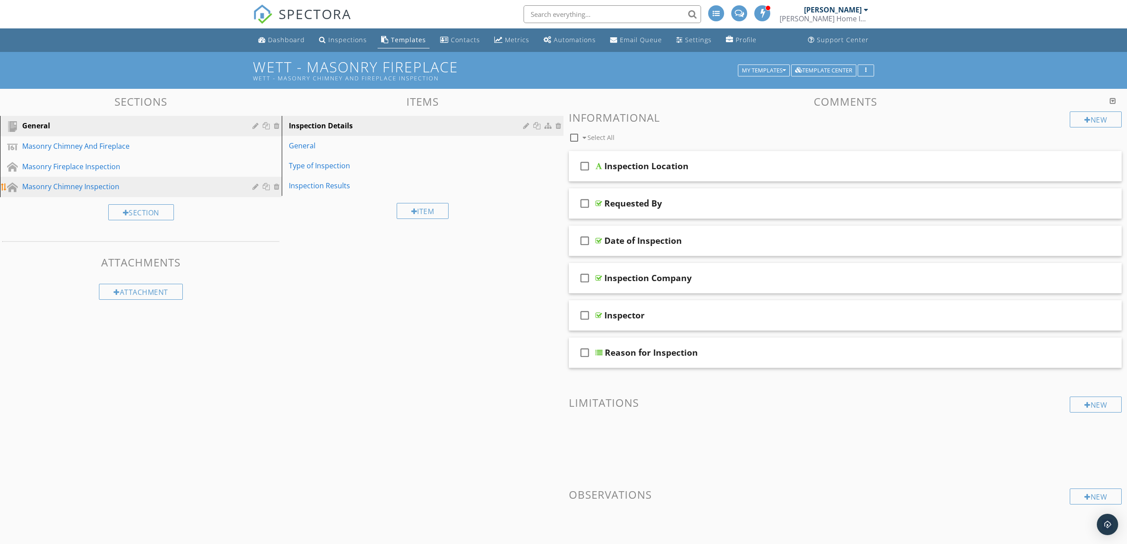
click at [113, 188] on div "Masonry Chimney Inspection" at bounding box center [130, 186] width 217 height 11
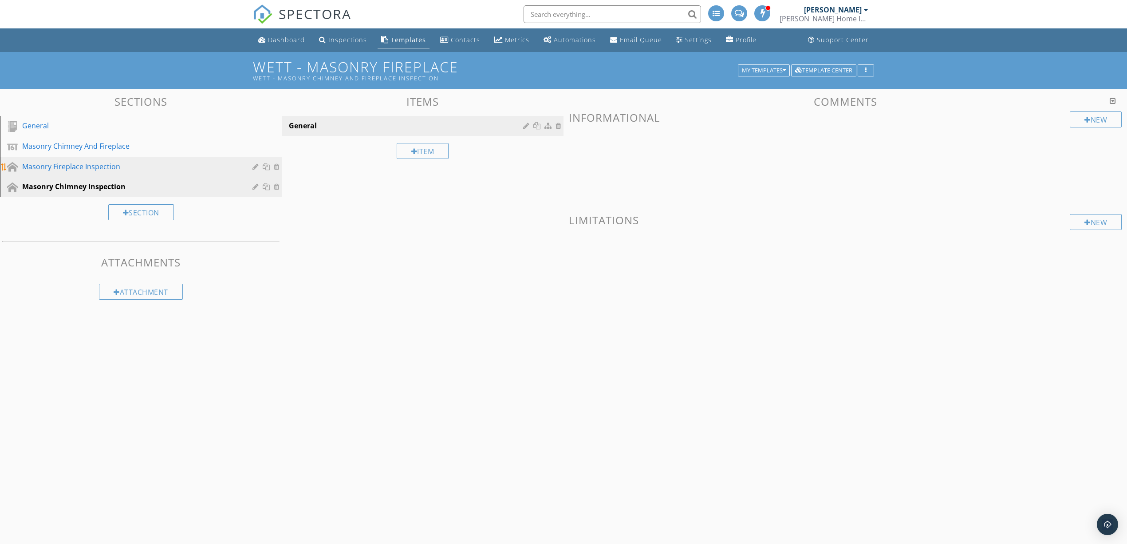
click at [47, 166] on div "Masonry Fireplace Inspection" at bounding box center [130, 166] width 217 height 11
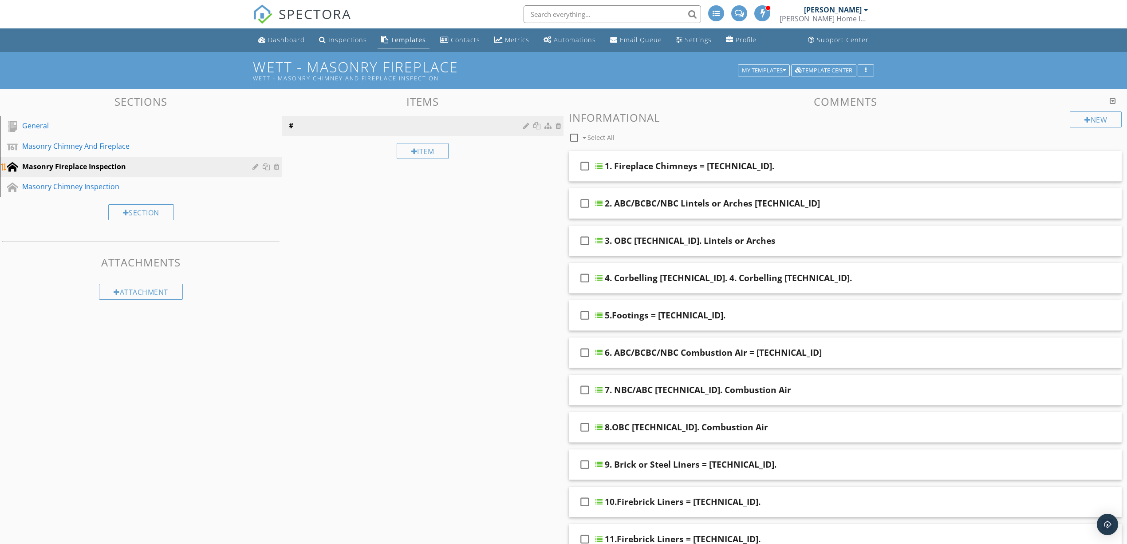
click at [13, 166] on div at bounding box center [12, 167] width 11 height 11
click at [256, 162] on div at bounding box center [266, 166] width 29 height 11
click at [254, 164] on div at bounding box center [256, 166] width 8 height 7
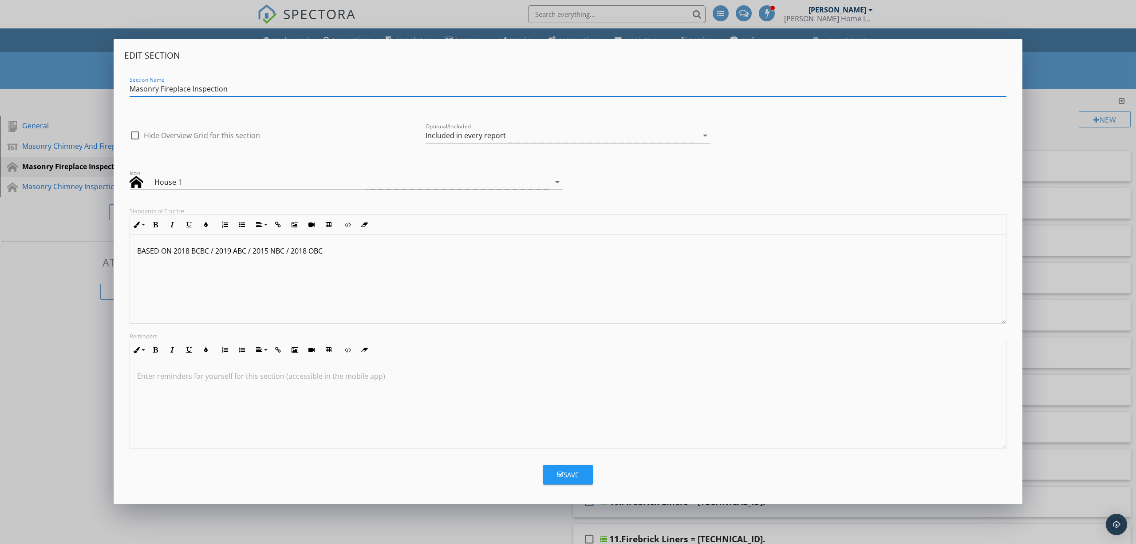
click at [180, 175] on div "House 1" at bounding box center [340, 182] width 421 height 15
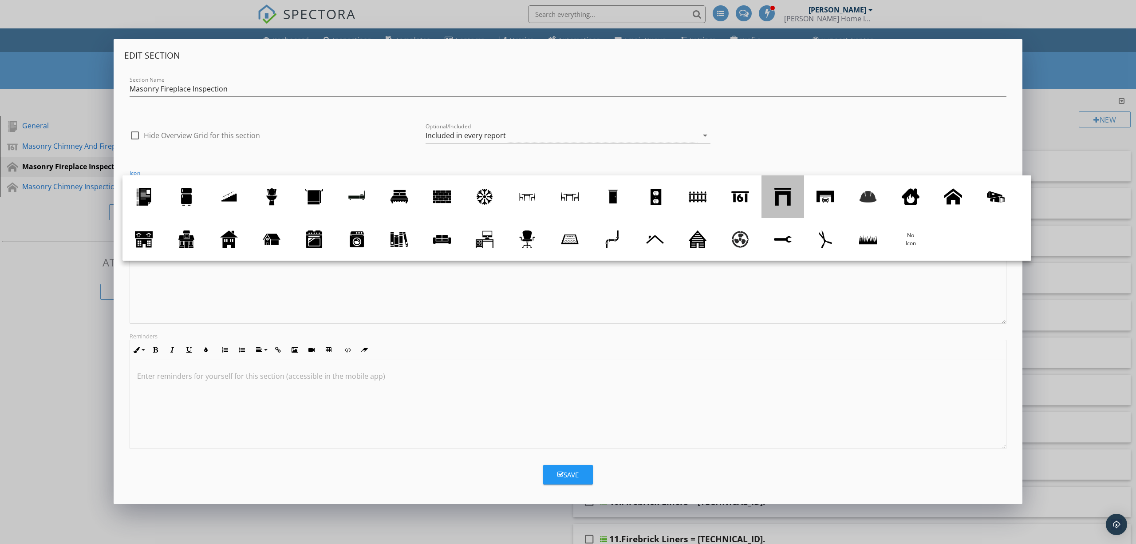
click at [781, 196] on div at bounding box center [783, 197] width 18 height 18
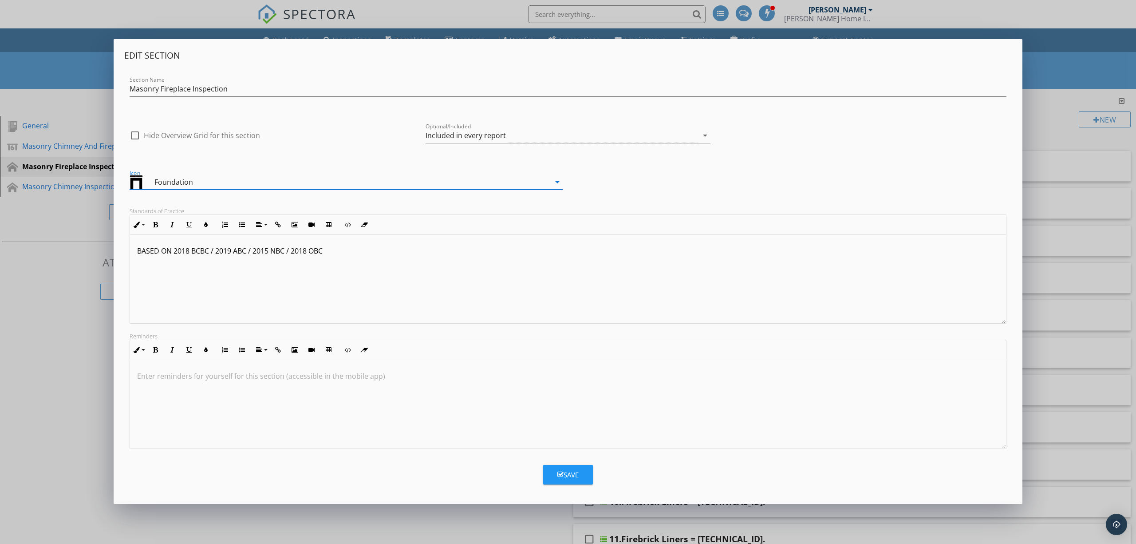
click at [336, 181] on div "Foundation" at bounding box center [262, 182] width 217 height 11
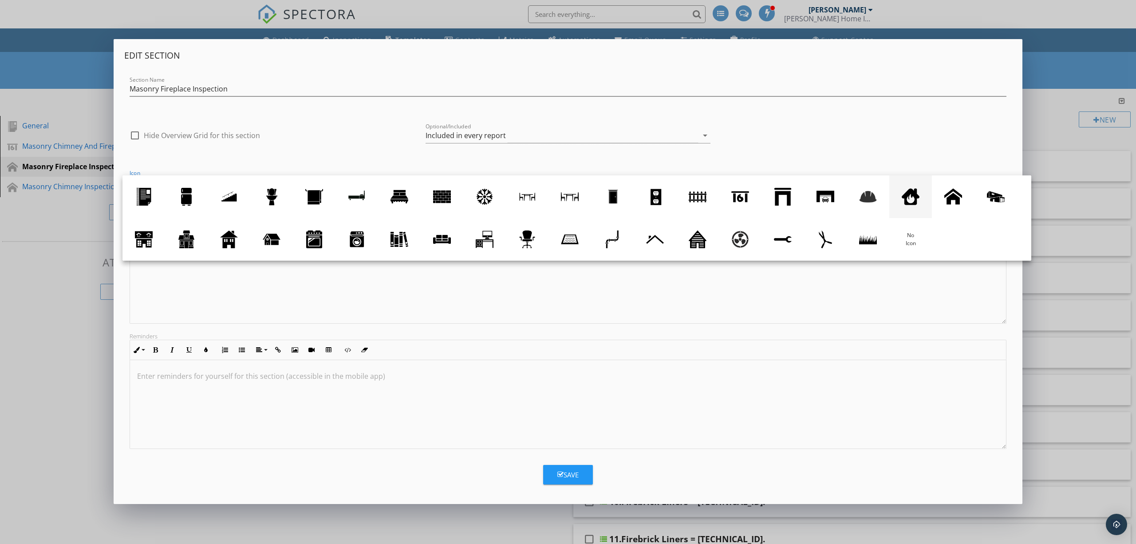
click at [911, 194] on div at bounding box center [911, 197] width 18 height 18
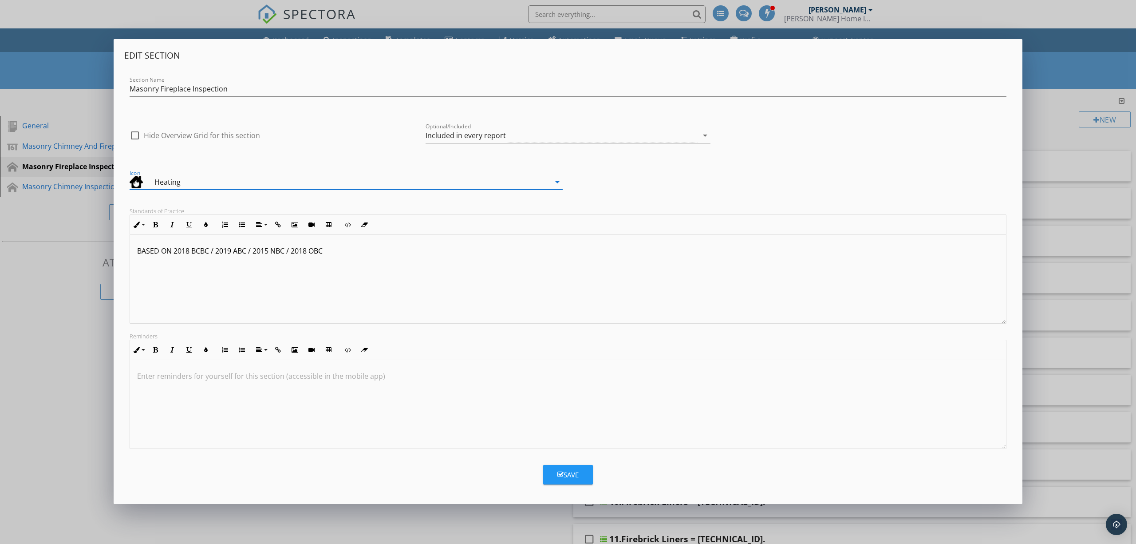
click at [371, 180] on div "Heating" at bounding box center [340, 182] width 421 height 15
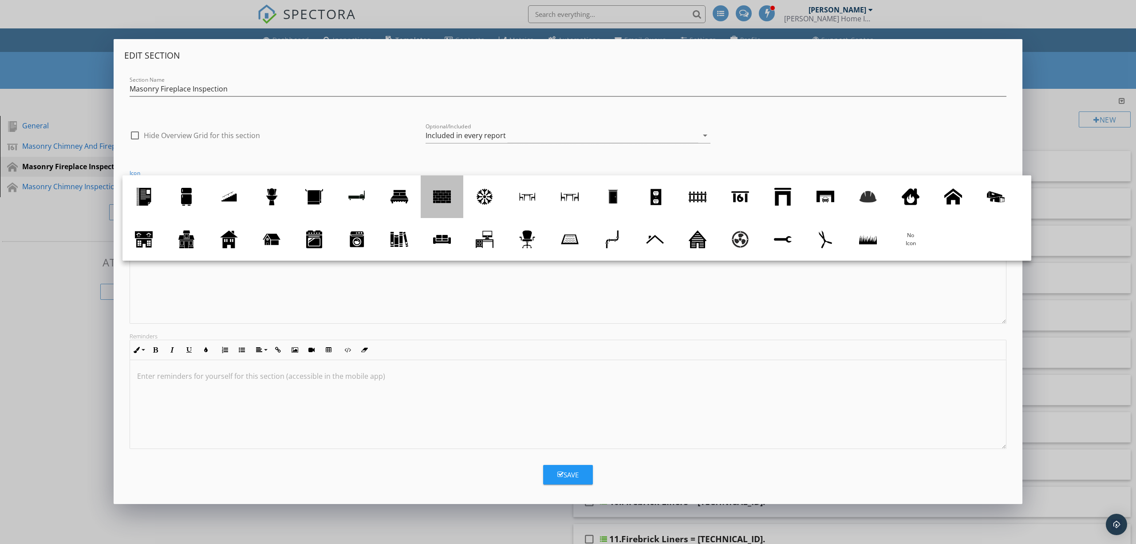
click at [444, 193] on div at bounding box center [442, 197] width 18 height 18
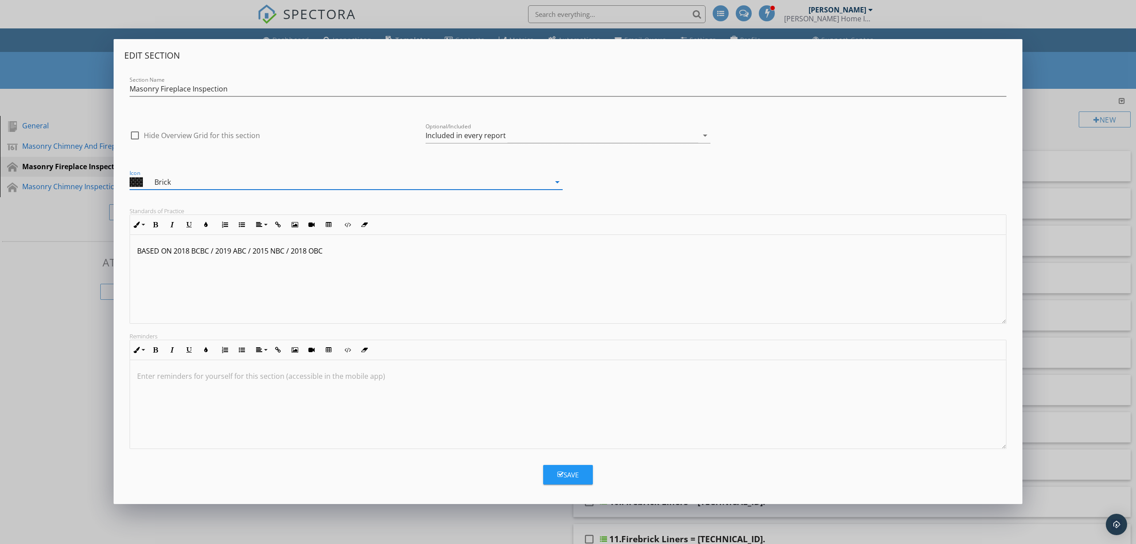
click at [270, 178] on div "Brick" at bounding box center [257, 182] width 206 height 11
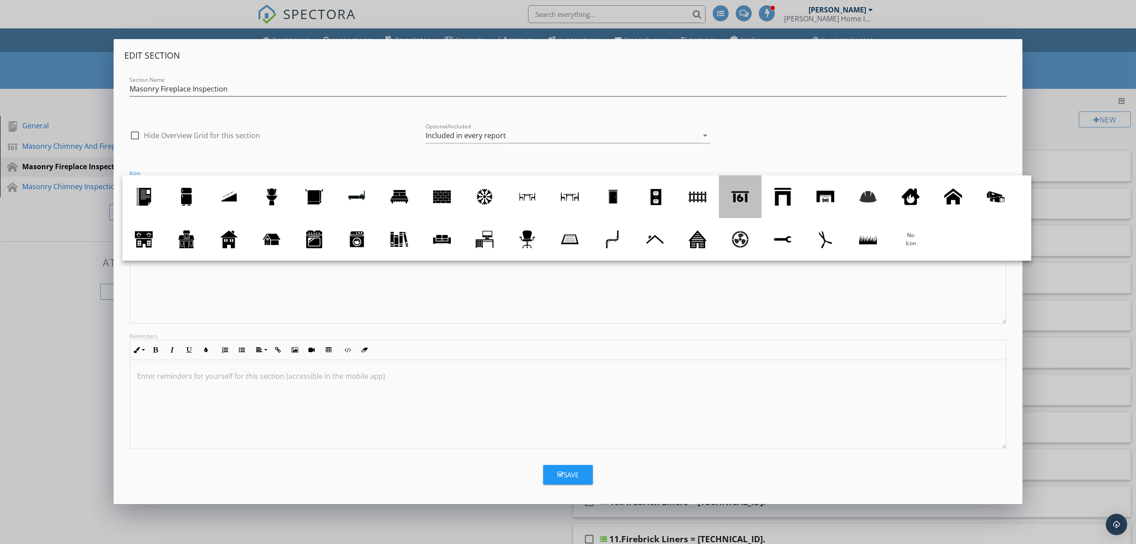
click at [747, 198] on div at bounding box center [740, 197] width 18 height 18
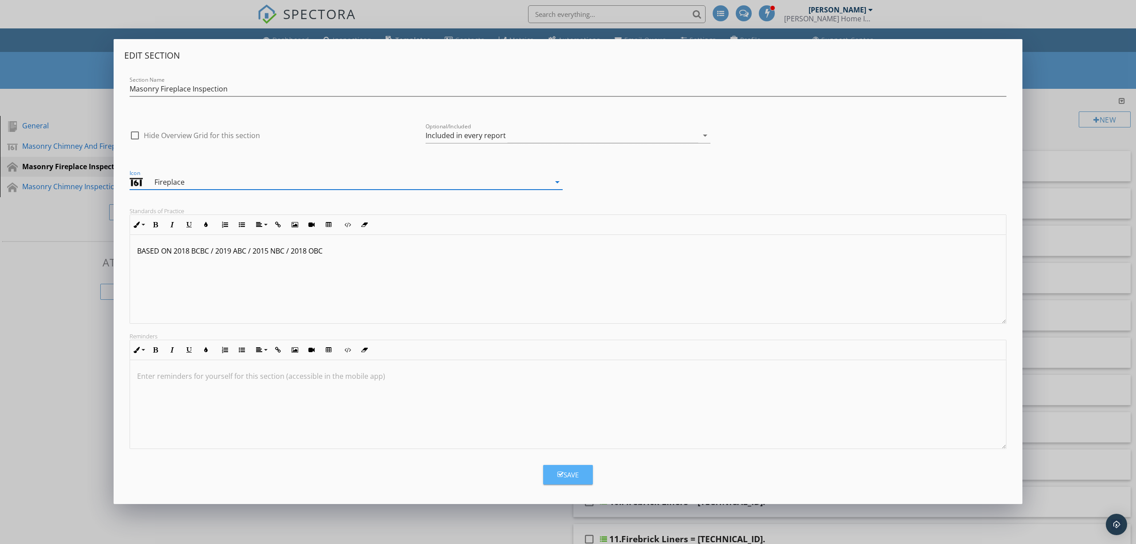
click at [582, 478] on button "Save" at bounding box center [568, 475] width 50 height 20
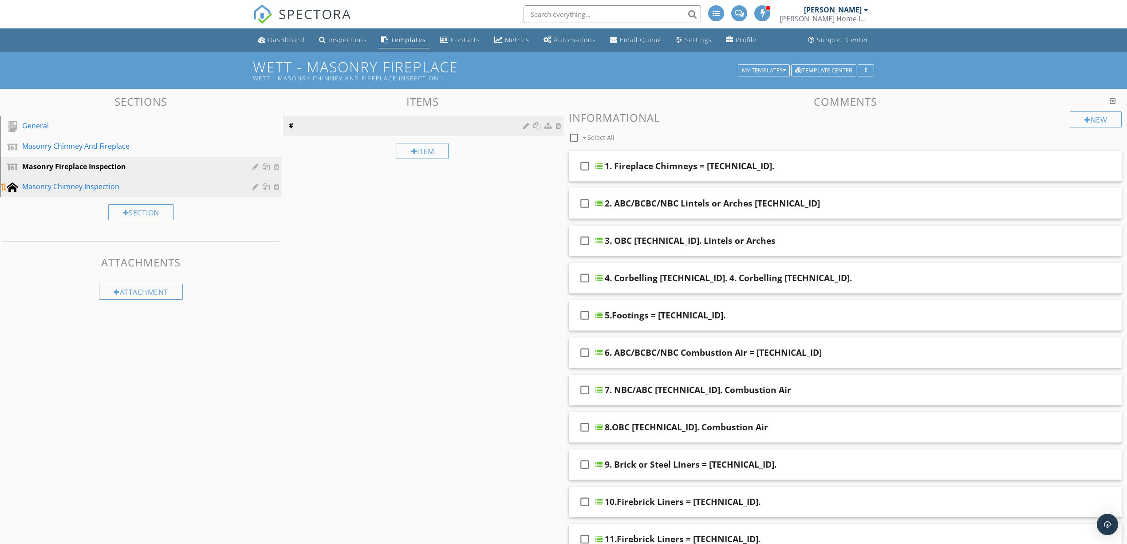
click at [11, 187] on div at bounding box center [12, 187] width 11 height 11
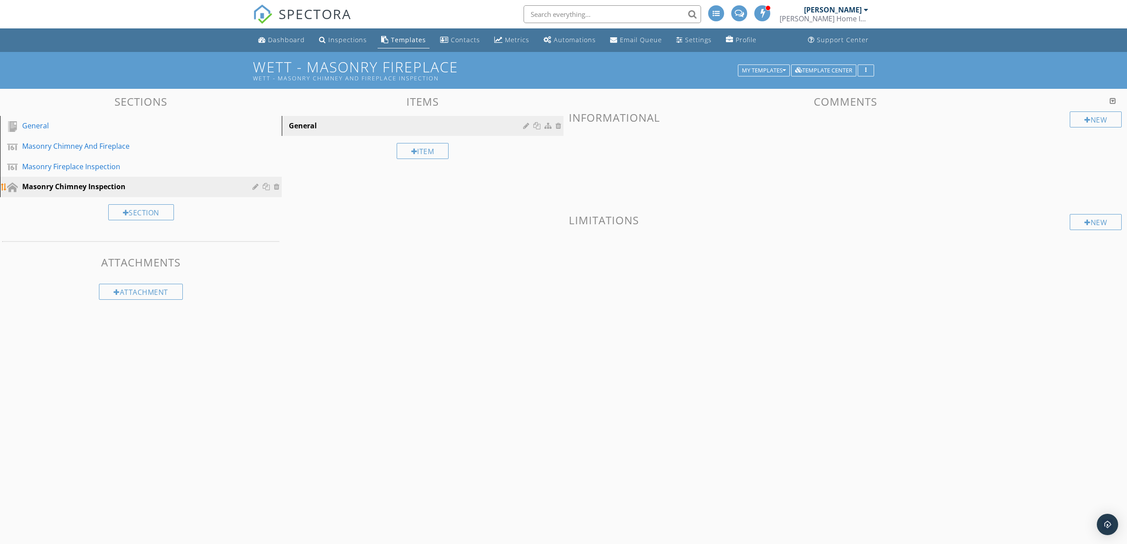
click at [254, 183] on div at bounding box center [256, 186] width 8 height 7
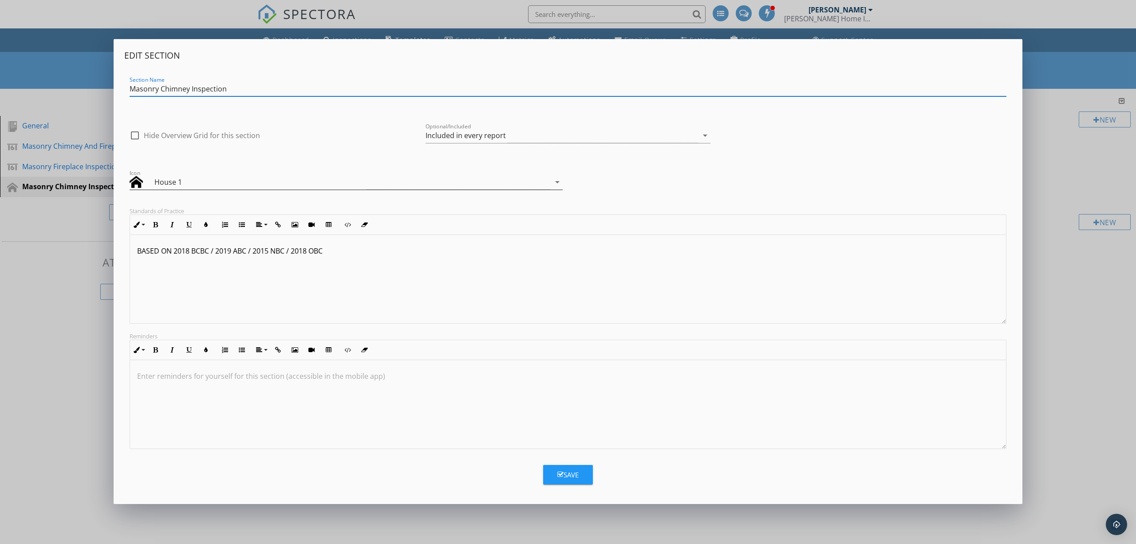
click at [325, 183] on div "House 1" at bounding box center [260, 182] width 212 height 11
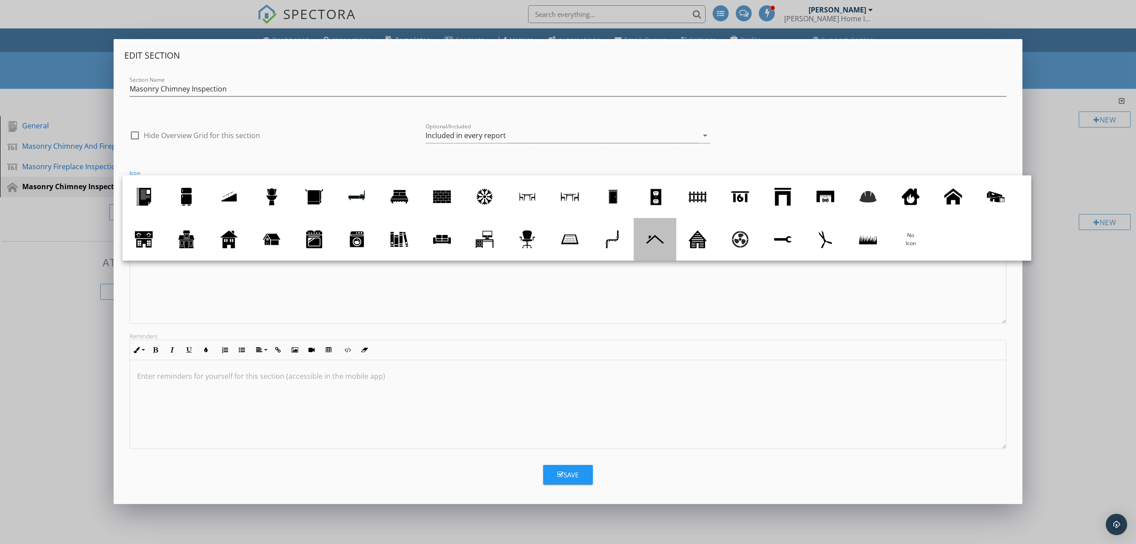
click at [653, 238] on div at bounding box center [655, 239] width 18 height 18
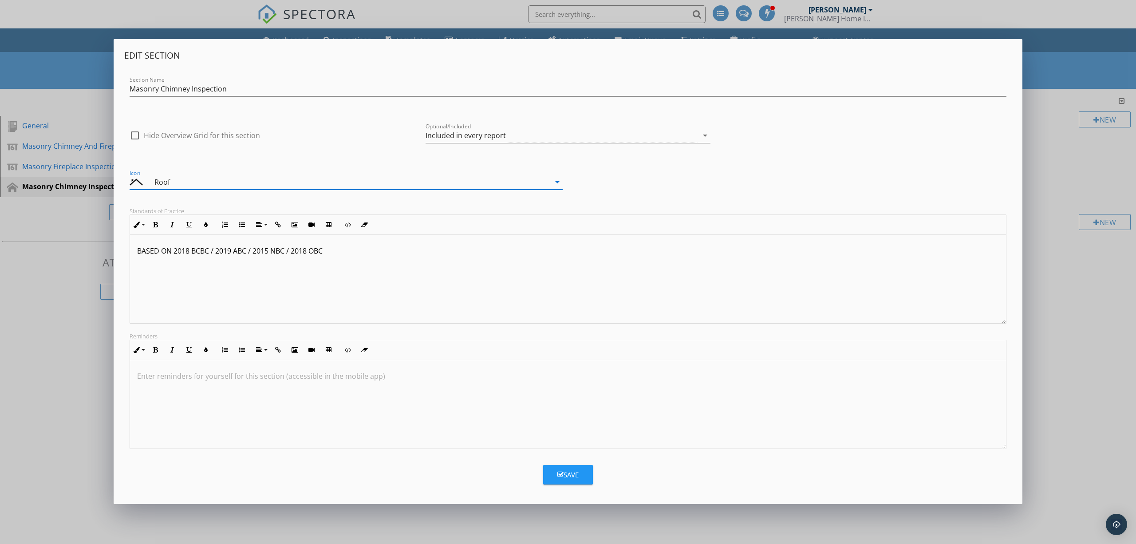
click at [462, 182] on div "Roof" at bounding box center [340, 182] width 421 height 15
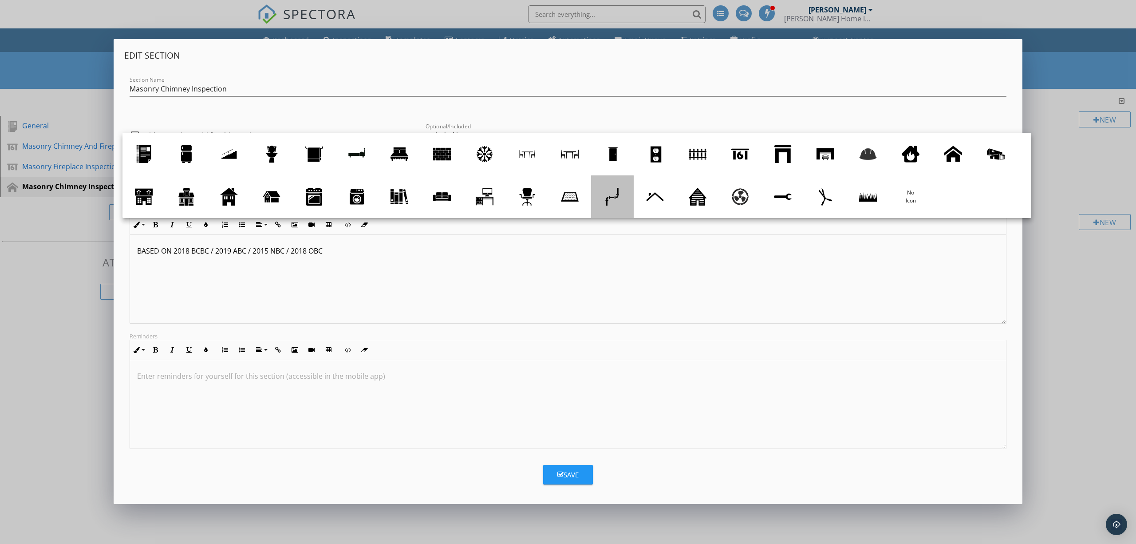
click at [620, 201] on div at bounding box center [612, 197] width 18 height 18
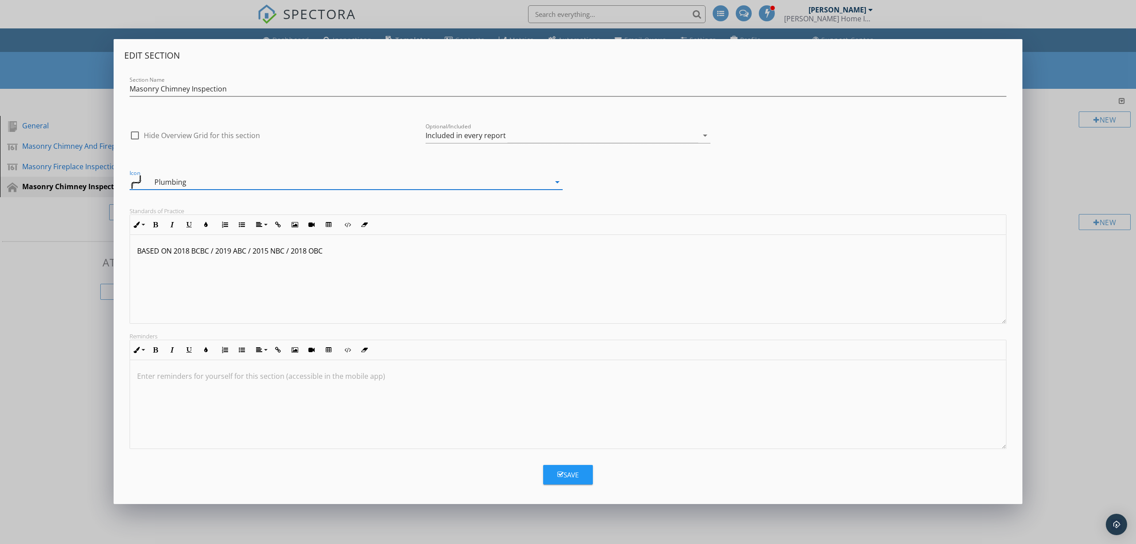
click at [350, 186] on div "Plumbing" at bounding box center [261, 182] width 214 height 11
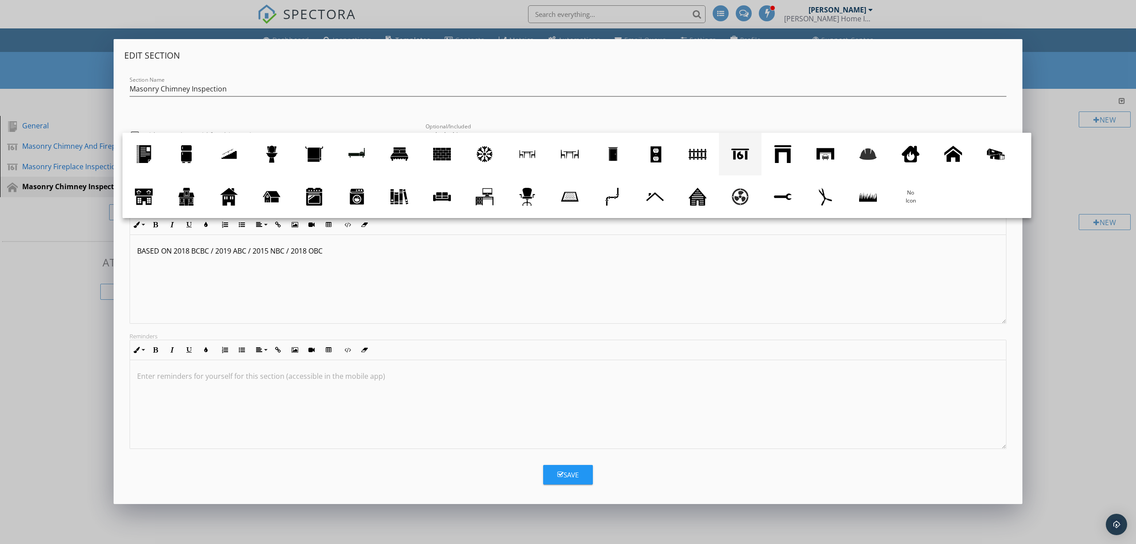
click at [740, 157] on div at bounding box center [740, 154] width 18 height 18
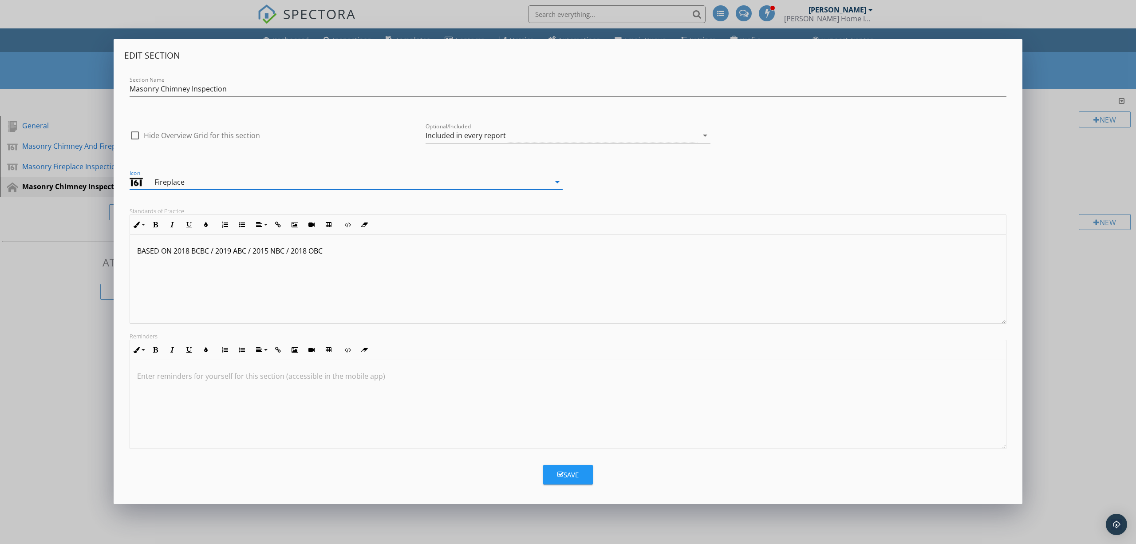
click at [560, 477] on icon "button" at bounding box center [560, 474] width 6 height 7
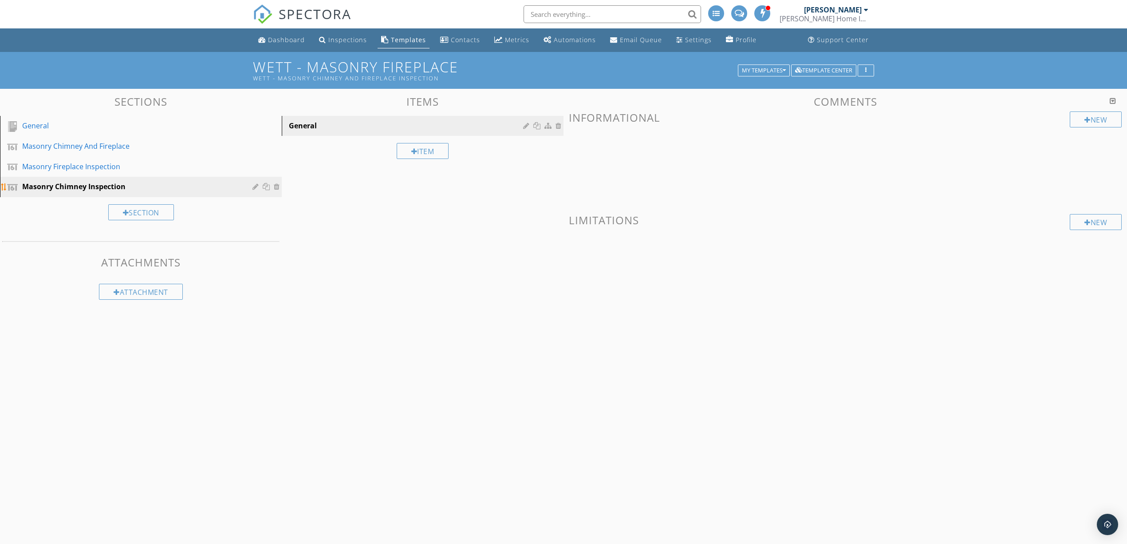
click at [254, 185] on div at bounding box center [256, 186] width 8 height 7
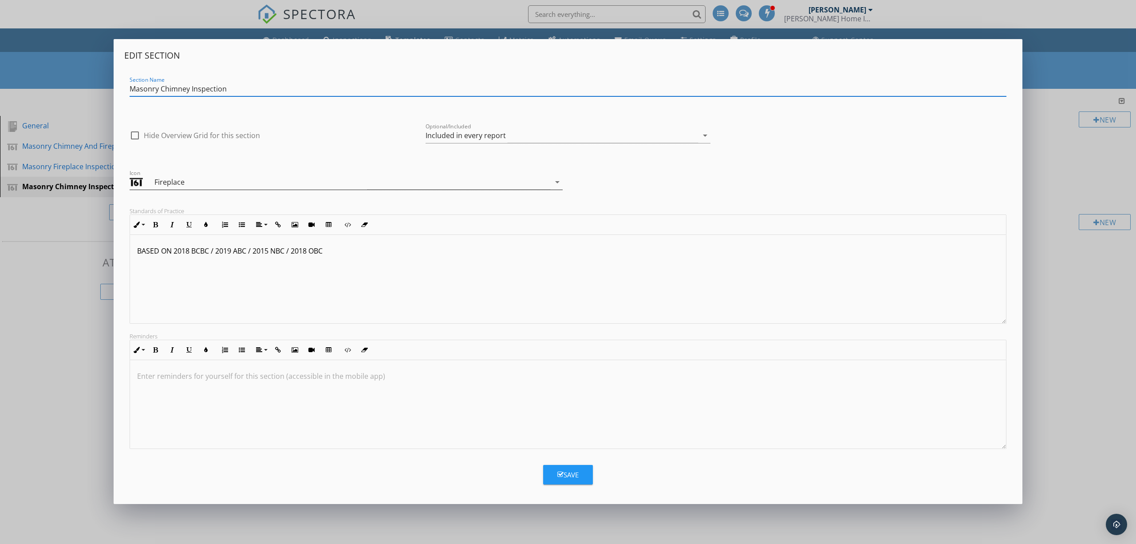
click at [512, 178] on div "Fireplace" at bounding box center [340, 182] width 421 height 15
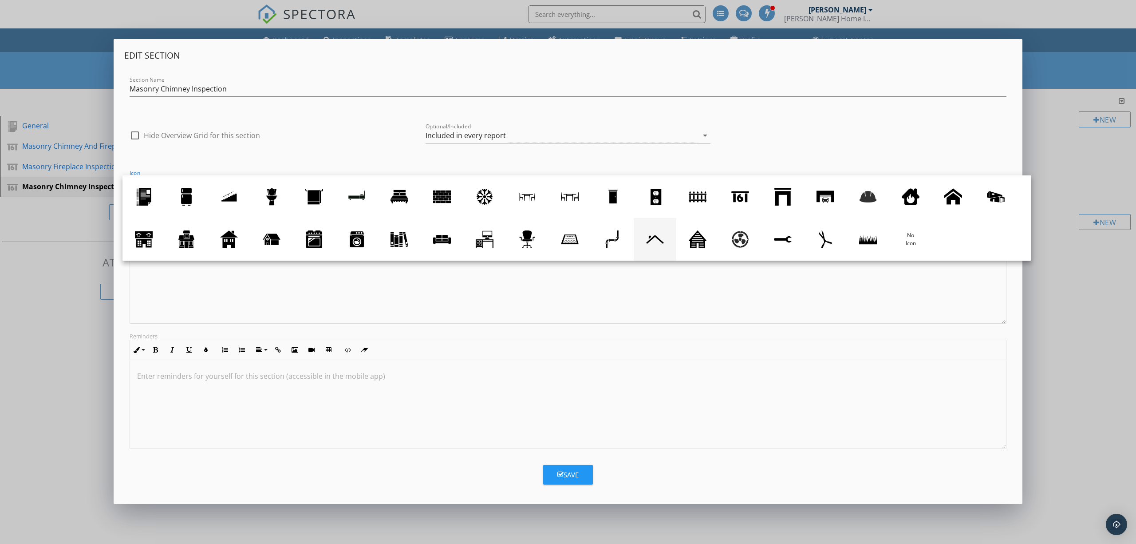
click at [650, 237] on div at bounding box center [655, 239] width 18 height 18
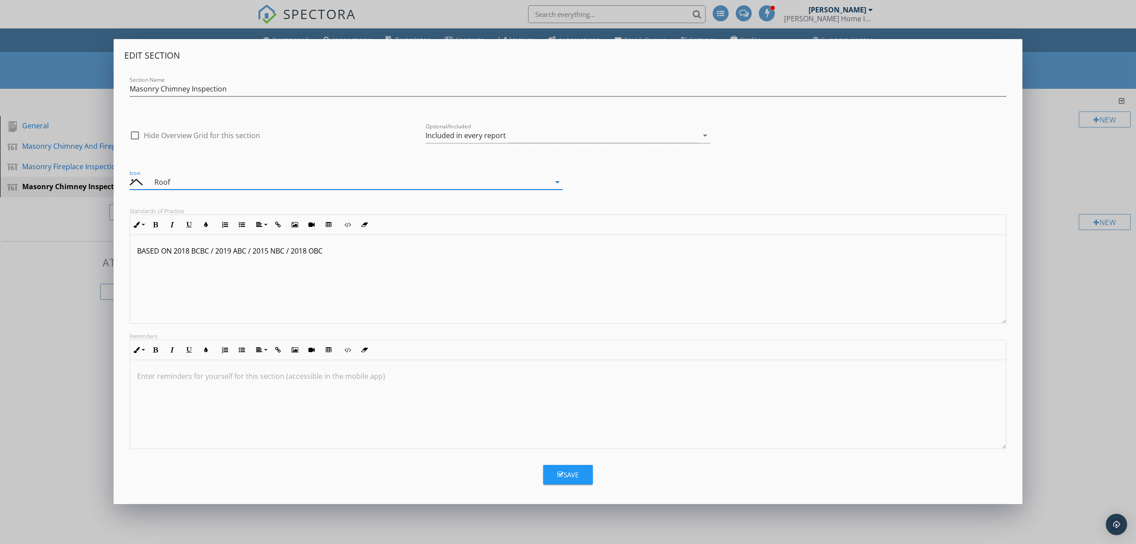
click at [340, 183] on div "Roof" at bounding box center [257, 182] width 206 height 11
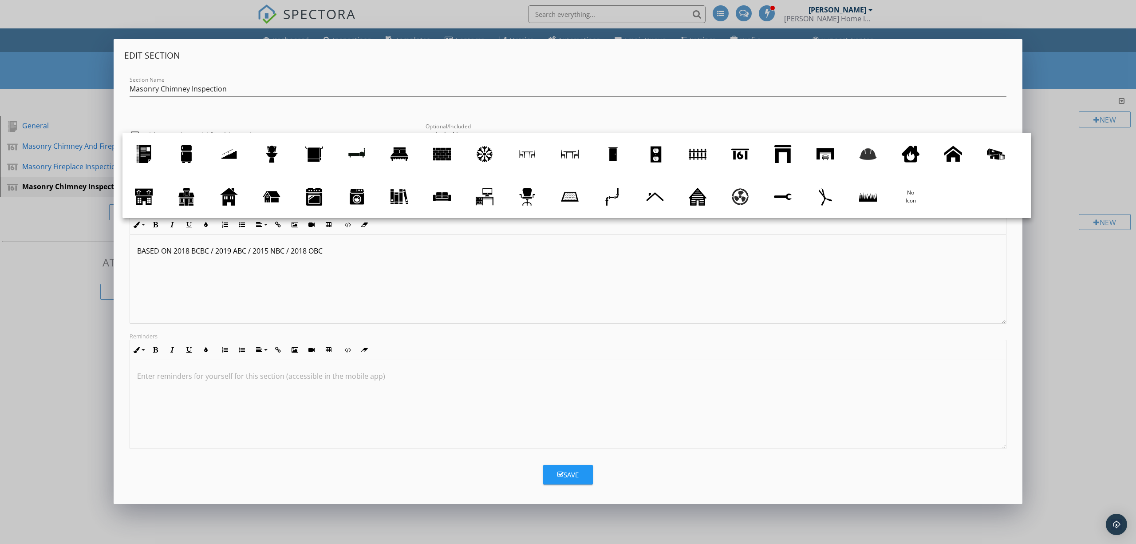
click at [373, 288] on div "BASED ON 2018 BCBC / 2019 ABC / 2015 NBC / 2018 OBC" at bounding box center [568, 279] width 876 height 89
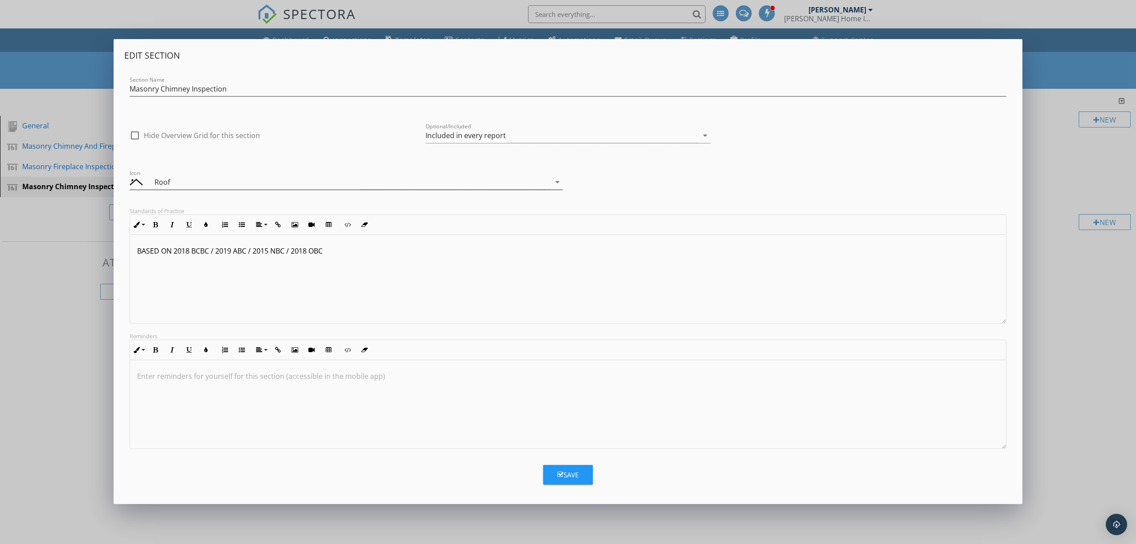
click at [283, 182] on div "Roof" at bounding box center [257, 182] width 206 height 11
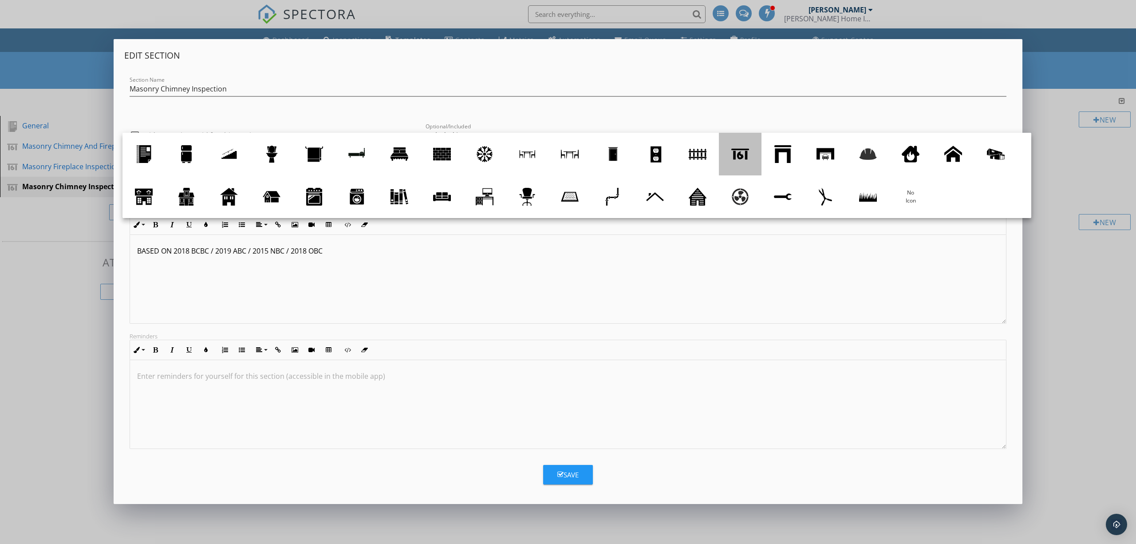
click at [745, 156] on div at bounding box center [740, 154] width 18 height 18
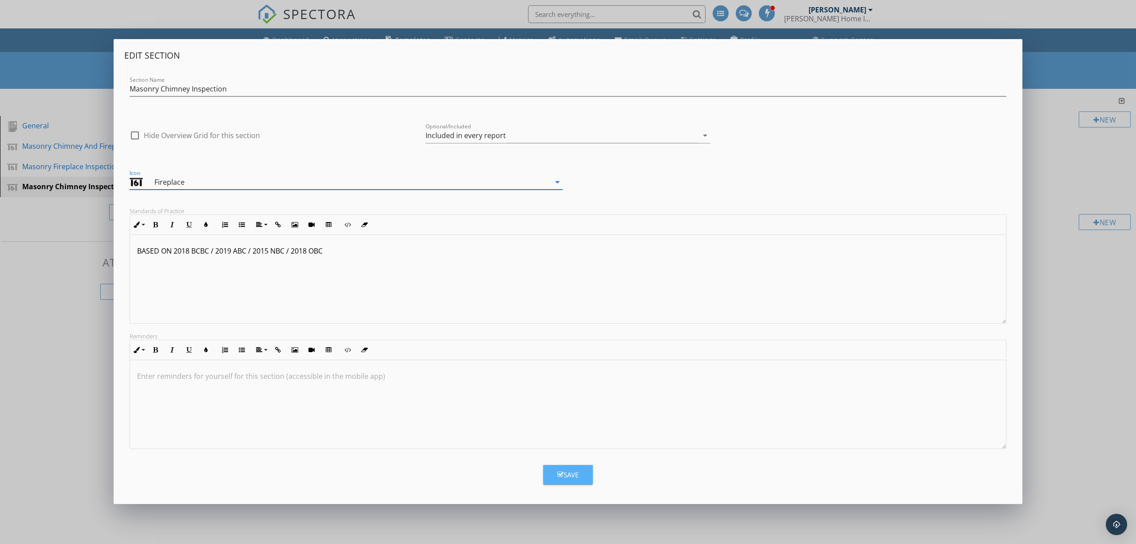
click at [584, 471] on button "Save" at bounding box center [568, 475] width 50 height 20
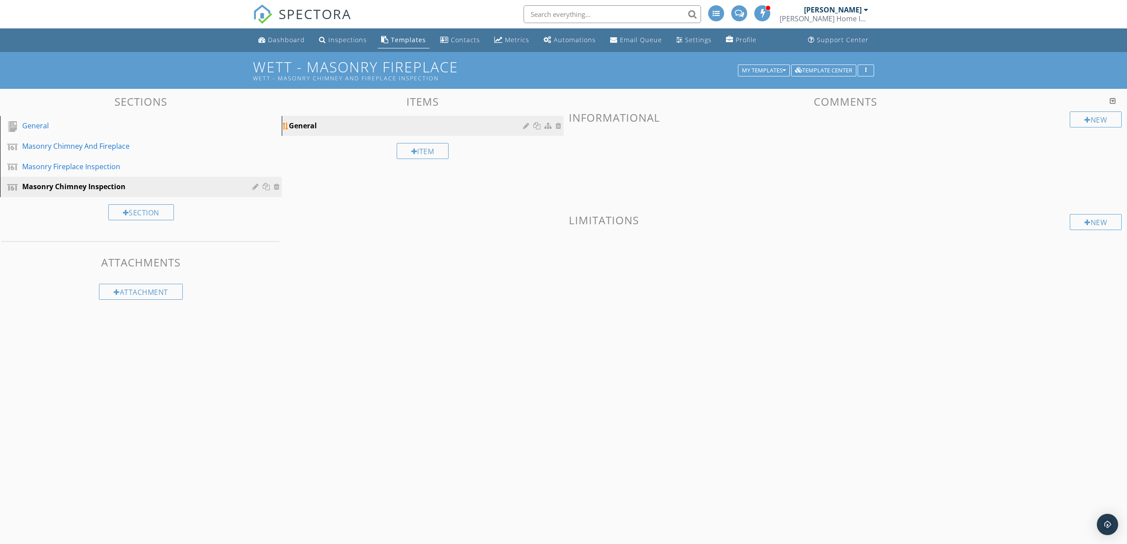
click at [371, 120] on div "General" at bounding box center [407, 125] width 237 height 11
click at [524, 124] on div at bounding box center [527, 125] width 8 height 7
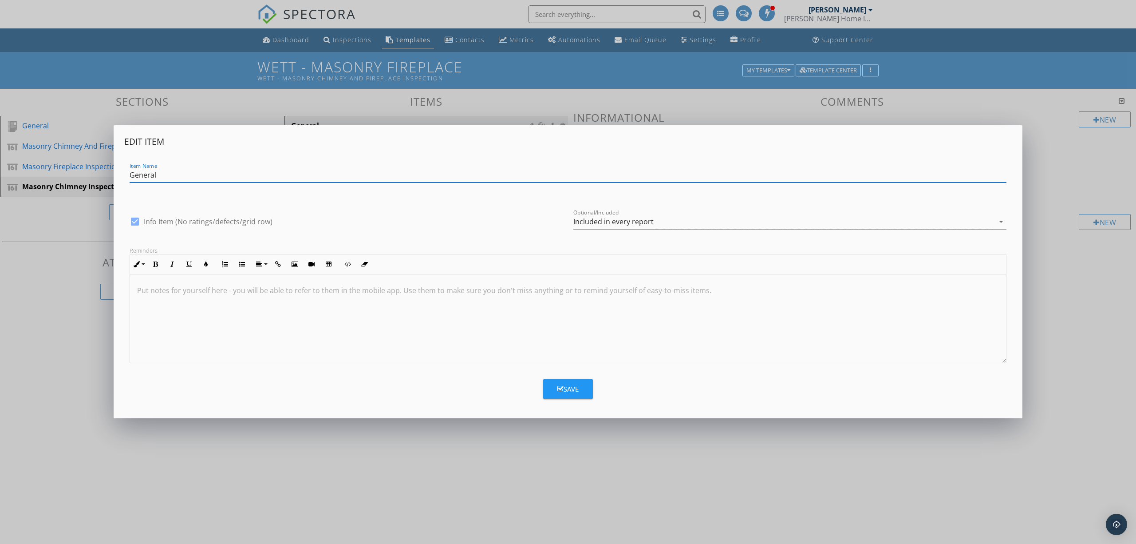
drag, startPoint x: 238, startPoint y: 180, endPoint x: 119, endPoint y: 176, distance: 118.5
click at [119, 176] on div "Edit Item Item Name General check_box Info Item (No ratings/defects/grid row) O…" at bounding box center [568, 271] width 909 height 293
type input "#"
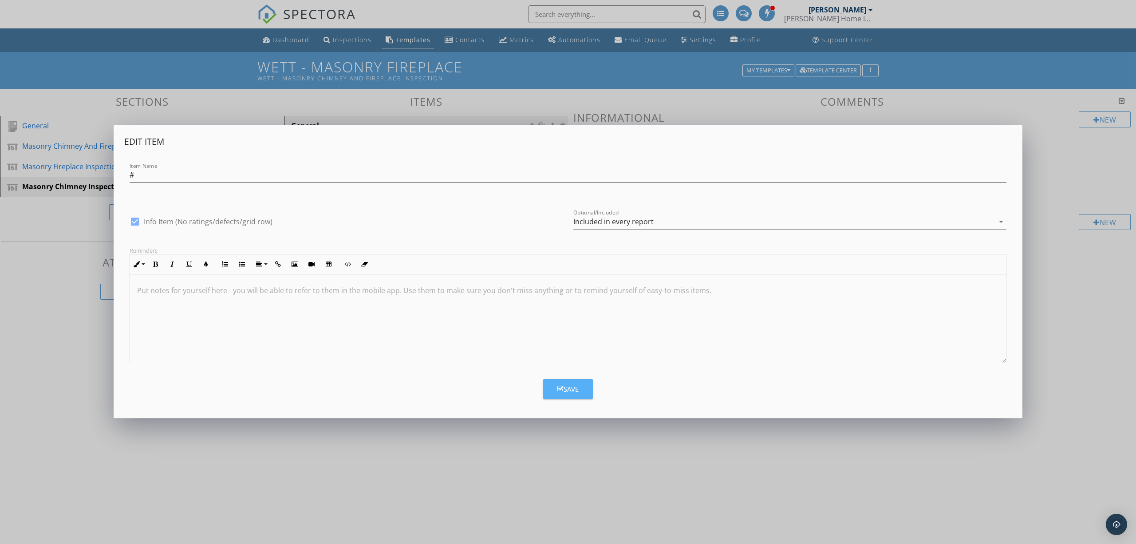
click at [558, 390] on icon "button" at bounding box center [560, 388] width 6 height 7
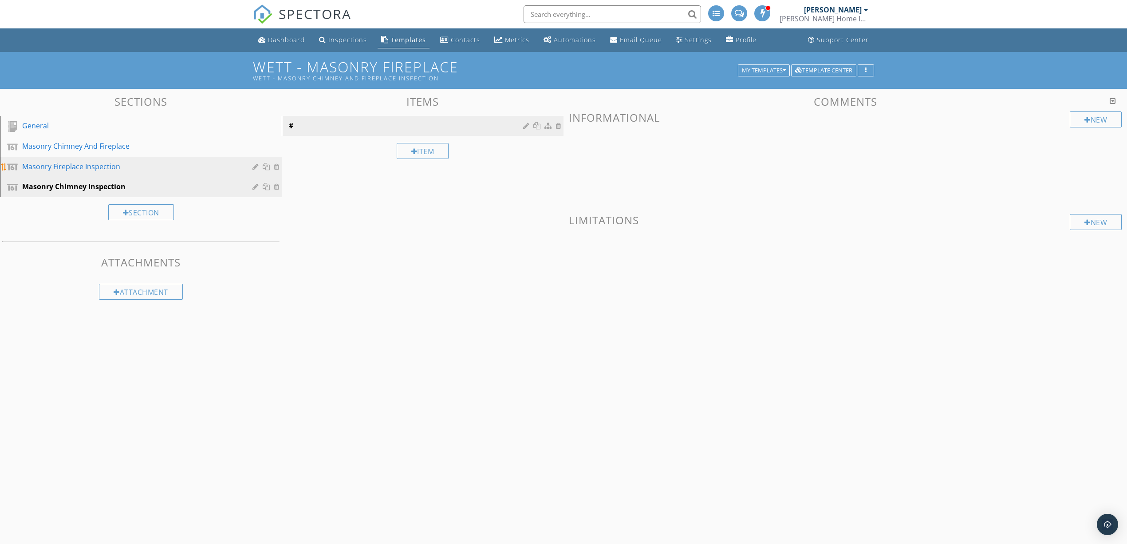
click at [142, 165] on div "Masonry Fireplace Inspection" at bounding box center [130, 166] width 217 height 11
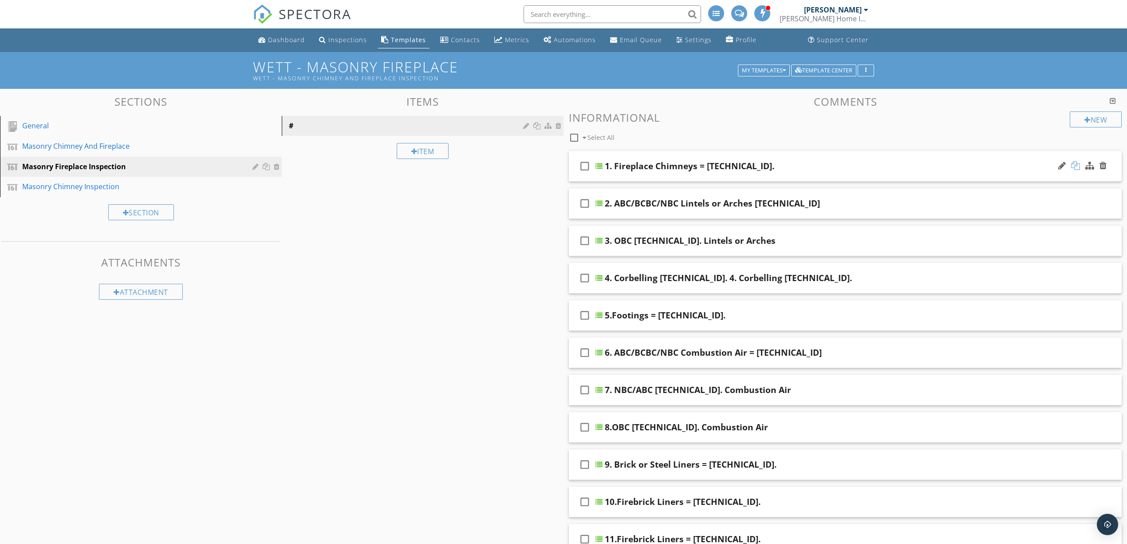
click at [1076, 163] on div at bounding box center [1075, 165] width 9 height 9
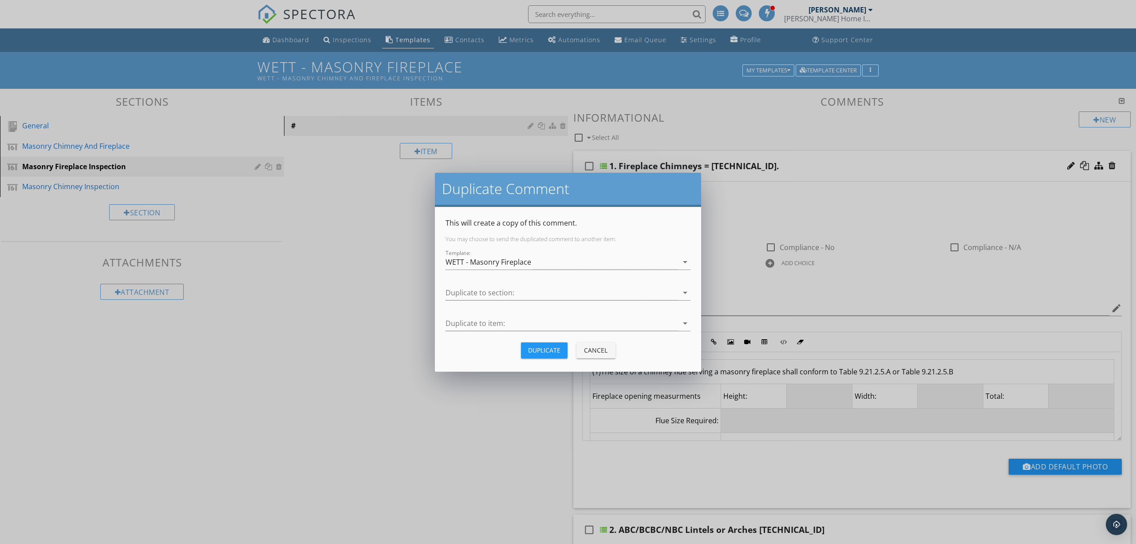
click at [590, 346] on div "Cancel" at bounding box center [596, 349] width 25 height 9
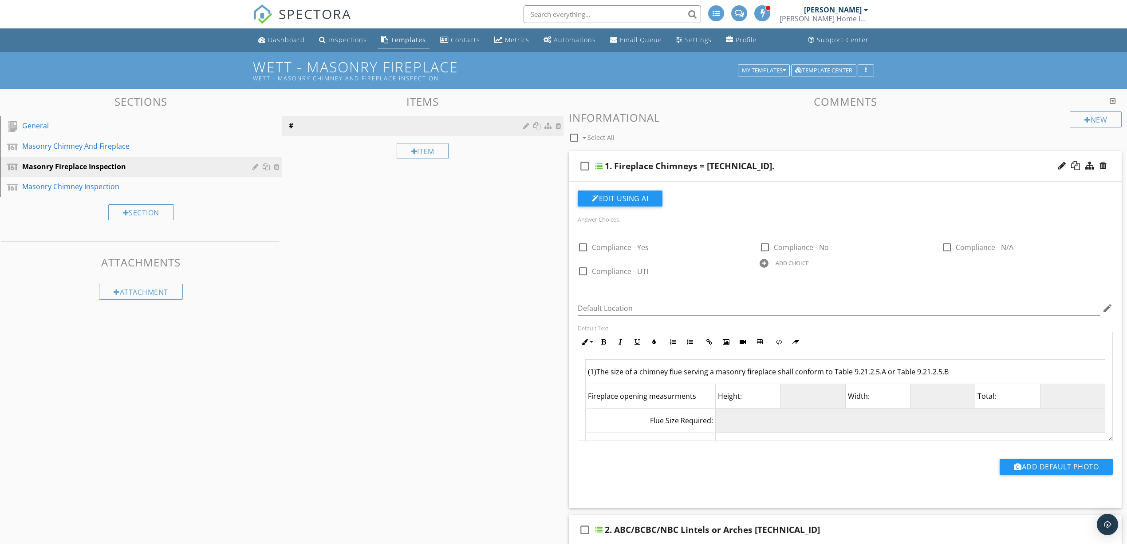
click at [778, 166] on div "1. Fireplace Chimneys = 9.21.2.5." at bounding box center [806, 166] width 402 height 11
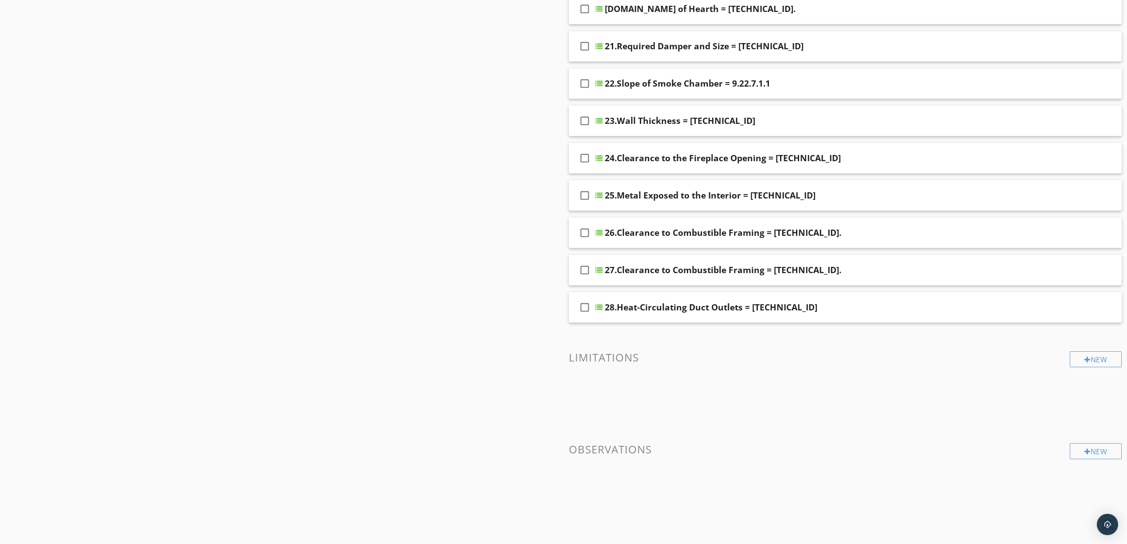
scroll to position [870, 0]
click at [1076, 307] on div at bounding box center [1075, 306] width 9 height 9
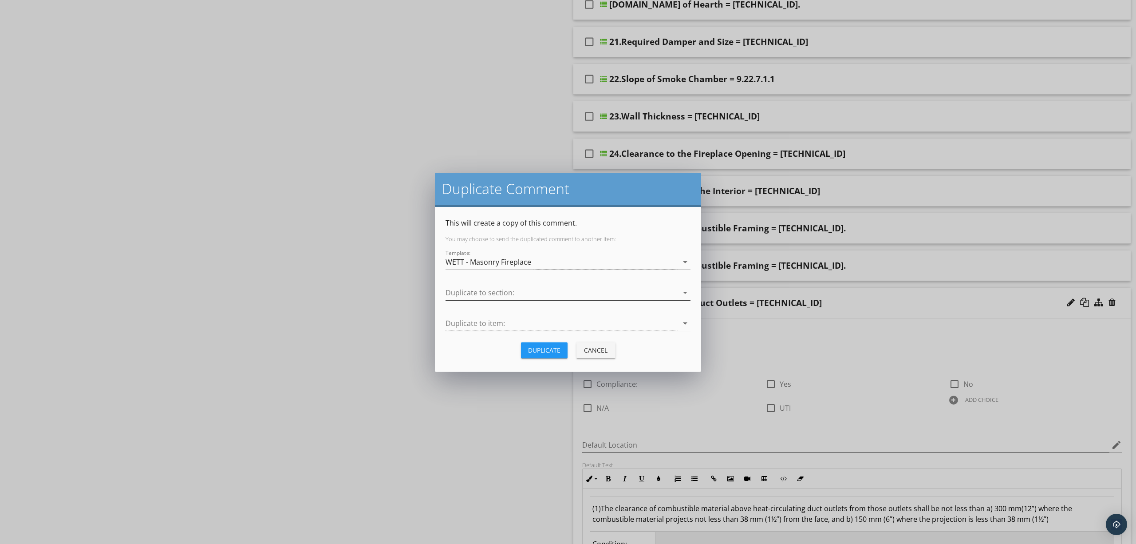
click at [585, 290] on div at bounding box center [562, 292] width 233 height 15
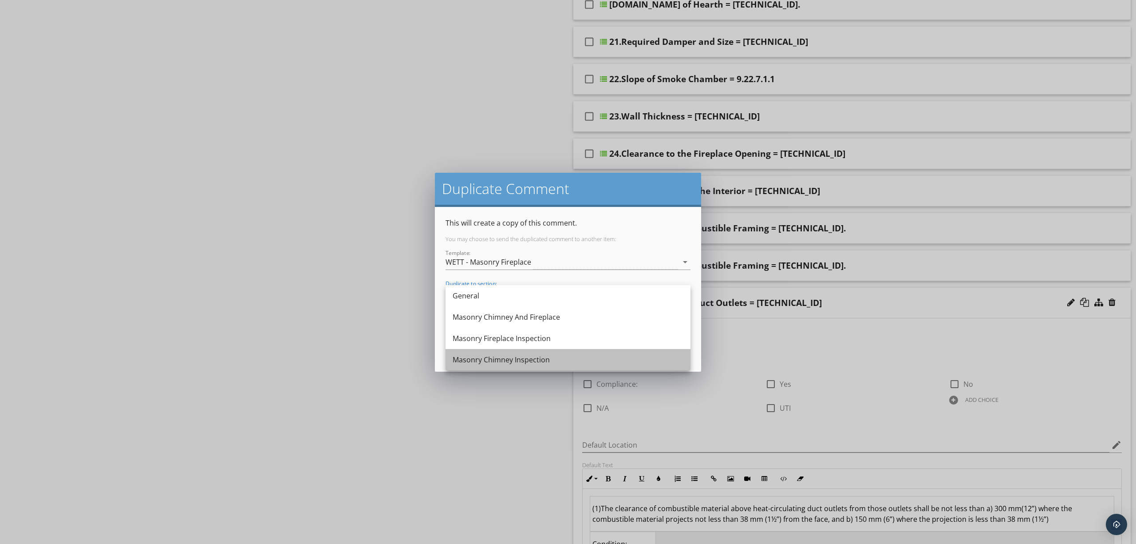
click at [575, 357] on div "Masonry Chimney Inspection" at bounding box center [568, 359] width 231 height 11
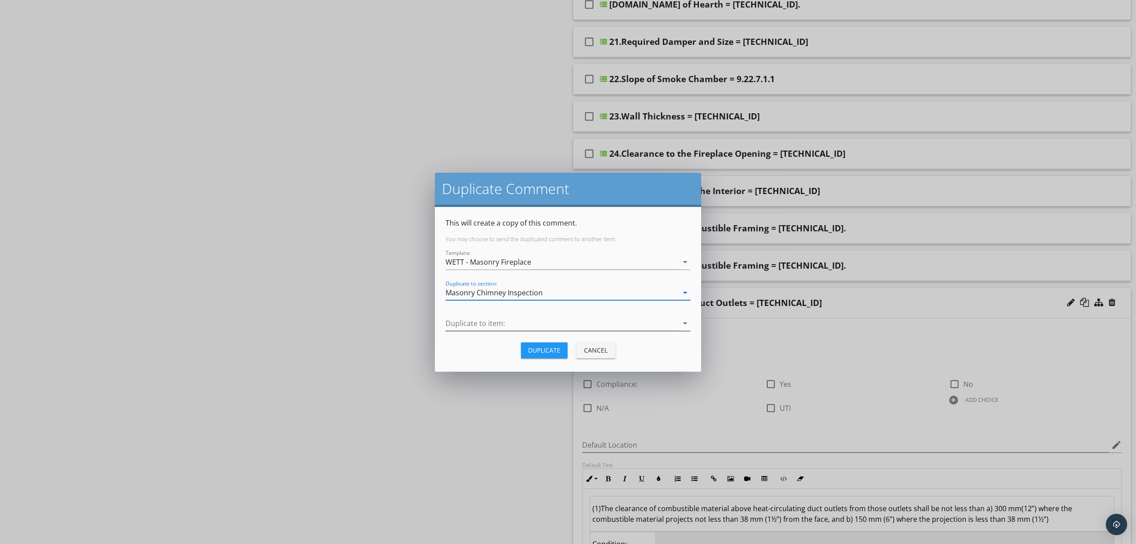
click at [561, 323] on div at bounding box center [562, 323] width 233 height 15
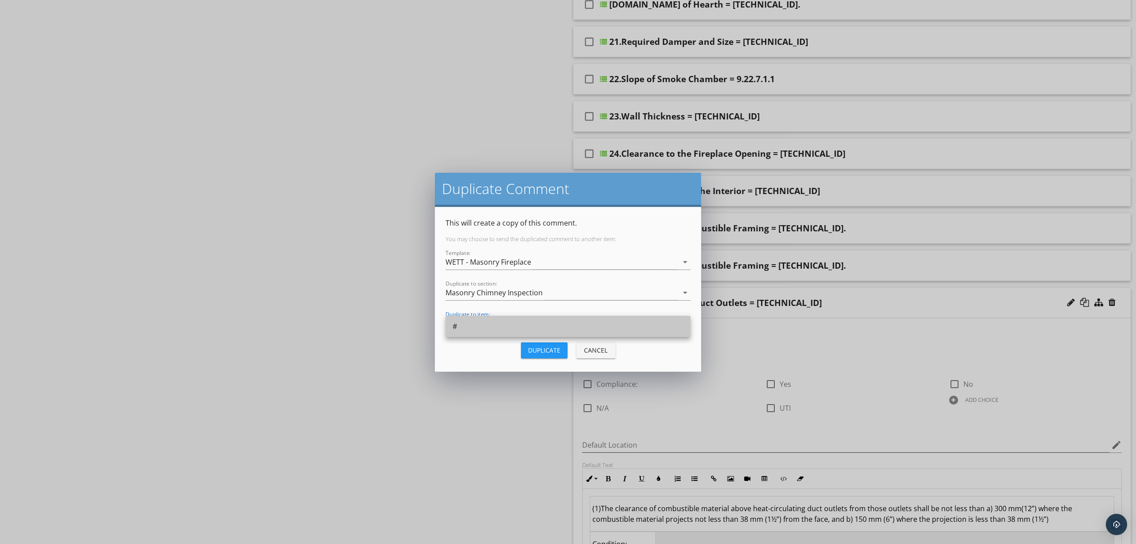
click at [561, 323] on div "#" at bounding box center [568, 326] width 231 height 11
click at [557, 348] on div "Duplicate" at bounding box center [544, 349] width 32 height 9
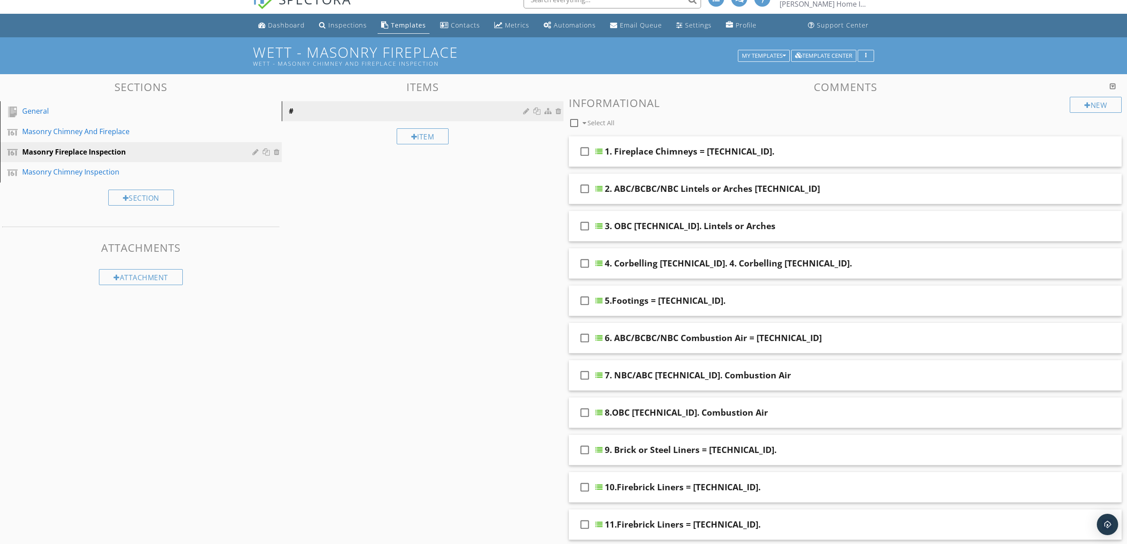
scroll to position [0, 0]
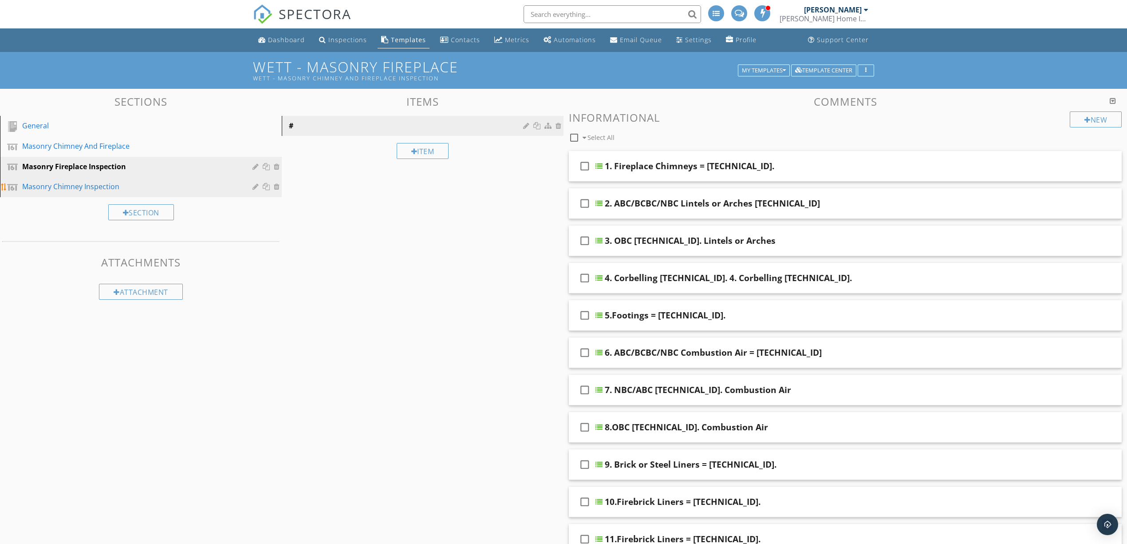
click at [182, 188] on div "Masonry Chimney Inspection" at bounding box center [130, 186] width 217 height 11
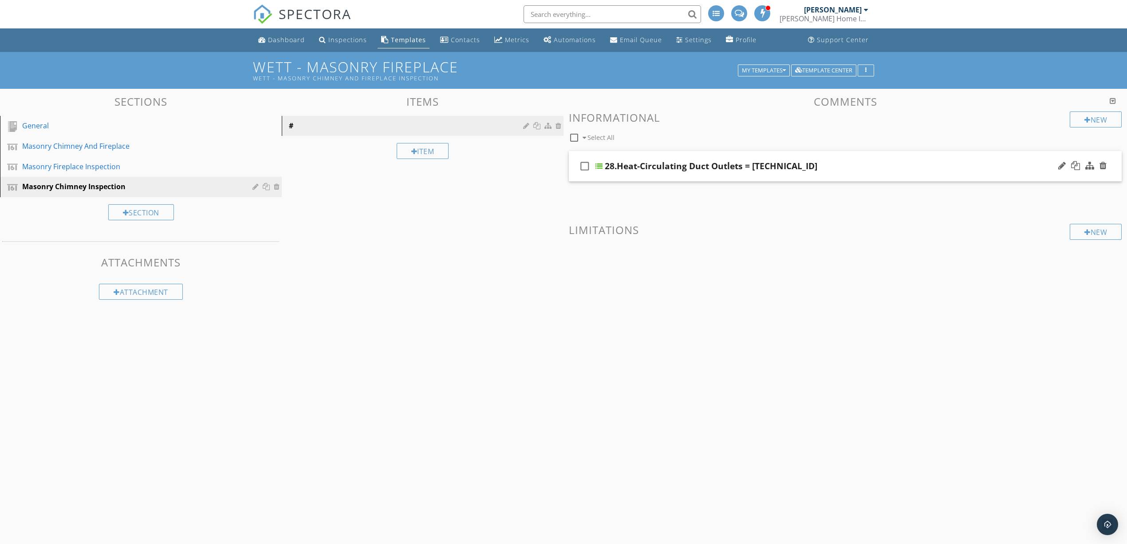
click at [833, 165] on div "28.Heat-Circulating Duct Outlets = 9.22.9.4" at bounding box center [806, 166] width 402 height 11
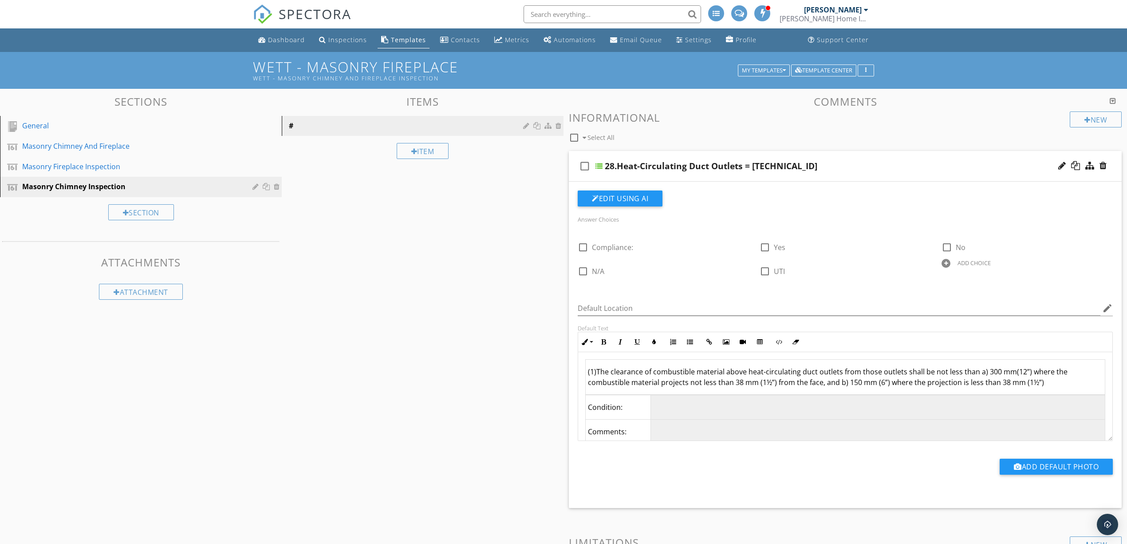
click at [1066, 165] on div at bounding box center [1083, 165] width 52 height 21
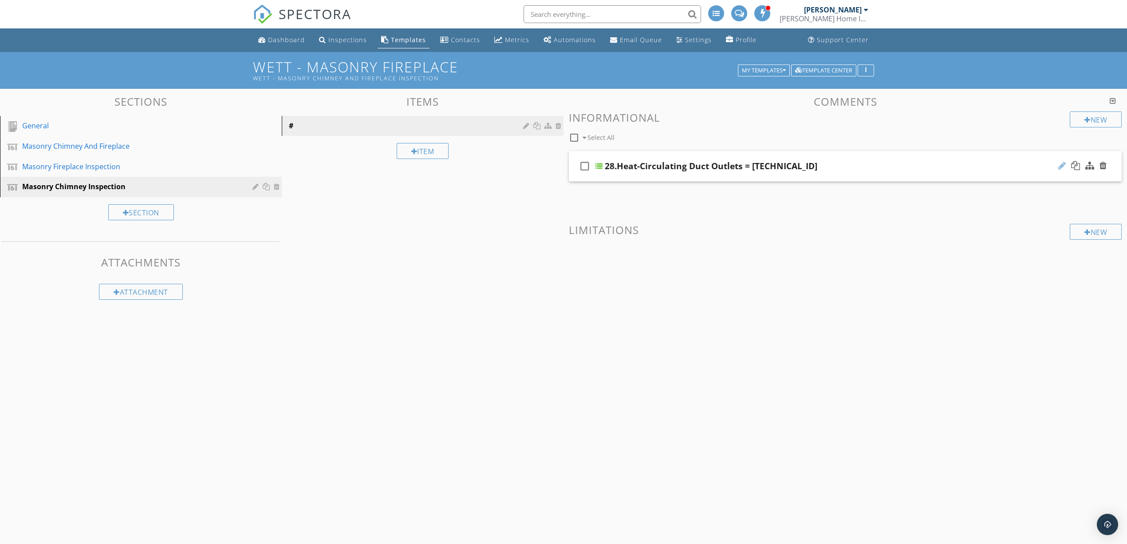
click at [1062, 165] on div at bounding box center [1062, 165] width 8 height 9
paste input "9.Cleanout - 9.21.4.7."
type input "29.Cleanout - 9.21.4.7."
click at [829, 208] on div "New Informational check_box_outline_blank Select All check_box_outline_blank 29…" at bounding box center [845, 199] width 553 height 176
click at [823, 166] on div "29.Cleanout - 9.21.4.7." at bounding box center [806, 166] width 402 height 11
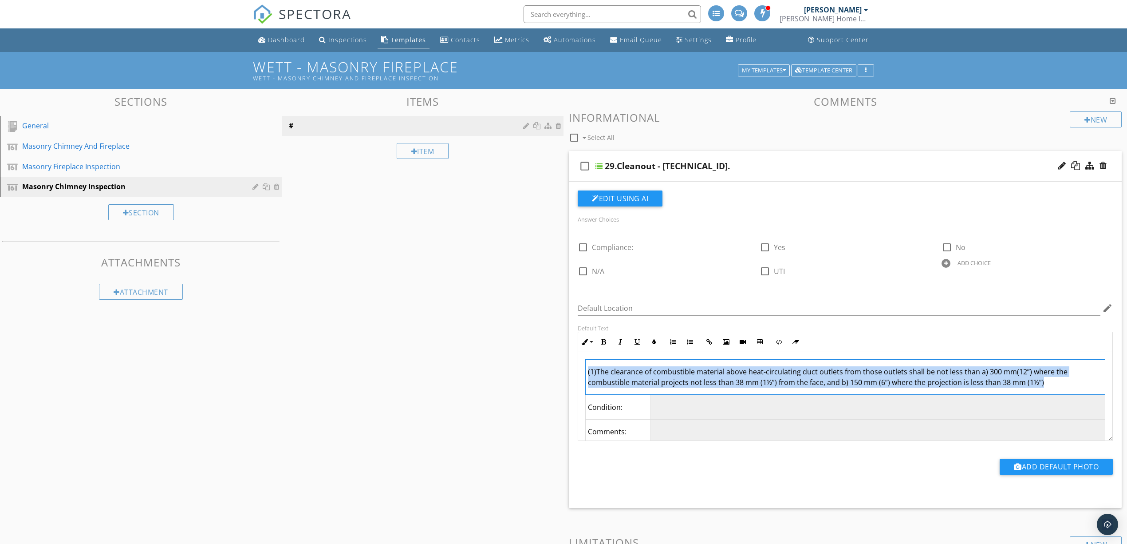
drag, startPoint x: 1068, startPoint y: 383, endPoint x: 482, endPoint y: 360, distance: 586.2
click at [482, 360] on div "Sections General Masonry Chimney And Fireplace Masonry Fireplace Inspection Mas…" at bounding box center [563, 358] width 1127 height 539
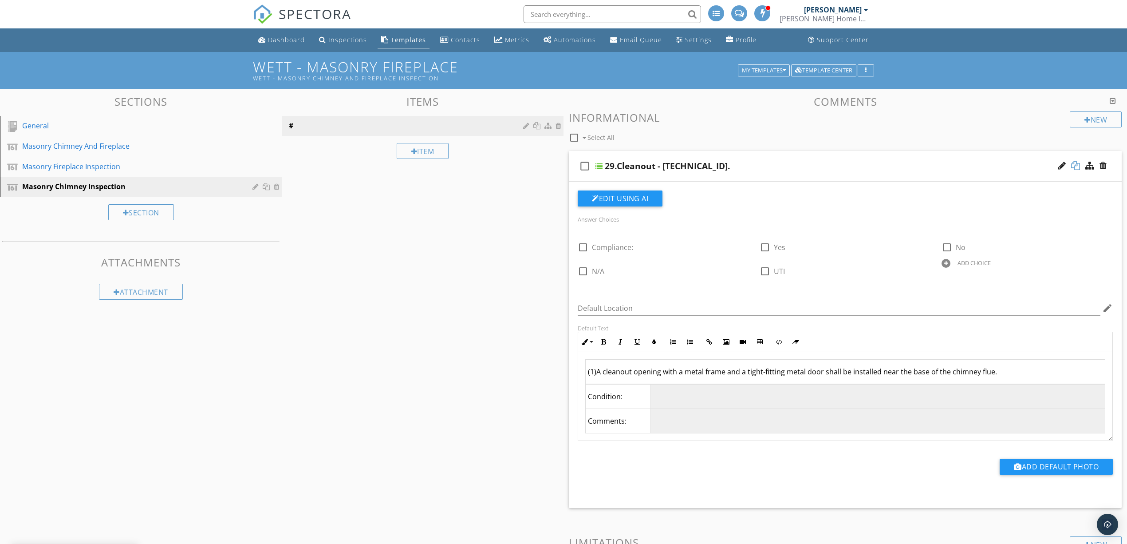
click at [1078, 166] on div at bounding box center [1075, 165] width 9 height 9
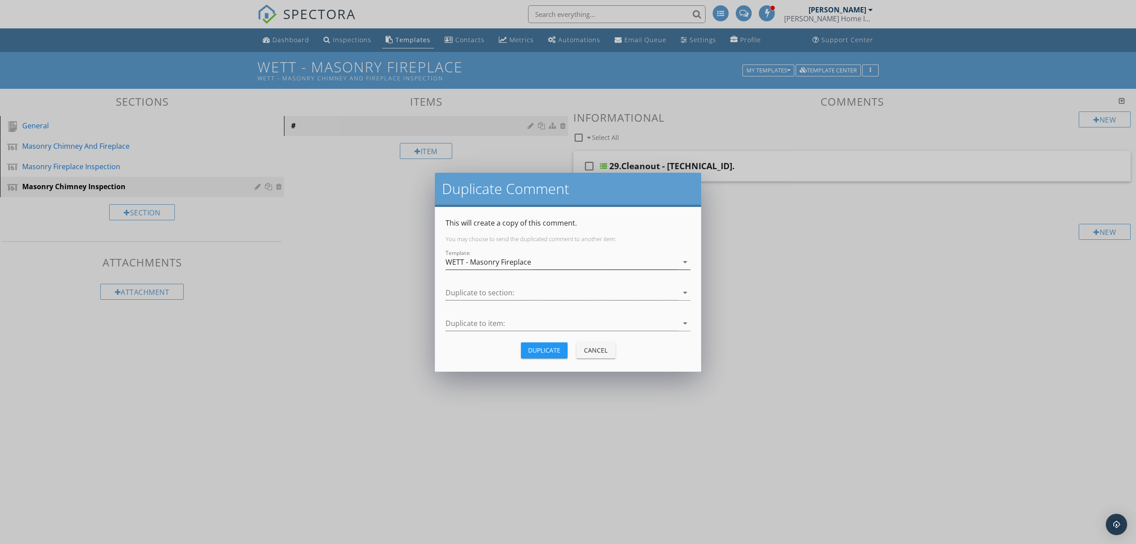
click at [583, 261] on div "WETT - Masonry Fireplace" at bounding box center [562, 262] width 233 height 15
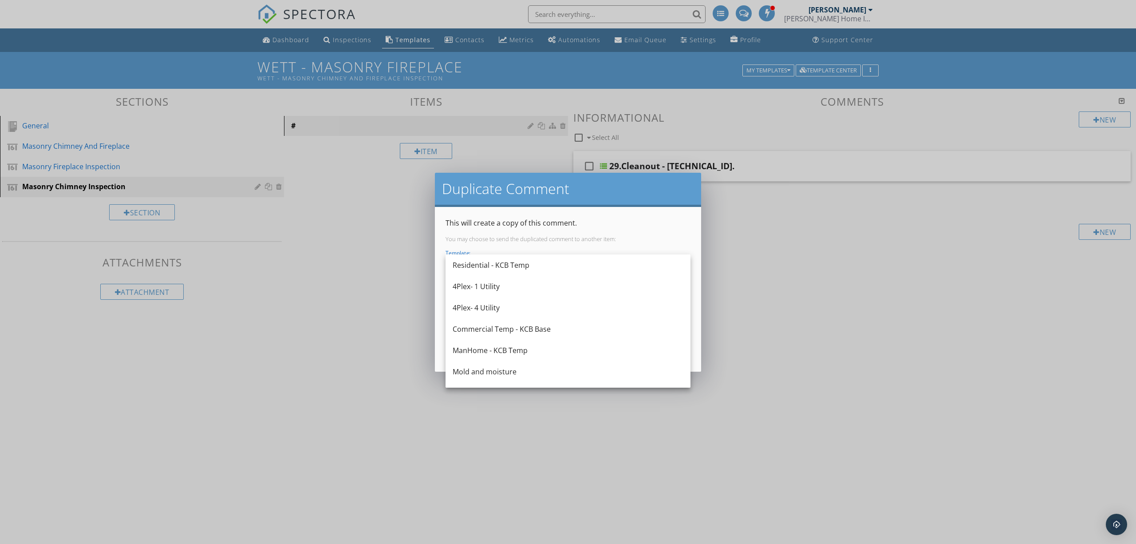
click at [623, 199] on div "Duplicate Comment" at bounding box center [568, 190] width 266 height 34
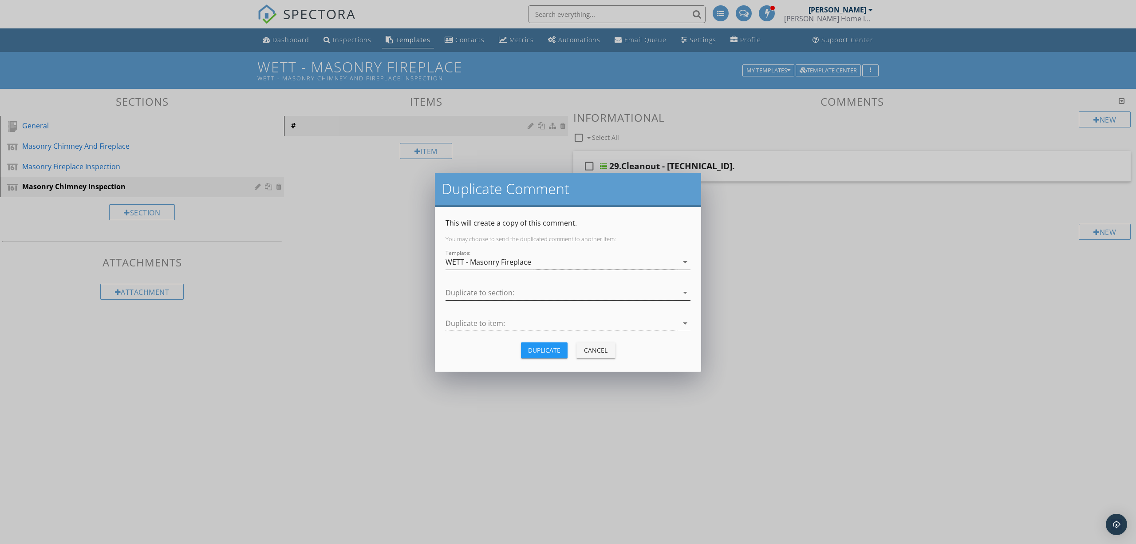
click at [583, 295] on div at bounding box center [562, 292] width 233 height 15
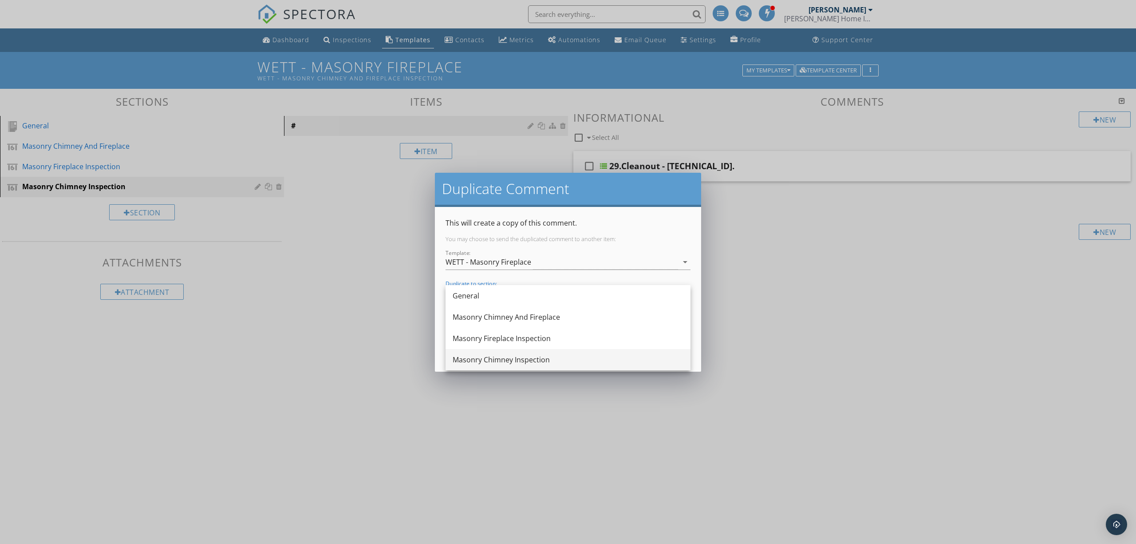
click at [577, 356] on div "Masonry Chimney Inspection" at bounding box center [568, 359] width 231 height 11
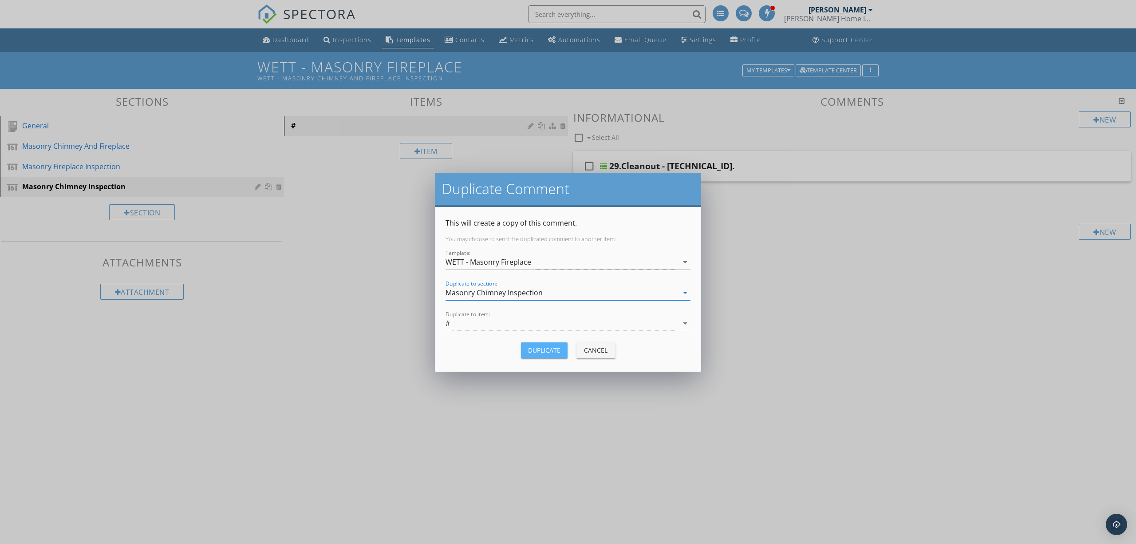
click at [540, 354] on div "Duplicate" at bounding box center [544, 349] width 32 height 9
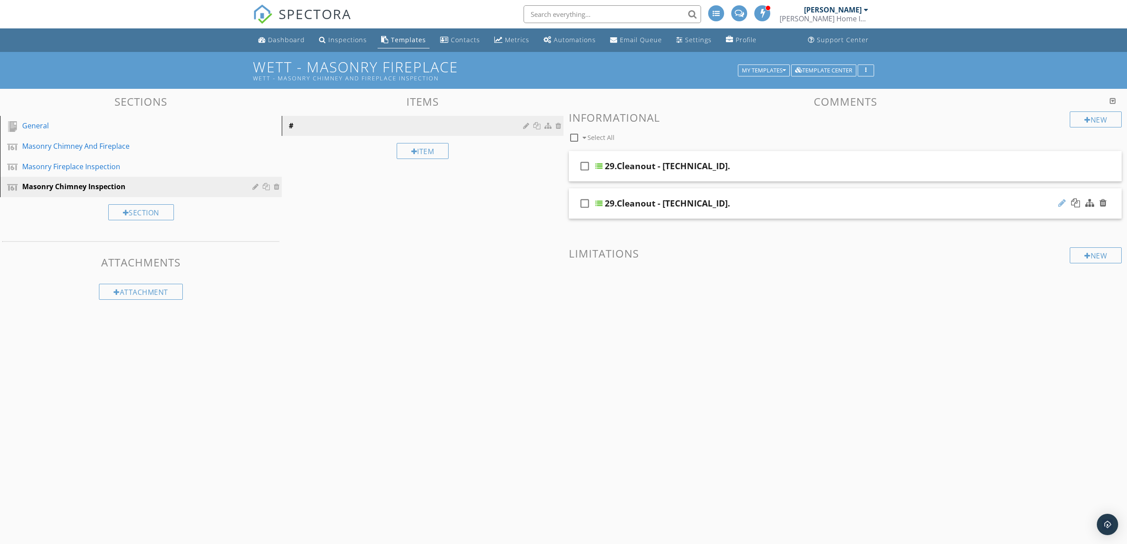
click at [1064, 201] on div at bounding box center [1062, 202] width 8 height 9
click at [765, 209] on div "29.Cleanout - 9.21.4.7." at bounding box center [806, 203] width 402 height 11
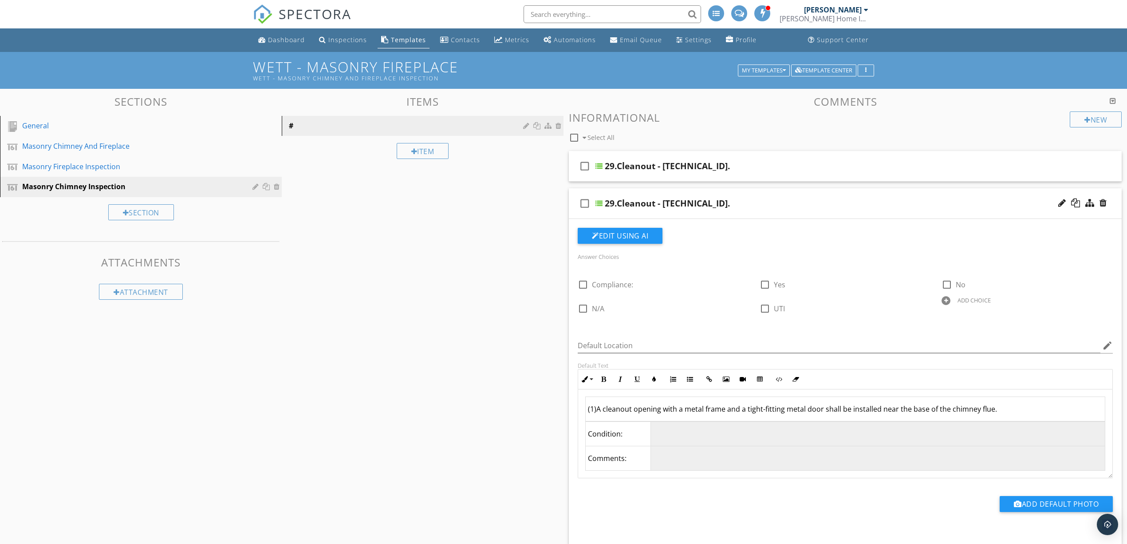
click at [678, 201] on div "29.Cleanout - 9.21.4.7." at bounding box center [667, 203] width 125 height 11
paste input "30.Clearance from Combustible Materials - 9.21.5.1"
type input "30.Clearance from Combustible Materials - 9.21.5.1."
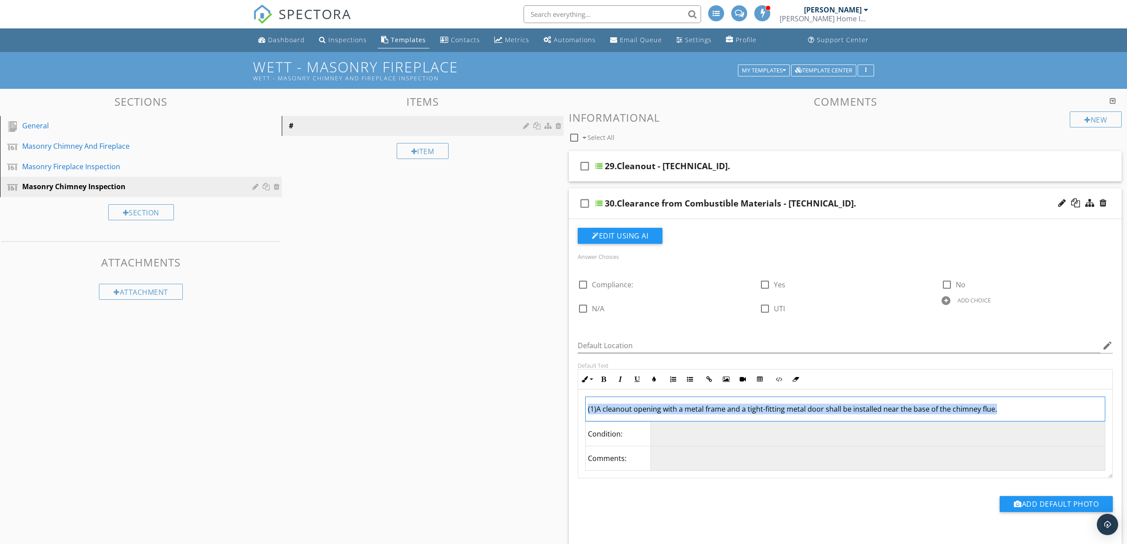
drag, startPoint x: 1032, startPoint y: 409, endPoint x: 531, endPoint y: 410, distance: 501.0
click at [531, 410] on div "Sections General Masonry Chimney And Fireplace Masonry Fireplace Inspection Mas…" at bounding box center [563, 377] width 1127 height 576
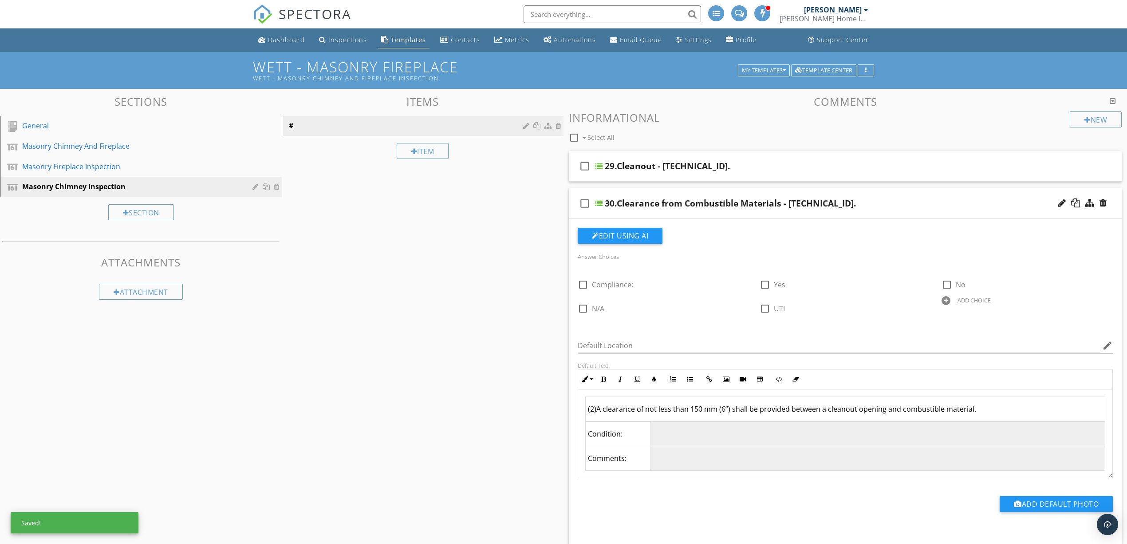
click at [1074, 204] on div at bounding box center [1075, 202] width 9 height 9
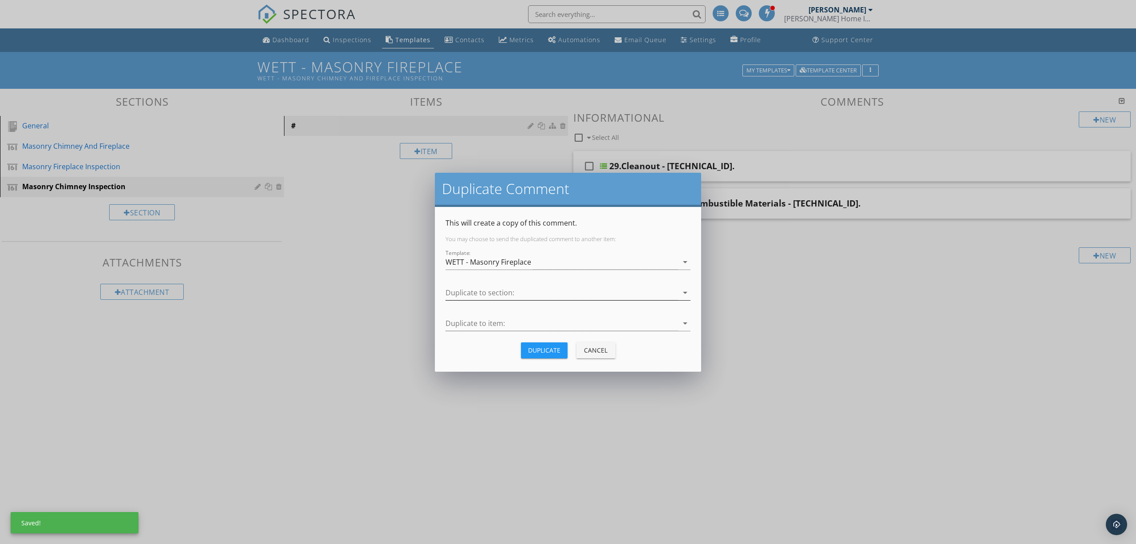
click at [517, 292] on div at bounding box center [562, 292] width 233 height 15
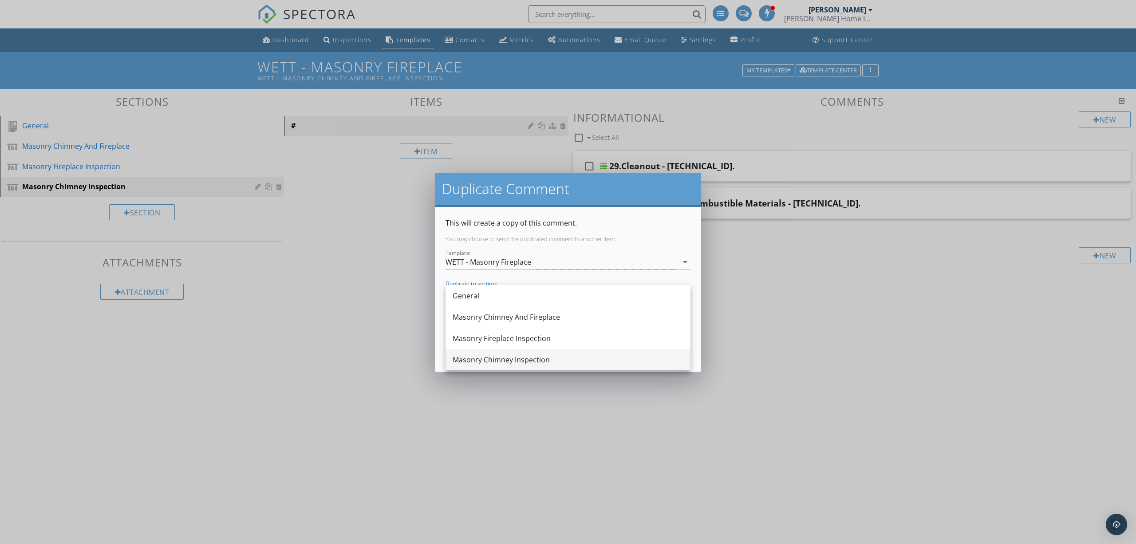
click at [525, 358] on div "Masonry Chimney Inspection" at bounding box center [568, 359] width 231 height 11
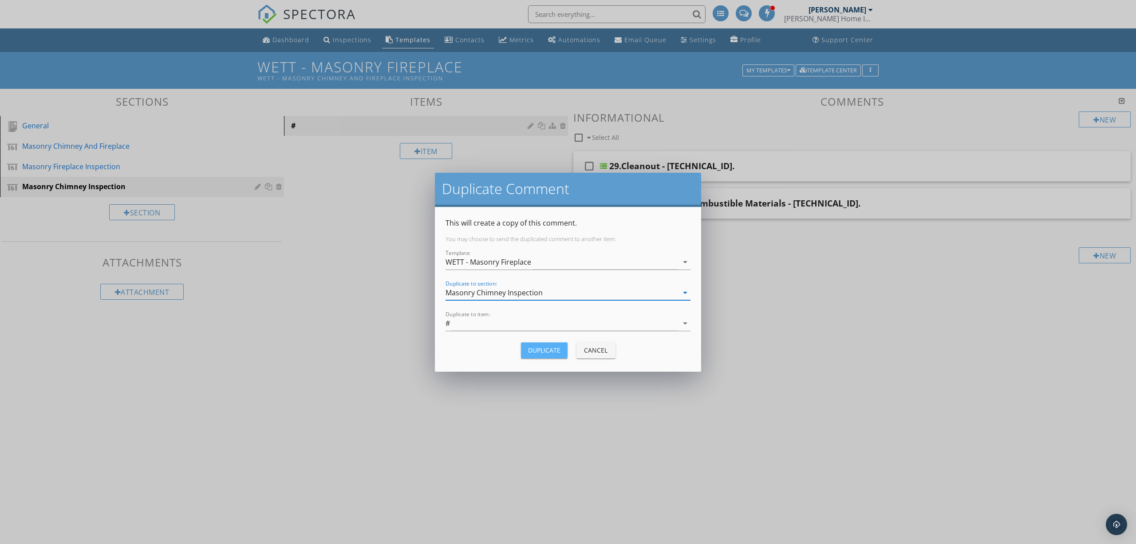
click at [552, 351] on div "Duplicate" at bounding box center [544, 349] width 32 height 9
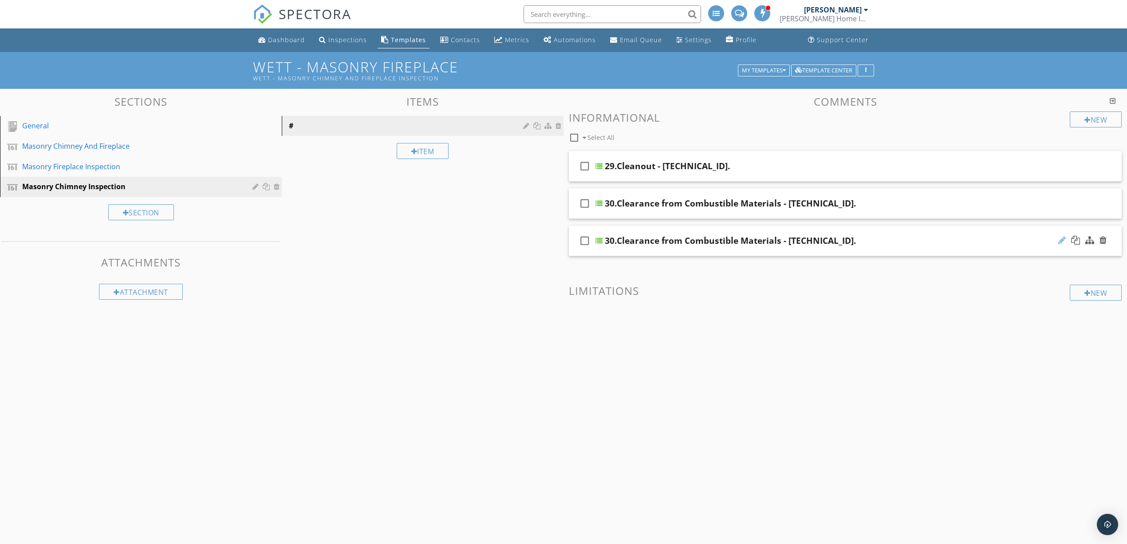
click at [1059, 240] on div at bounding box center [1062, 240] width 8 height 9
click at [786, 242] on div "30.Clearance from Combustible Materials - 9.21.5.1." at bounding box center [730, 240] width 251 height 11
paste input "1.ABC/BCBC/NBC Wall Thickness - 9.21.4.8"
type input "31.ABC/BCBC/NBC Wall Thickness - 9.21.4.8."
click at [1026, 250] on div "check_box_outline_blank 31.ABC/BCBC/NBC Wall Thickness - 9.21.4.8." at bounding box center [845, 240] width 553 height 31
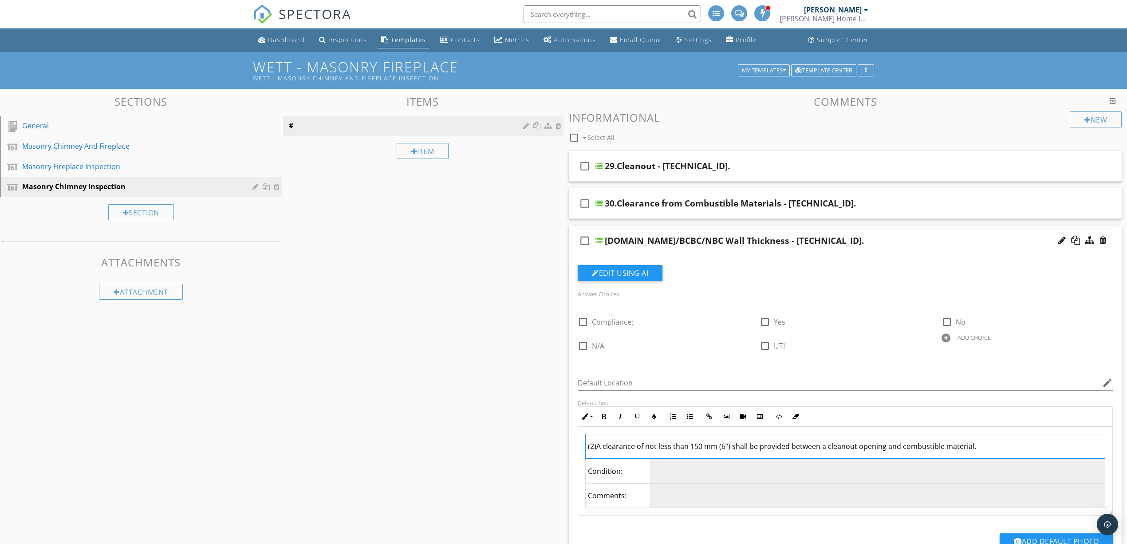
drag, startPoint x: 1043, startPoint y: 448, endPoint x: 524, endPoint y: 448, distance: 518.7
click at [521, 448] on div "Sections General Masonry Chimney And Fireplace Masonry Fireplace Inspection Mas…" at bounding box center [563, 396] width 1127 height 614
drag, startPoint x: 972, startPoint y: 442, endPoint x: 572, endPoint y: 458, distance: 399.7
click at [572, 458] on div "Default Text Inline Style XLarge Large Normal Small Light Small/Light Bold Ital…" at bounding box center [845, 457] width 546 height 116
click at [1076, 240] on div at bounding box center [1075, 240] width 9 height 9
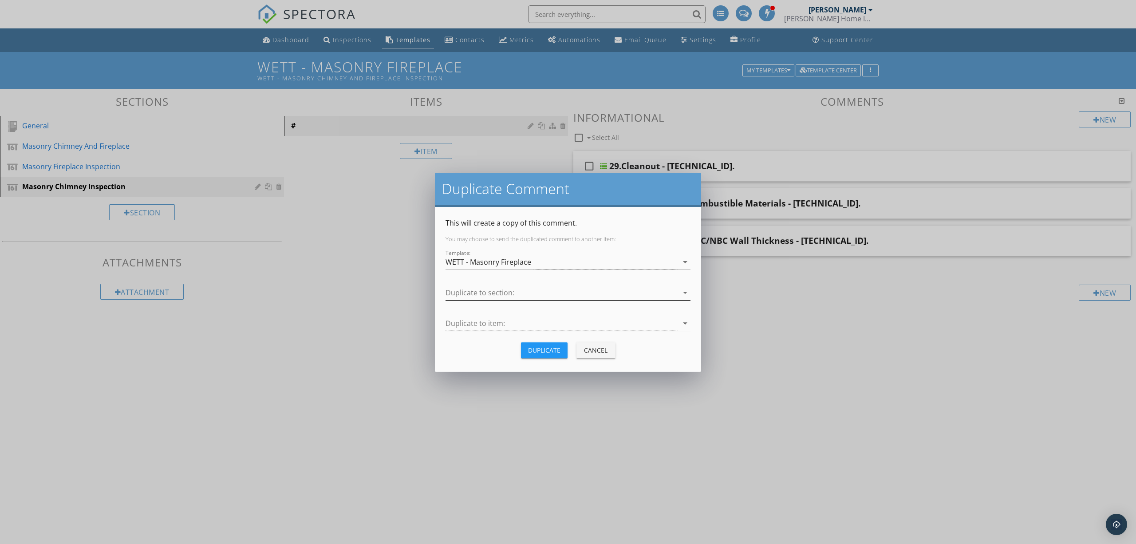
click at [567, 296] on div at bounding box center [562, 292] width 233 height 15
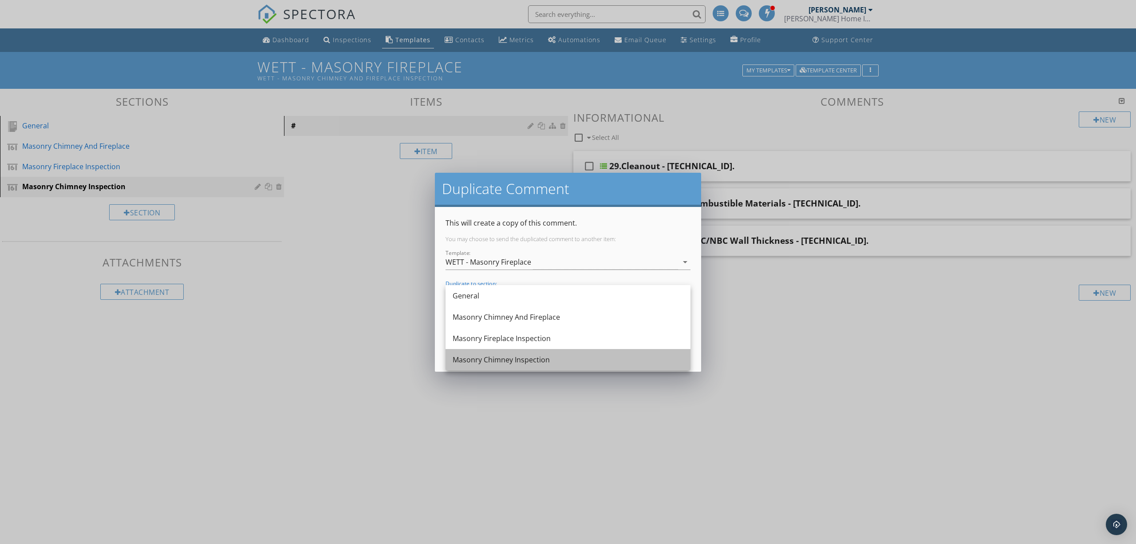
click at [562, 358] on div "Masonry Chimney Inspection" at bounding box center [568, 359] width 231 height 11
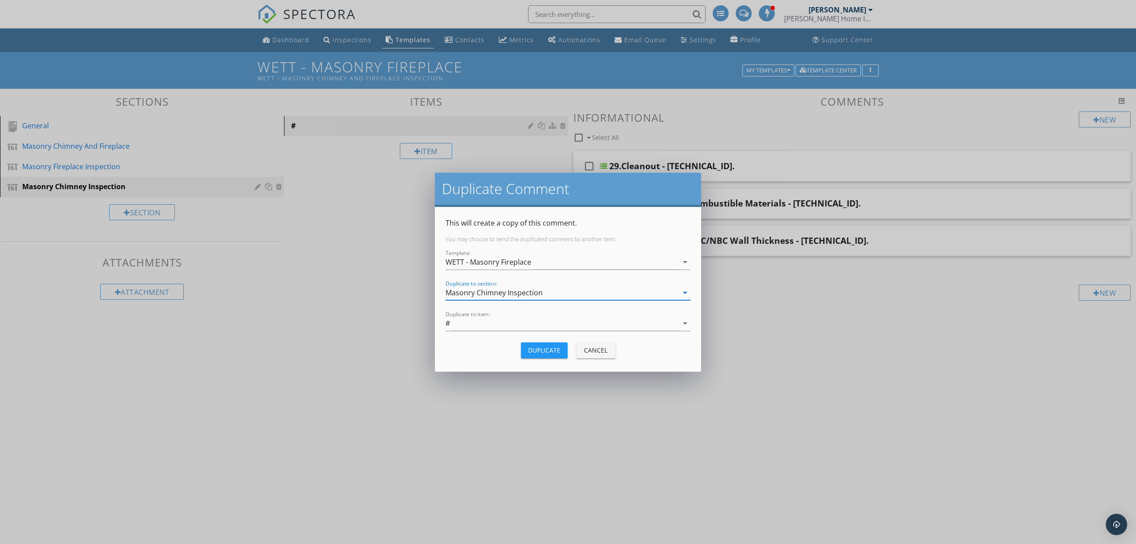
click at [558, 350] on div "Duplicate" at bounding box center [544, 349] width 32 height 9
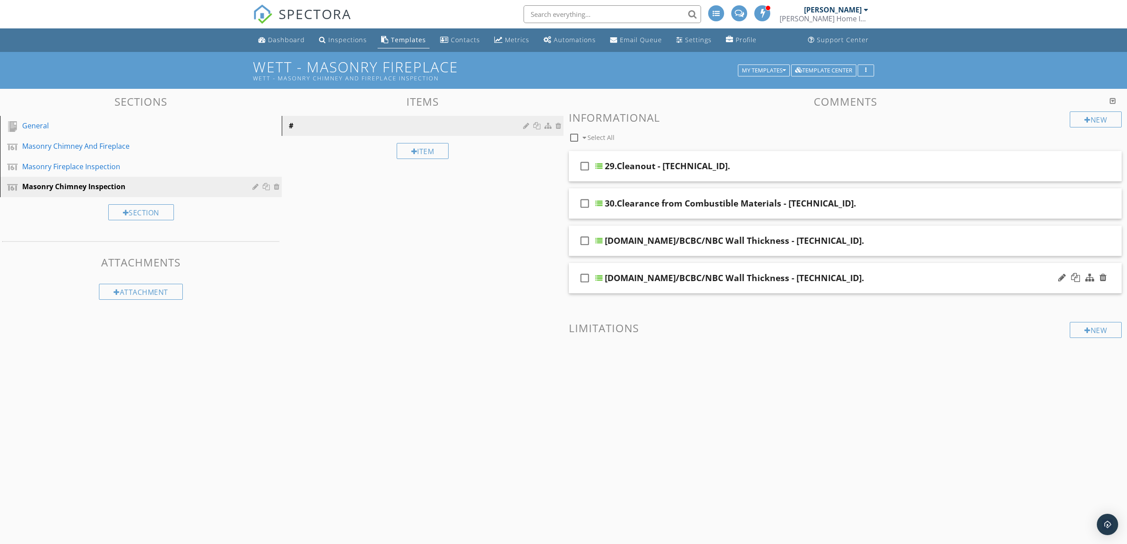
drag, startPoint x: 1062, startPoint y: 277, endPoint x: 1049, endPoint y: 278, distance: 12.9
click at [1062, 277] on div at bounding box center [1062, 277] width 8 height 9
click at [761, 280] on input "31.ABC/BCBC/NBC Wall Thickness - 9.21.4.8." at bounding box center [806, 279] width 402 height 15
click at [763, 279] on input "31.ABC/BCBC/NBC Wall Thickness - 9.21.4.8." at bounding box center [806, 279] width 402 height 15
paste input "2.O"
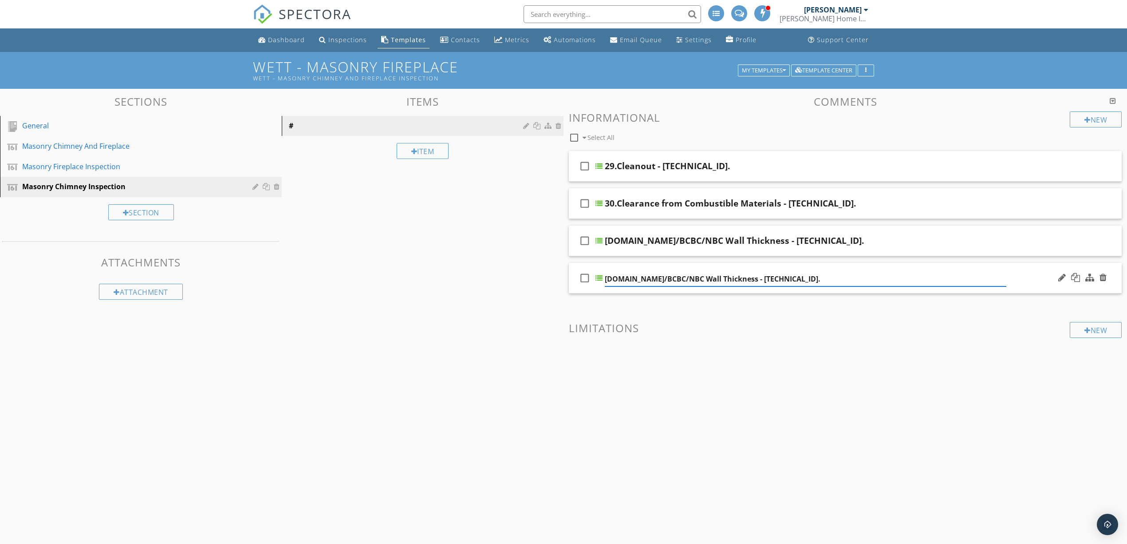
type input "32.OBC Wall Thickness - 9.21.4.8."
click at [926, 354] on span at bounding box center [845, 363] width 553 height 44
click at [822, 279] on div "32.OBC Wall Thickness - 9.21.4.8." at bounding box center [806, 277] width 402 height 11
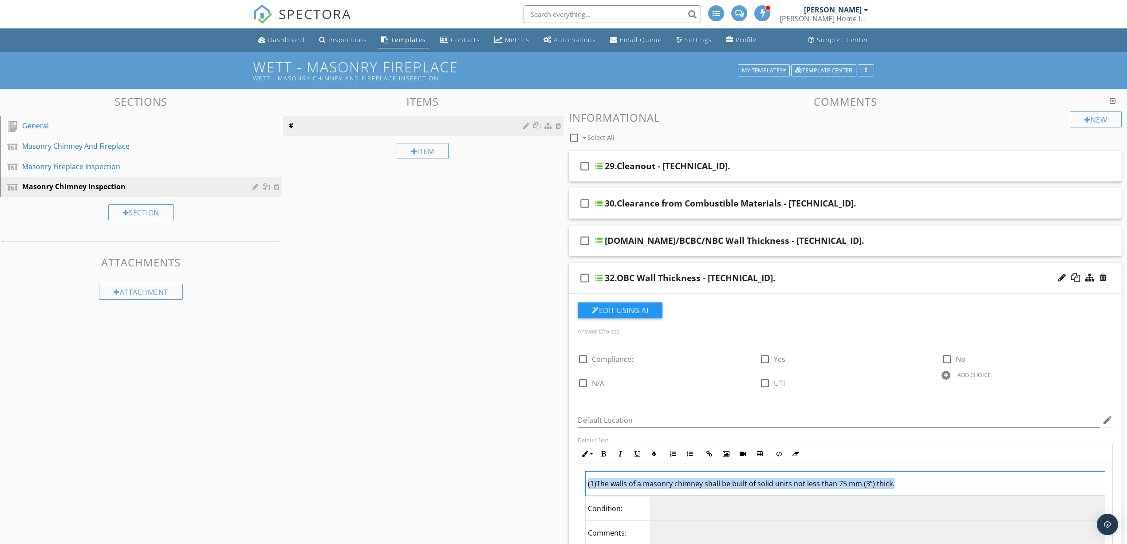
drag, startPoint x: 918, startPoint y: 484, endPoint x: 565, endPoint y: 484, distance: 352.3
click at [565, 484] on div "Comments New Informational check_box_outline_blank Select All check_box_outline…" at bounding box center [846, 417] width 564 height 644
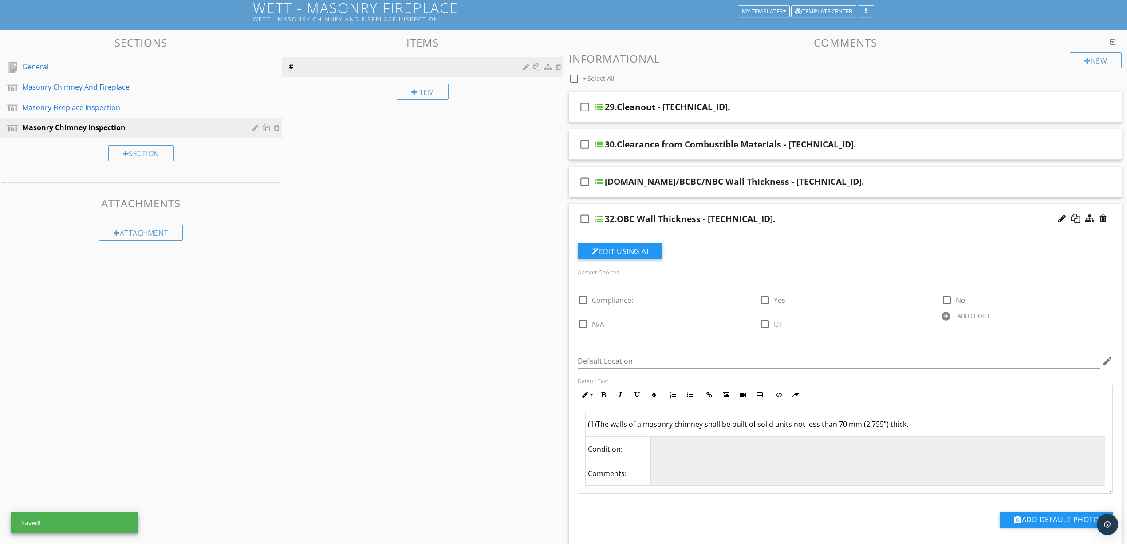
click at [820, 222] on div "32.OBC Wall Thickness - 9.21.4.8." at bounding box center [806, 218] width 402 height 11
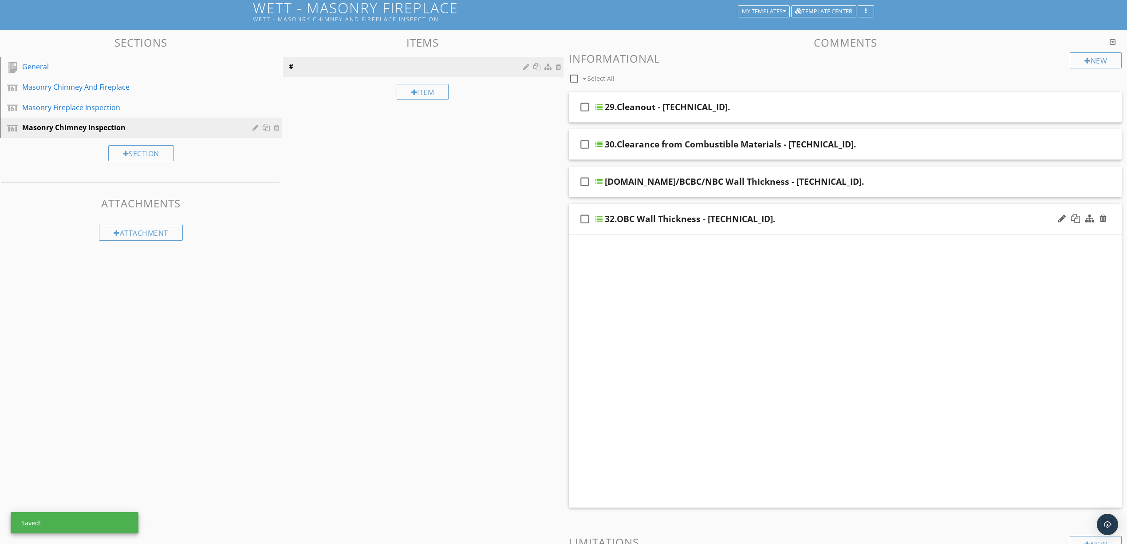
scroll to position [52, 0]
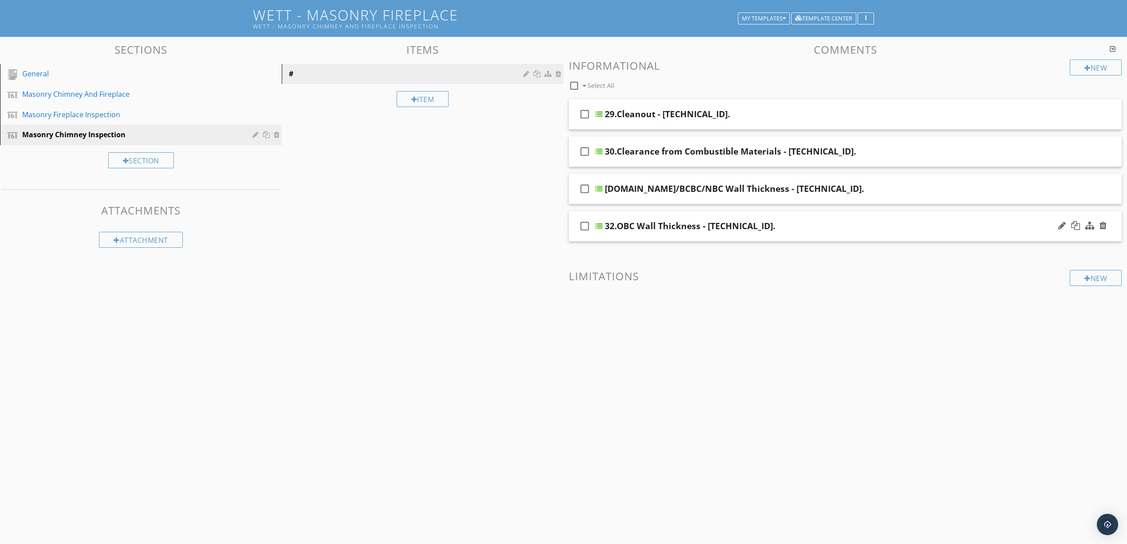
click at [988, 238] on div "check_box_outline_blank 32.OBC Wall Thickness - 9.21.4.8." at bounding box center [845, 226] width 553 height 31
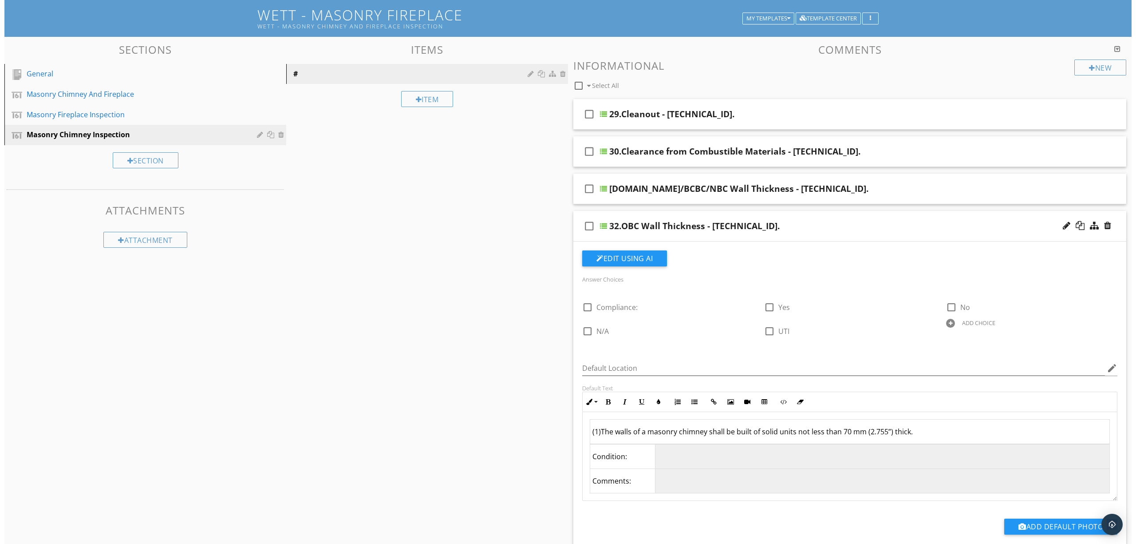
scroll to position [59, 0]
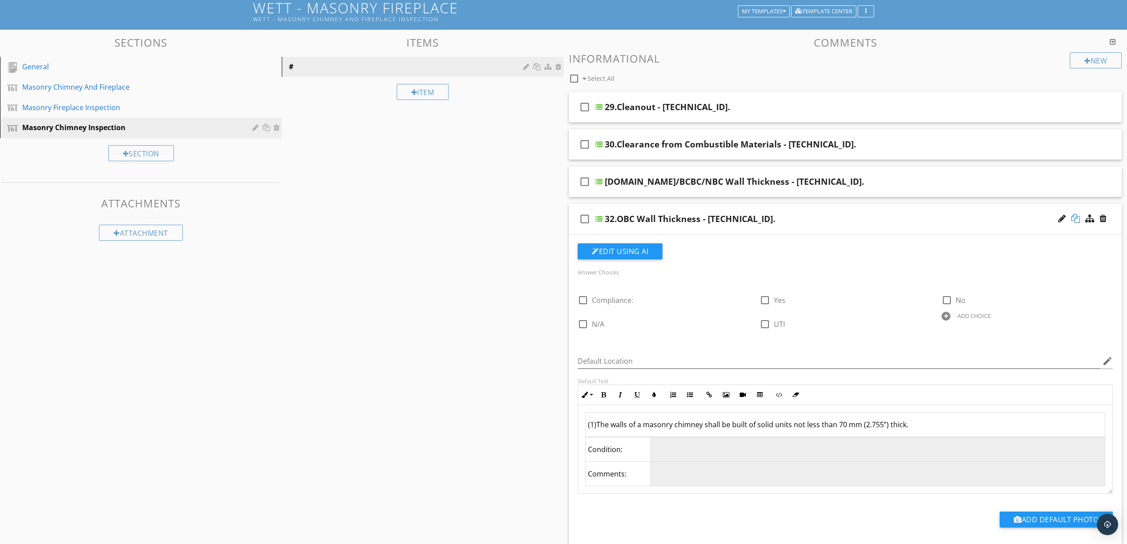
click at [1074, 218] on div at bounding box center [1075, 218] width 9 height 9
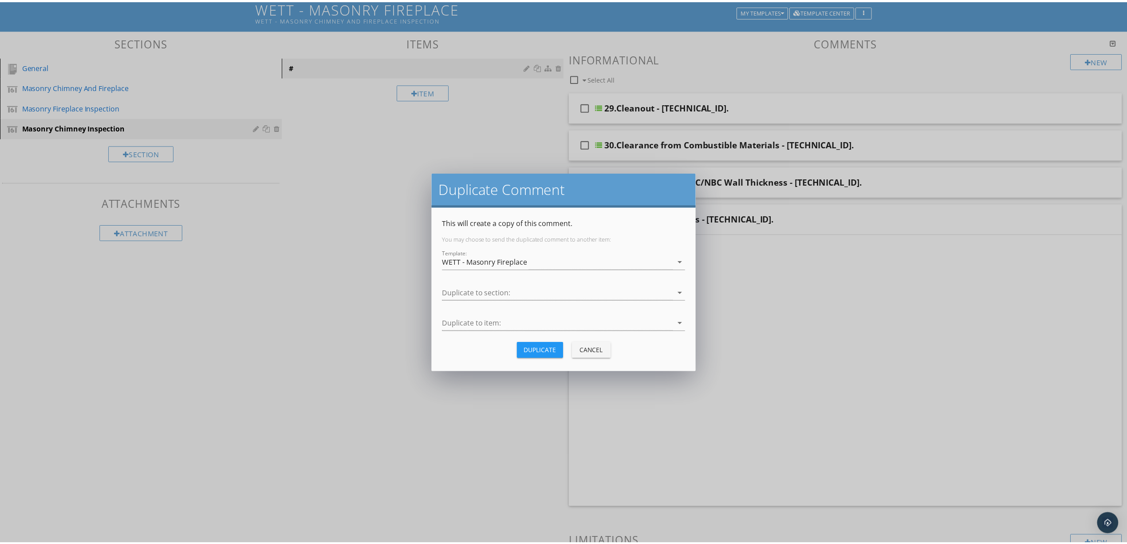
scroll to position [52, 0]
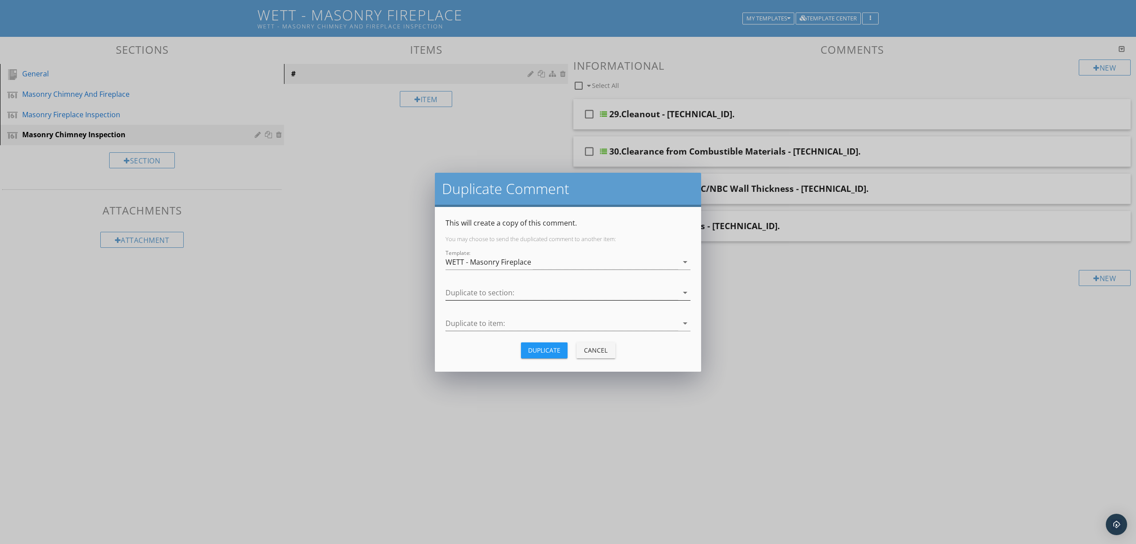
click at [545, 286] on div at bounding box center [562, 292] width 233 height 15
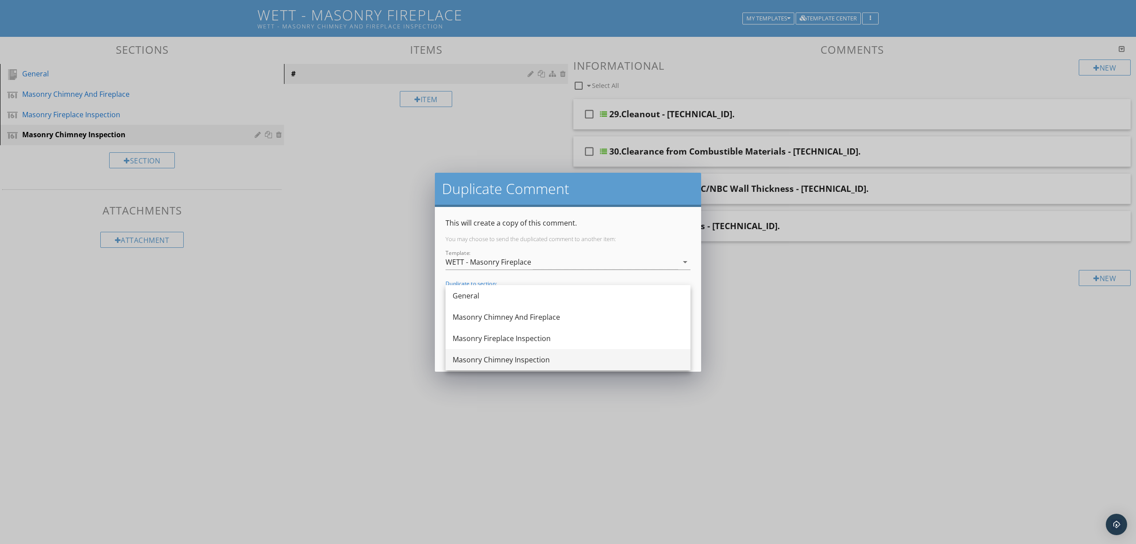
click at [538, 360] on div "Masonry Chimney Inspection" at bounding box center [568, 359] width 231 height 11
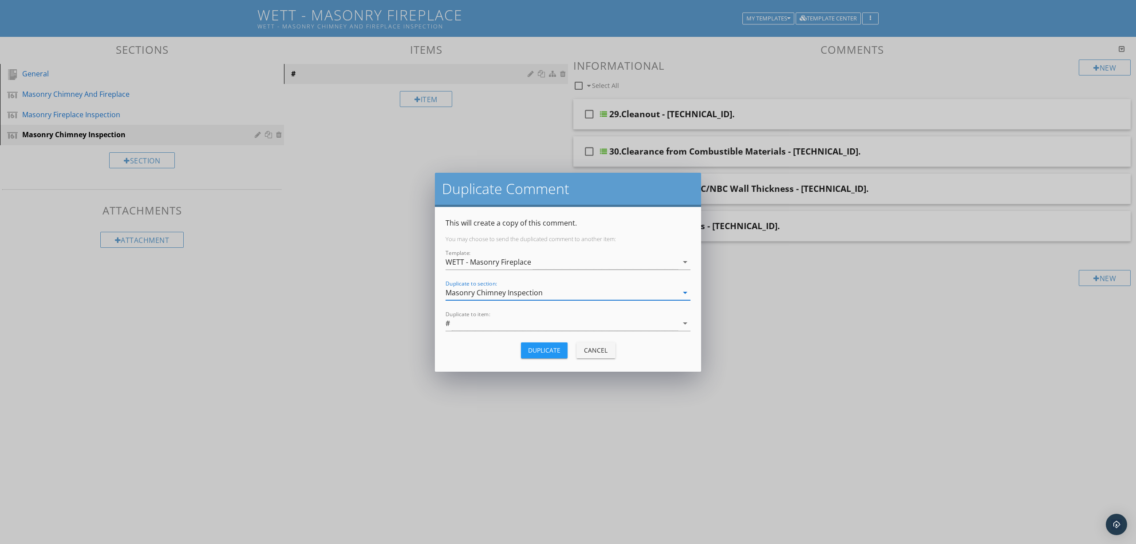
click at [540, 349] on div "Duplicate" at bounding box center [544, 349] width 32 height 9
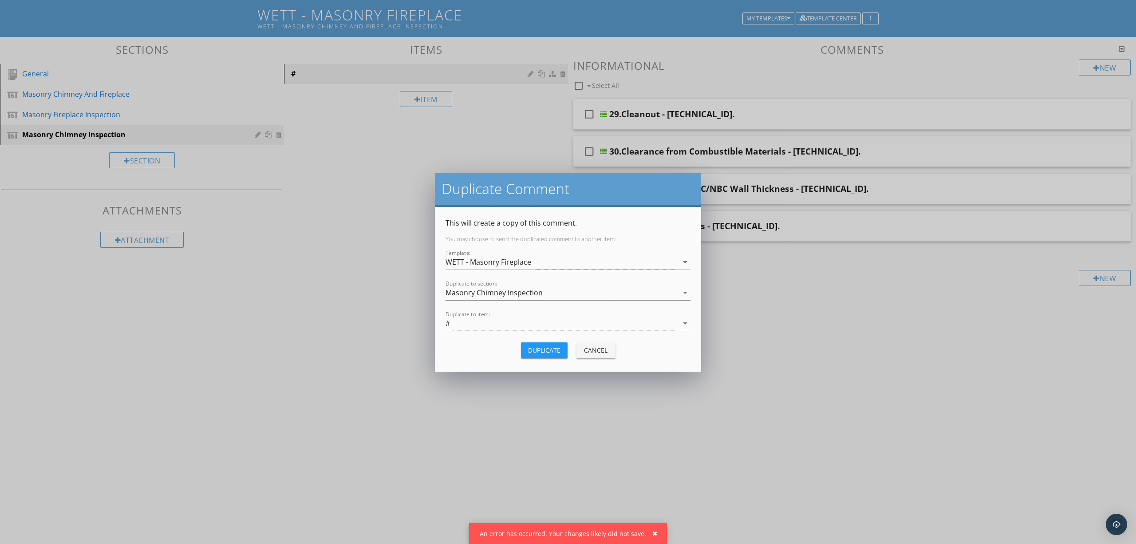
click at [544, 352] on div "Duplicate" at bounding box center [544, 349] width 32 height 9
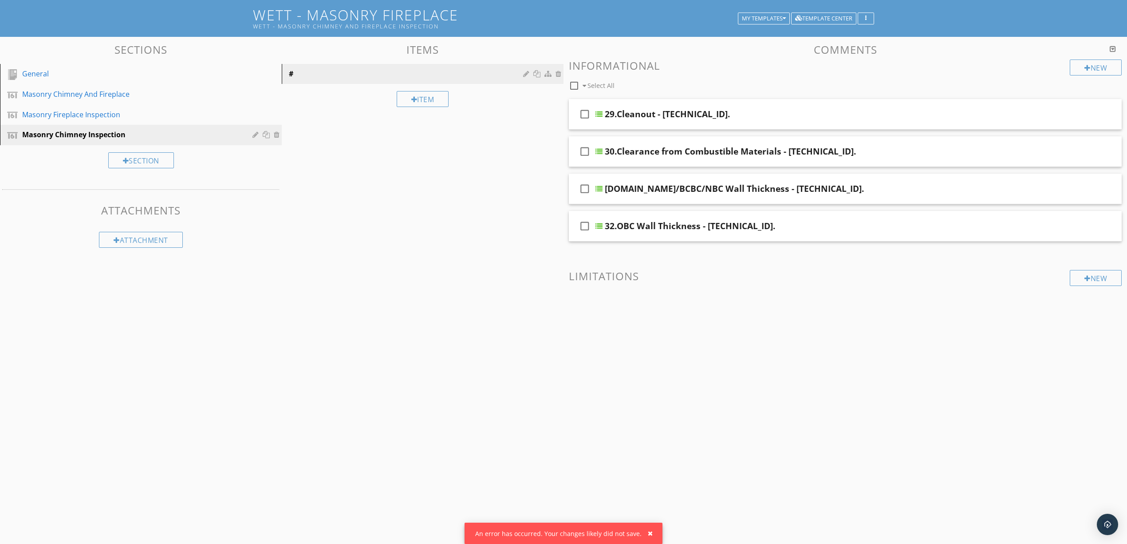
click at [882, 295] on div at bounding box center [563, 272] width 1127 height 544
click at [1063, 264] on div at bounding box center [1062, 262] width 8 height 9
paste input "3.Lining Materials - 9.21.3.1"
type input "33.Lining Materials - 9.21.3.1."
click at [1005, 345] on span at bounding box center [845, 348] width 553 height 44
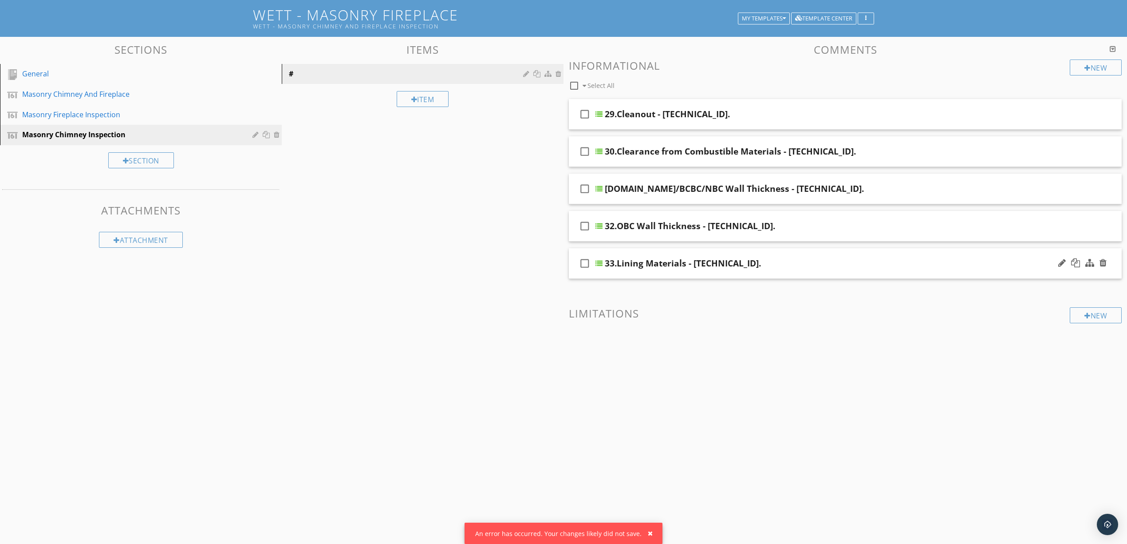
click at [1023, 268] on div "check_box_outline_blank 33.Lining Materials - 9.21.3.1." at bounding box center [845, 263] width 553 height 31
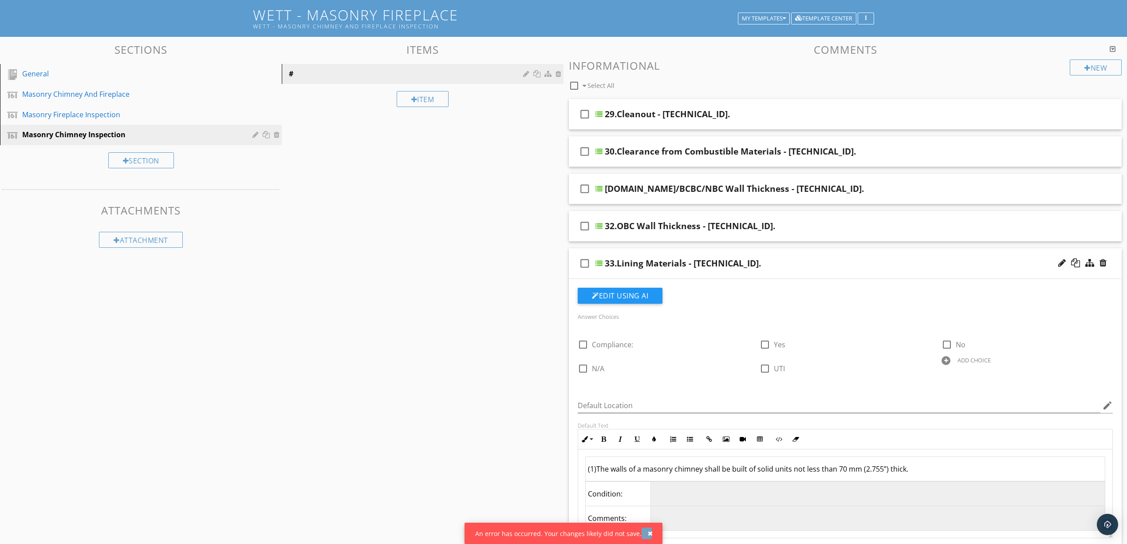
click at [648, 532] on div "button" at bounding box center [650, 533] width 5 height 6
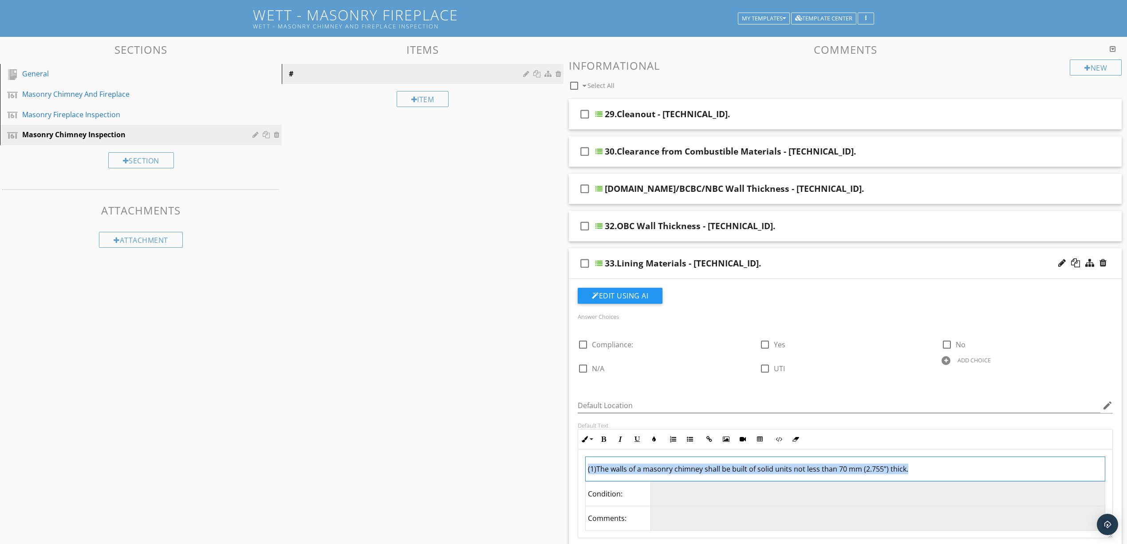
drag, startPoint x: 952, startPoint y: 474, endPoint x: 552, endPoint y: 481, distance: 399.9
click at [552, 481] on div "Sections General Masonry Chimney And Fireplace Masonry Fireplace Inspection Mas…" at bounding box center [563, 381] width 1127 height 688
click at [941, 469] on td "(1)Every masonry or concrete chimney shall have a lining of clay, concrete, fir…" at bounding box center [846, 469] width 520 height 24
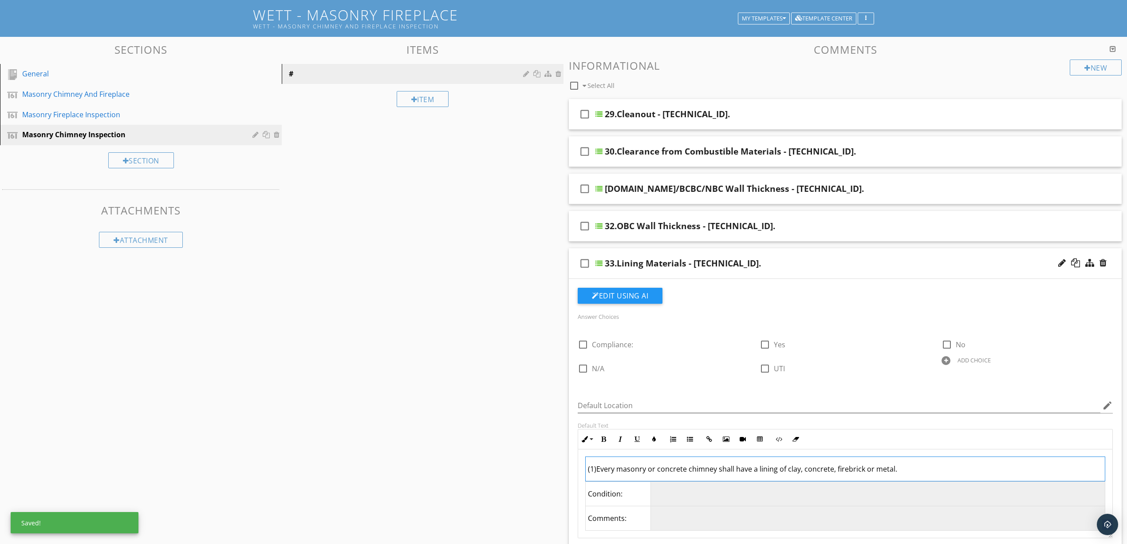
click at [899, 265] on div "33.Lining Materials - 9.21.3.1." at bounding box center [806, 263] width 402 height 11
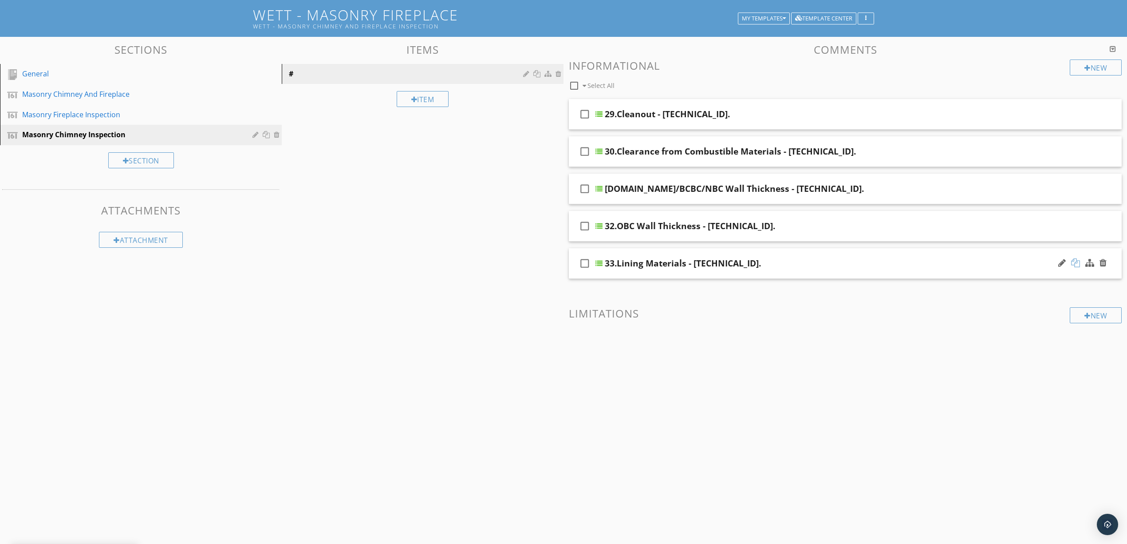
click at [1076, 263] on div at bounding box center [1075, 262] width 9 height 9
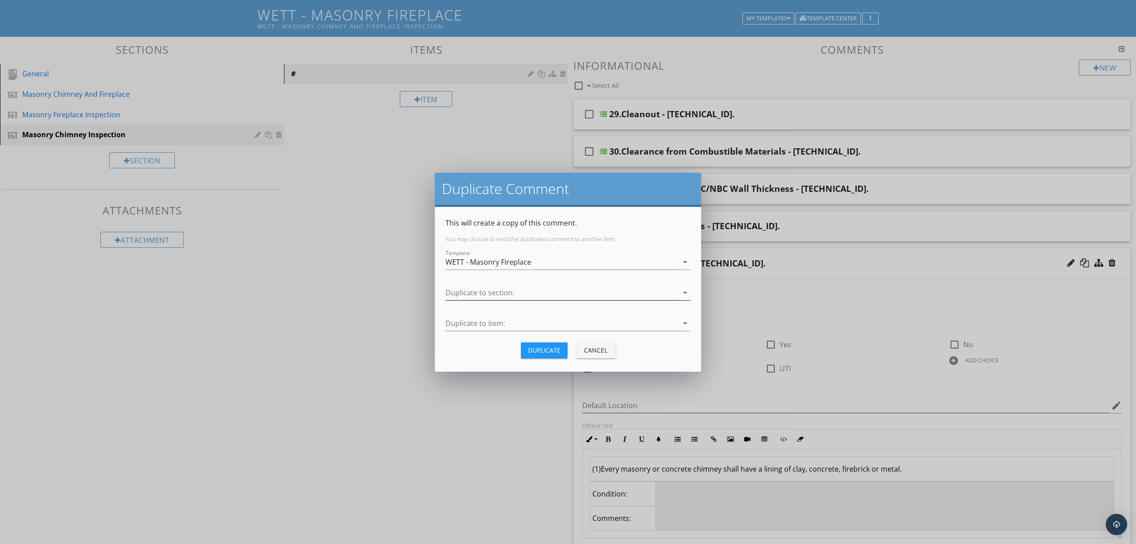
click at [577, 288] on div at bounding box center [562, 292] width 233 height 15
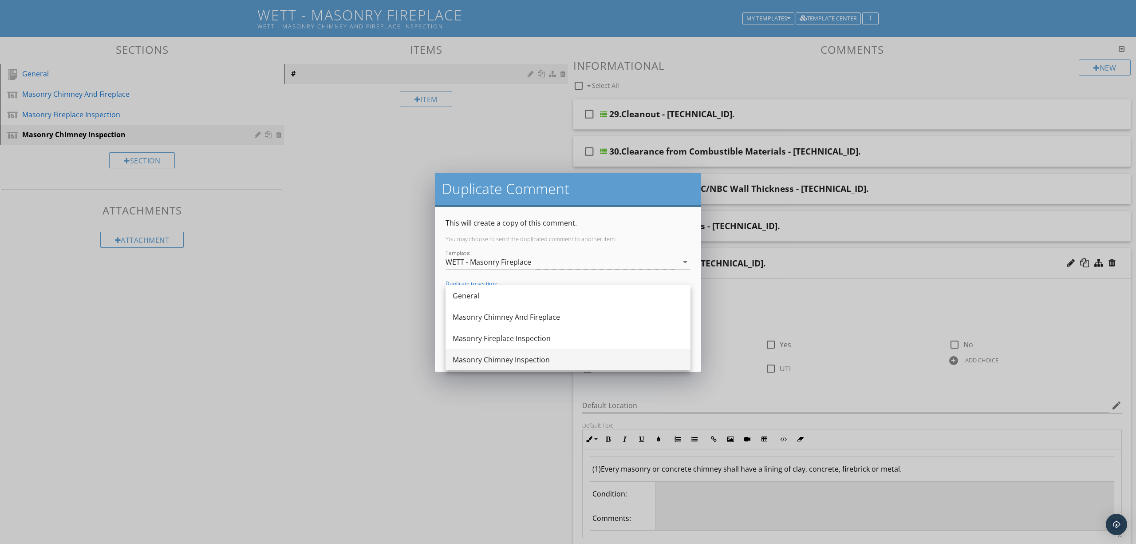
click at [561, 359] on div "Masonry Chimney Inspection" at bounding box center [568, 359] width 231 height 11
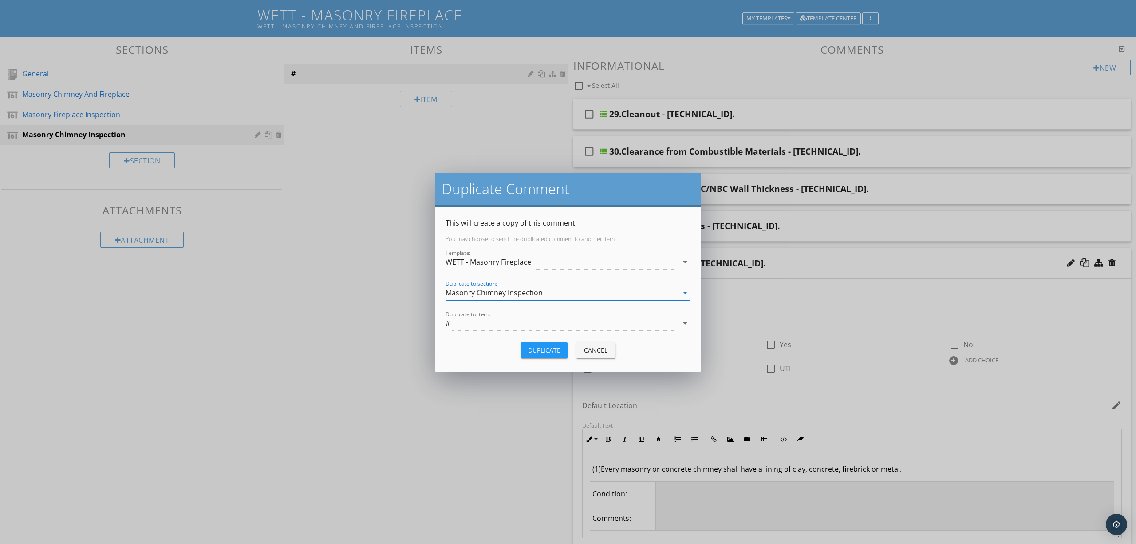
click at [552, 347] on div "Duplicate" at bounding box center [544, 349] width 32 height 9
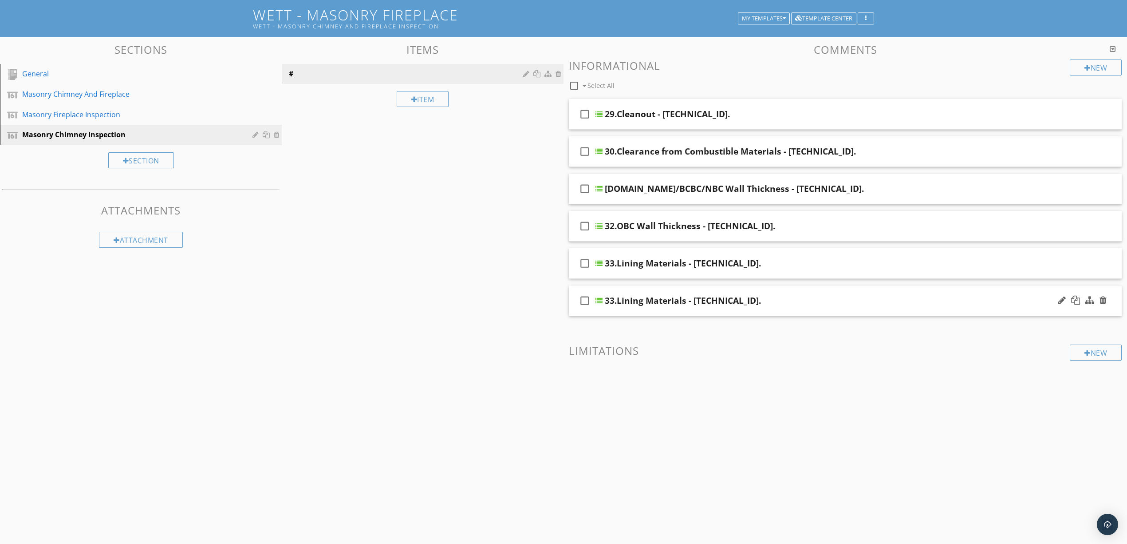
click at [844, 306] on div "33.Lining Materials - 9.21.3.1." at bounding box center [806, 300] width 402 height 11
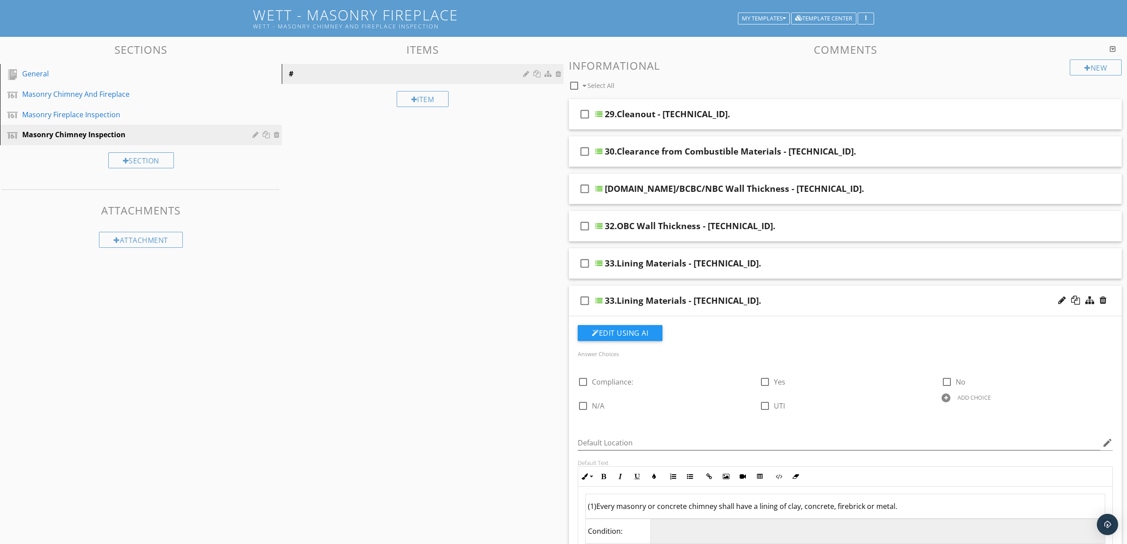
click at [712, 301] on div "33.Lining Materials - 9.21.3.1." at bounding box center [683, 300] width 156 height 11
paste input "4.Clay Liners - 9.21.3.3"
type input "34.Clay Liners - 9.21.3.3."
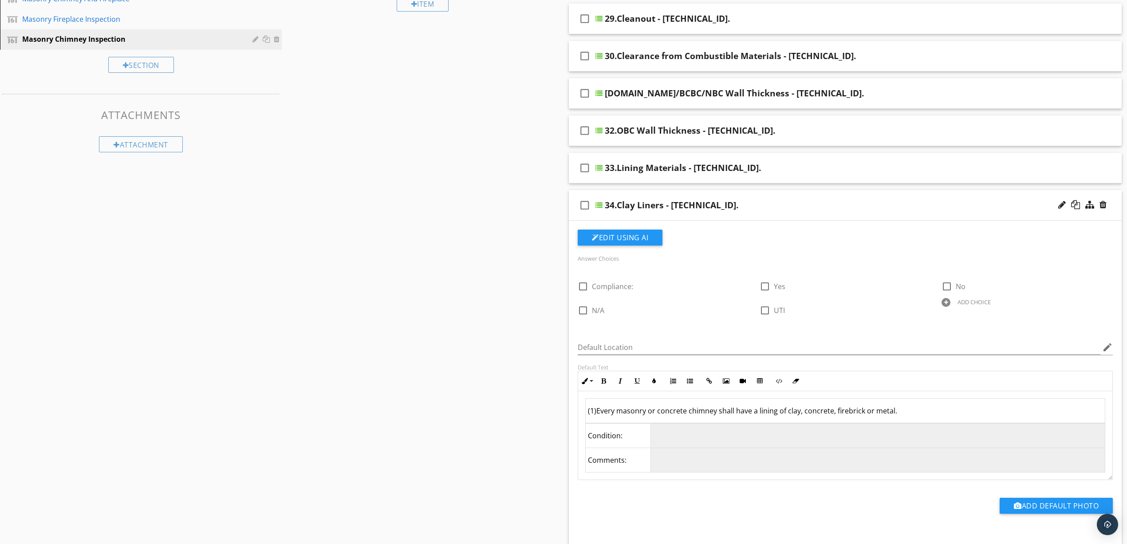
scroll to position [170, 0]
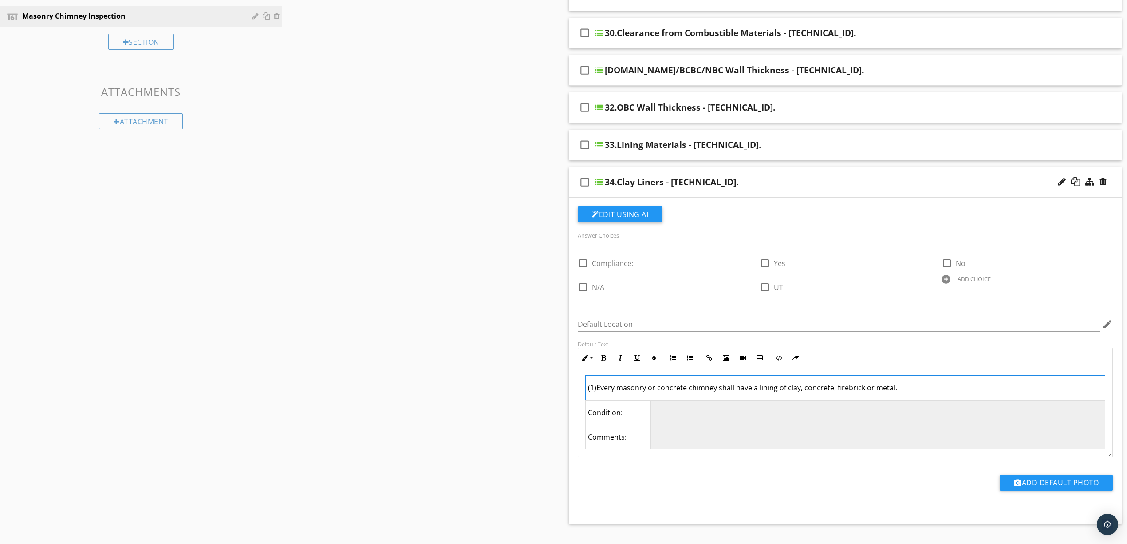
drag, startPoint x: 918, startPoint y: 390, endPoint x: 592, endPoint y: 387, distance: 326.2
click at [583, 386] on div "(1)Every masonry or concrete chimney shall have a lining of clay, concrete, fir…" at bounding box center [845, 412] width 534 height 89
drag, startPoint x: 895, startPoint y: 389, endPoint x: 583, endPoint y: 393, distance: 312.9
click at [583, 393] on div "(1)Every masonry or concrete chimney shall have a lining of clay, concrete, fir…" at bounding box center [845, 412] width 534 height 89
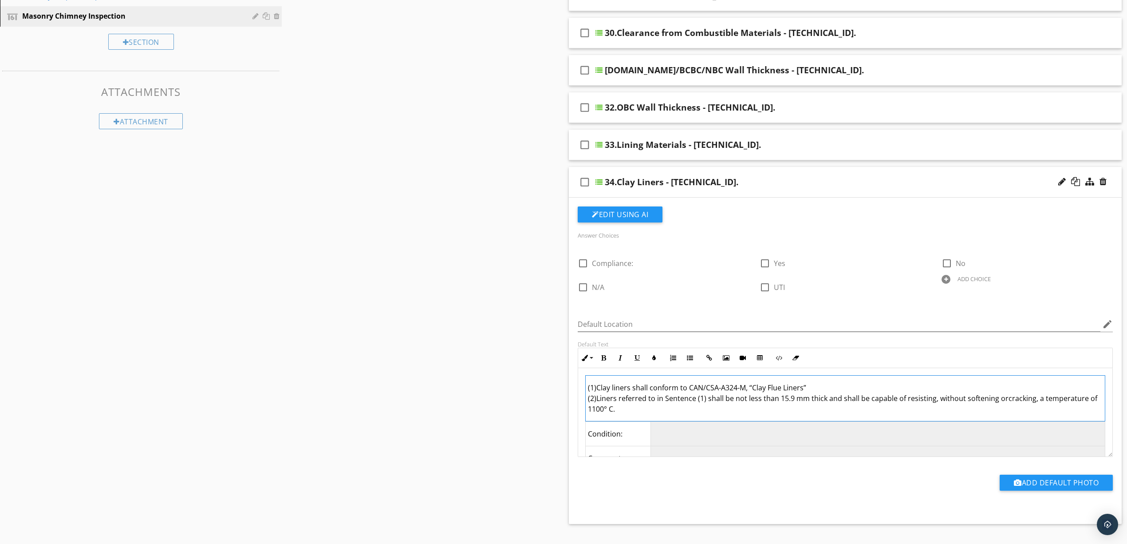
click at [1004, 400] on td "(1)Clay liners shall conform to CAN/CSA-A324-M, “Clay Flue Liners” (2)Liners re…" at bounding box center [846, 398] width 520 height 46
click at [467, 437] on div "Sections General Masonry Chimney And Fireplace Masonry Fireplace Inspection Mas…" at bounding box center [563, 281] width 1127 height 726
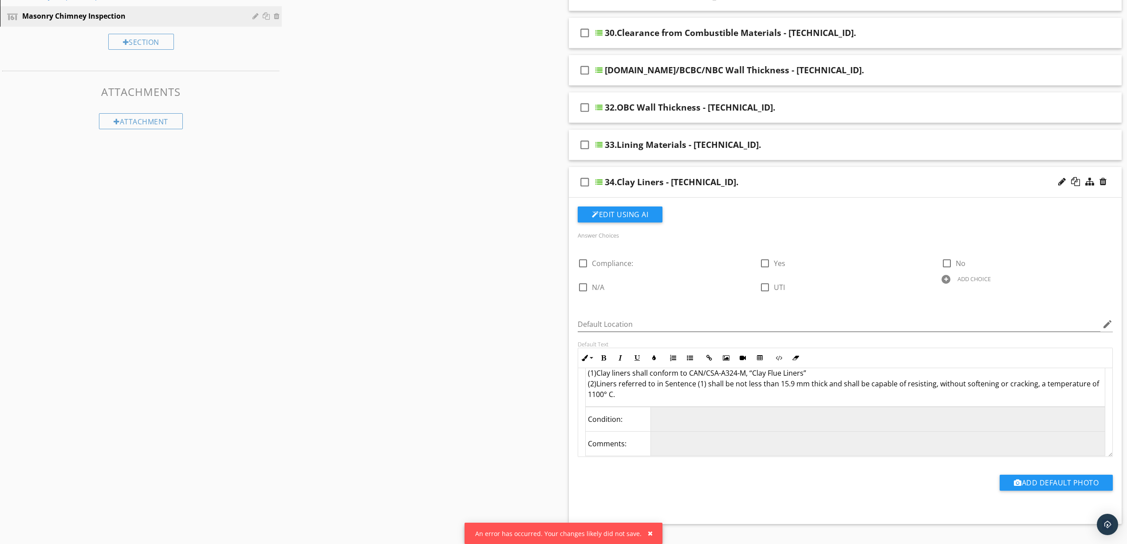
scroll to position [22, 0]
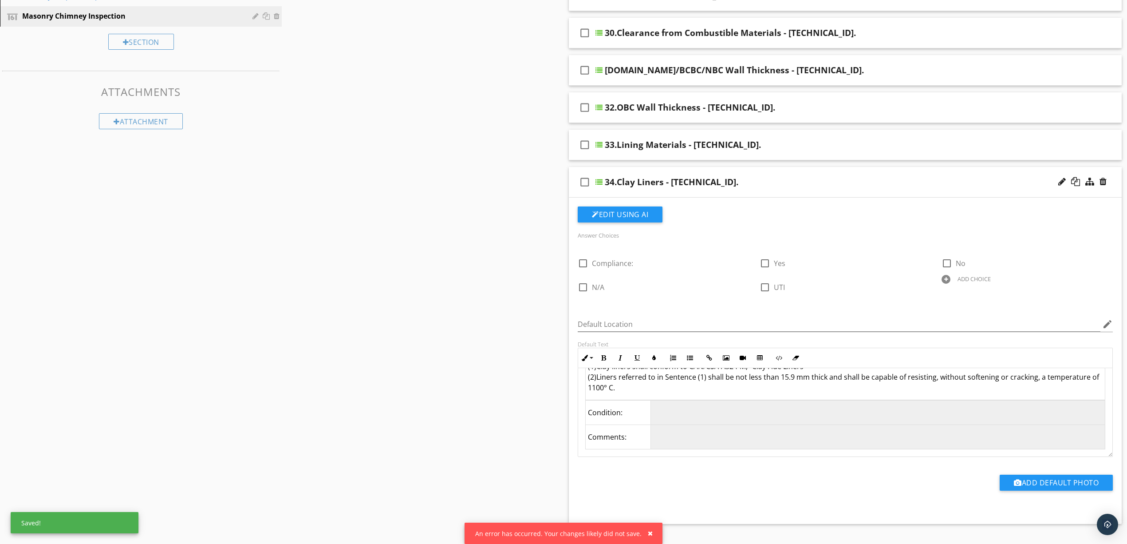
click at [736, 177] on div "check_box_outline_blank 34.Clay Liners - 9.21.3.3." at bounding box center [845, 182] width 553 height 31
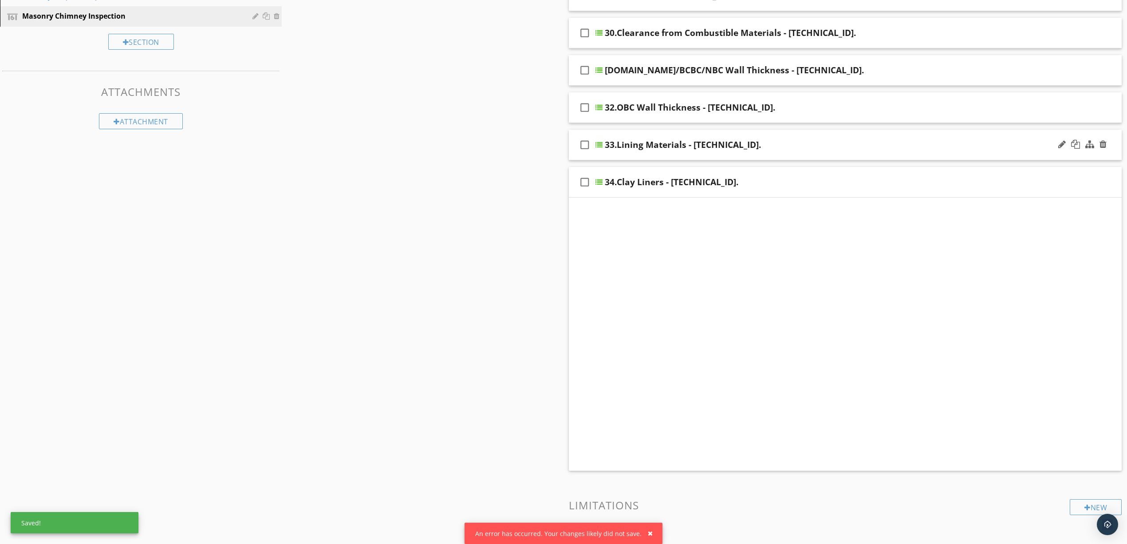
scroll to position [52, 0]
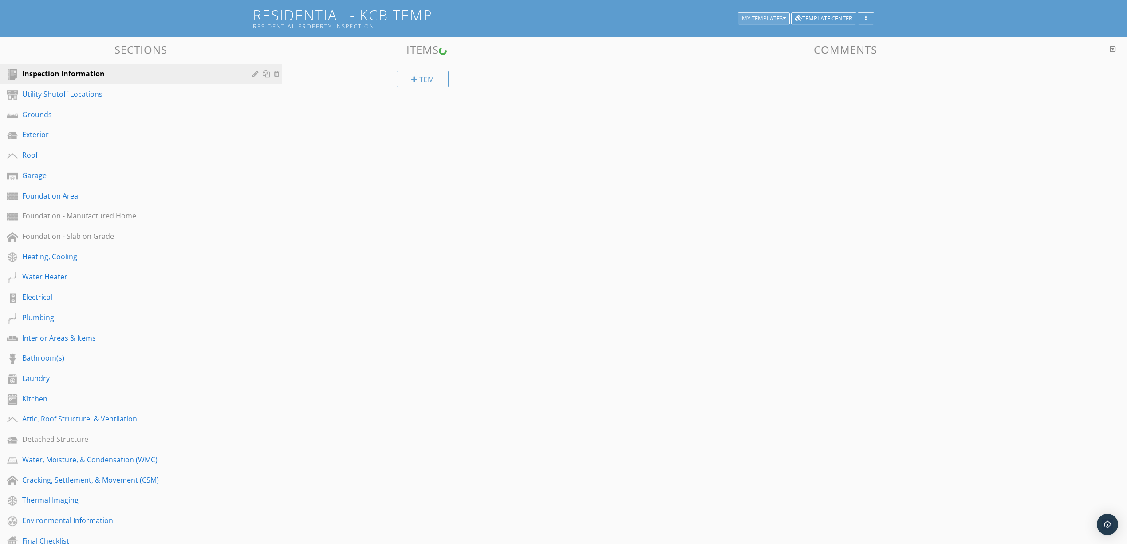
click at [761, 16] on div "My Templates" at bounding box center [764, 19] width 44 height 6
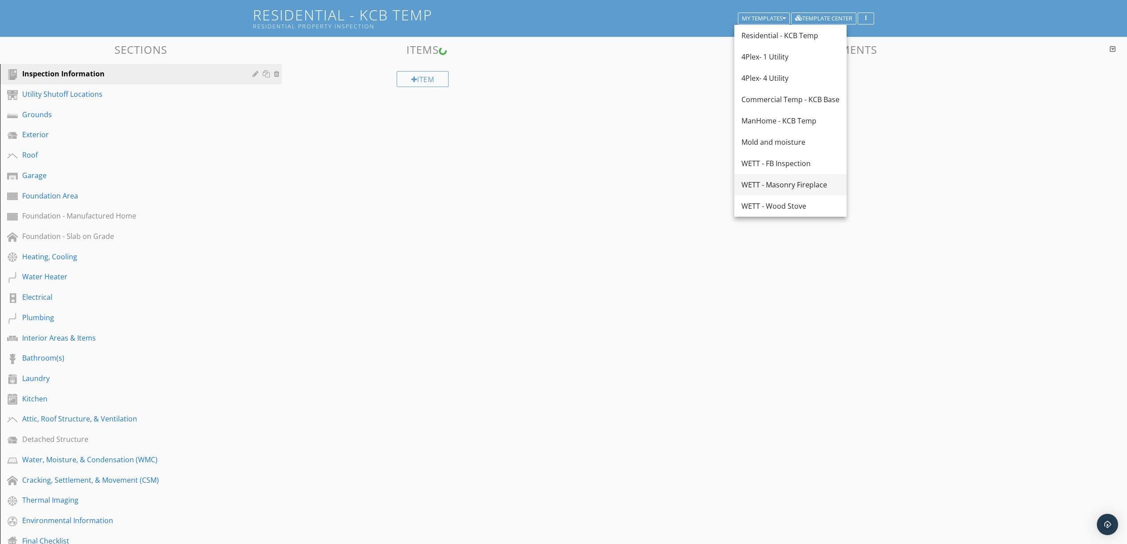
click at [783, 182] on div "WETT - Masonry Fireplace" at bounding box center [791, 184] width 98 height 11
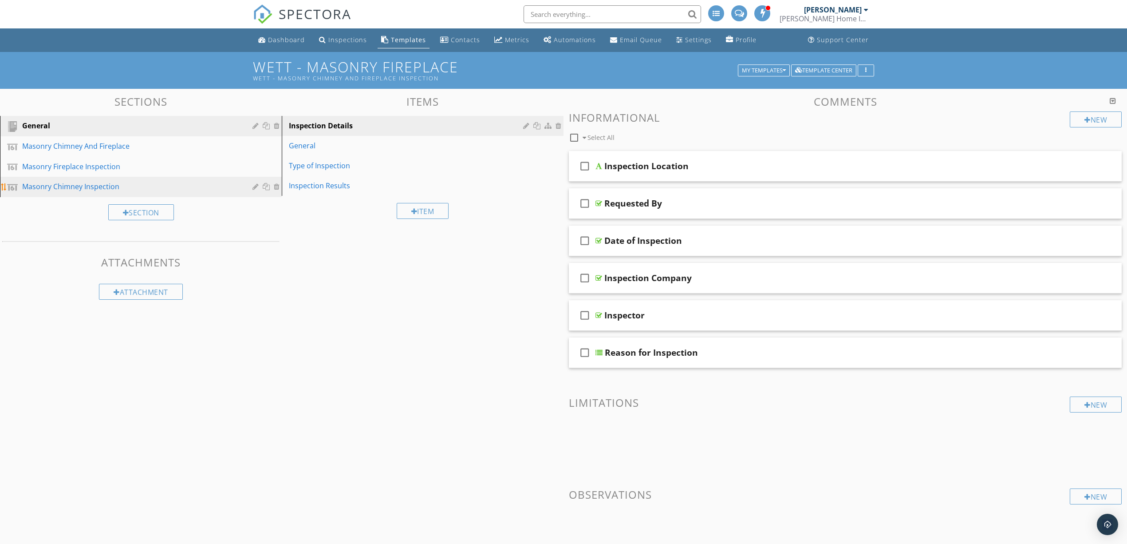
click at [127, 190] on div "Masonry Chimney Inspection" at bounding box center [130, 186] width 217 height 11
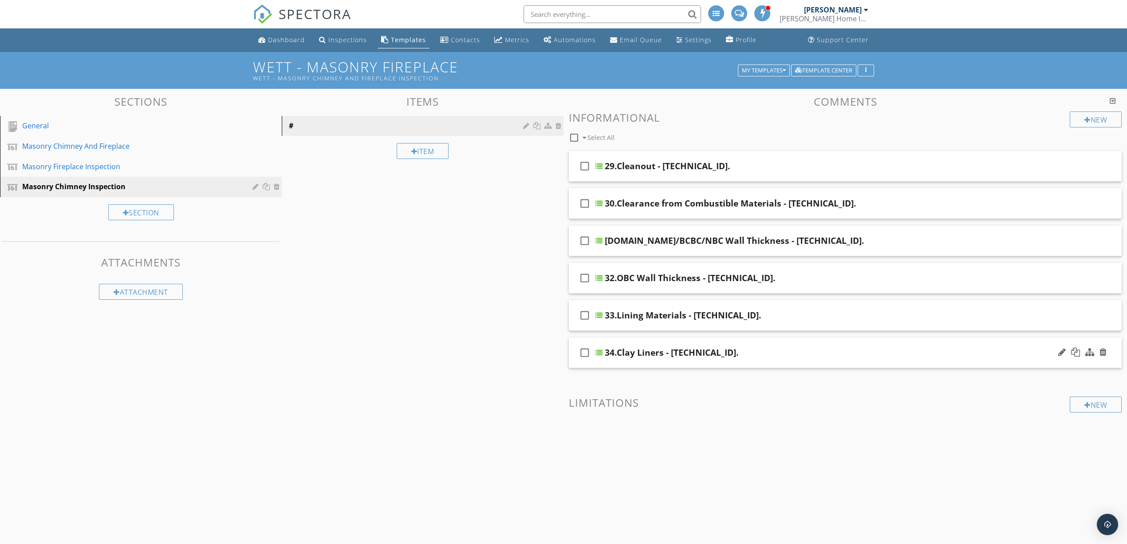
click at [784, 353] on div "34.Clay Liners - [TECHNICAL_ID]." at bounding box center [806, 352] width 402 height 11
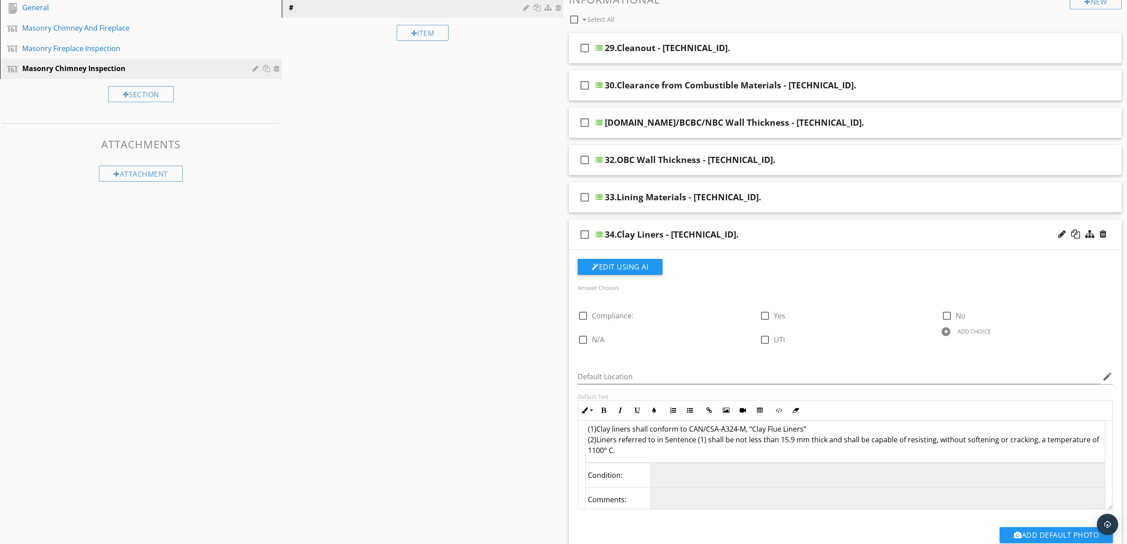
scroll to position [22, 0]
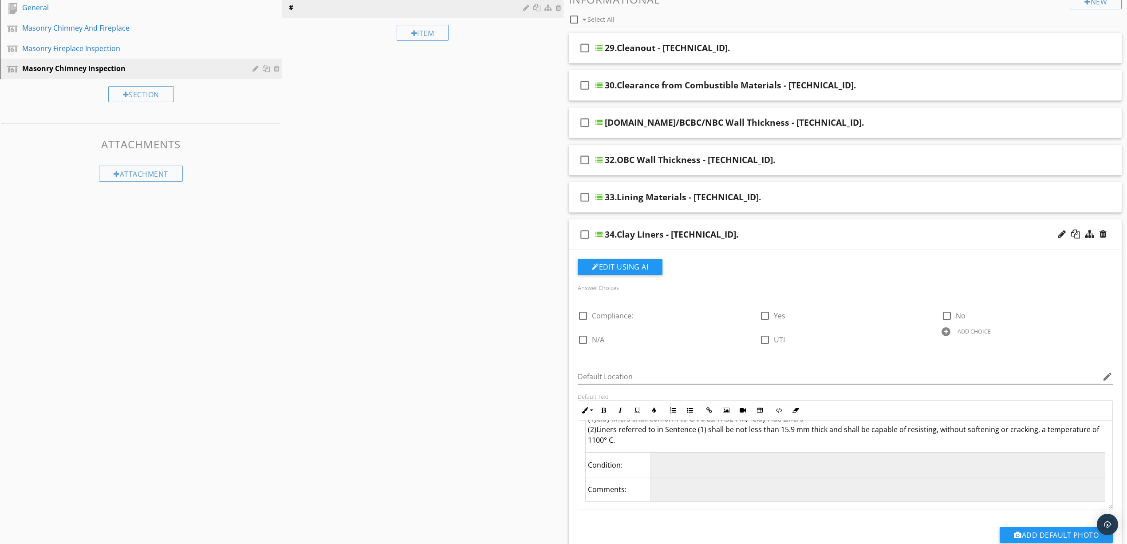
click at [778, 227] on div "check_box_outline_blank 34.Clay Liners - [TECHNICAL_ID]." at bounding box center [845, 234] width 553 height 31
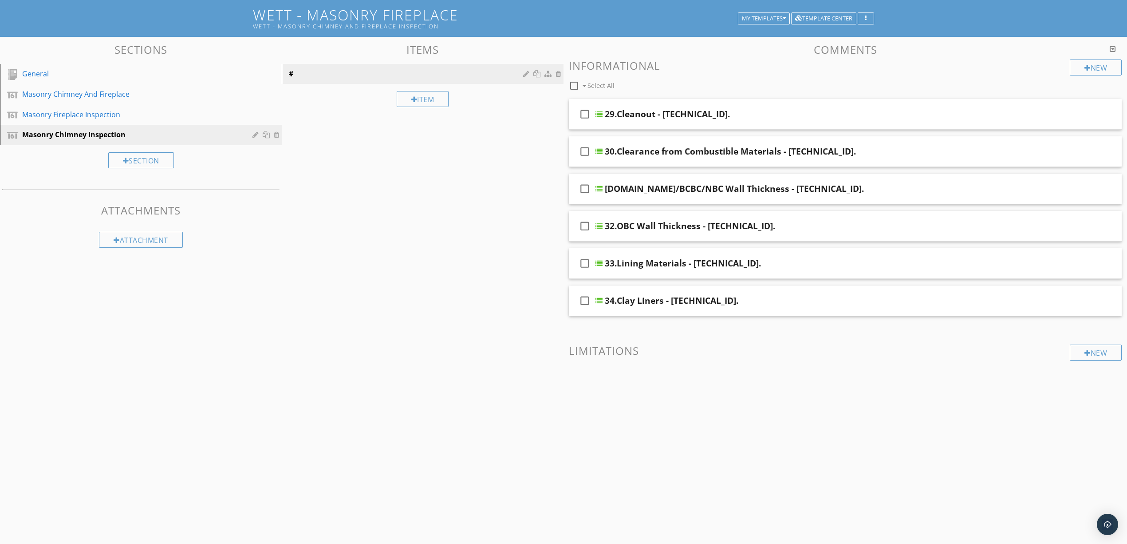
scroll to position [0, 0]
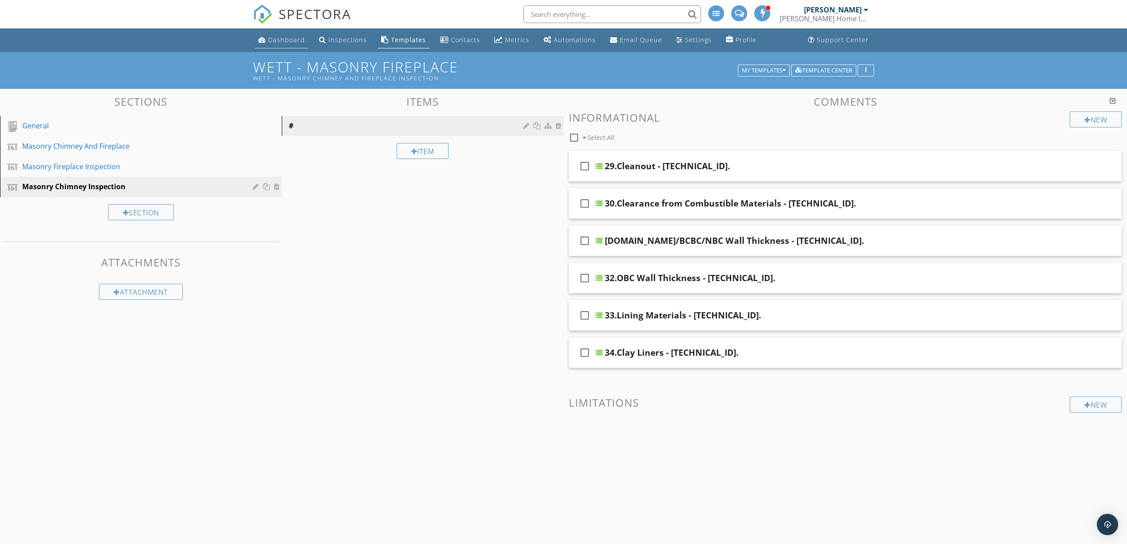
click at [268, 43] on div "Dashboard" at bounding box center [286, 39] width 37 height 8
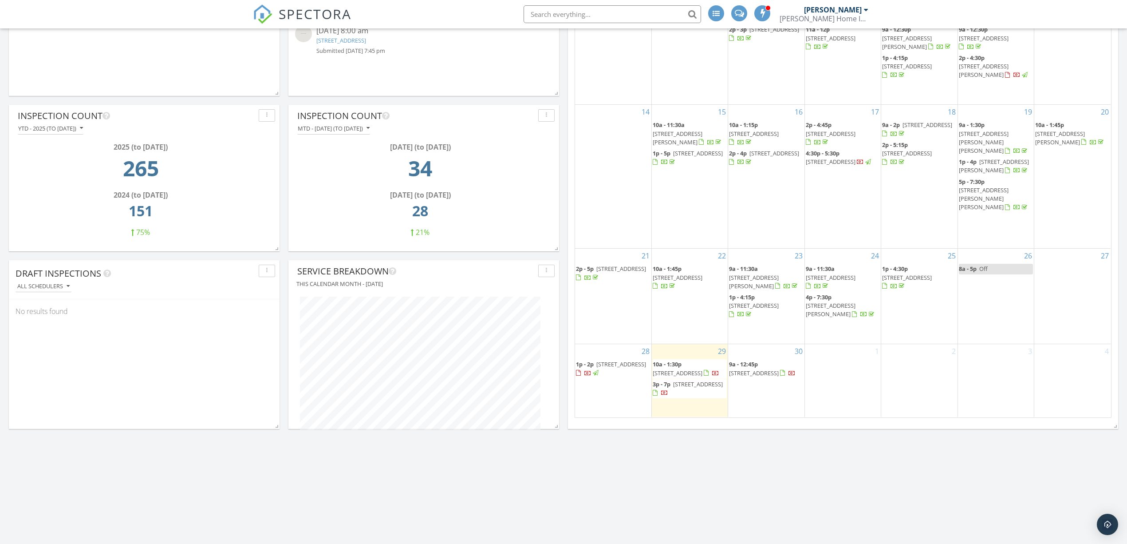
scroll to position [296, 0]
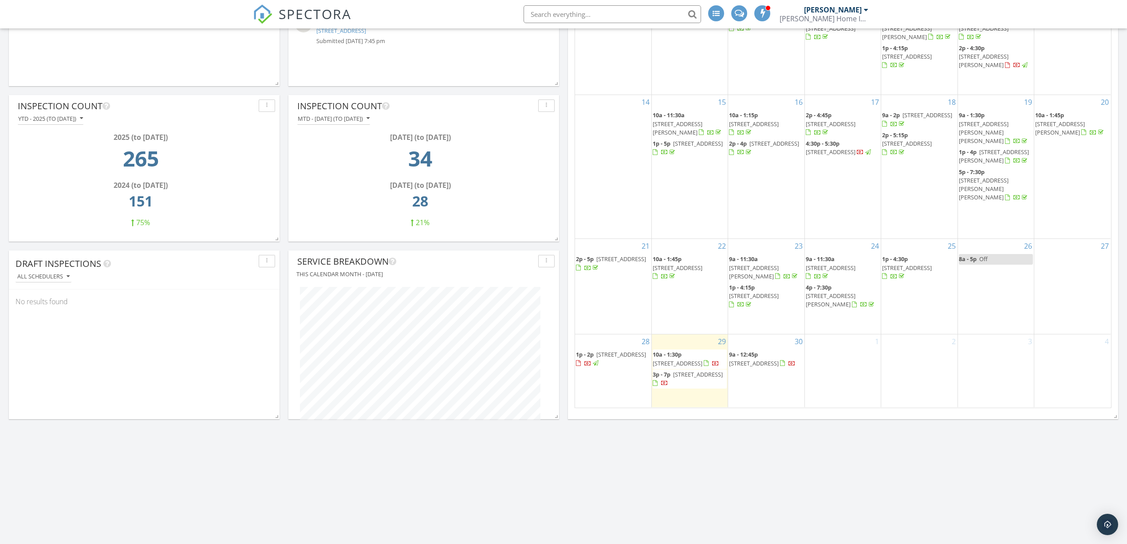
click at [861, 348] on div "1" at bounding box center [843, 370] width 76 height 72
click at [856, 311] on link "Inspection" at bounding box center [842, 311] width 46 height 14
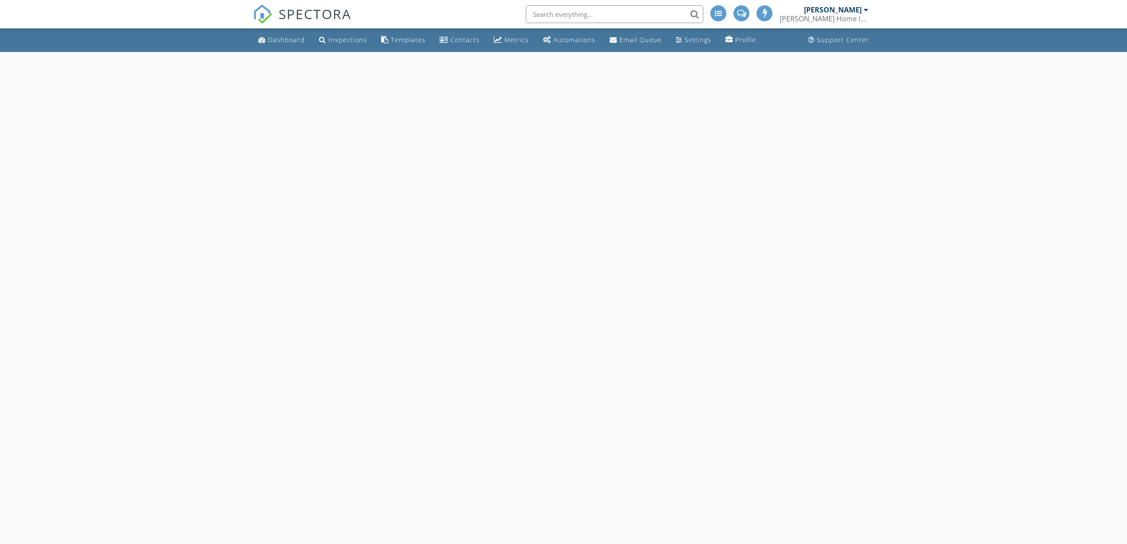
select select "9"
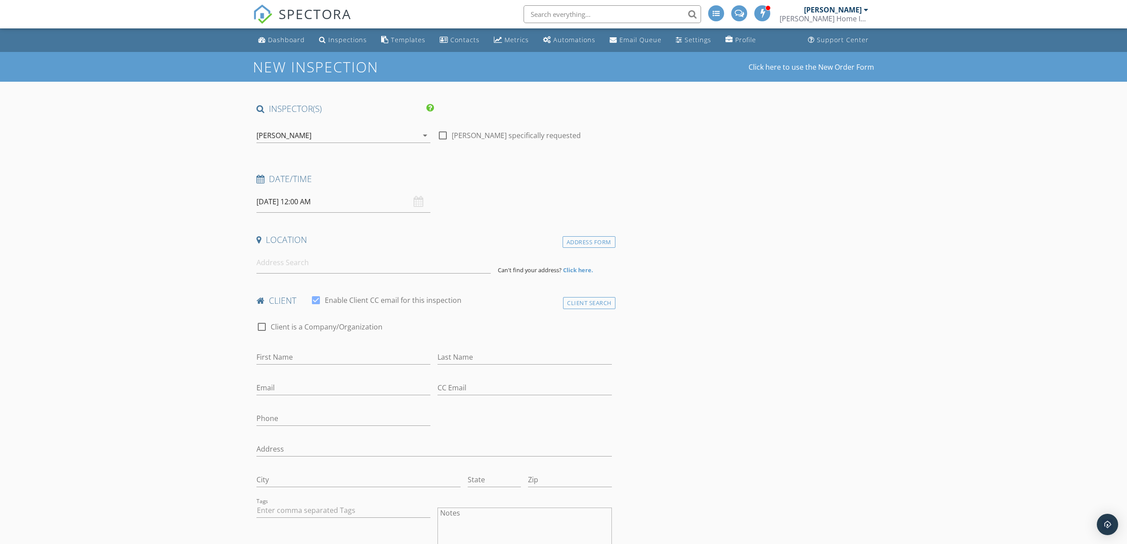
click at [347, 206] on input "10/01/2025 12:00 AM" at bounding box center [343, 202] width 174 height 22
type input "11"
type input "10/01/2025 11:00 PM"
click at [305, 356] on span at bounding box center [308, 357] width 6 height 9
type input "10"
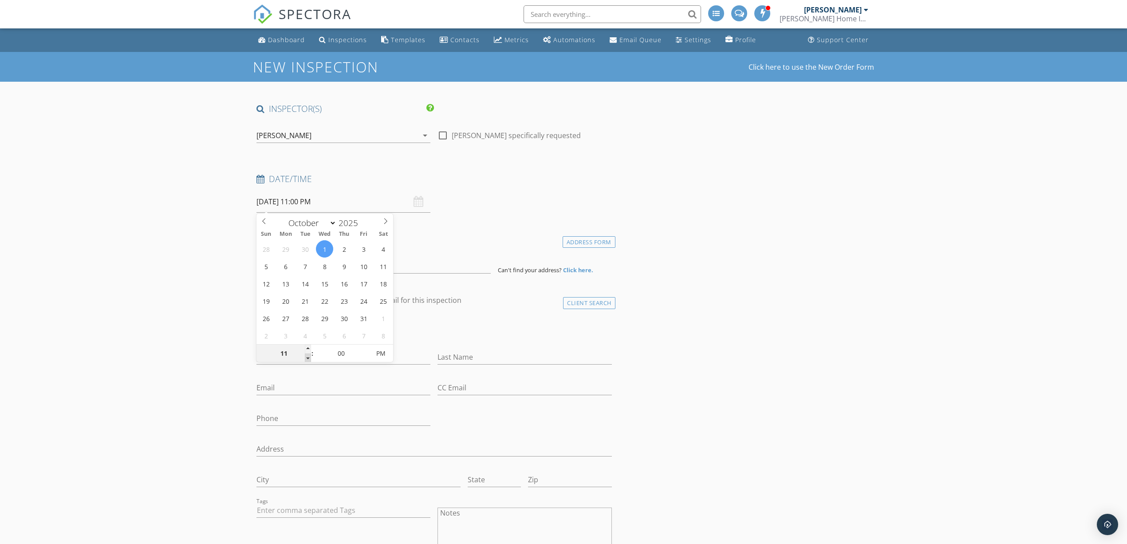
type input "10/01/2025 10:00 PM"
click at [305, 356] on span at bounding box center [308, 357] width 6 height 9
type input "09"
type input "10/01/2025 9:00 PM"
click at [305, 356] on span at bounding box center [308, 357] width 6 height 9
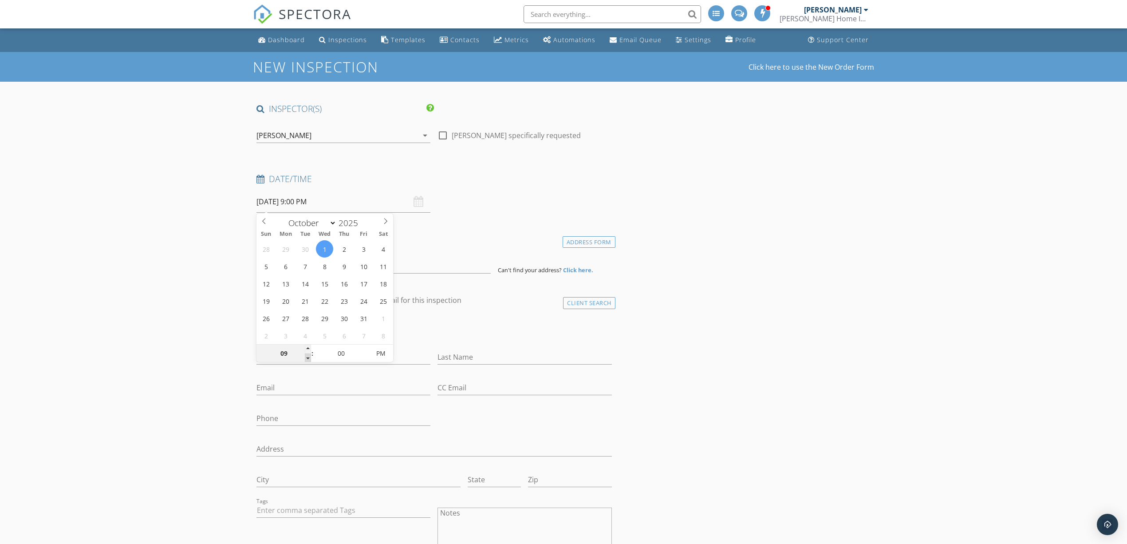
type input "08"
type input "10/01/2025 8:00 PM"
click at [305, 356] on span at bounding box center [308, 357] width 6 height 9
type input "09"
click at [308, 348] on span at bounding box center [308, 348] width 6 height 9
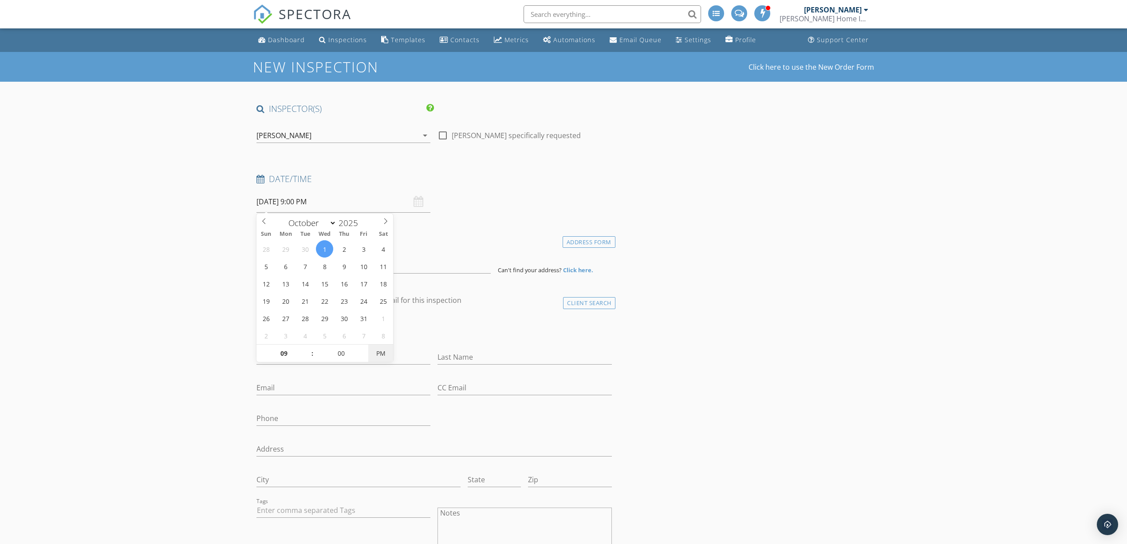
type input "10/01/2025 9:00 AM"
click at [383, 354] on span "AM" at bounding box center [380, 353] width 24 height 18
click at [520, 179] on h4 "Date/Time" at bounding box center [433, 179] width 355 height 12
click at [374, 261] on input at bounding box center [373, 263] width 234 height 22
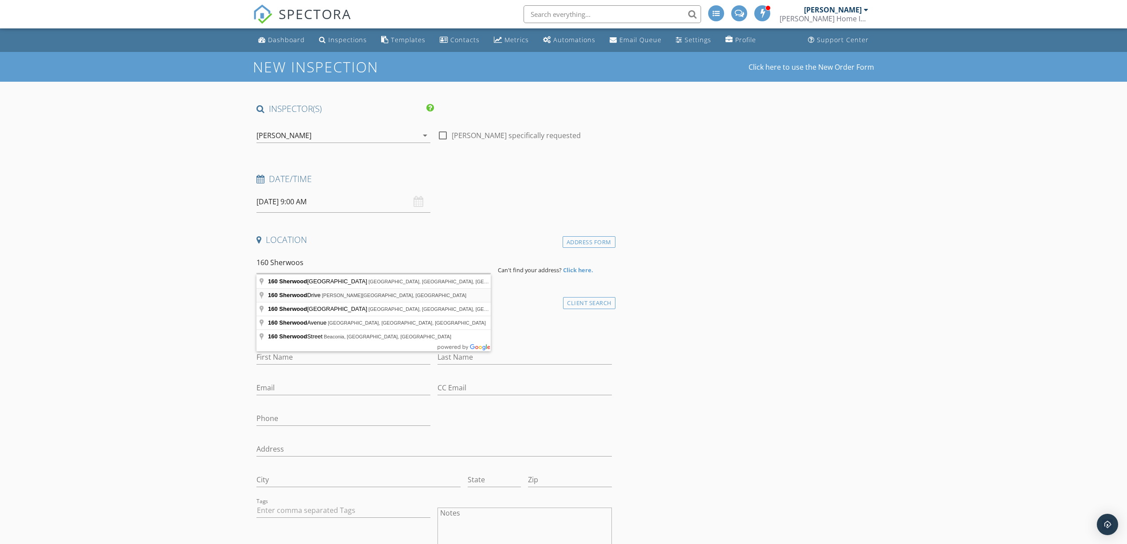
type input "160 Sherwood Drive, Hinton, AB, Canada"
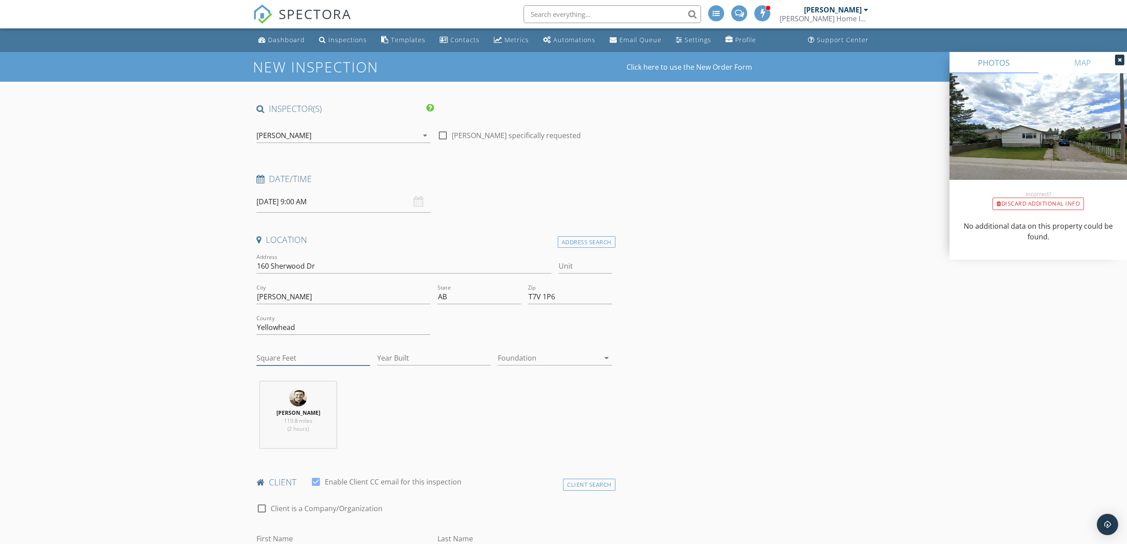
click at [334, 359] on input "Square Feet" at bounding box center [313, 358] width 114 height 15
type input "1050"
type input "1967"
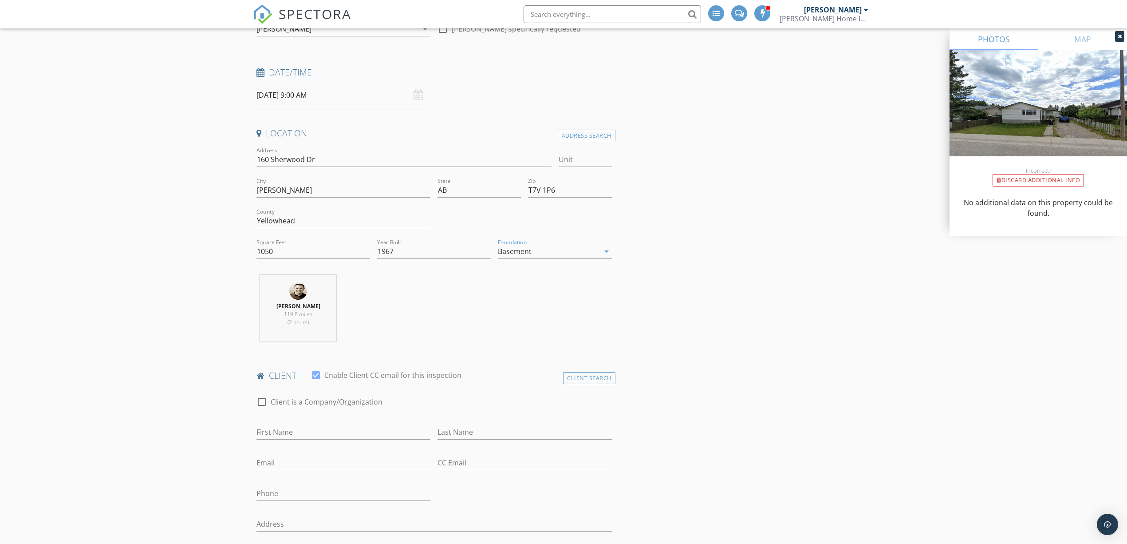
scroll to position [118, 0]
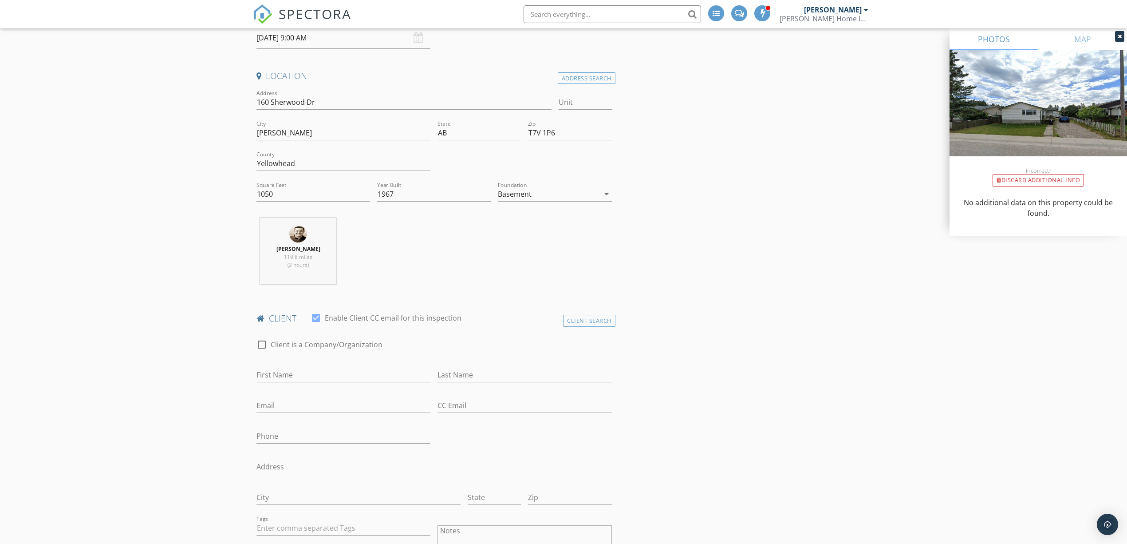
scroll to position [177, 0]
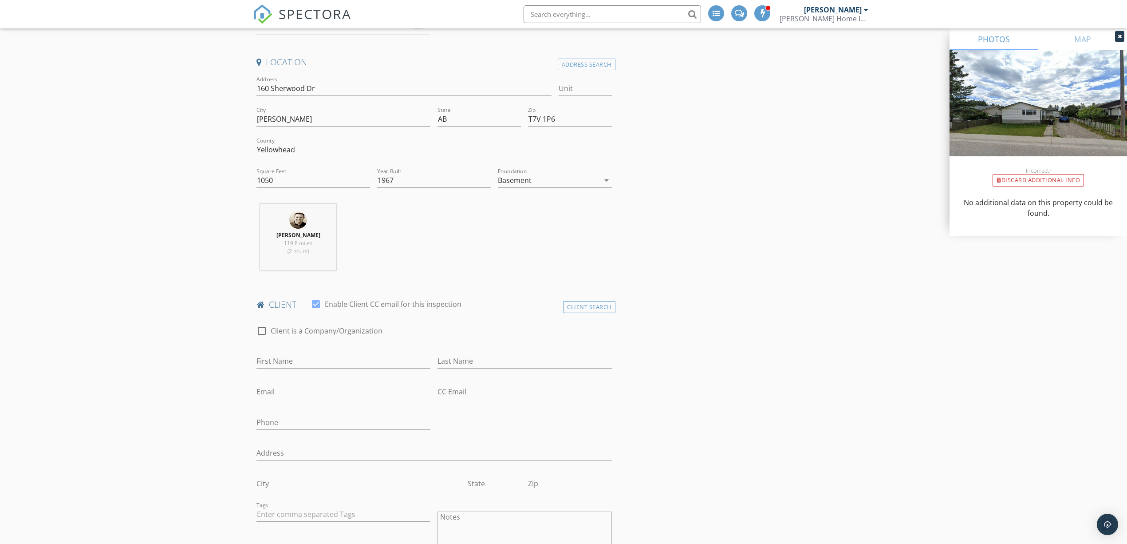
click at [352, 354] on div "First Name" at bounding box center [343, 362] width 174 height 29
click at [337, 365] on input "First Name" at bounding box center [343, 361] width 174 height 15
type input "Kelley"
type input "Humphries"
type input "kellyhumphries22@gmail.com"
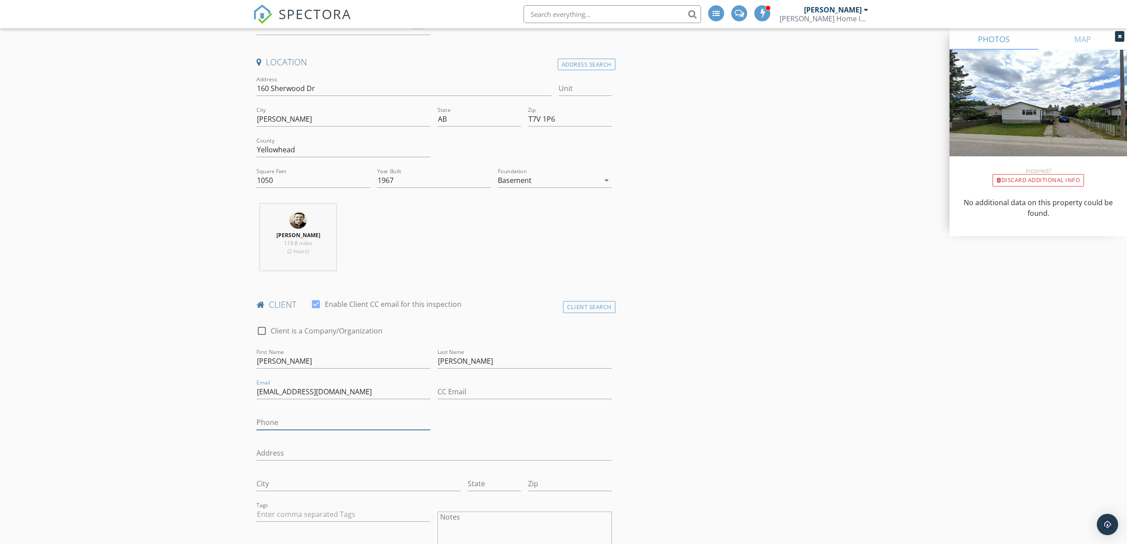
click at [318, 425] on input "Phone" at bounding box center [343, 422] width 174 height 15
type input "780-974-6008"
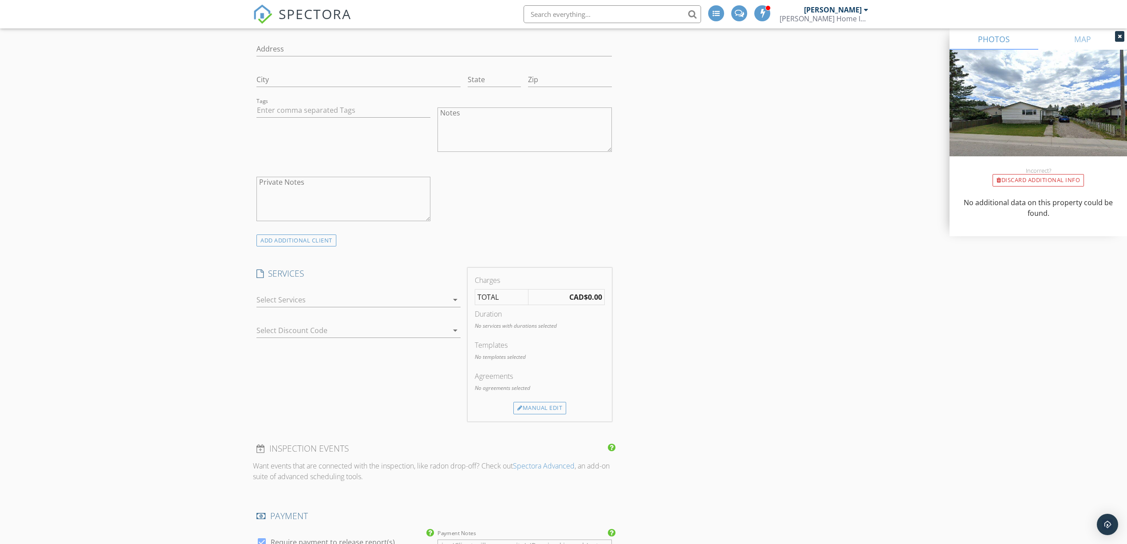
scroll to position [592, 0]
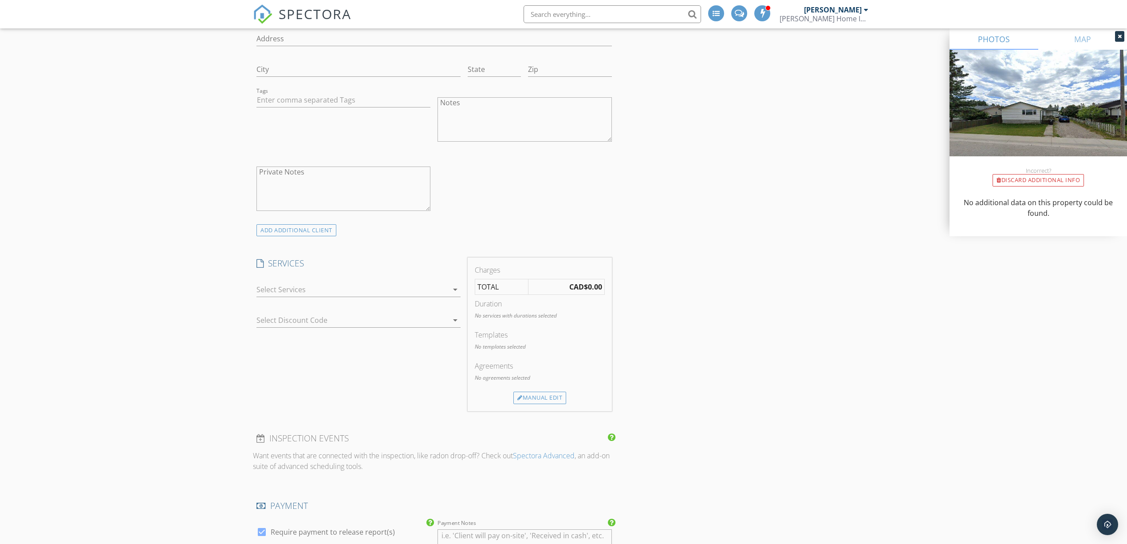
click at [352, 290] on div at bounding box center [352, 289] width 192 height 14
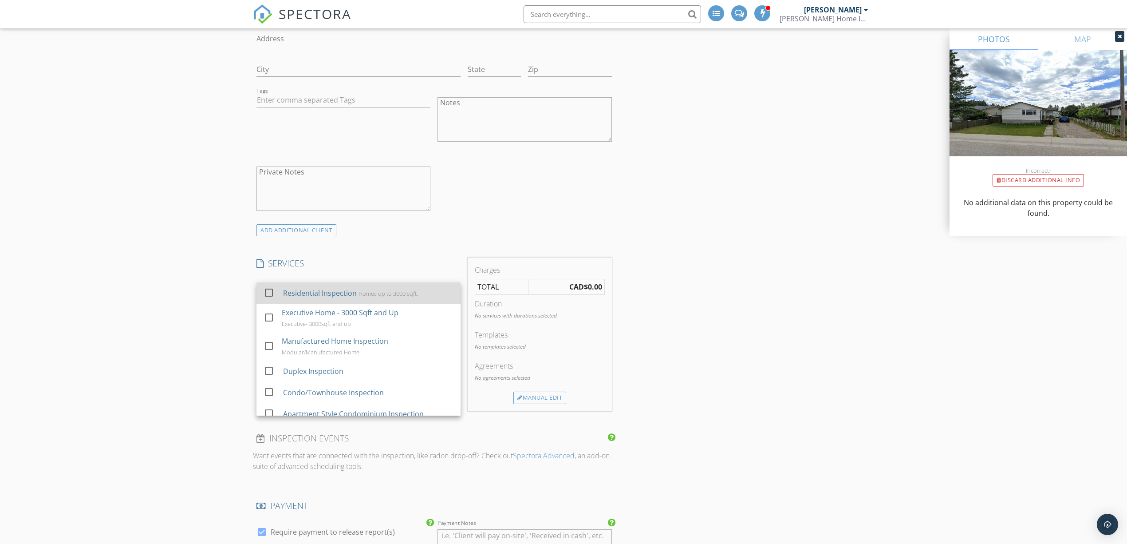
click at [351, 293] on div "Residential Inspection" at bounding box center [320, 293] width 74 height 11
checkbox input "false"
click at [158, 266] on div "New Inspection Click here to use the New Order Form INSPECTOR(S) check_box Kohl…" at bounding box center [563, 402] width 1127 height 1885
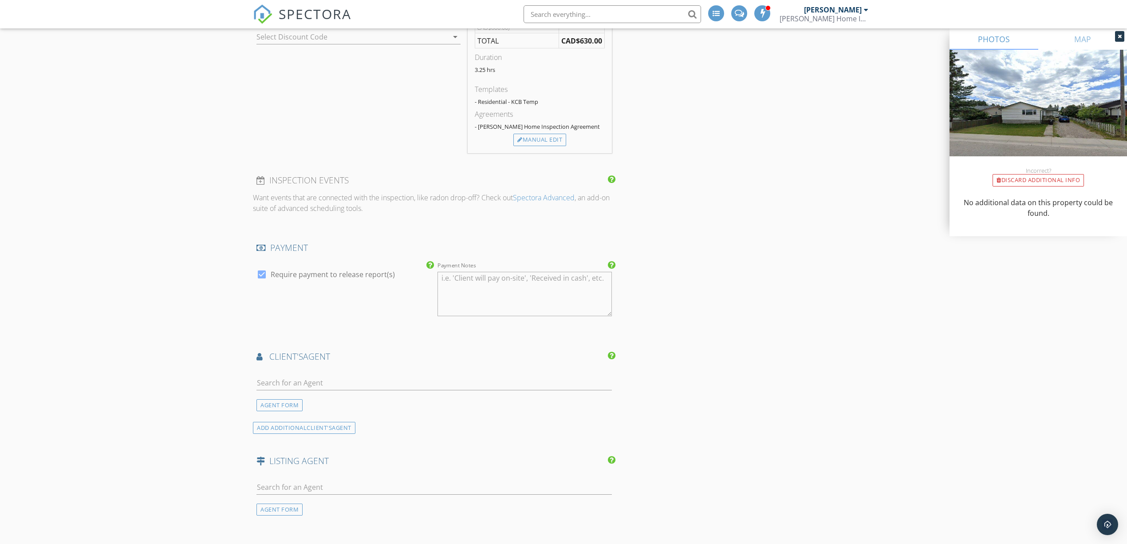
scroll to position [947, 0]
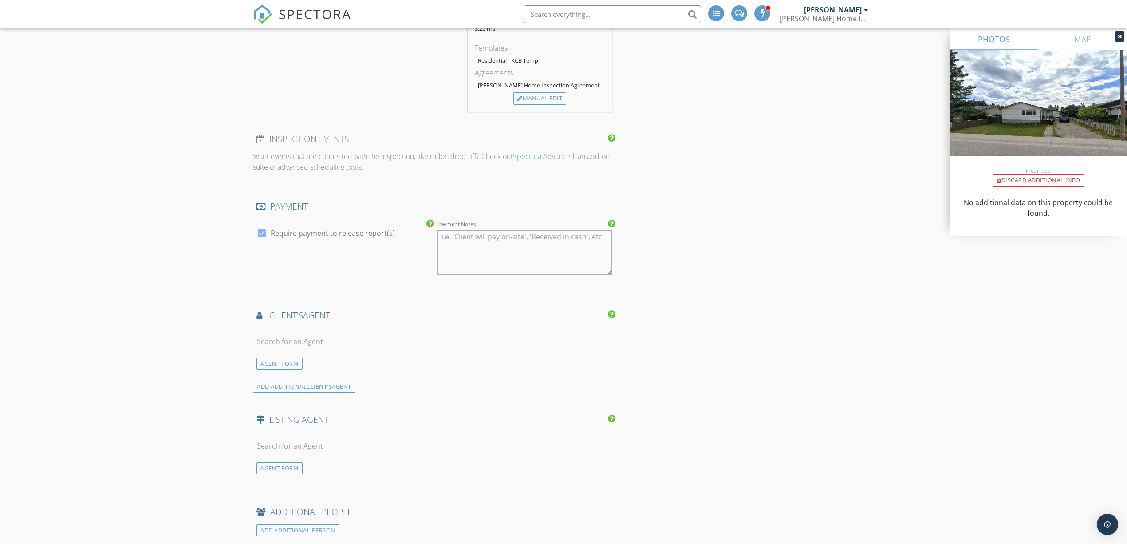
click at [283, 341] on input "text" at bounding box center [433, 341] width 355 height 15
click at [268, 370] on div "AGENT FORM" at bounding box center [279, 364] width 46 height 12
click at [319, 345] on input "First Name" at bounding box center [343, 341] width 174 height 15
type input "Curtis"
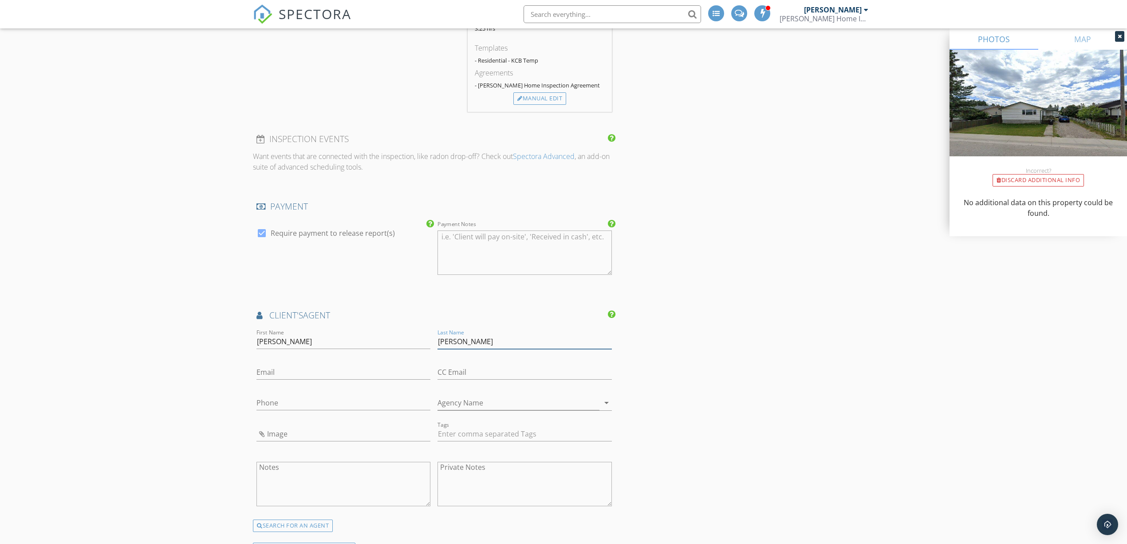
type input "Anderson"
paste input "Curtisander37@gmail.com"
type input "Curtisander37@gmail.com"
type input "780-816-0264"
click at [329, 434] on input "Image" at bounding box center [343, 433] width 174 height 15
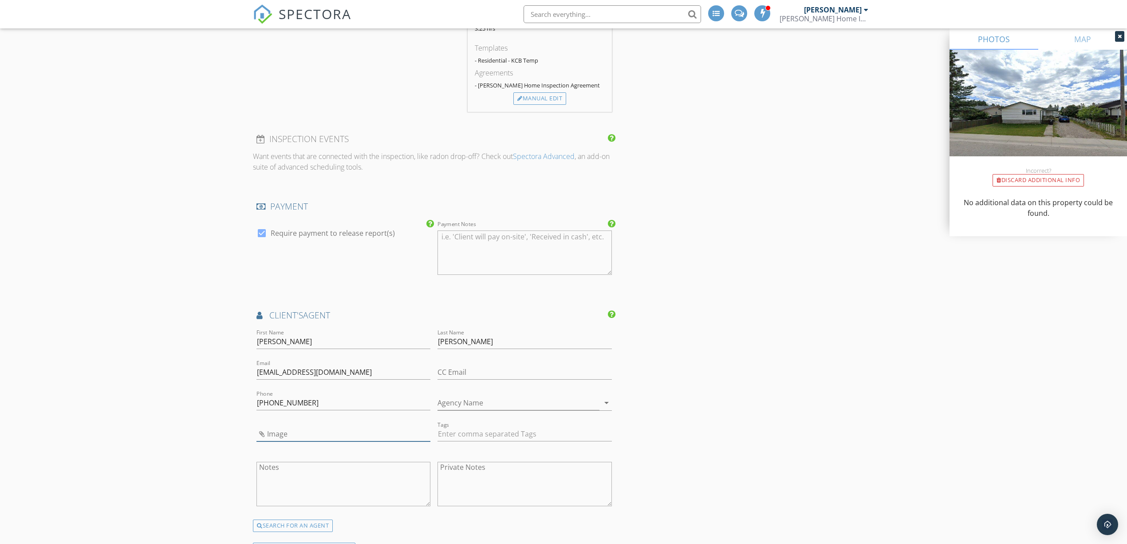
type input "c anderson.jpg"
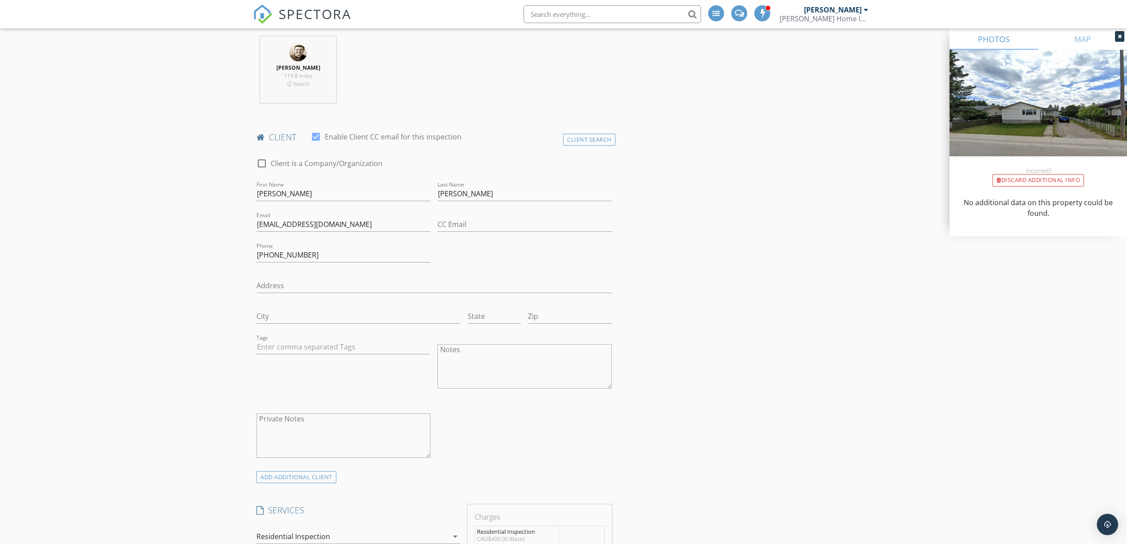
scroll to position [355, 0]
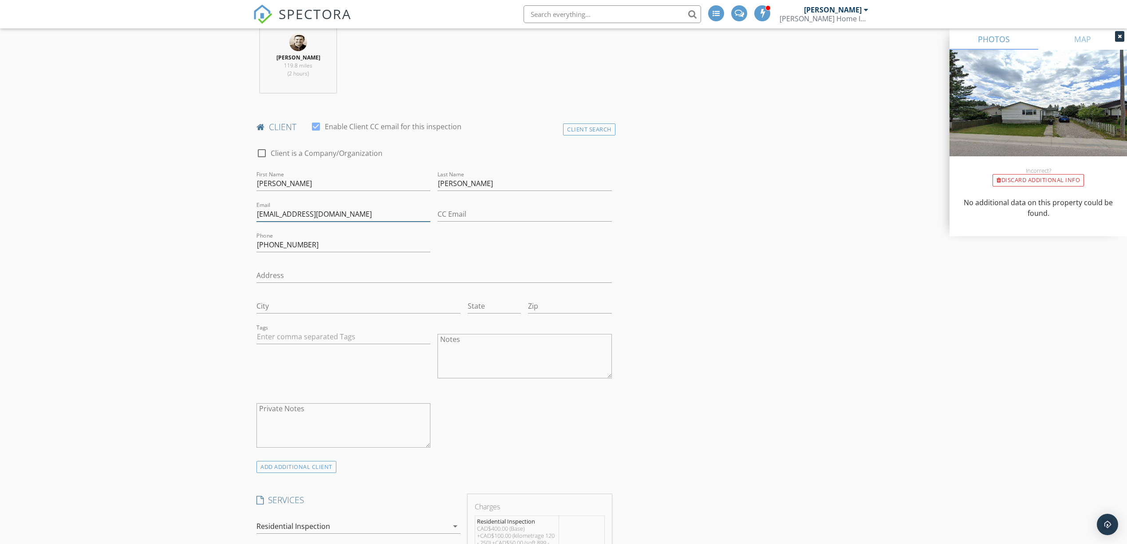
click at [268, 221] on input "kellyhumphries22@gmail.com" at bounding box center [343, 214] width 174 height 15
click at [274, 183] on input "Kelley" at bounding box center [343, 183] width 174 height 15
click at [321, 190] on input "Kelly" at bounding box center [343, 183] width 174 height 15
type input "Kelly"
click at [519, 185] on input "Humphries" at bounding box center [525, 183] width 174 height 15
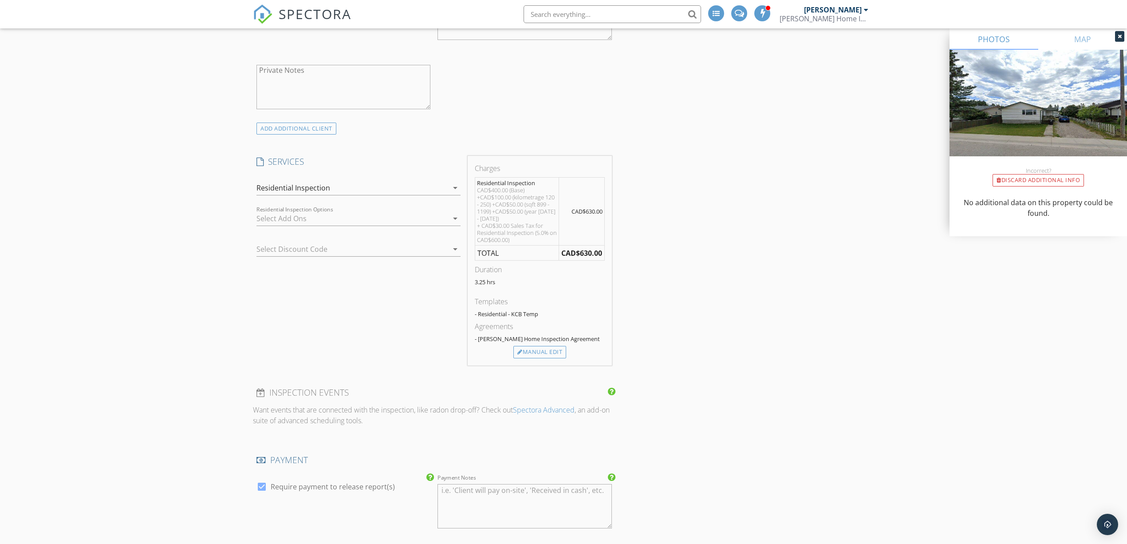
scroll to position [710, 0]
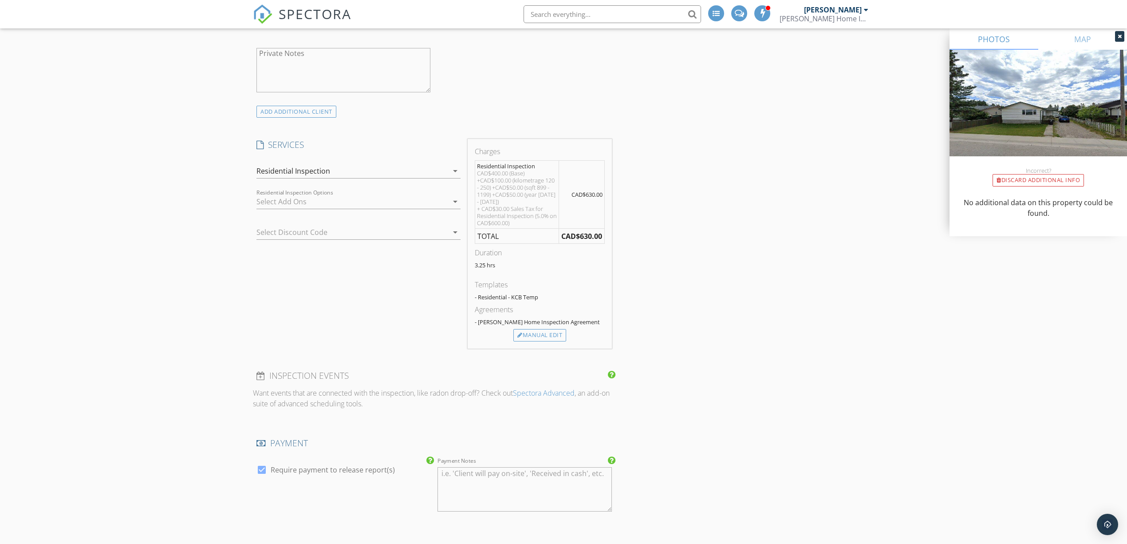
click at [400, 236] on div at bounding box center [345, 232] width 179 height 14
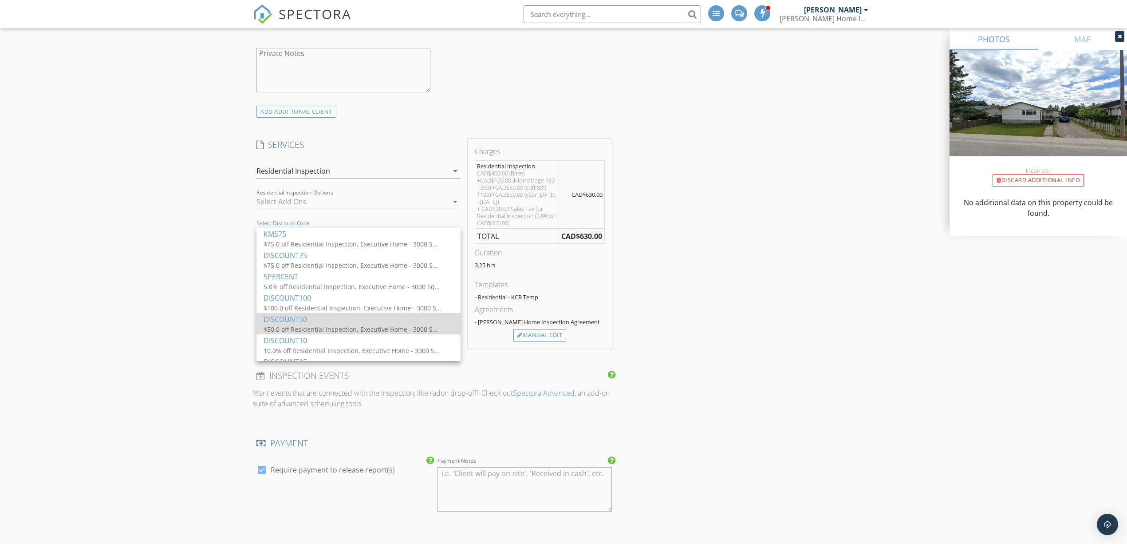
click at [368, 323] on div "DISCOUNT50" at bounding box center [359, 319] width 190 height 11
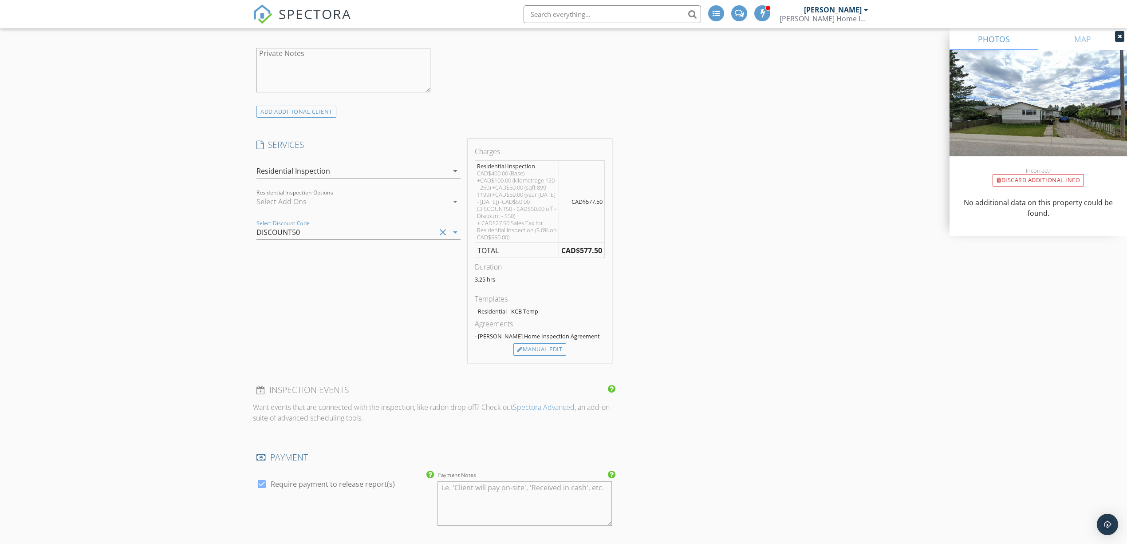
click at [187, 254] on div "New Inspection Click here to use the New Order Form INSPECTOR(S) check_box Kohl…" at bounding box center [563, 401] width 1127 height 2118
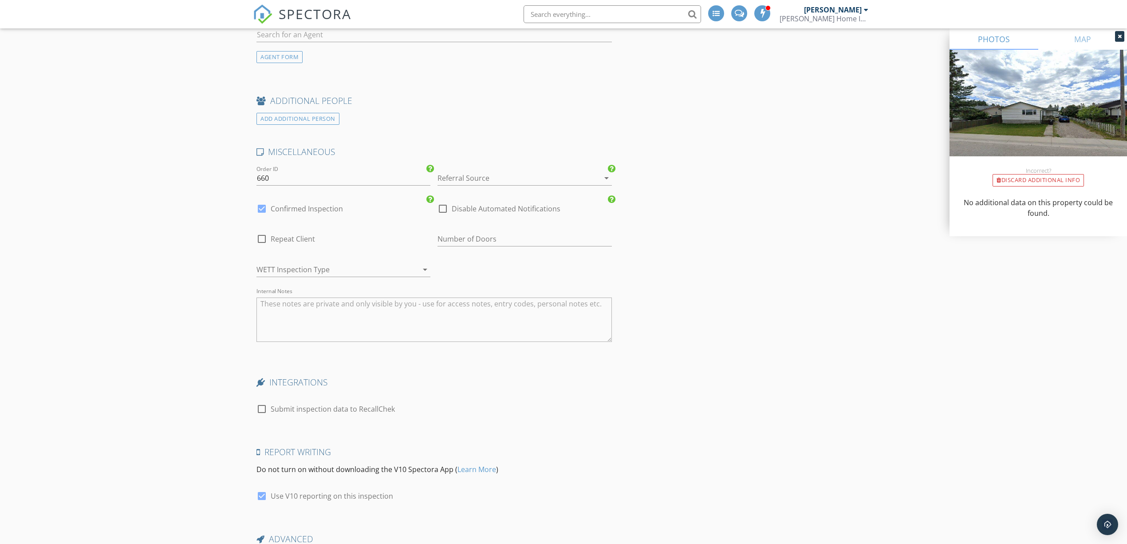
scroll to position [1630, 0]
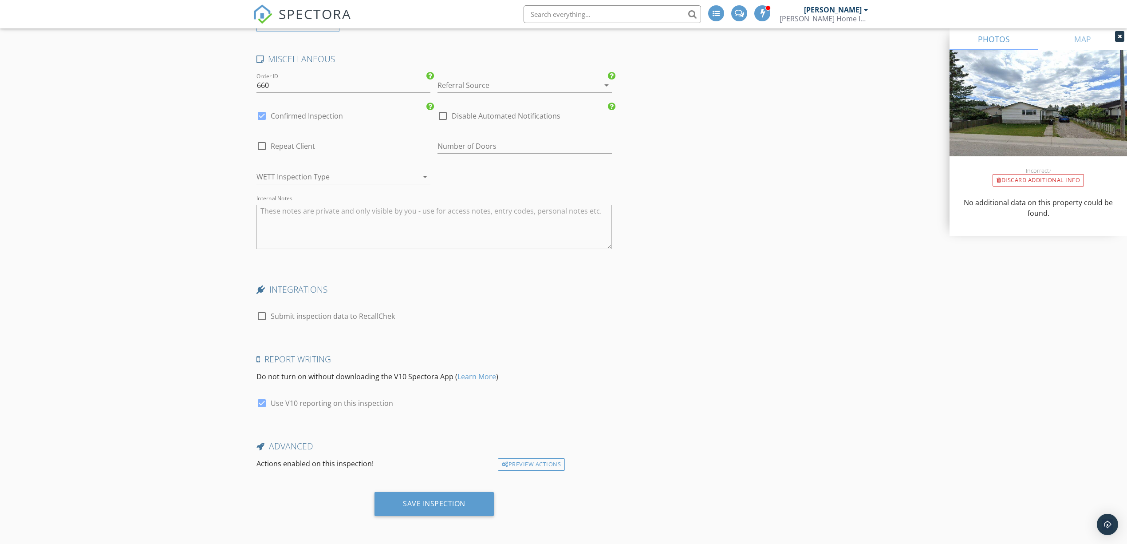
drag, startPoint x: 199, startPoint y: 240, endPoint x: 156, endPoint y: 148, distance: 101.3
click at [409, 506] on div "Save Inspection" at bounding box center [434, 503] width 63 height 9
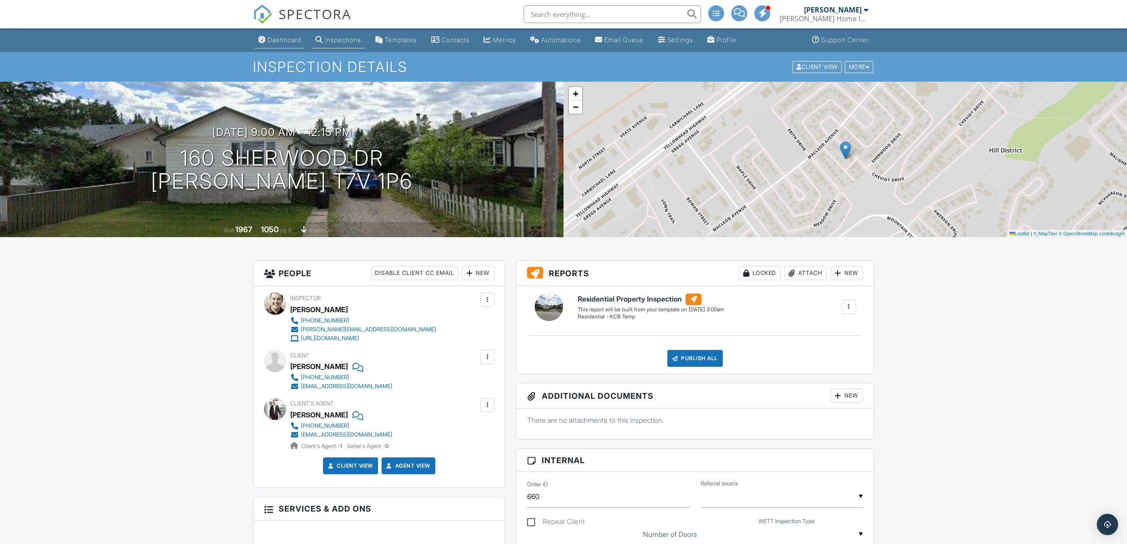
click at [286, 41] on div "Dashboard" at bounding box center [285, 40] width 34 height 8
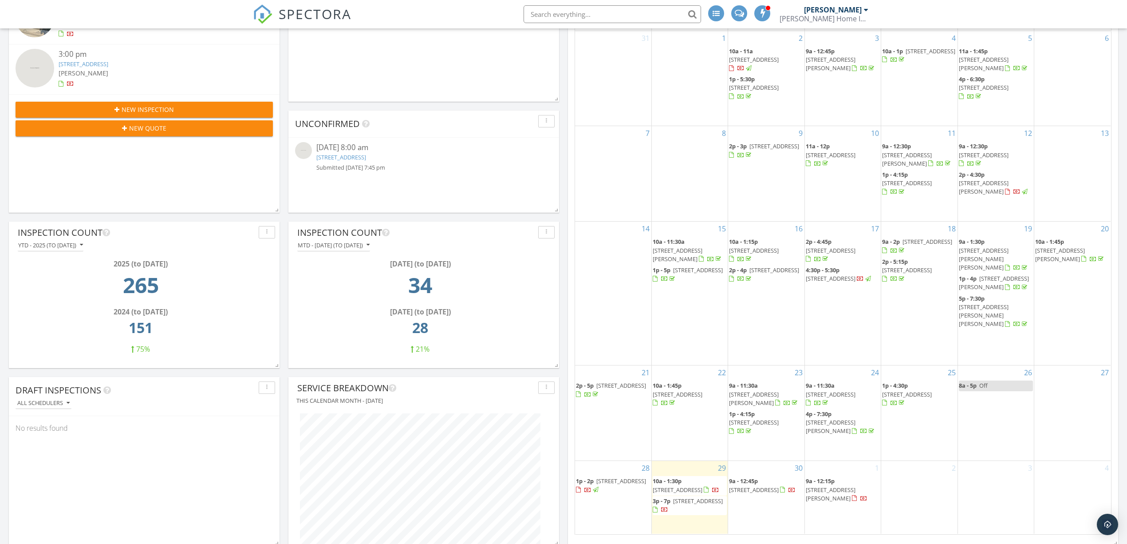
scroll to position [355, 0]
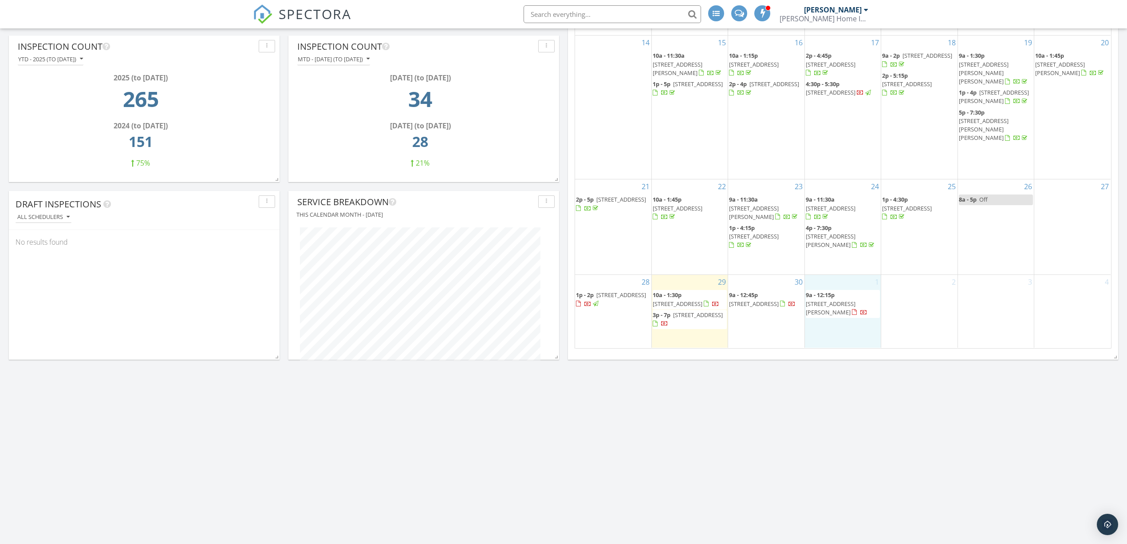
click at [838, 323] on div "1 9a - 12:15p [STREET_ADDRESS][PERSON_NAME]" at bounding box center [843, 311] width 76 height 72
click at [849, 288] on link "Inspection" at bounding box center [842, 286] width 46 height 14
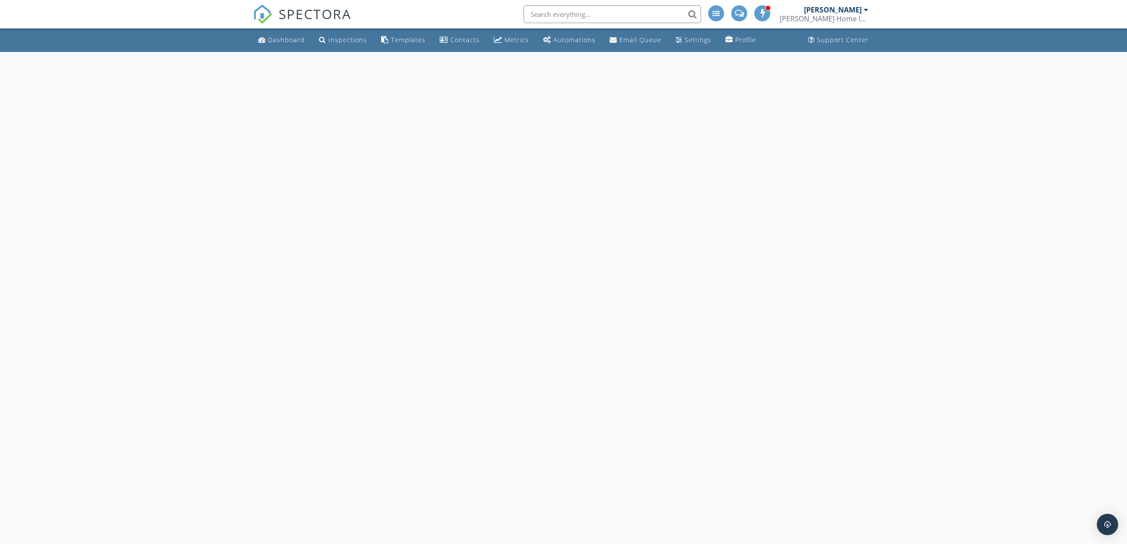
select select "9"
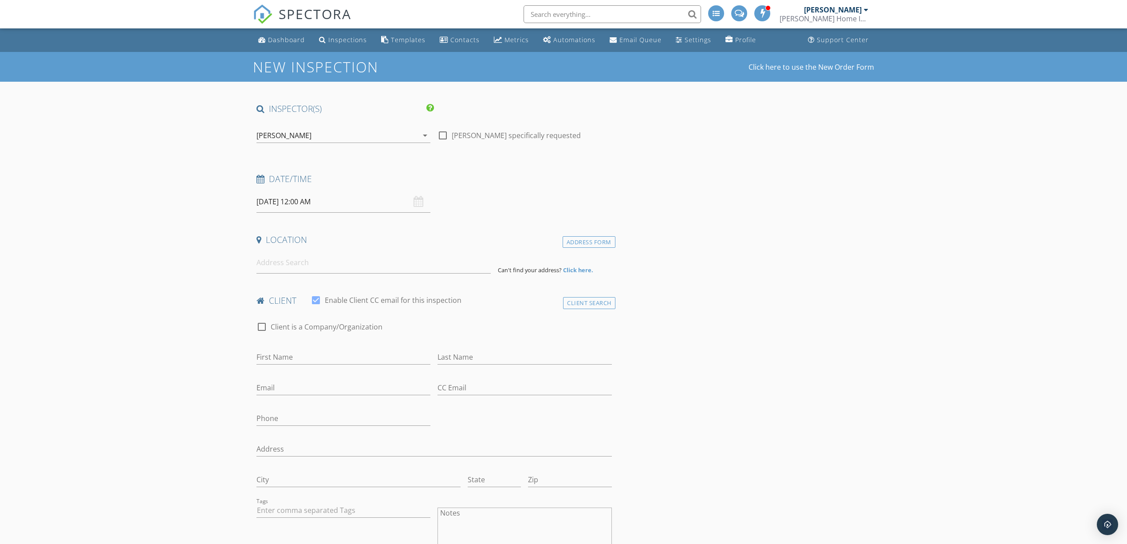
click at [332, 203] on input "[DATE] 12:00 AM" at bounding box center [343, 202] width 174 height 22
type input "01"
drag, startPoint x: 305, startPoint y: 347, endPoint x: 312, endPoint y: 347, distance: 7.1
click at [306, 347] on span at bounding box center [308, 348] width 6 height 9
type input "[DATE] 1:00 PM"
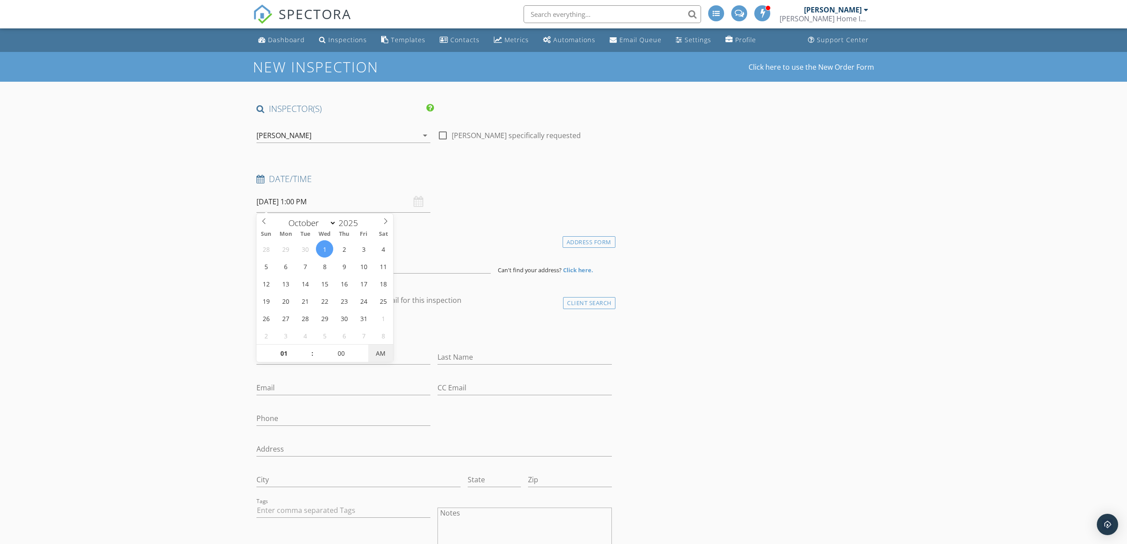
click at [371, 354] on span "AM" at bounding box center [380, 353] width 24 height 18
click at [513, 194] on div "Date/Time [DATE] 1:00 PM" at bounding box center [434, 192] width 363 height 39
click at [335, 260] on input at bounding box center [373, 263] width 234 height 22
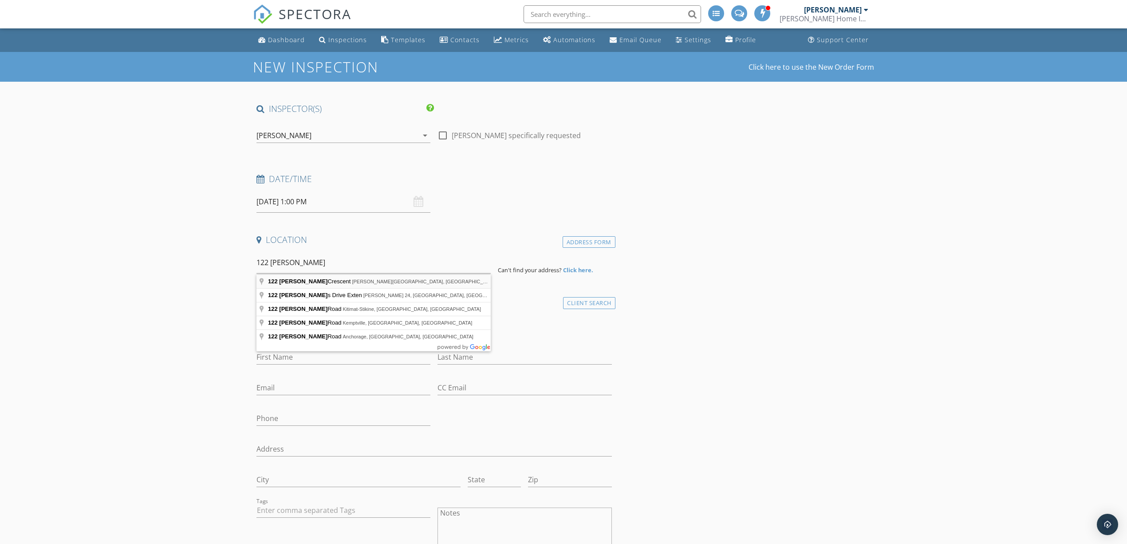
type input "[STREET_ADDRESS][PERSON_NAME][PERSON_NAME]"
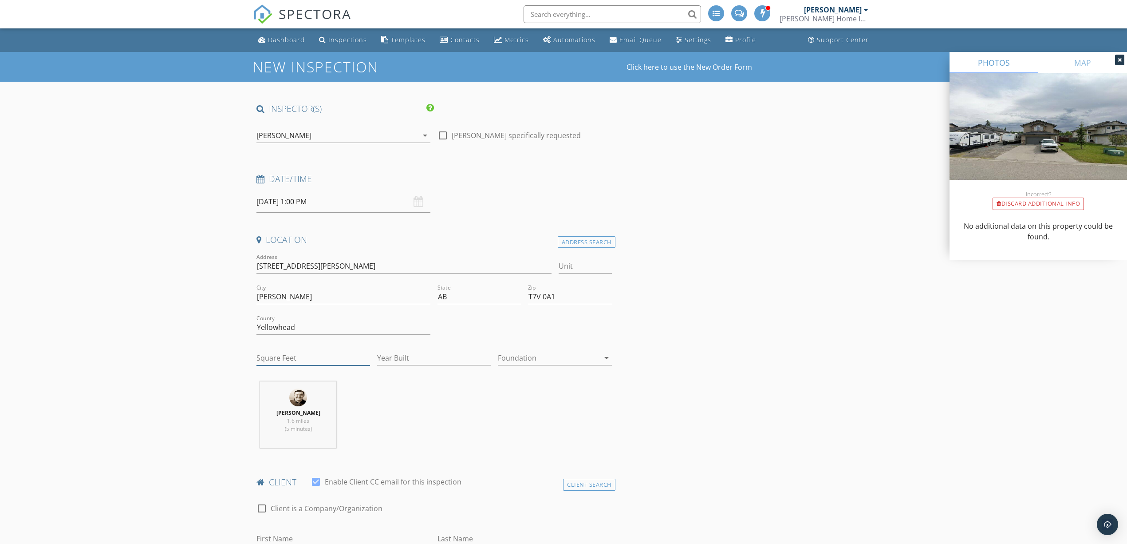
click at [330, 360] on input "Square Feet" at bounding box center [313, 358] width 114 height 15
type input "1347"
type input "2008"
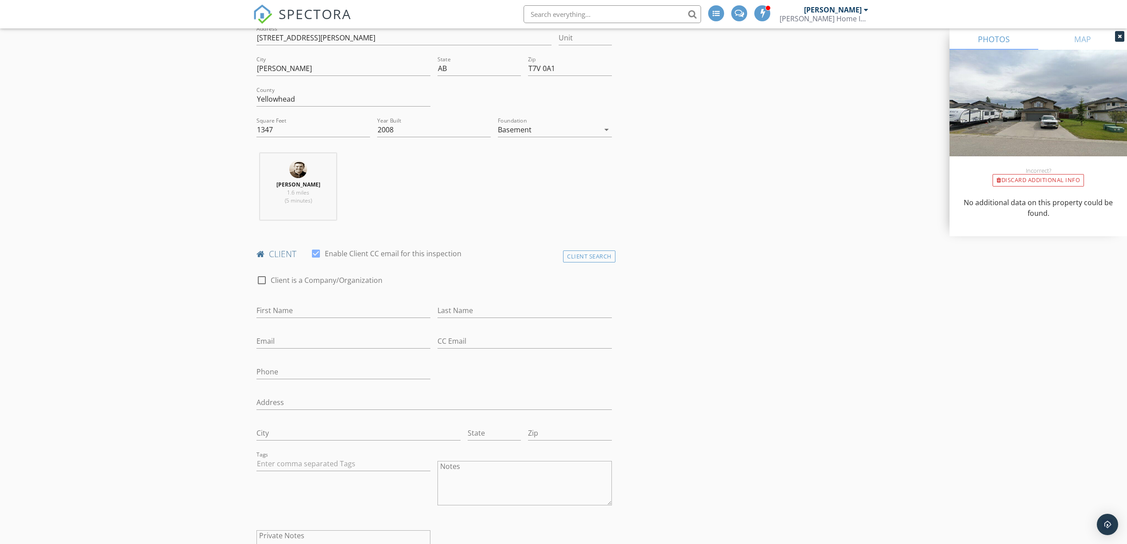
scroll to position [237, 0]
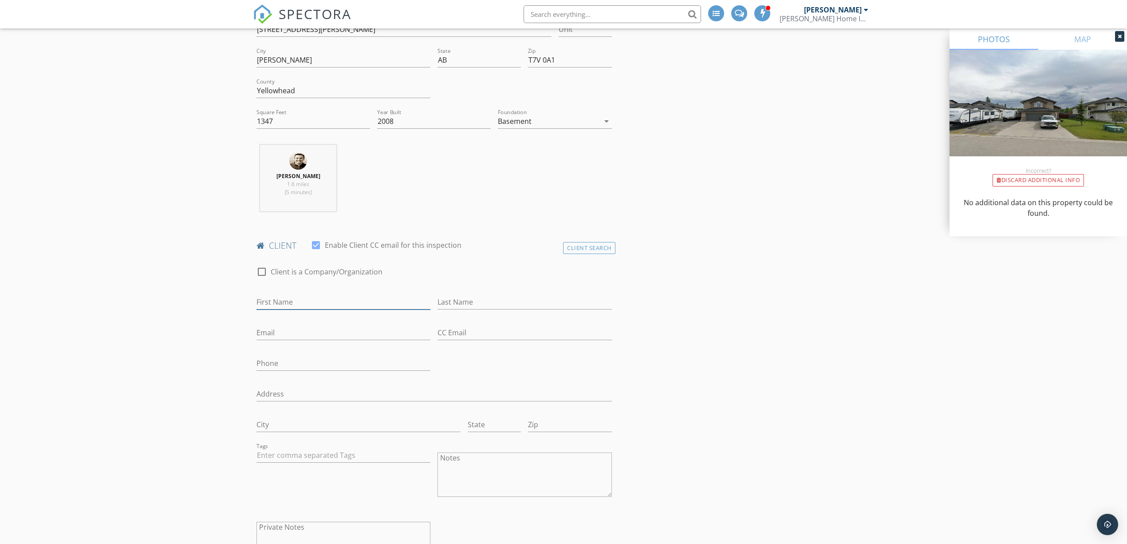
click at [306, 300] on input "First Name" at bounding box center [343, 302] width 174 height 15
type input "Carleigh"
type input "[PERSON_NAME]"
type input "[EMAIL_ADDRESS][DOMAIN_NAME]"
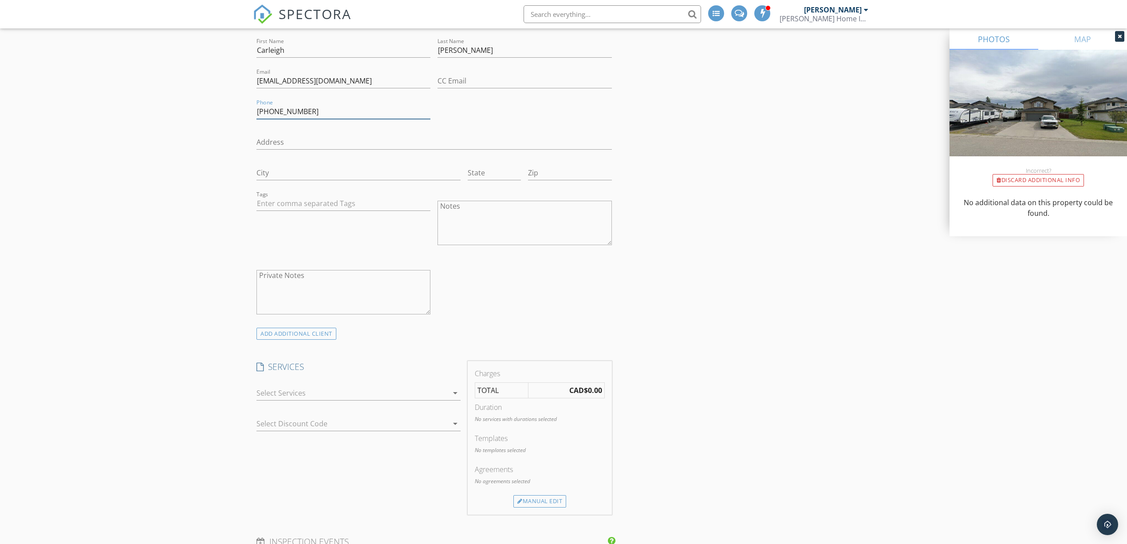
scroll to position [532, 0]
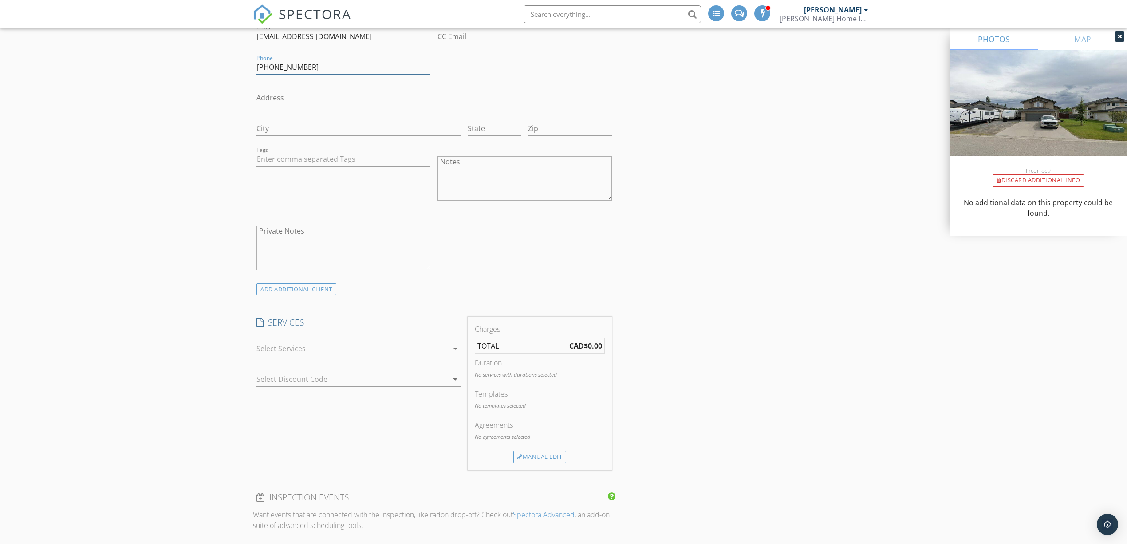
type input "[PHONE_NUMBER]"
click at [331, 338] on div "check_box_outline_blank Residential Inspection Homes up to 3000 sqft. check_box…" at bounding box center [358, 350] width 204 height 29
click at [329, 350] on div at bounding box center [352, 348] width 192 height 14
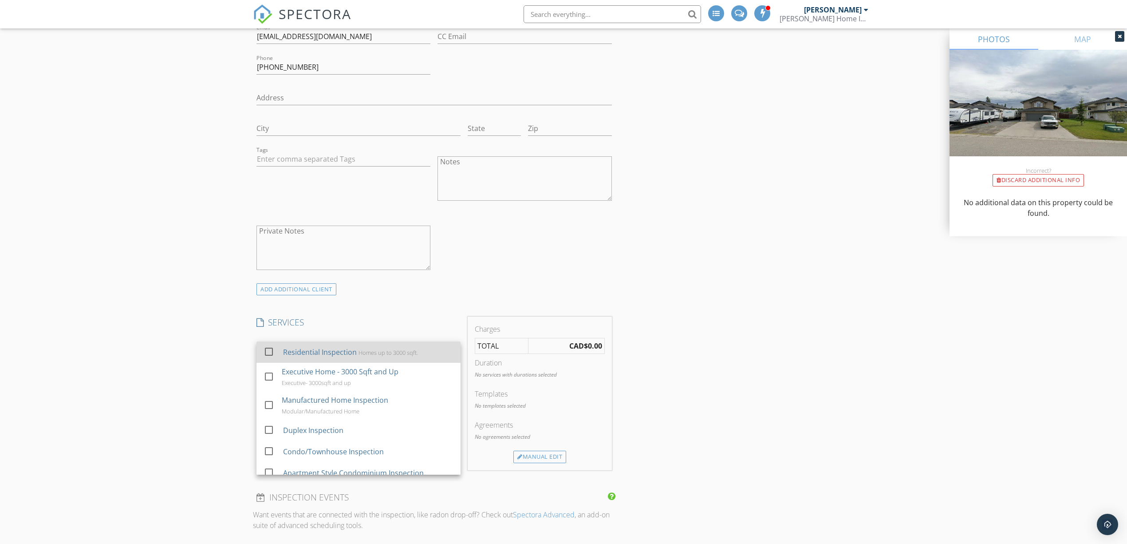
click at [329, 354] on div "Residential Inspection" at bounding box center [320, 352] width 74 height 11
checkbox input "false"
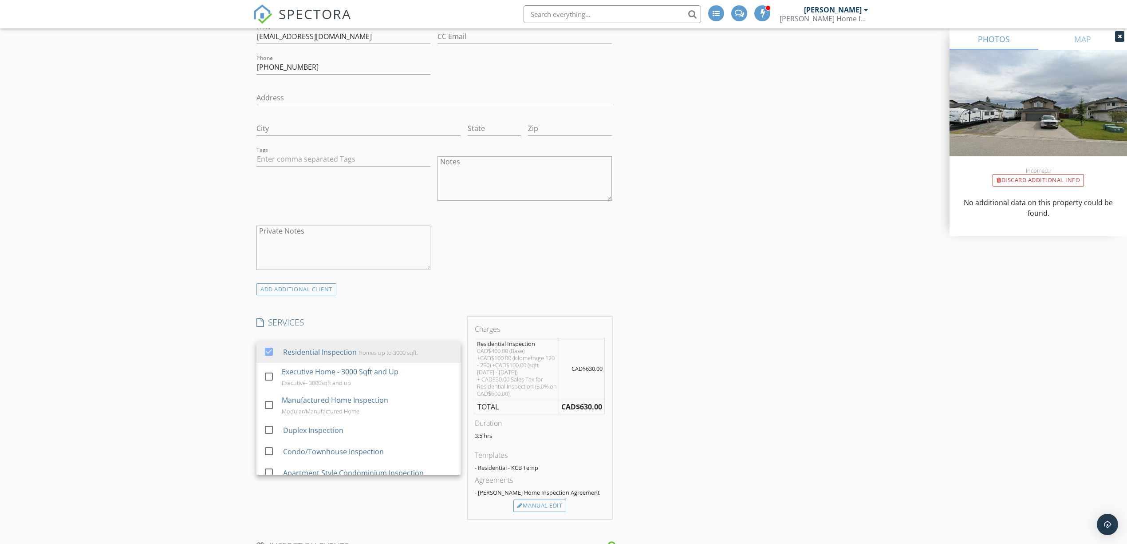
click at [197, 314] on div "New Inspection Click here to use the New Order Form INSPECTOR(S) check_box [PER…" at bounding box center [563, 486] width 1127 height 1935
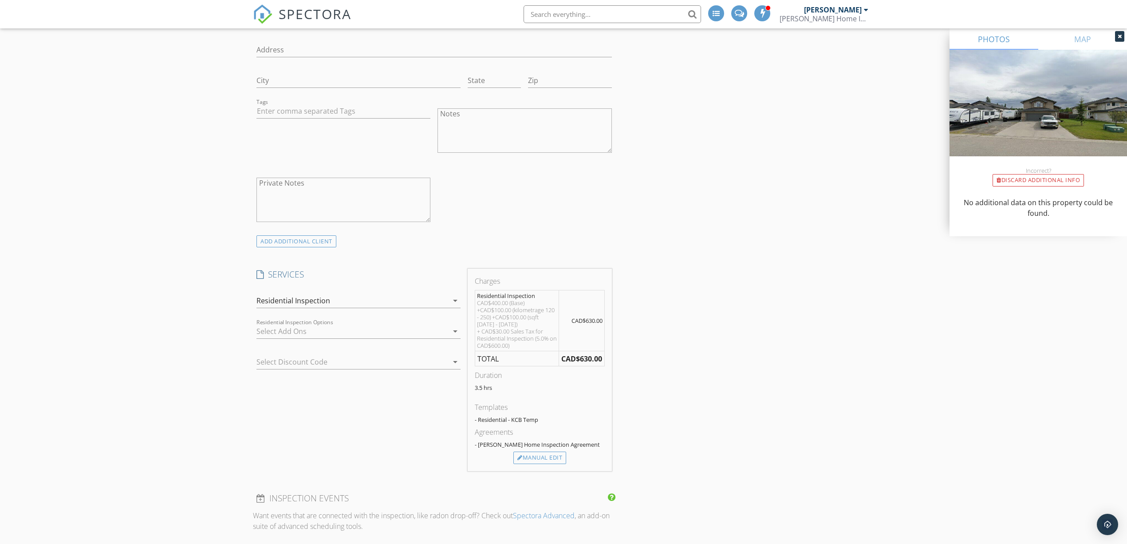
scroll to position [592, 0]
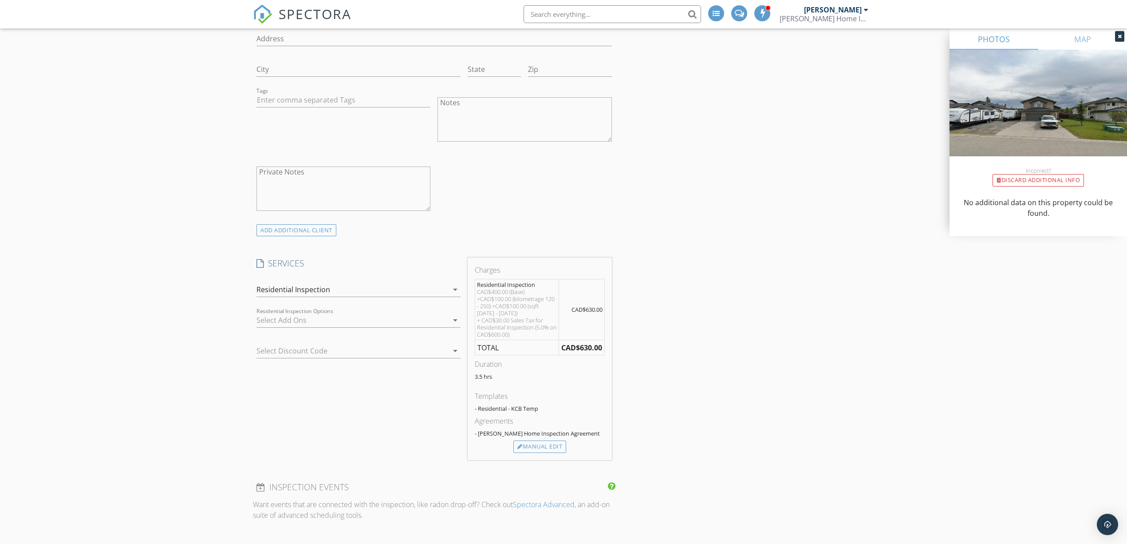
click at [312, 355] on div at bounding box center [345, 350] width 179 height 14
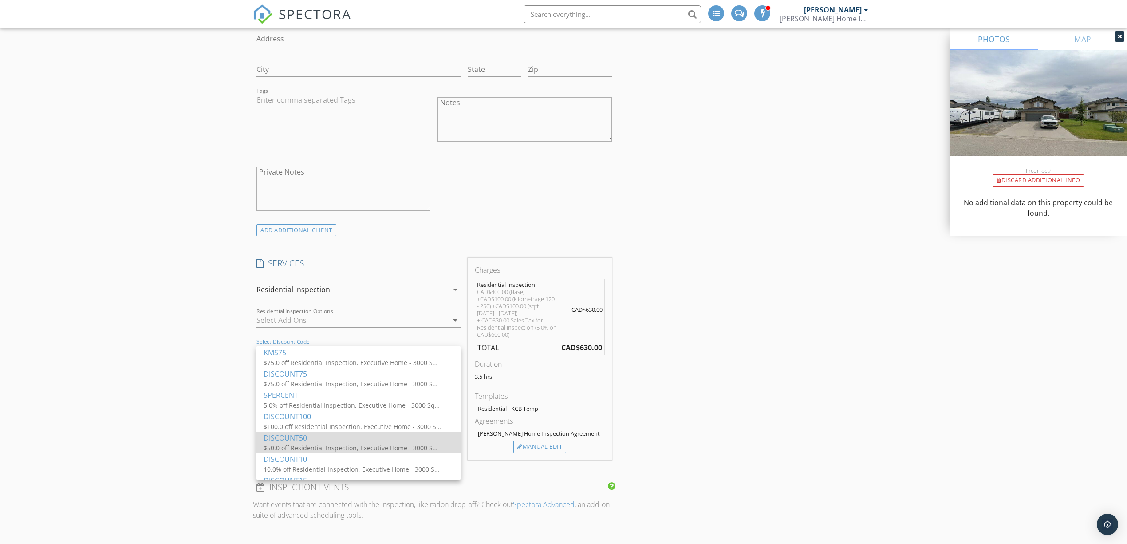
click at [336, 437] on div "DISCOUNT50" at bounding box center [359, 437] width 190 height 11
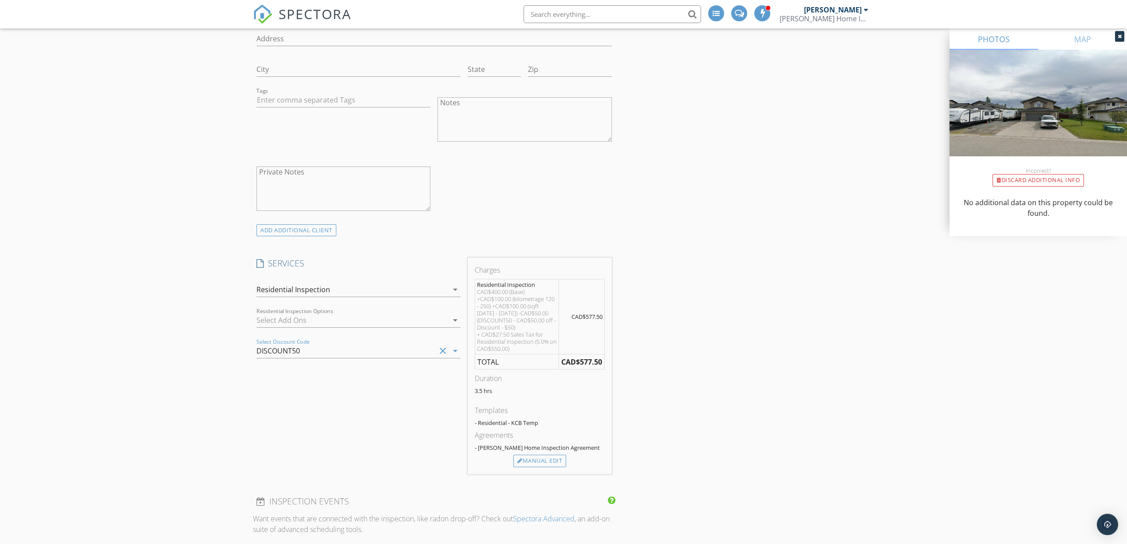
click at [214, 326] on div "New Inspection Click here to use the New Order Form INSPECTOR(S) check_box [PER…" at bounding box center [563, 434] width 1127 height 1949
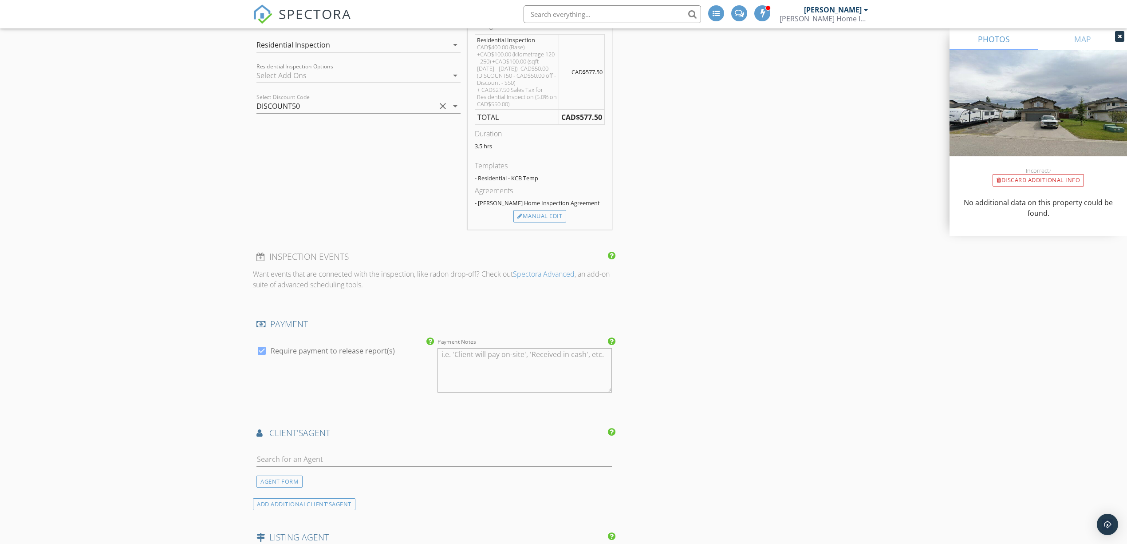
scroll to position [947, 0]
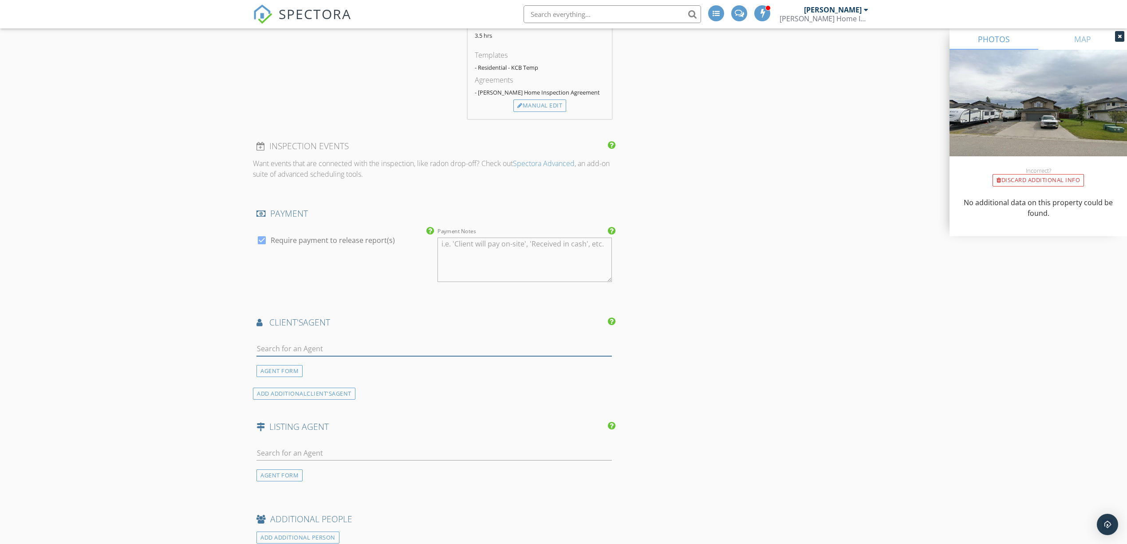
click at [332, 356] on input "text" at bounding box center [433, 348] width 355 height 15
type input "dea"
click at [302, 370] on div "[PERSON_NAME]" at bounding box center [309, 364] width 55 height 11
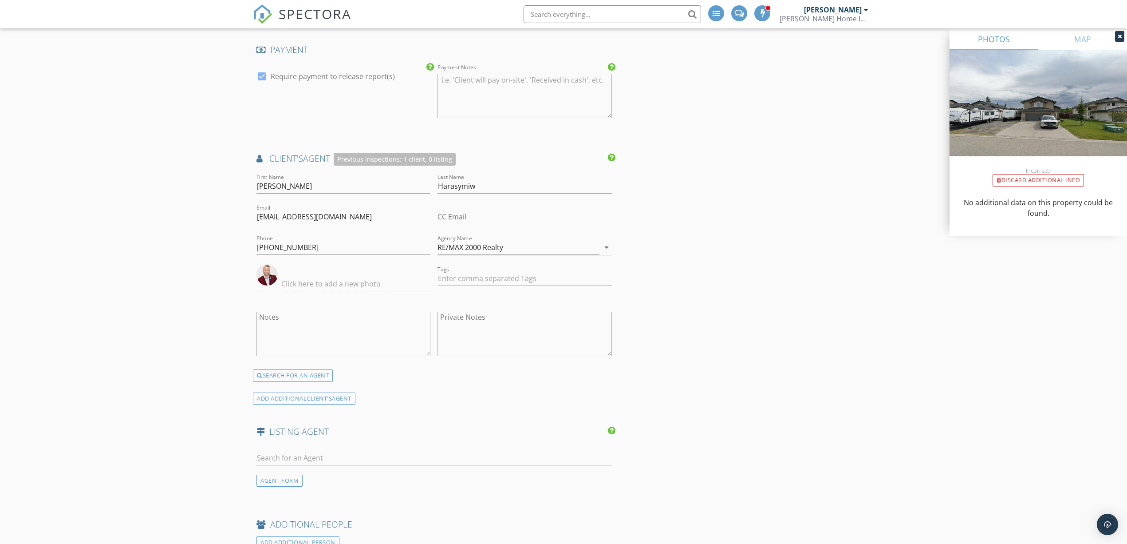
scroll to position [1124, 0]
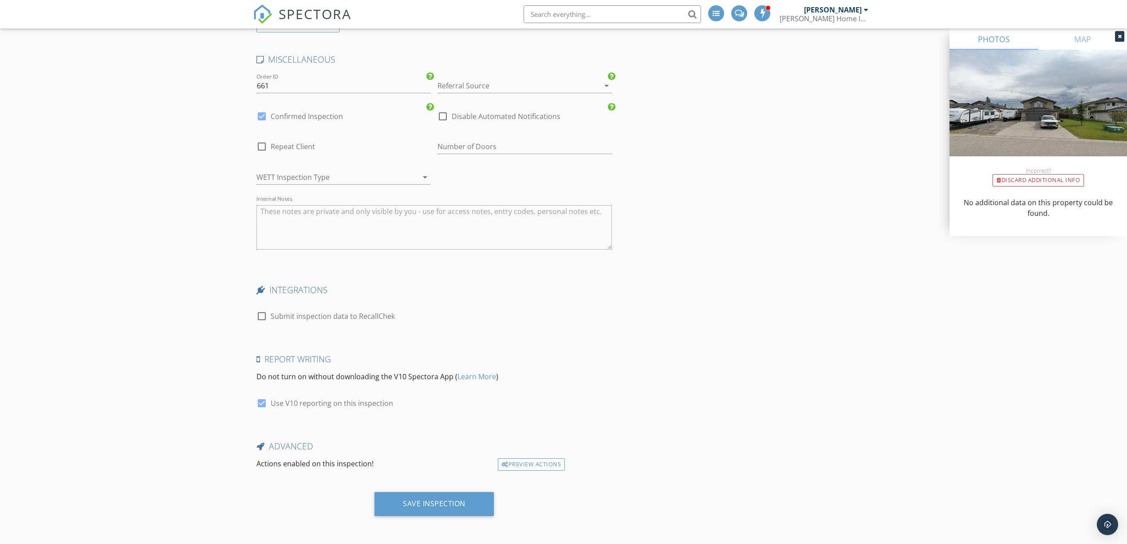
scroll to position [1630, 0]
click at [415, 504] on div "Save Inspection" at bounding box center [434, 503] width 63 height 9
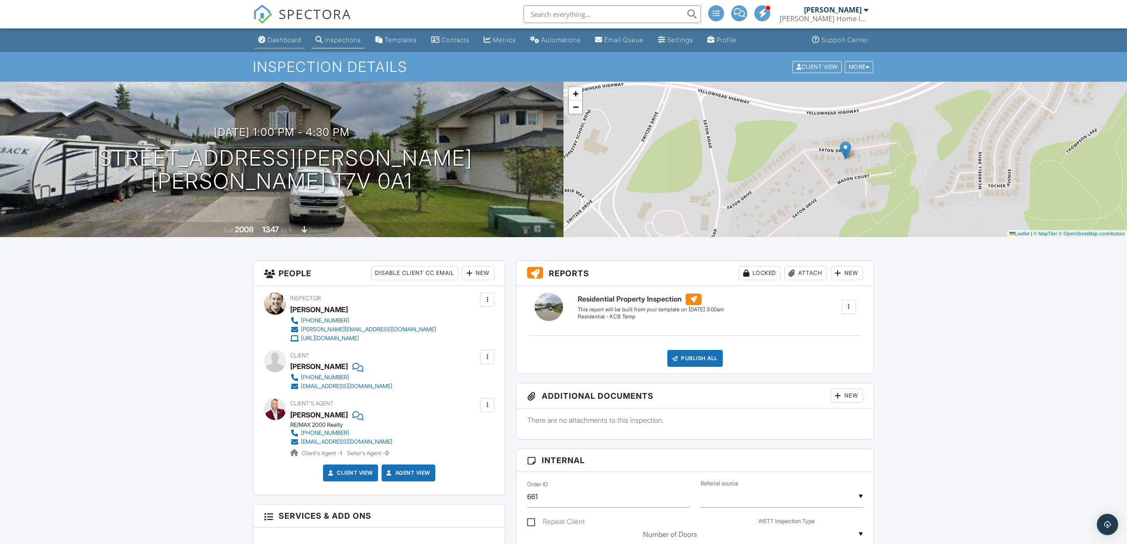
click at [295, 43] on link "Dashboard" at bounding box center [280, 40] width 50 height 16
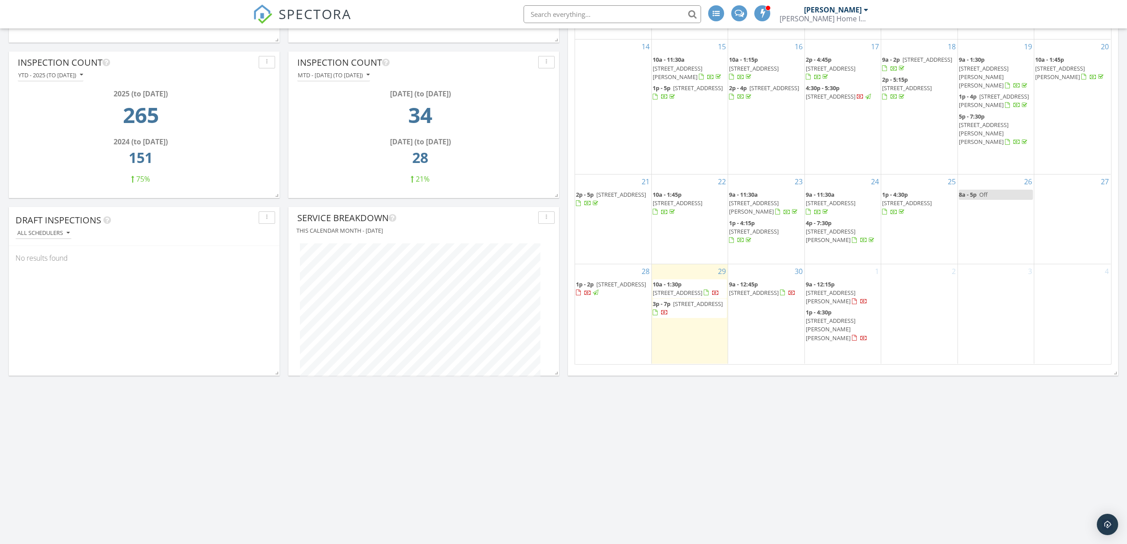
scroll to position [414, 0]
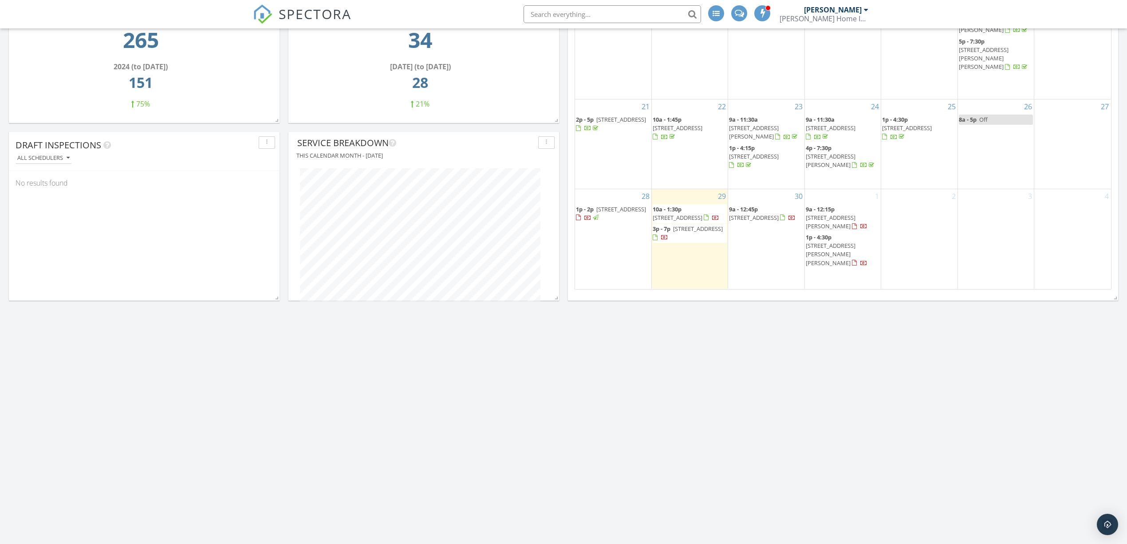
click at [1009, 238] on div "3" at bounding box center [996, 238] width 76 height 99
click at [998, 201] on link "Inspection" at bounding box center [994, 201] width 46 height 14
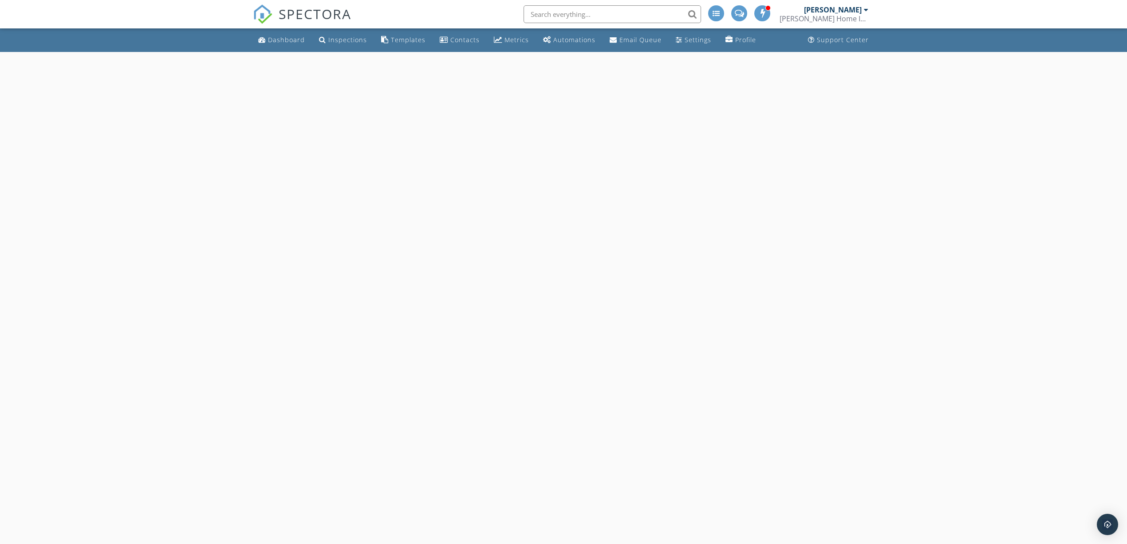
select select "9"
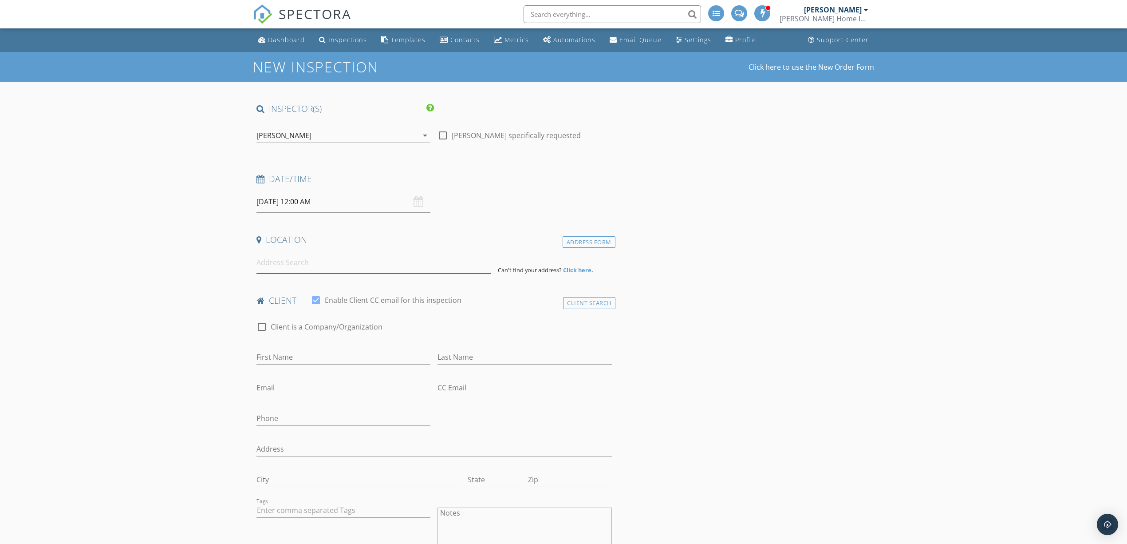
click at [343, 264] on input at bounding box center [373, 263] width 234 height 22
click at [347, 201] on input "[DATE] 12:00 AM" at bounding box center [343, 202] width 174 height 22
type input "11"
type input "[DATE] 11:00 PM"
click at [306, 359] on span at bounding box center [308, 357] width 6 height 9
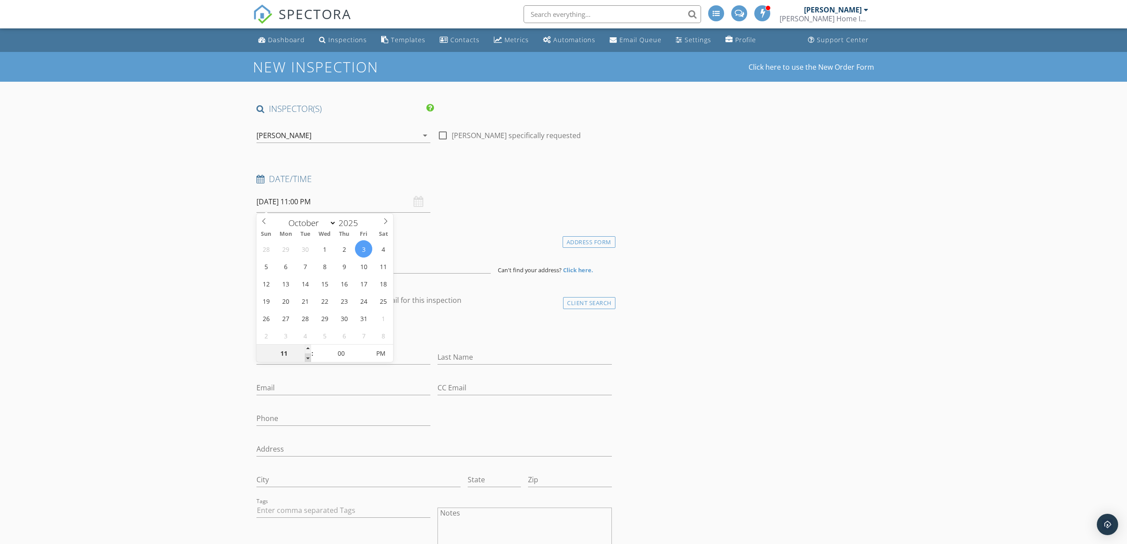
type input "10"
type input "[DATE] 10:00 PM"
click at [306, 359] on span at bounding box center [308, 357] width 6 height 9
type input "09"
type input "[DATE] 9:00 PM"
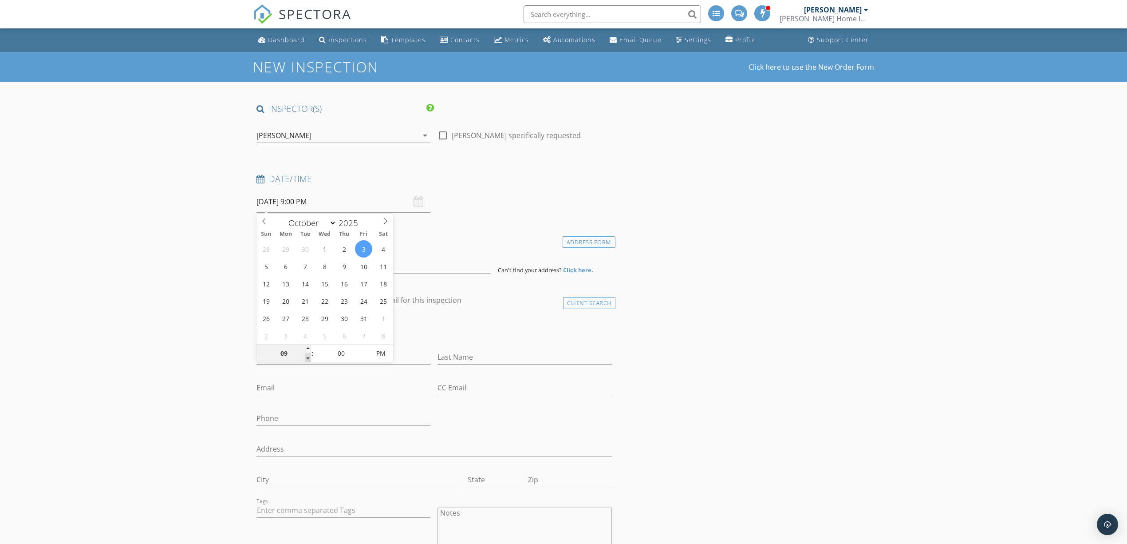
click at [306, 359] on span at bounding box center [308, 357] width 6 height 9
type input "08"
type input "[DATE] 8:00 PM"
click at [306, 359] on span at bounding box center [308, 357] width 6 height 9
type input "09"
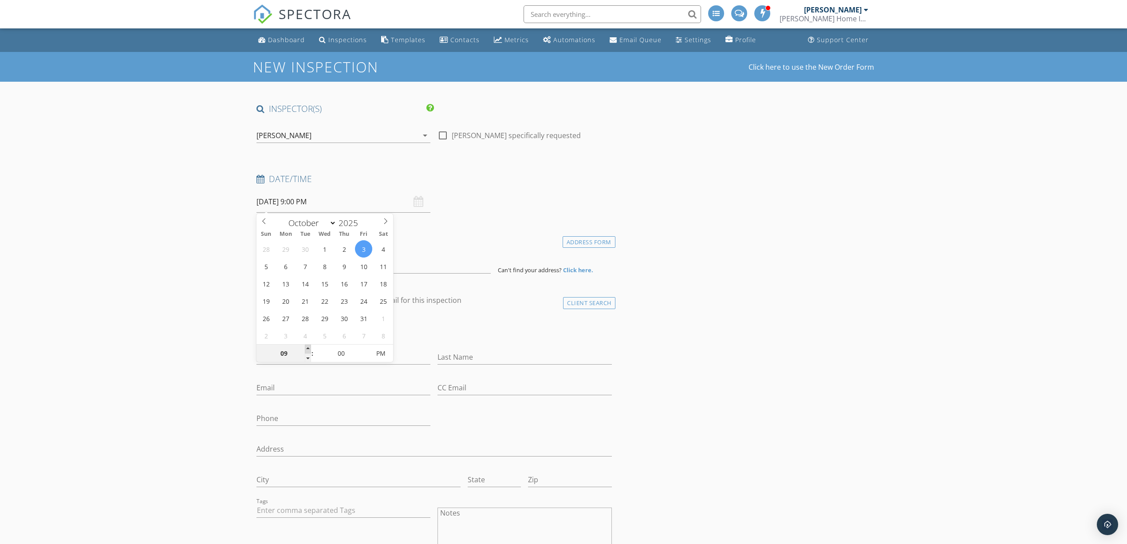
click at [311, 347] on span at bounding box center [308, 348] width 6 height 9
type input "[DATE] 9:00 AM"
click at [380, 354] on span "AM" at bounding box center [380, 353] width 24 height 18
click at [362, 265] on input at bounding box center [373, 263] width 234 height 22
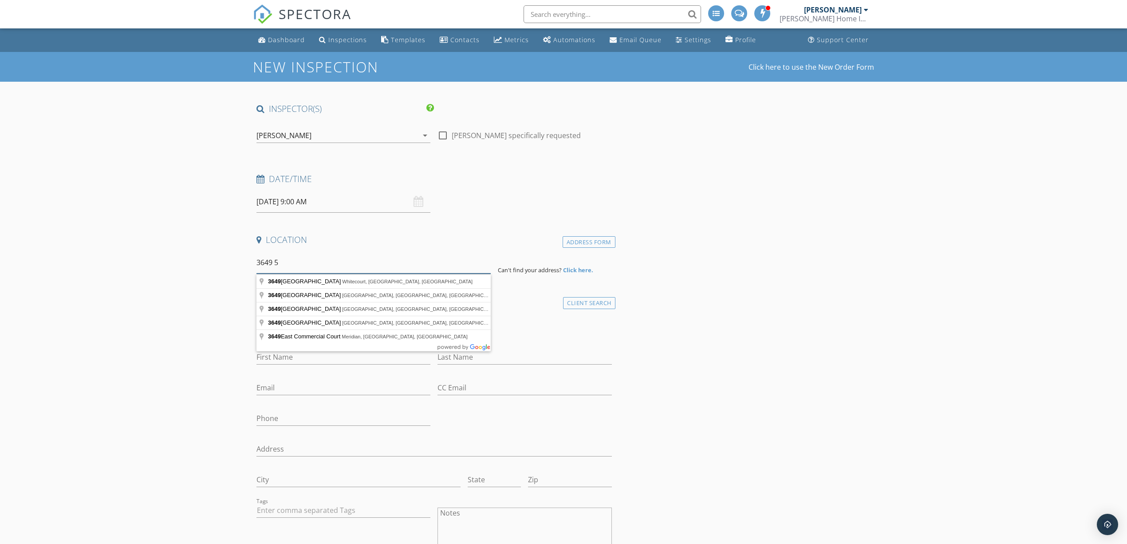
type input "3649 55"
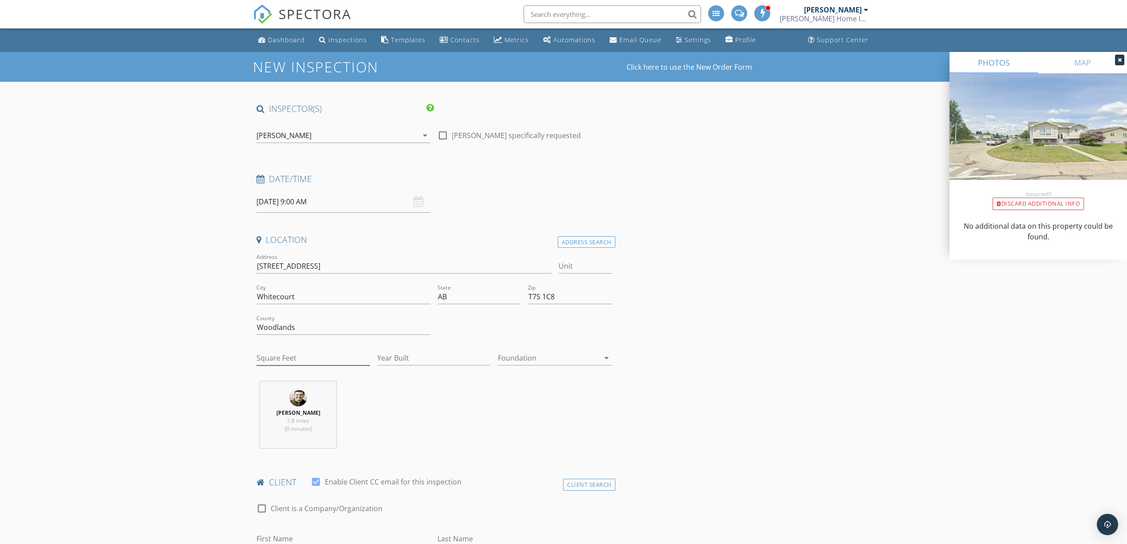
click at [304, 358] on input "Square Feet" at bounding box center [313, 358] width 114 height 15
type input "1151"
type input "1996"
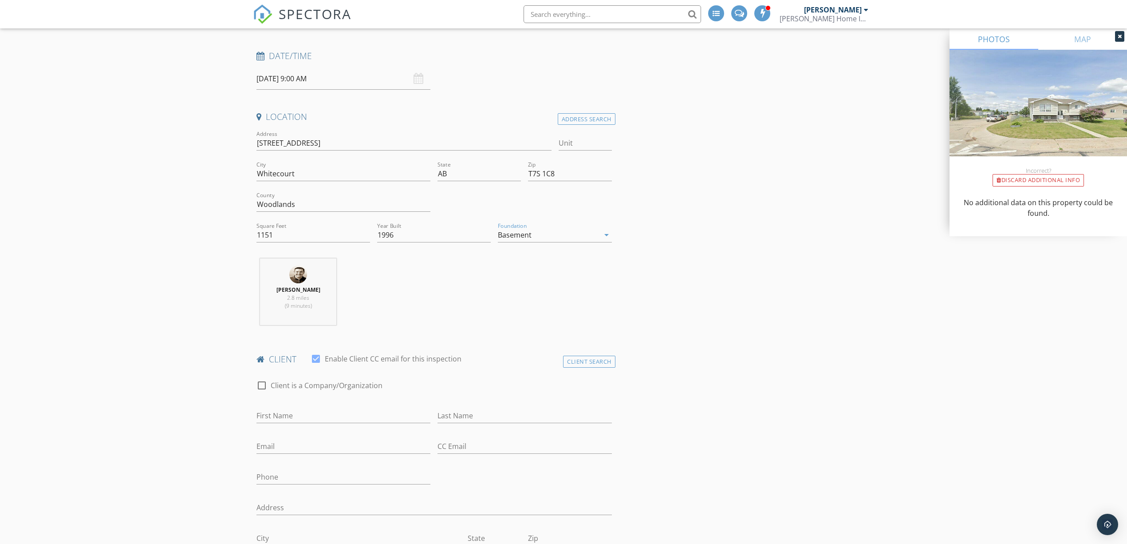
scroll to position [177, 0]
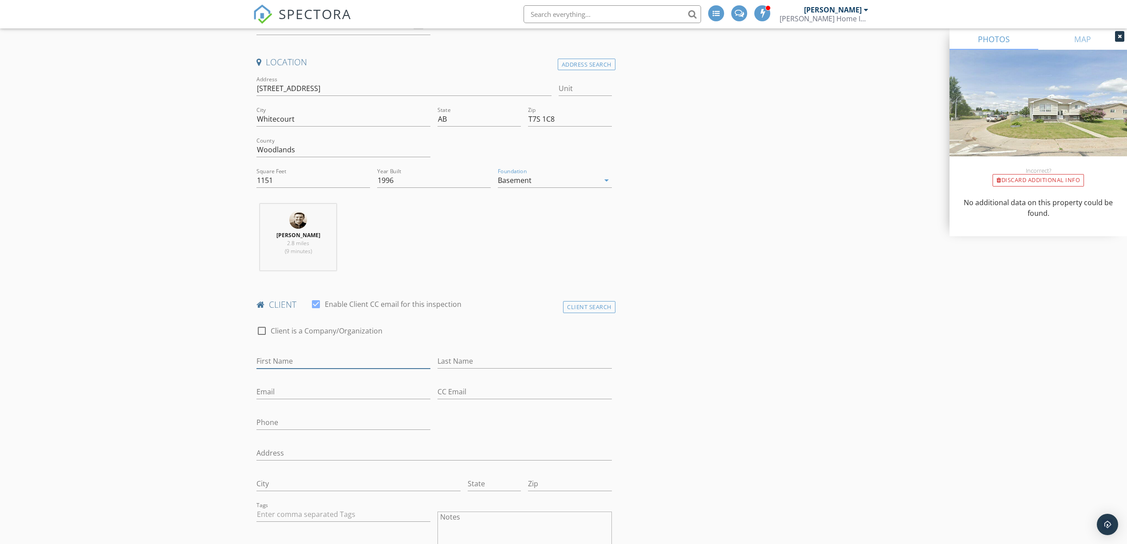
click at [305, 365] on input "First Name" at bounding box center [343, 361] width 174 height 15
type input "[PERSON_NAME]"
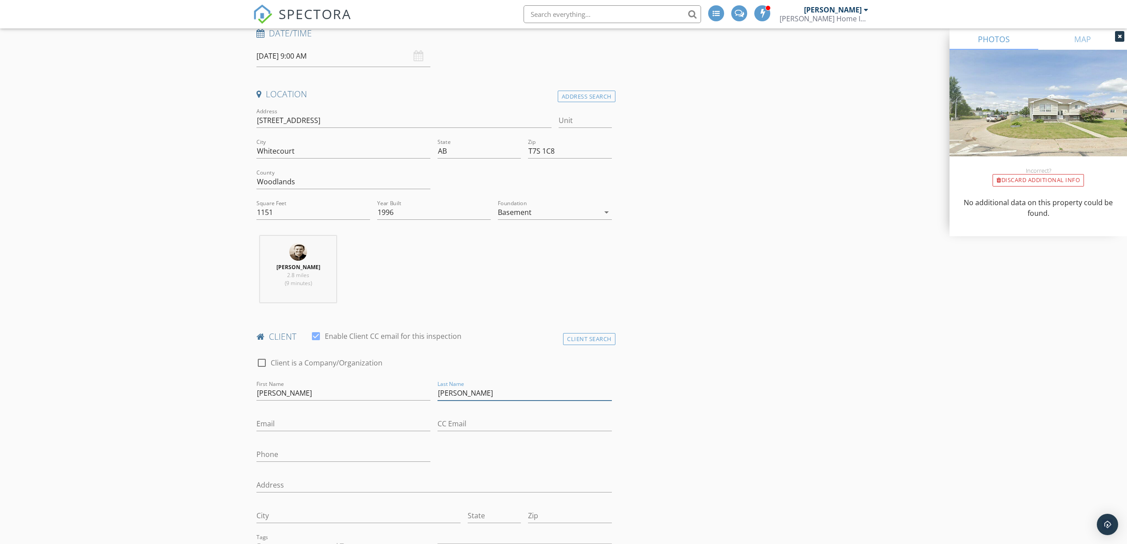
scroll to position [237, 0]
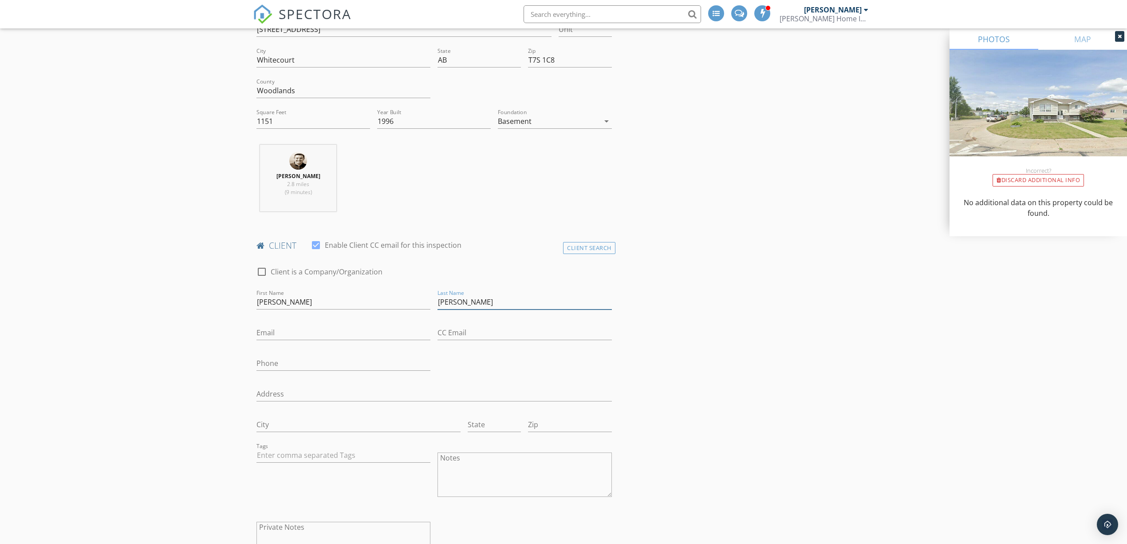
type input "[PERSON_NAME]"
click at [316, 330] on input "Email" at bounding box center [343, 332] width 174 height 15
click at [323, 300] on input "[PERSON_NAME]" at bounding box center [343, 302] width 174 height 15
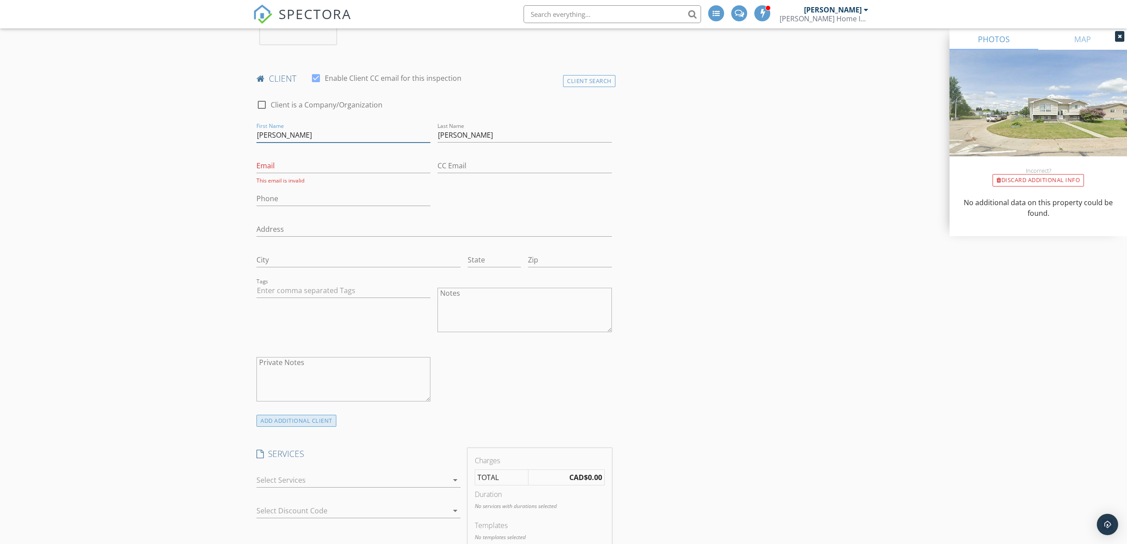
scroll to position [414, 0]
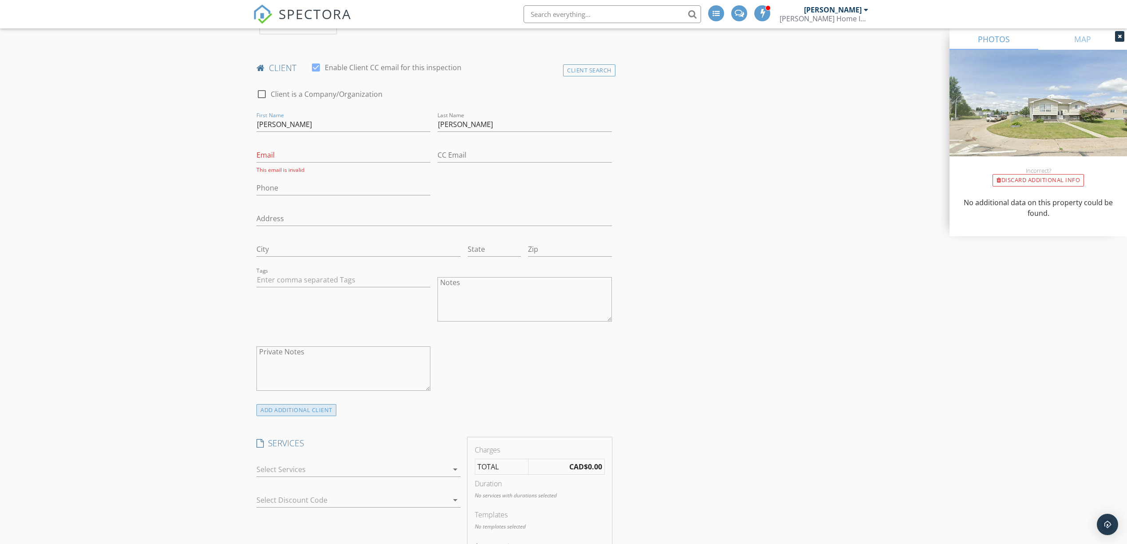
click at [317, 413] on div "ADD ADDITIONAL client" at bounding box center [296, 410] width 80 height 12
click at [313, 485] on input "First Name" at bounding box center [343, 487] width 174 height 15
type input "Aristotel"
type input "[PERSON_NAME]"
click at [324, 160] on input "Email" at bounding box center [343, 155] width 174 height 15
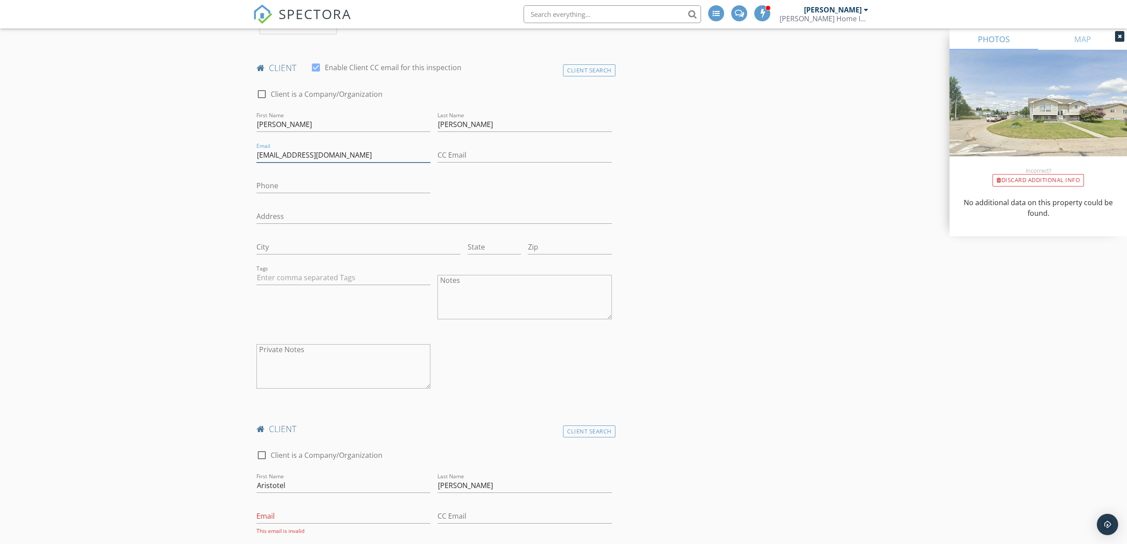
type input "[EMAIL_ADDRESS][DOMAIN_NAME]"
type input "[PHONE_NUMBER]"
click at [293, 514] on input "Email" at bounding box center [343, 516] width 174 height 15
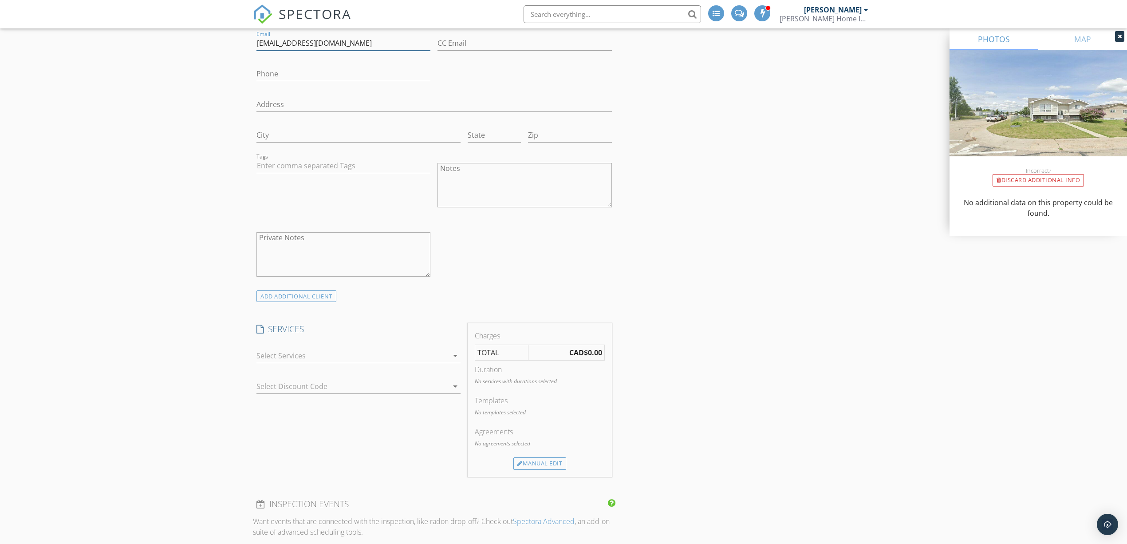
scroll to position [887, 0]
type input "[EMAIL_ADDRESS][DOMAIN_NAME]"
click at [361, 357] on div at bounding box center [352, 354] width 192 height 14
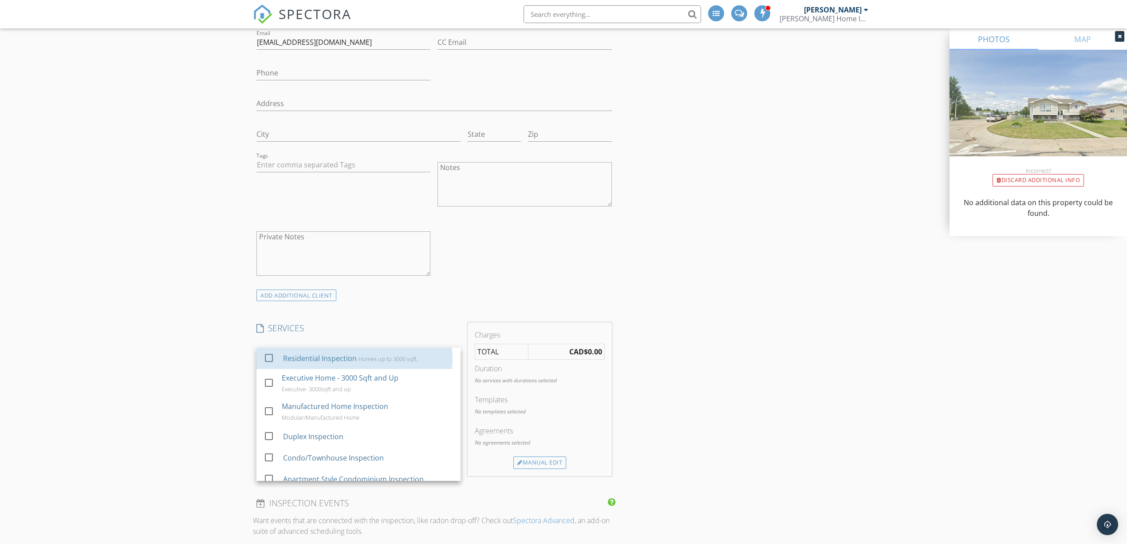
click at [361, 357] on div "Residential Inspection Homes up to 3000 sqft." at bounding box center [368, 358] width 170 height 18
checkbox input "false"
click at [192, 341] on div "New Inspection Click here to use the New Order Form INSPECTOR(S) check_box [PER…" at bounding box center [563, 287] width 1127 height 2246
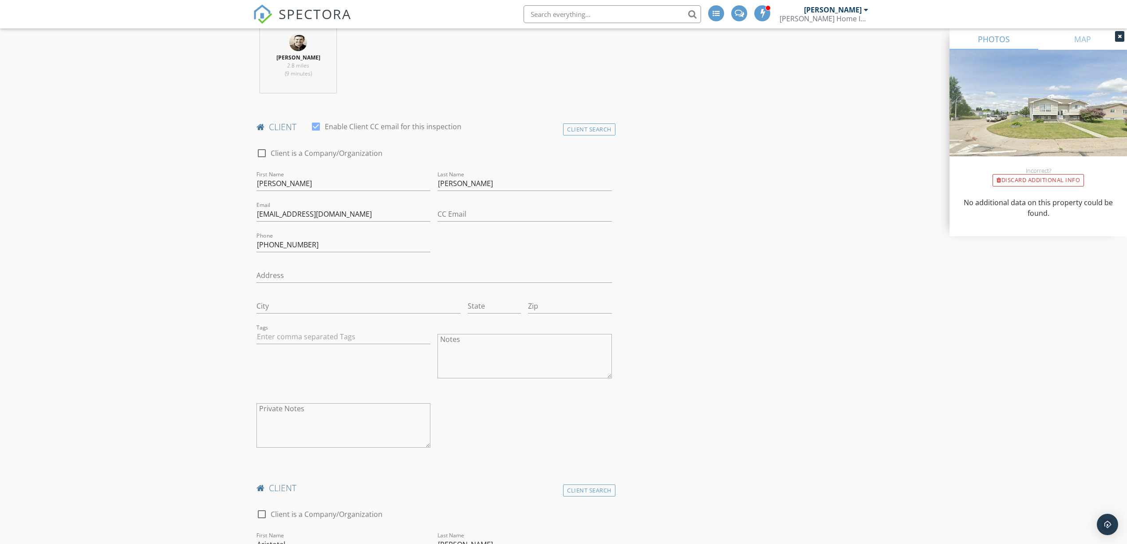
scroll to position [414, 0]
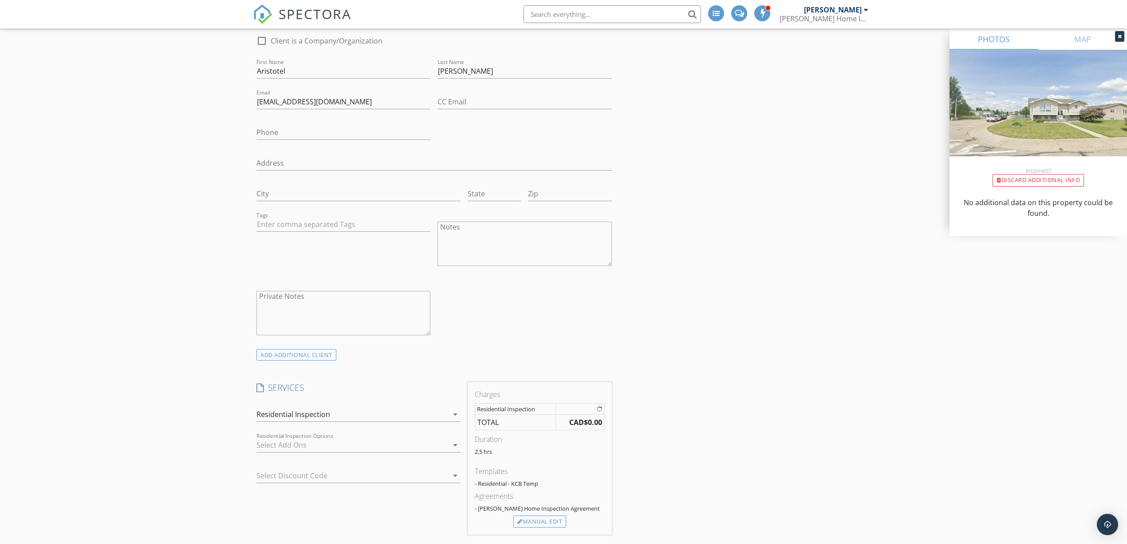
click at [238, 233] on div "New Inspection Click here to use the New Order Form INSPECTOR(S) check_box [PER…" at bounding box center [563, 347] width 1127 height 2246
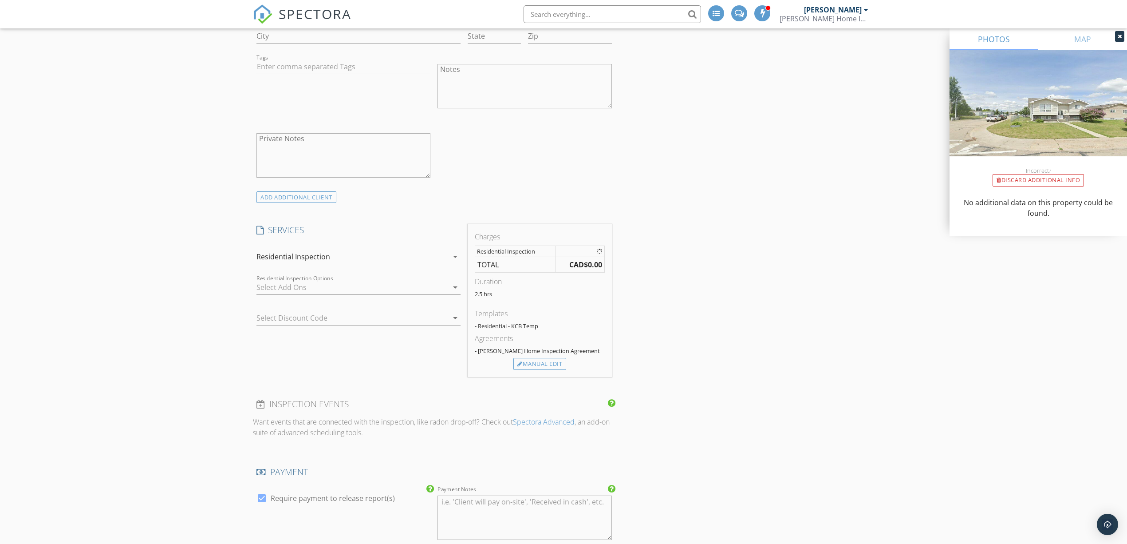
scroll to position [1006, 0]
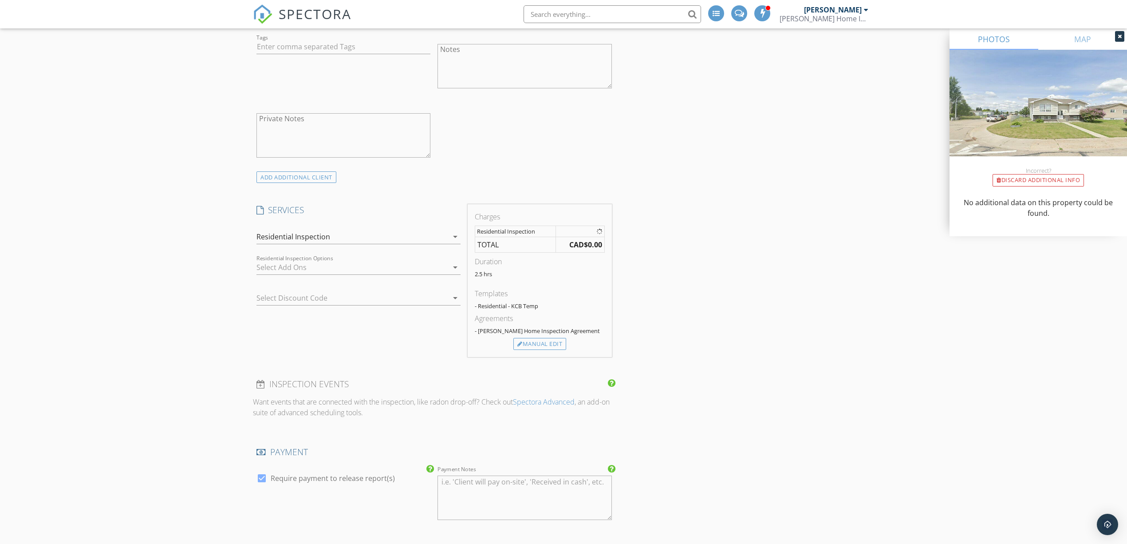
click at [322, 238] on div "Residential Inspection" at bounding box center [293, 237] width 74 height 8
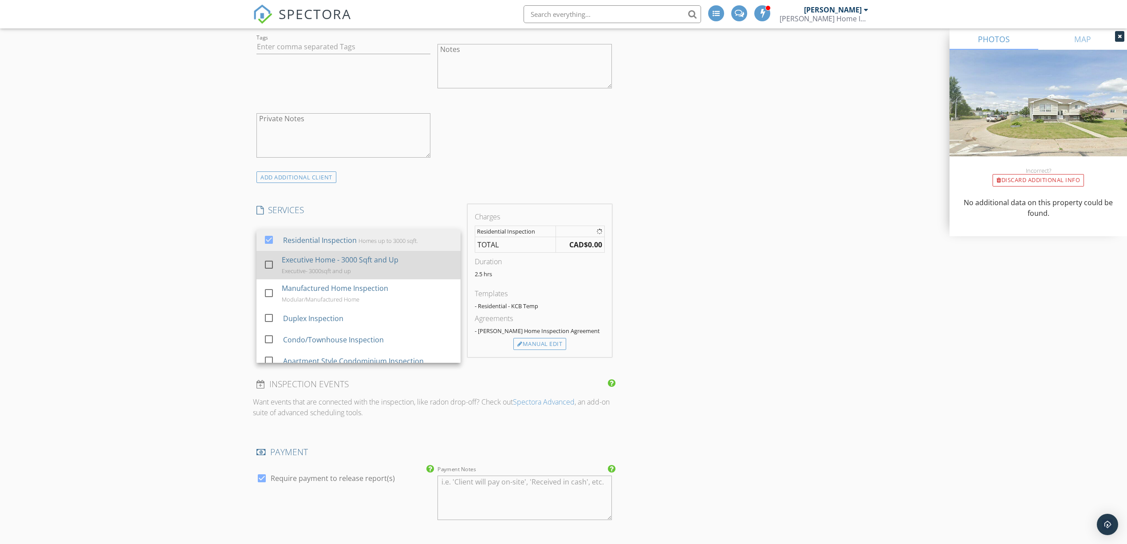
click at [320, 263] on div "Executive Home - 3000 Sqft and Up" at bounding box center [340, 259] width 117 height 11
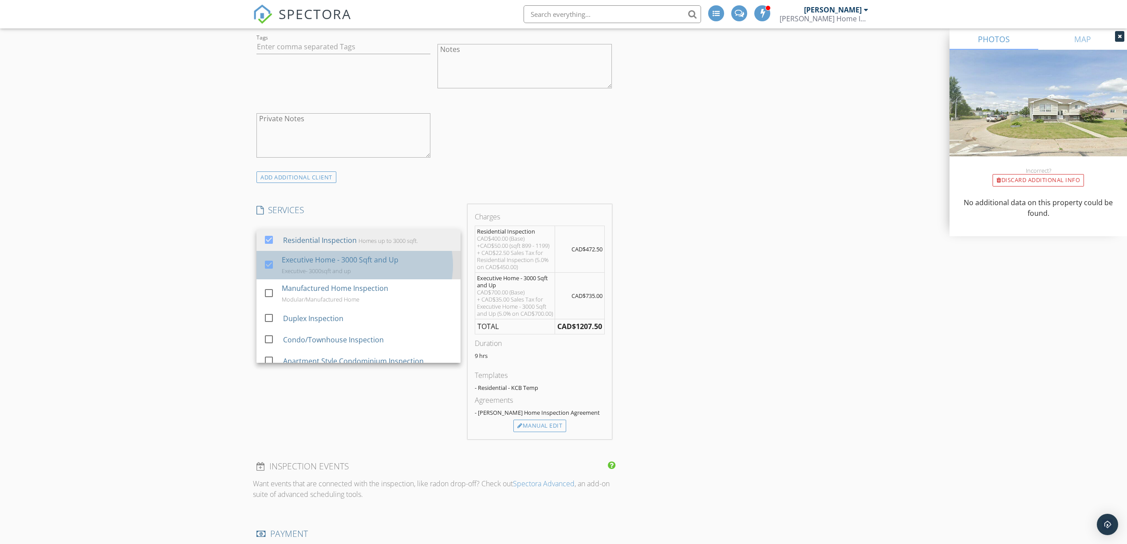
click at [328, 259] on div "Executive Home - 3000 Sqft and Up" at bounding box center [340, 259] width 117 height 11
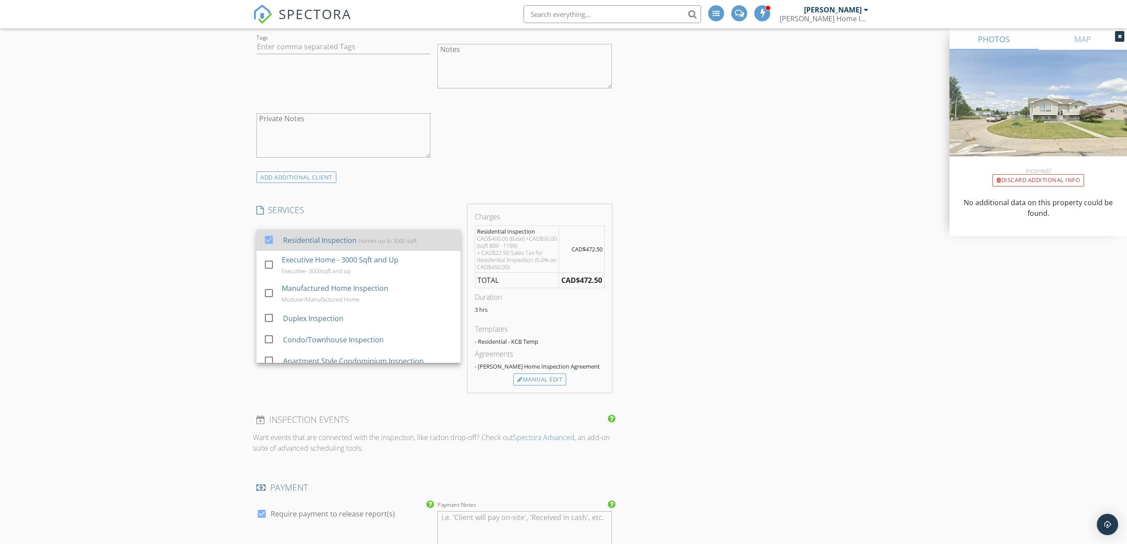
click at [329, 244] on div "Residential Inspection" at bounding box center [320, 240] width 74 height 11
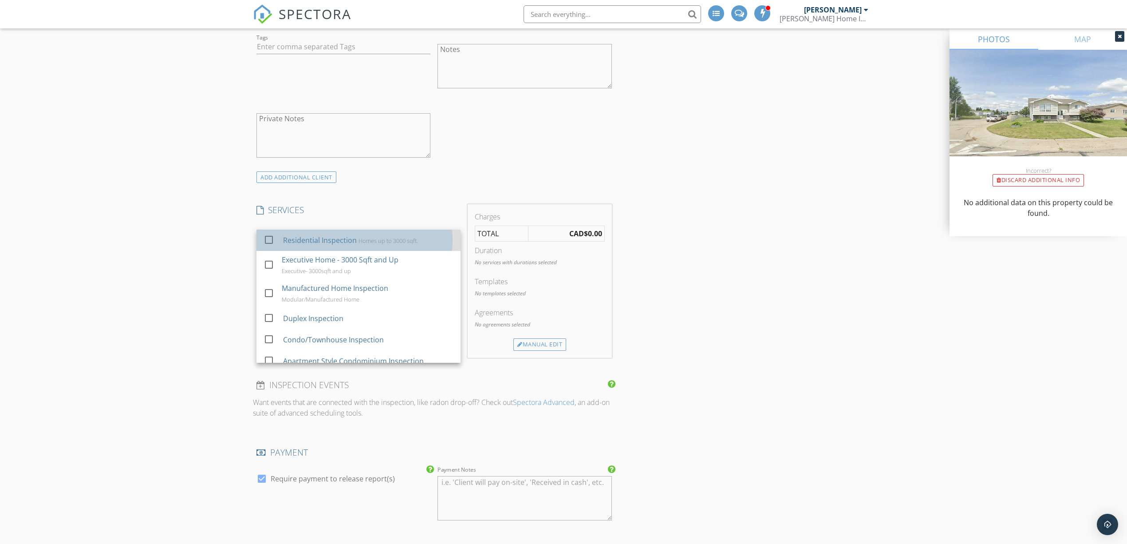
click at [329, 244] on div "Residential Inspection" at bounding box center [320, 240] width 74 height 11
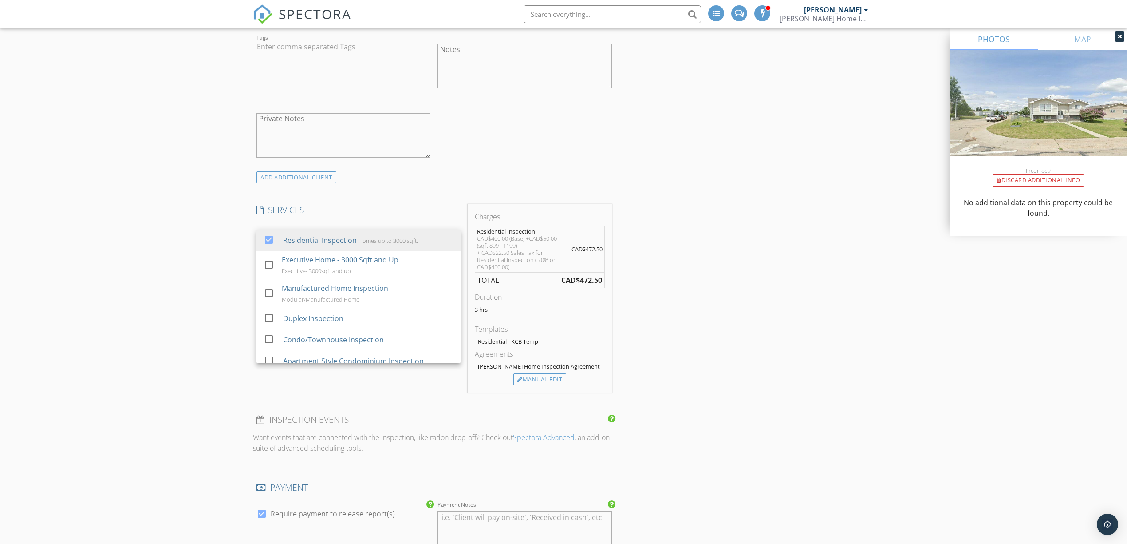
click at [203, 233] on div "New Inspection Click here to use the New Order Form INSPECTOR(S) check_box [PER…" at bounding box center [563, 186] width 1127 height 2281
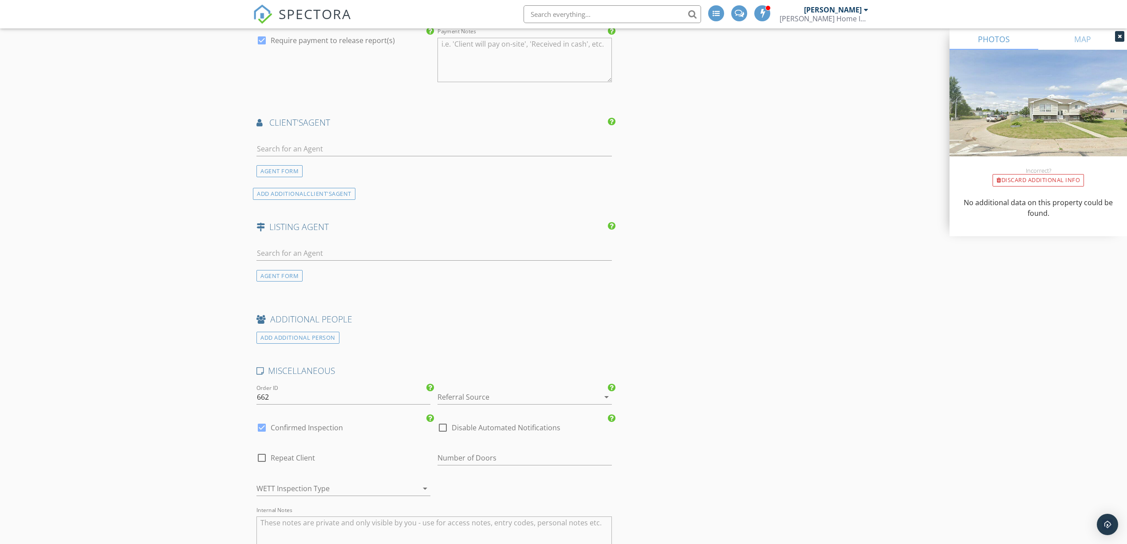
scroll to position [1479, 0]
drag, startPoint x: 277, startPoint y: 162, endPoint x: 284, endPoint y: 148, distance: 15.9
click at [279, 161] on div at bounding box center [433, 153] width 355 height 24
click at [284, 148] on input "text" at bounding box center [433, 148] width 355 height 15
type input "lexi"
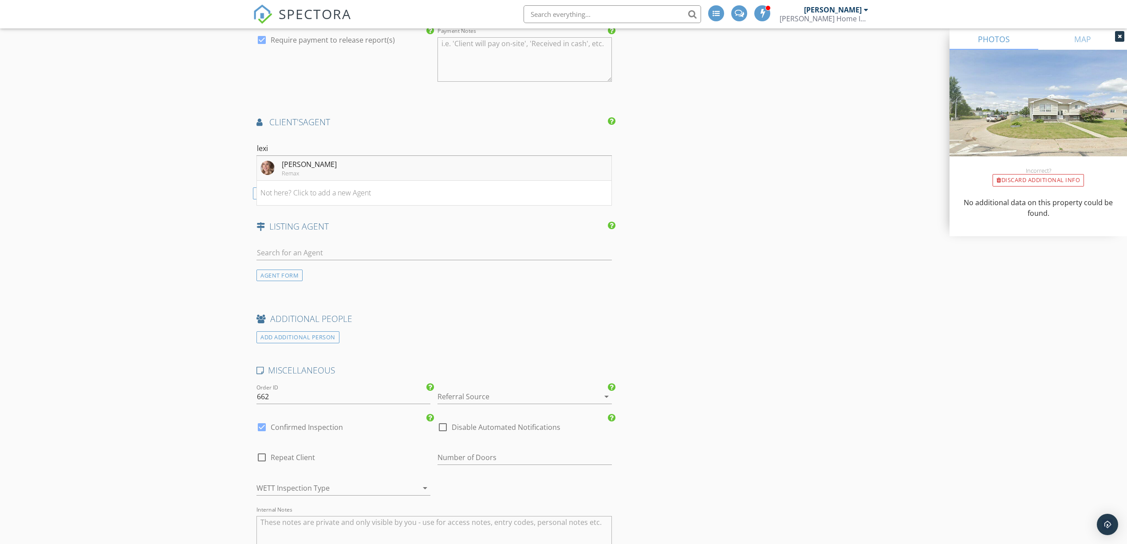
click at [282, 166] on div "[PERSON_NAME]" at bounding box center [309, 164] width 55 height 11
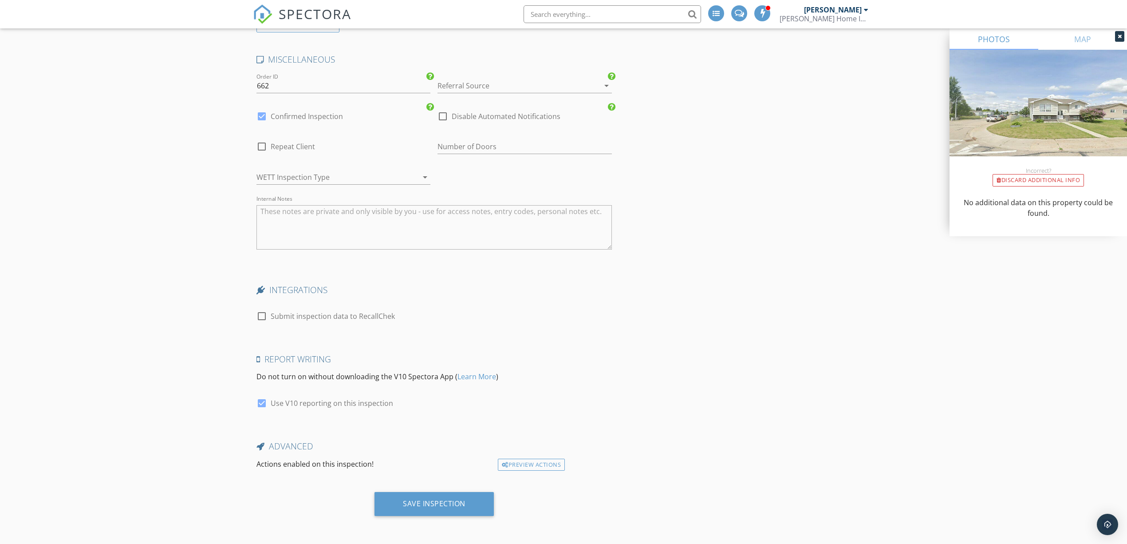
scroll to position [1963, 0]
click at [412, 503] on div "Save Inspection" at bounding box center [434, 503] width 63 height 9
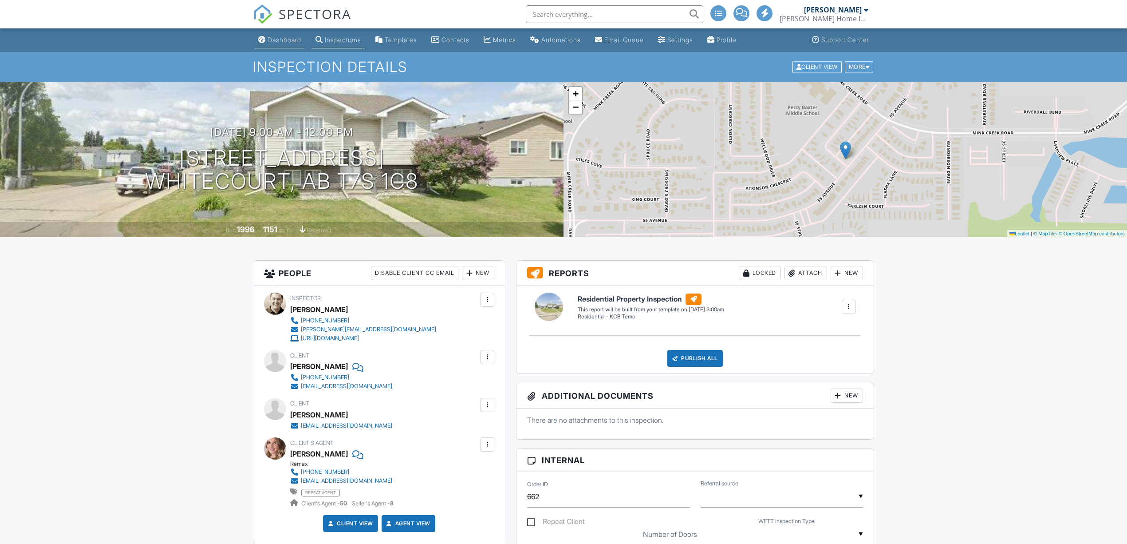
click at [295, 45] on link "Dashboard" at bounding box center [280, 40] width 50 height 16
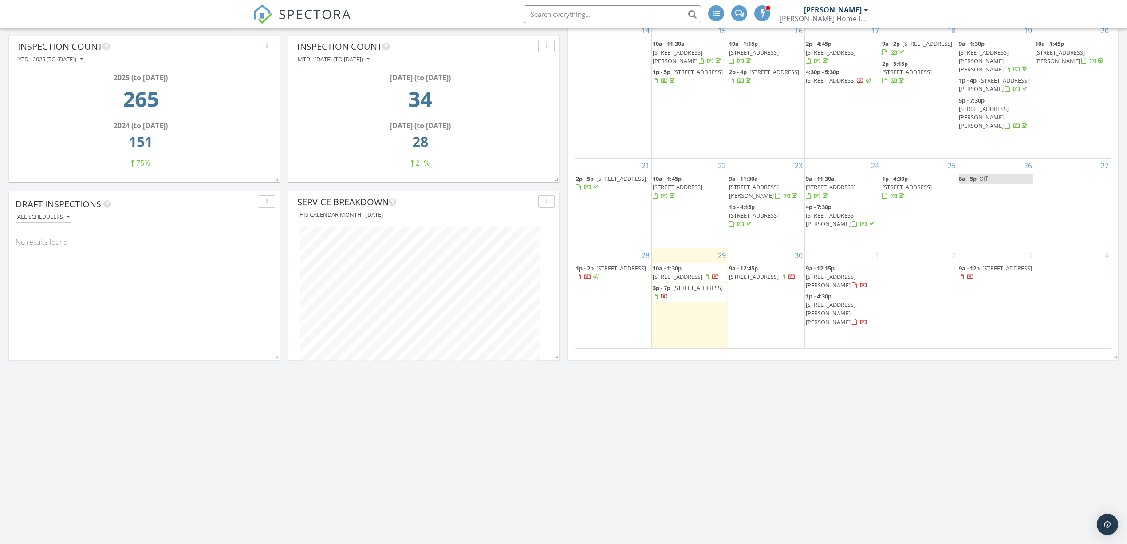
scroll to position [296, 0]
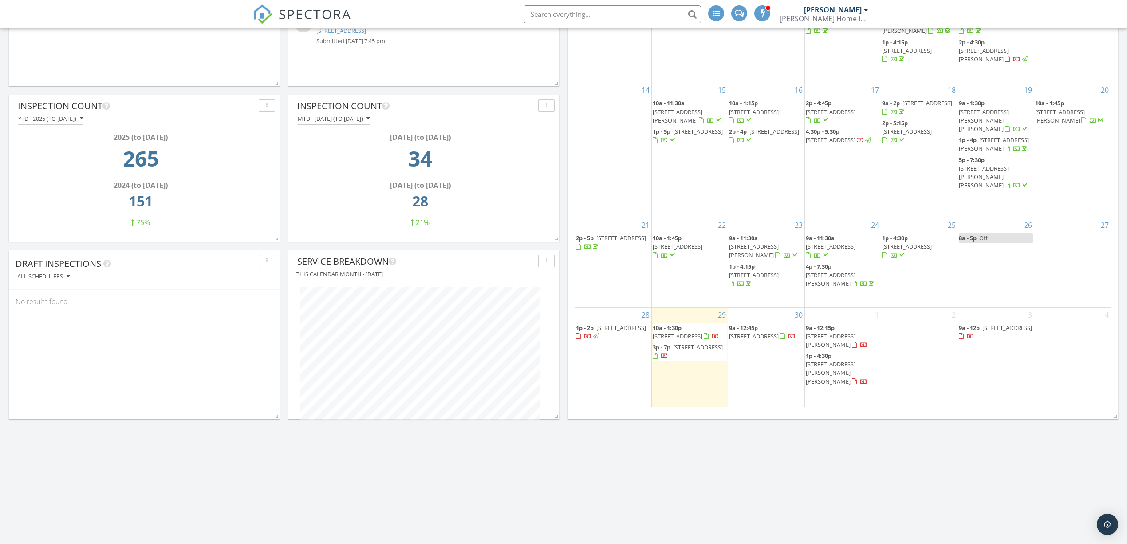
click at [677, 452] on div "[DATE] [PERSON_NAME] 10:00 am [STREET_ADDRESS] [PERSON_NAME] 3:00 pm [STREET_AD…" at bounding box center [563, 279] width 1127 height 919
click at [766, 457] on div "[DATE] [PERSON_NAME] 10:00 am [STREET_ADDRESS] [PERSON_NAME] 3:00 pm [STREET_AD…" at bounding box center [563, 279] width 1127 height 919
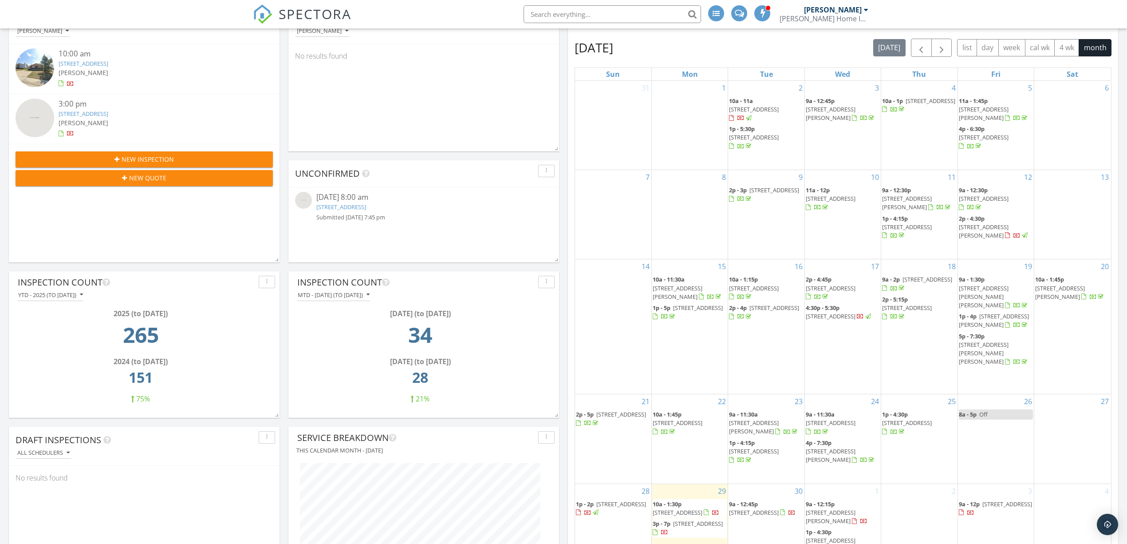
scroll to position [0, 0]
